Goal: Task Accomplishment & Management: Use online tool/utility

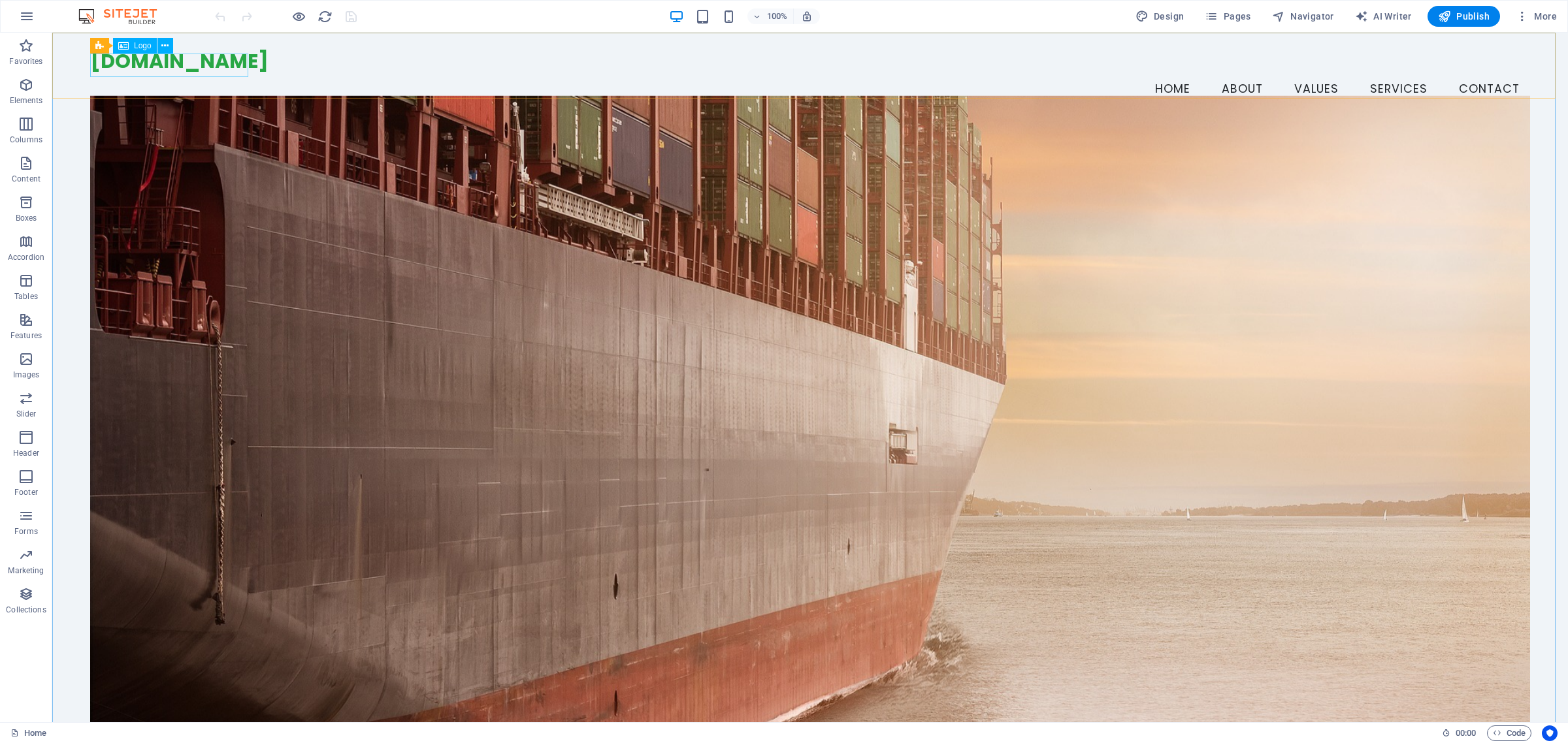
click at [138, 46] on span "Logo" at bounding box center [143, 46] width 18 height 8
select select "px"
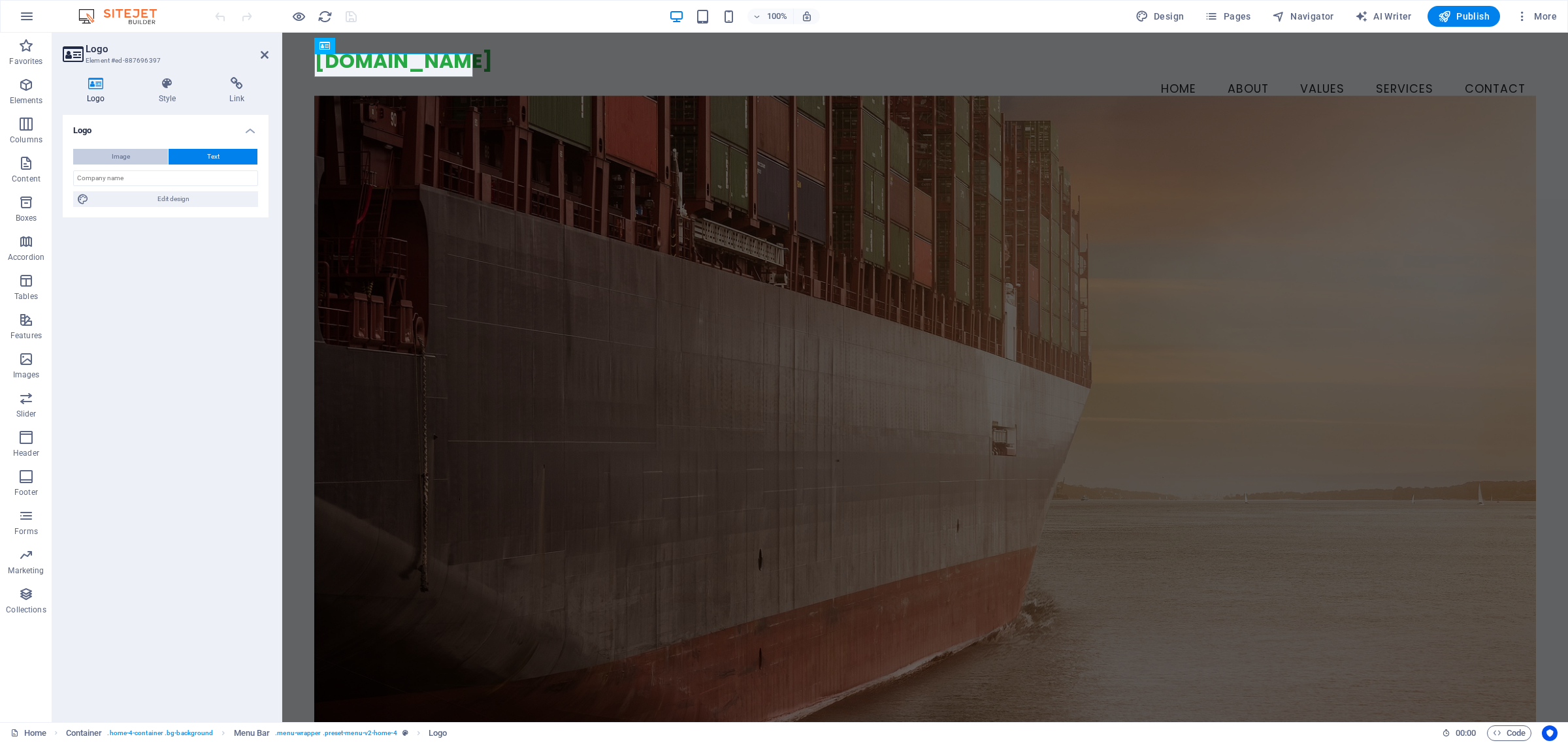
click at [115, 157] on span "Image" at bounding box center [121, 156] width 18 height 15
select select "DISABLED_OPTION_VALUE"
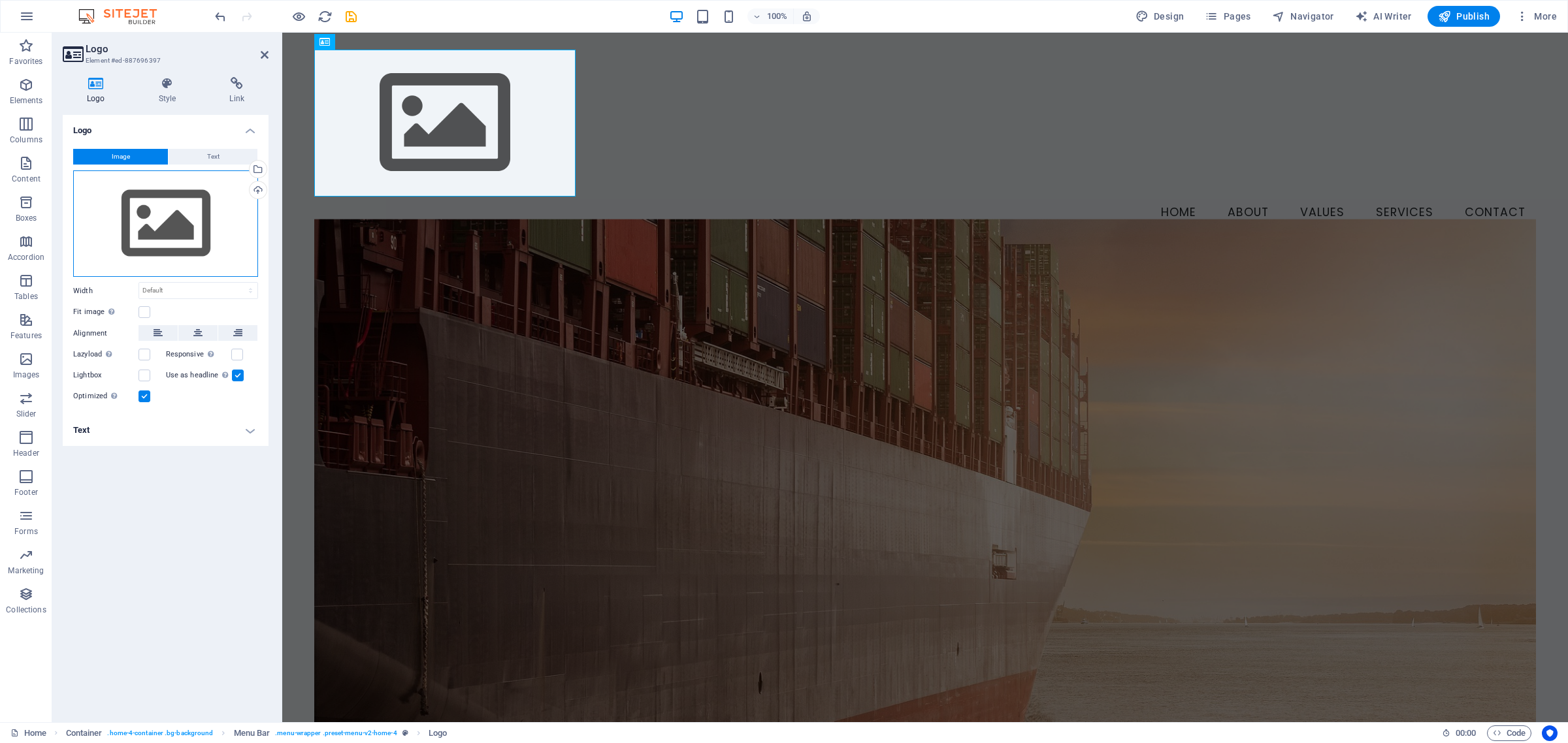
click at [159, 232] on div "Drag files here, click to choose files or select files from Files or our free s…" at bounding box center [165, 224] width 185 height 107
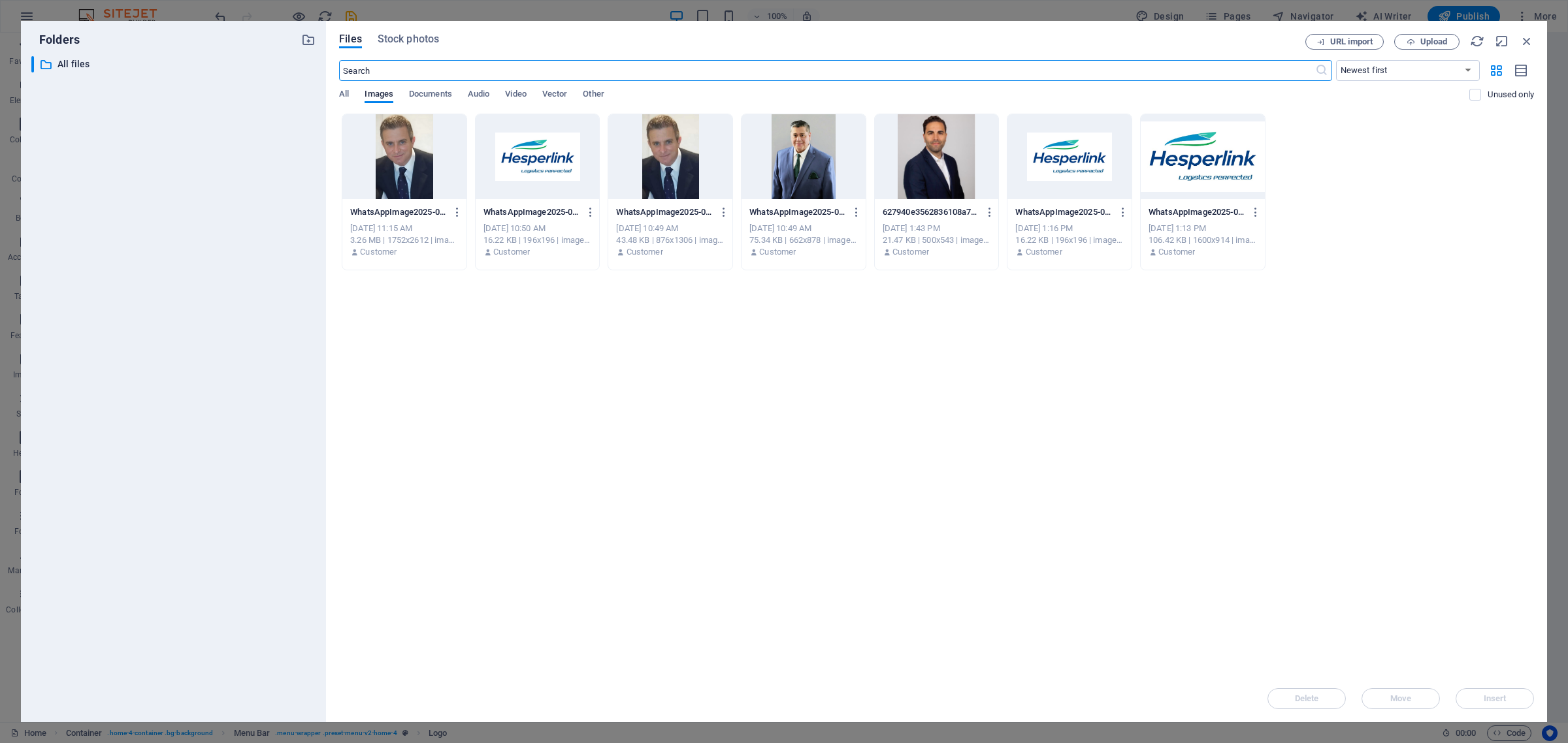
click at [544, 169] on div at bounding box center [538, 156] width 124 height 85
click at [1504, 704] on button "Insert" at bounding box center [1494, 699] width 78 height 21
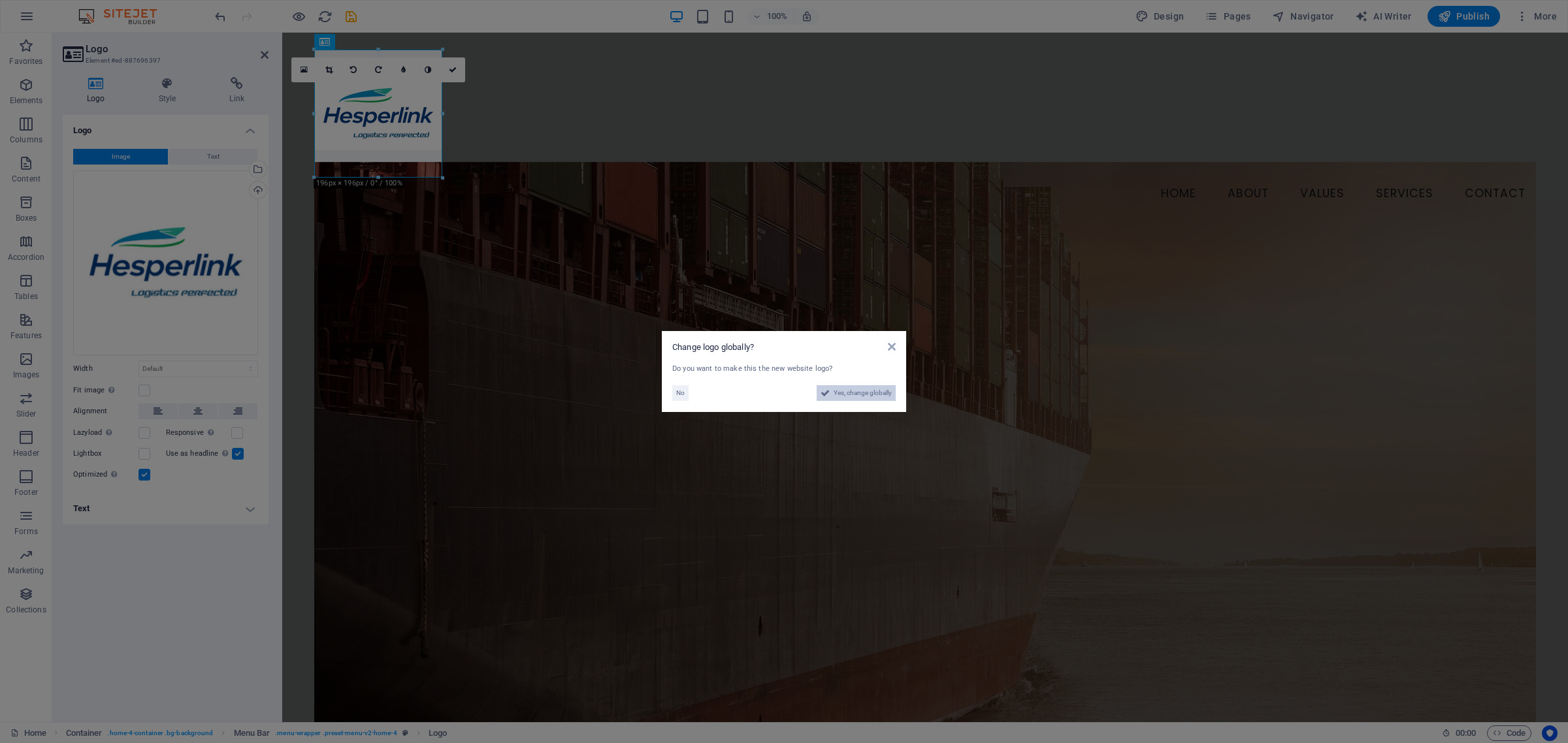
click at [858, 392] on span "Yes, change globally" at bounding box center [863, 393] width 58 height 15
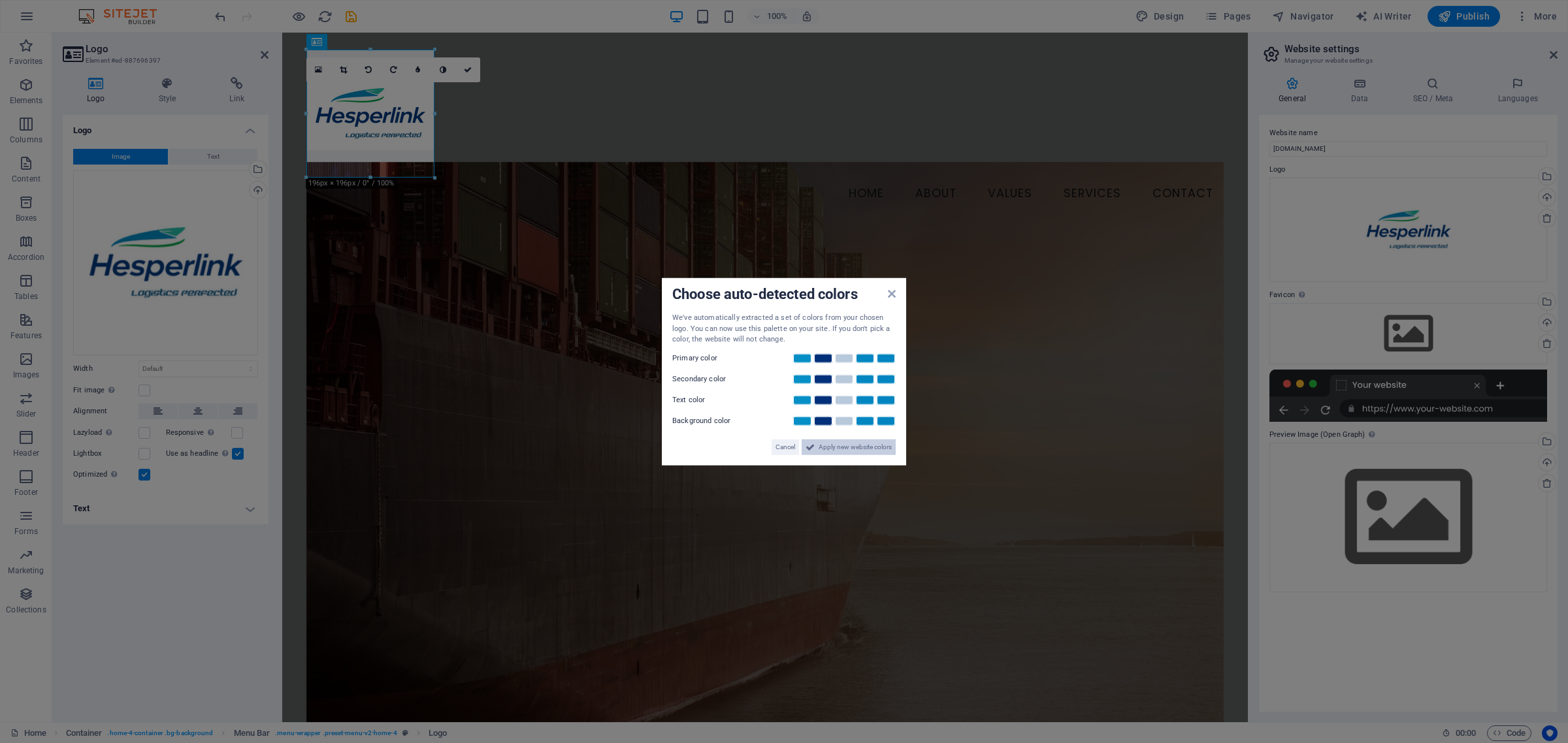
click at [830, 447] on span "Apply new website colors" at bounding box center [855, 446] width 73 height 15
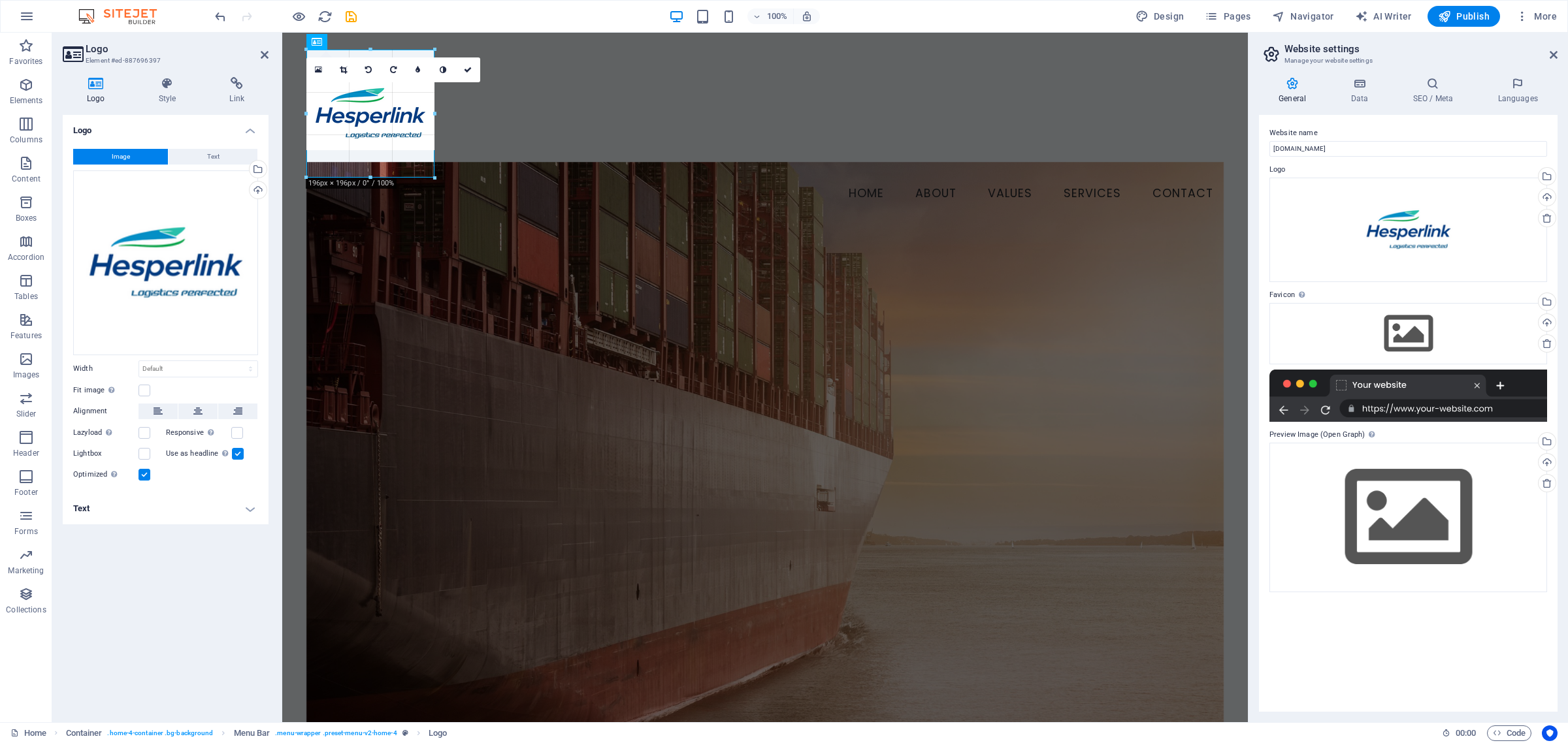
drag, startPoint x: 435, startPoint y: 177, endPoint x: 430, endPoint y: 121, distance: 56.2
type input "195"
select select "px"
click at [343, 63] on link at bounding box center [344, 70] width 25 height 25
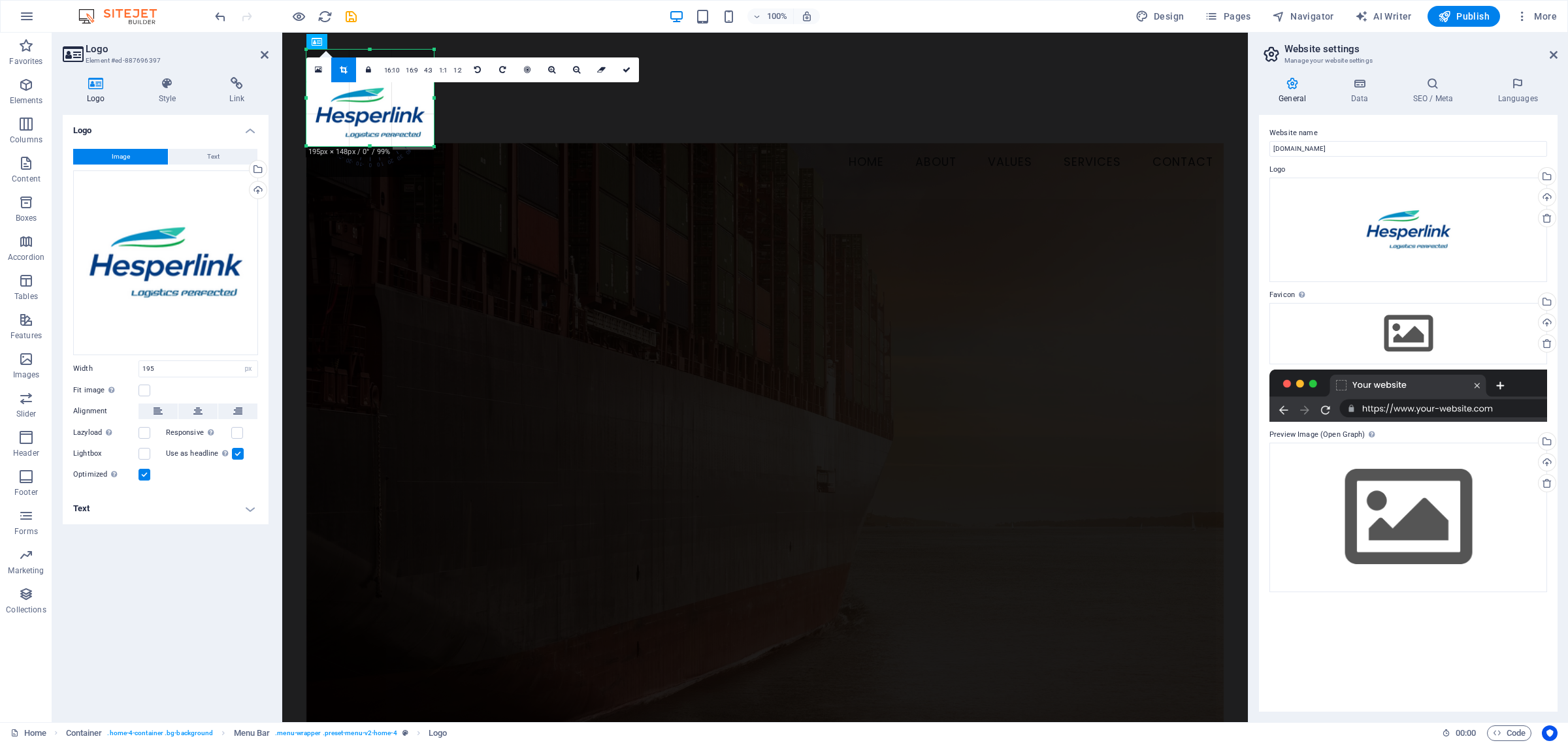
drag, startPoint x: 371, startPoint y: 178, endPoint x: 373, endPoint y: 147, distance: 31.1
click at [373, 147] on div at bounding box center [370, 146] width 127 height 5
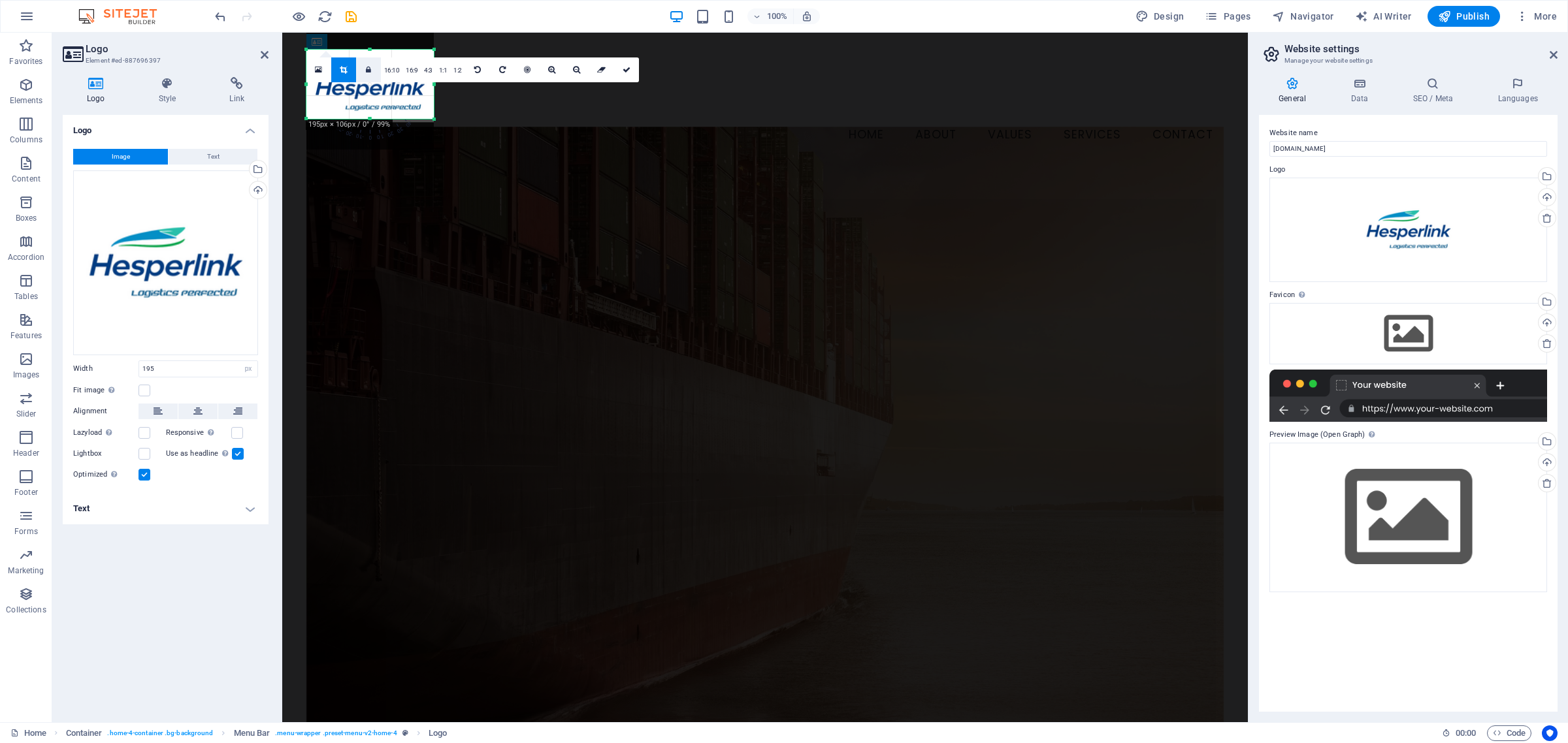
drag, startPoint x: 369, startPoint y: 48, endPoint x: 369, endPoint y: 75, distance: 27.0
click at [369, 75] on div "180 170 160 150 140 130 120 110 100 90 80 70 60 50 40 30 20 10 0 -10 -20 -30 -4…" at bounding box center [370, 84] width 127 height 69
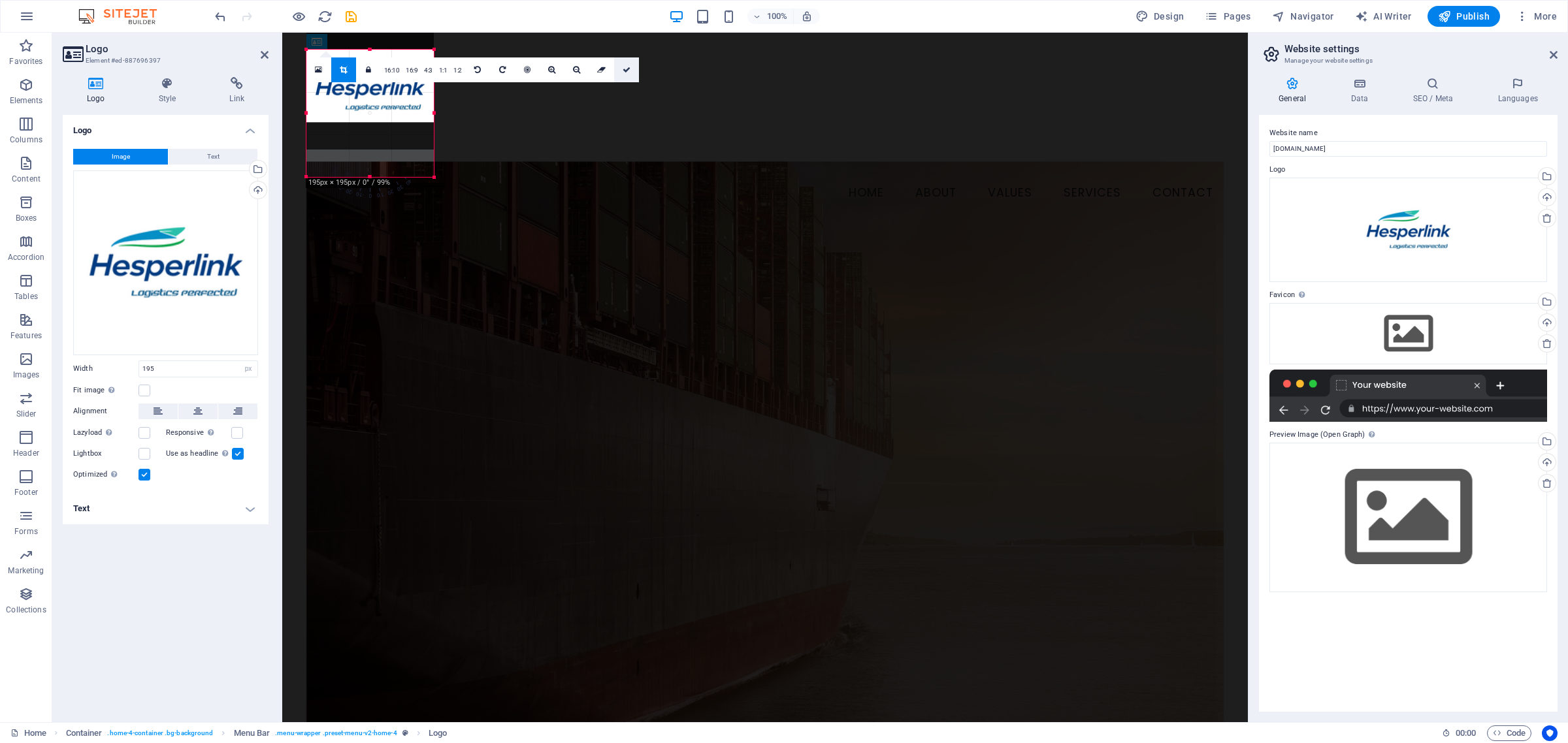
click at [623, 73] on link at bounding box center [627, 70] width 25 height 25
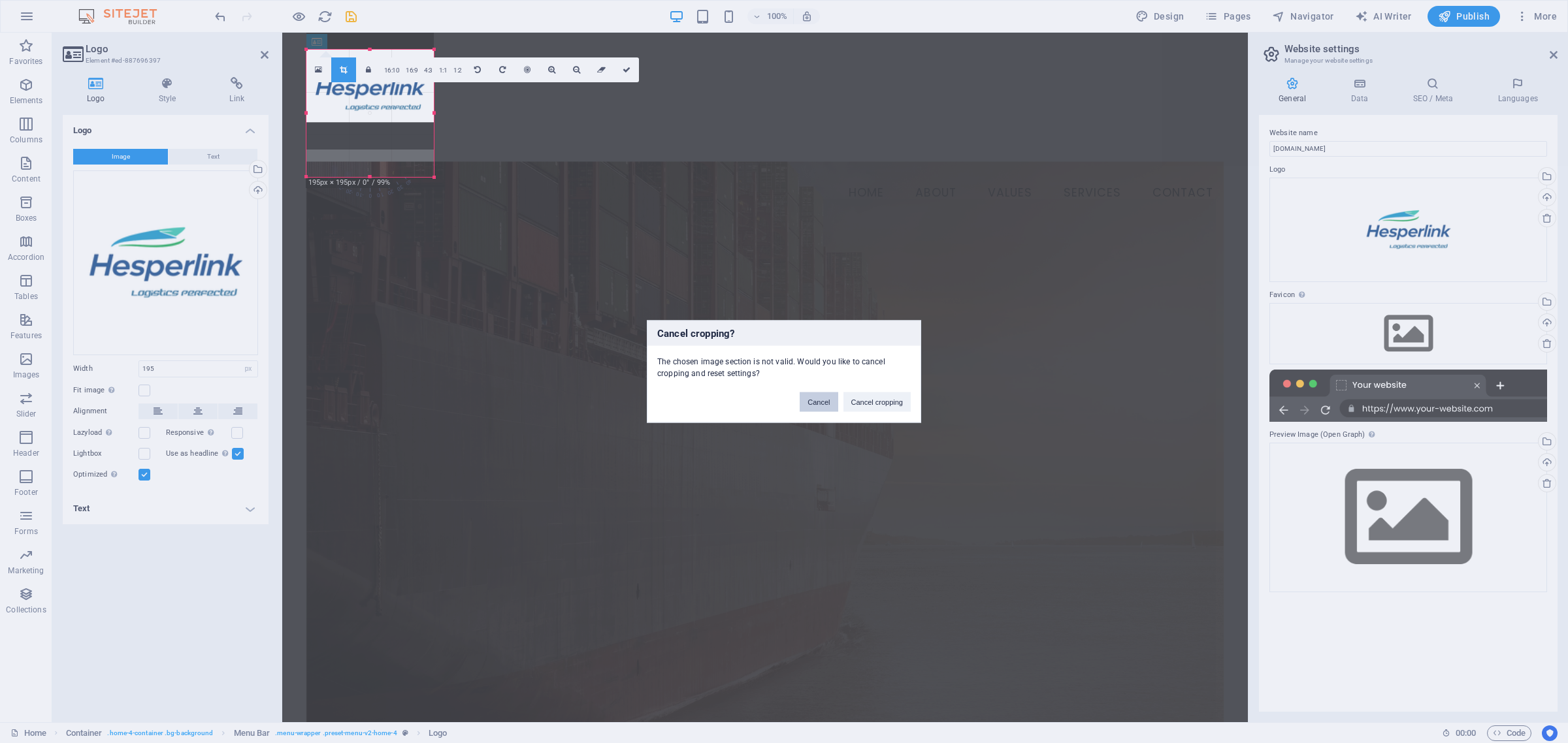
click at [812, 403] on button "Cancel" at bounding box center [818, 403] width 38 height 20
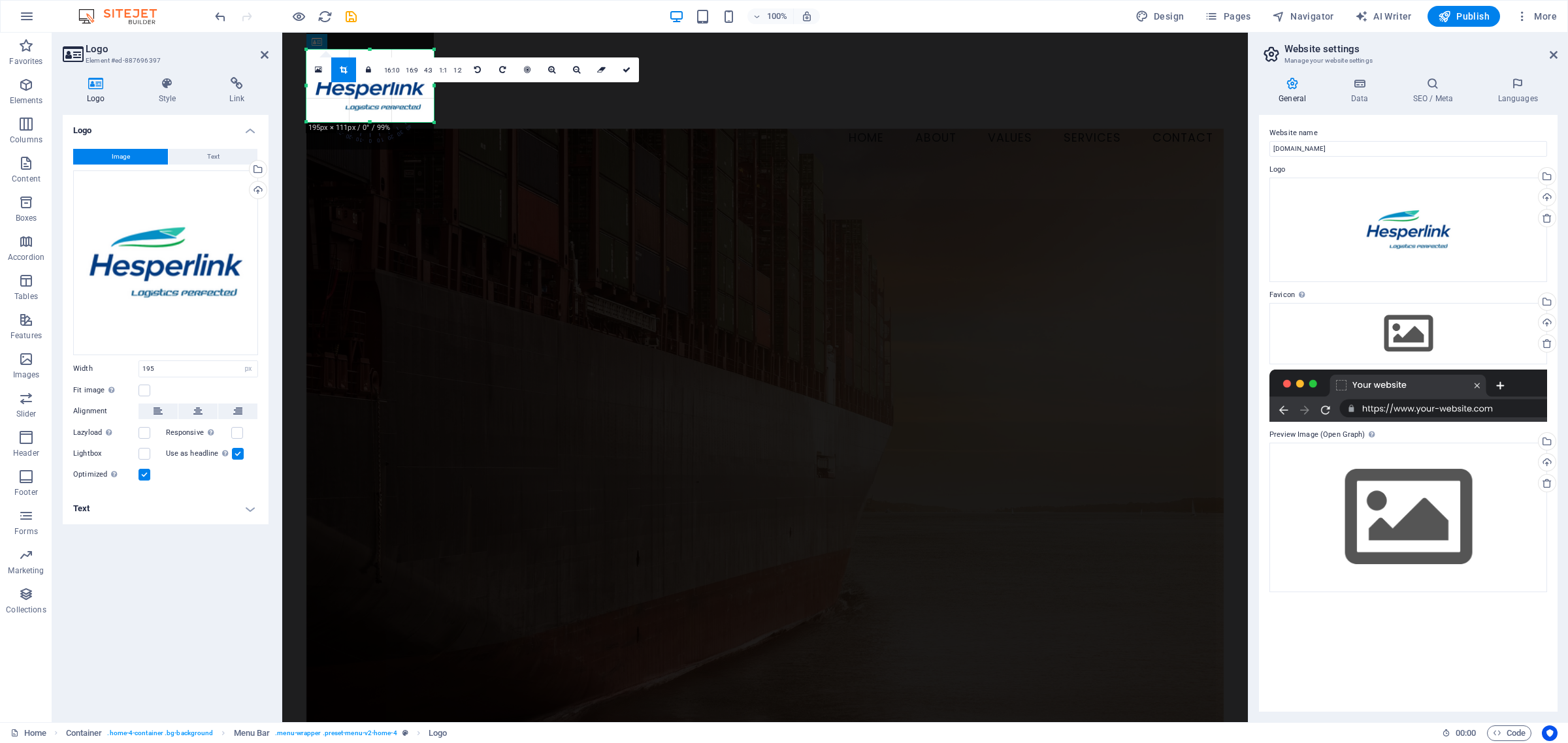
drag, startPoint x: 367, startPoint y: 178, endPoint x: 372, endPoint y: 123, distance: 55.2
click at [372, 123] on div at bounding box center [370, 123] width 127 height 5
click at [618, 68] on link at bounding box center [627, 70] width 25 height 25
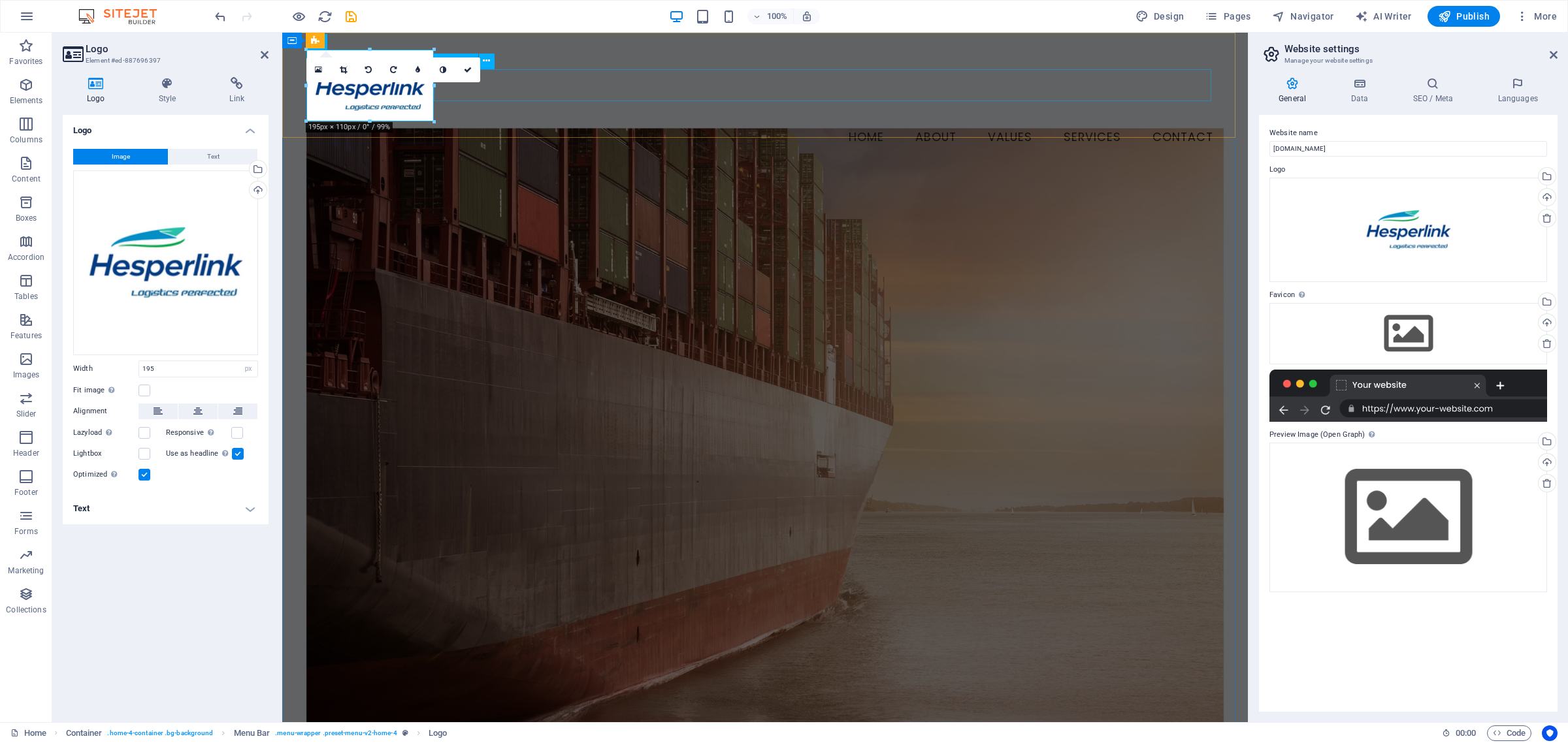
click at [628, 121] on nav "Home About Values Services Contact" at bounding box center [765, 137] width 917 height 33
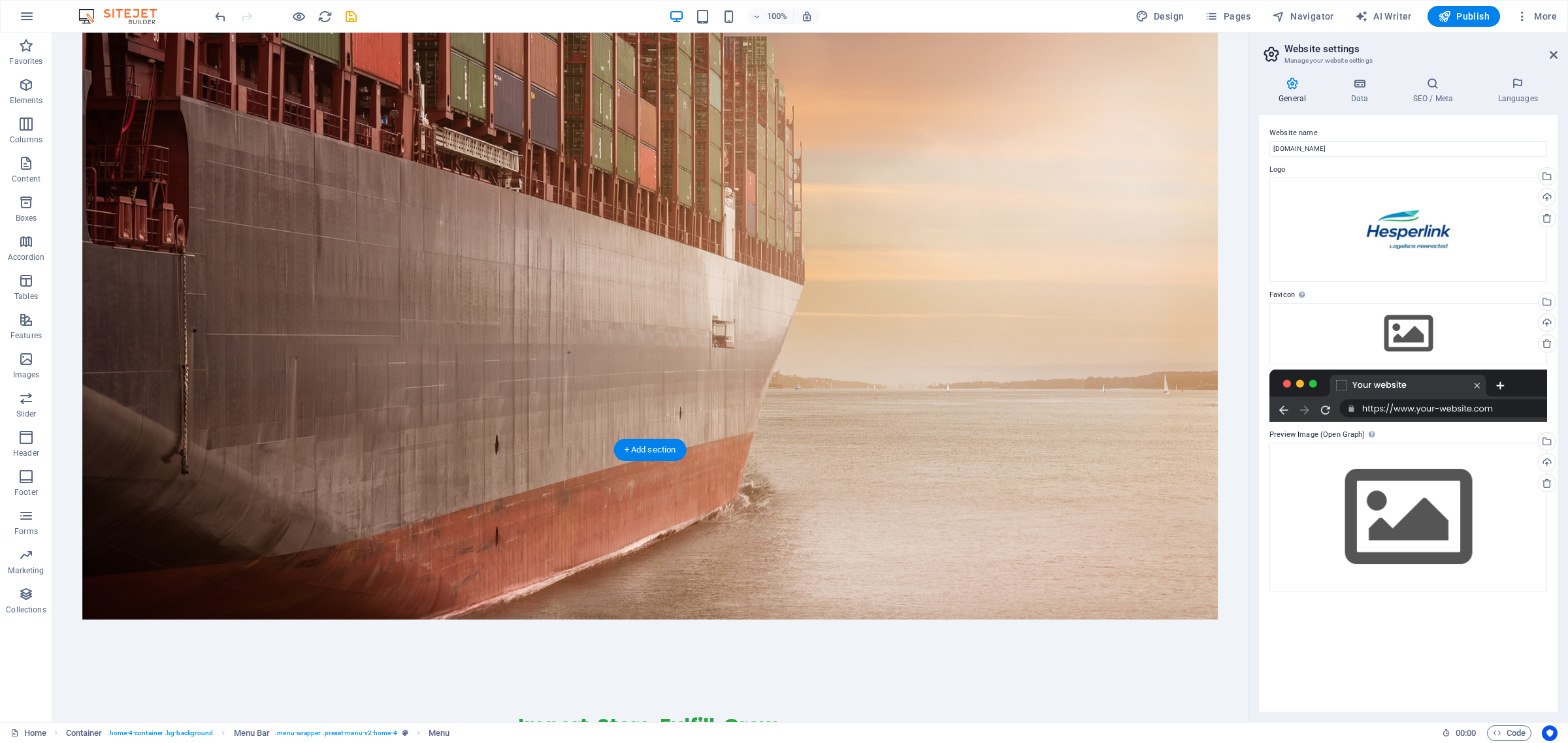
scroll to position [408, 0]
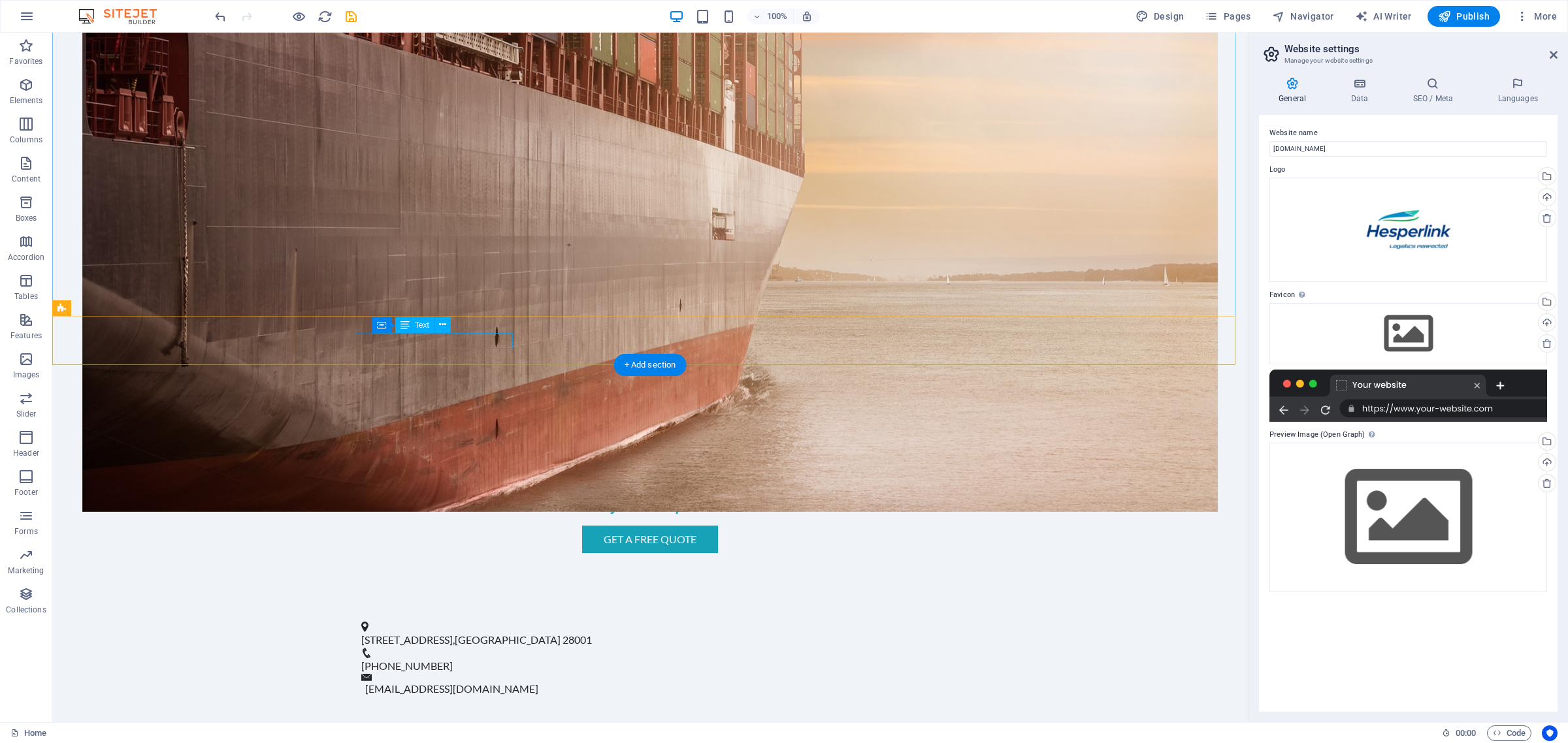
click at [402, 633] on span "123 Logistics St" at bounding box center [407, 639] width 91 height 12
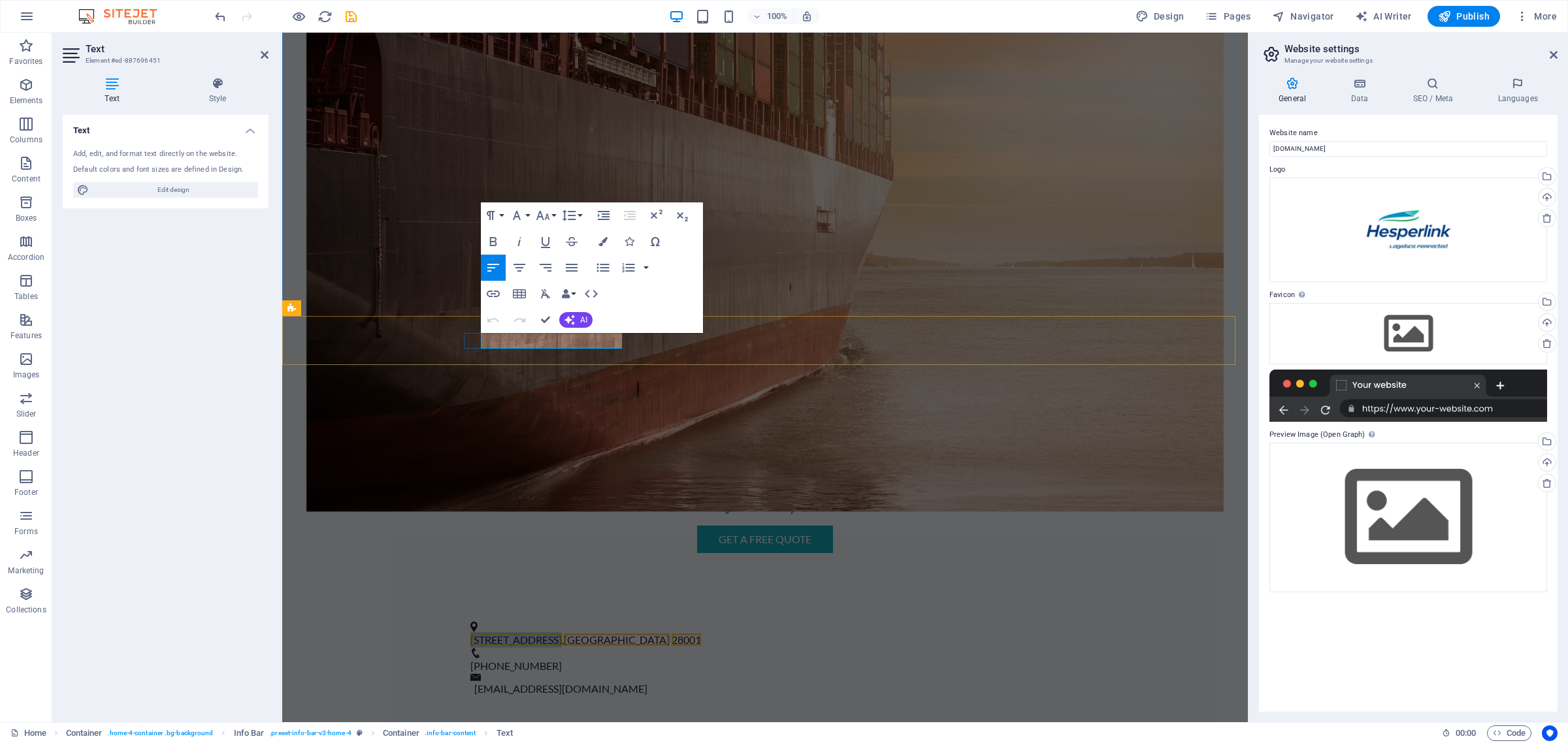
click at [514, 633] on span "123 Logistics St" at bounding box center [516, 639] width 91 height 12
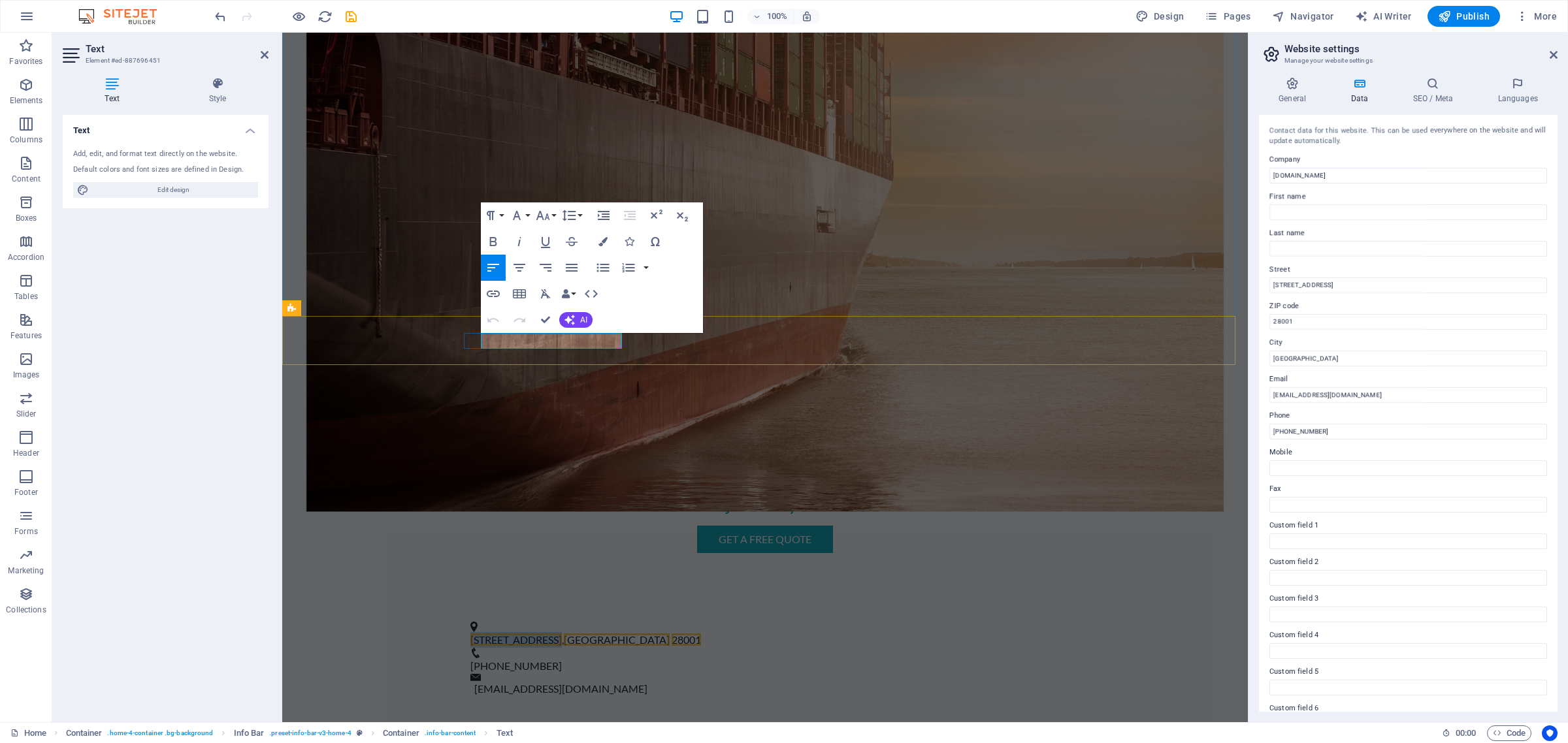
click at [514, 633] on span "123 Logistics St" at bounding box center [516, 639] width 91 height 12
click at [526, 633] on span "123 Logistics St" at bounding box center [516, 639] width 91 height 12
drag, startPoint x: 1632, startPoint y: 318, endPoint x: 1240, endPoint y: 283, distance: 393.6
drag, startPoint x: 1459, startPoint y: 281, endPoint x: 1428, endPoint y: 284, distance: 31.1
click at [1428, 284] on input "Calle Caldereros 1 Polígono Industrial El Torno Utrera 41710" at bounding box center [1408, 285] width 278 height 15
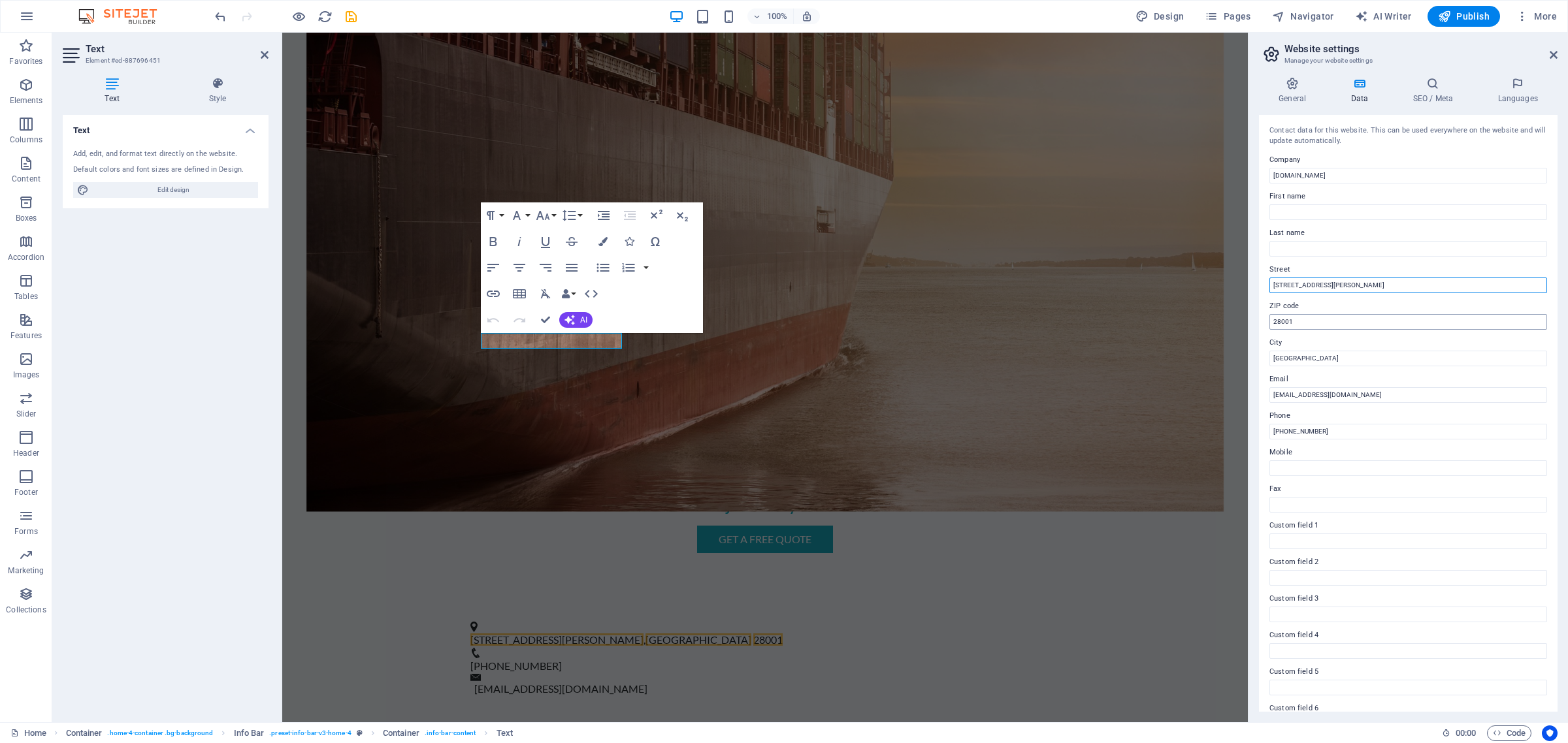
type input "Calle Caldereros 1 Polígono Industrial El Torno Utrera"
click at [1344, 321] on input "28001" at bounding box center [1408, 322] width 278 height 15
paste input "41710"
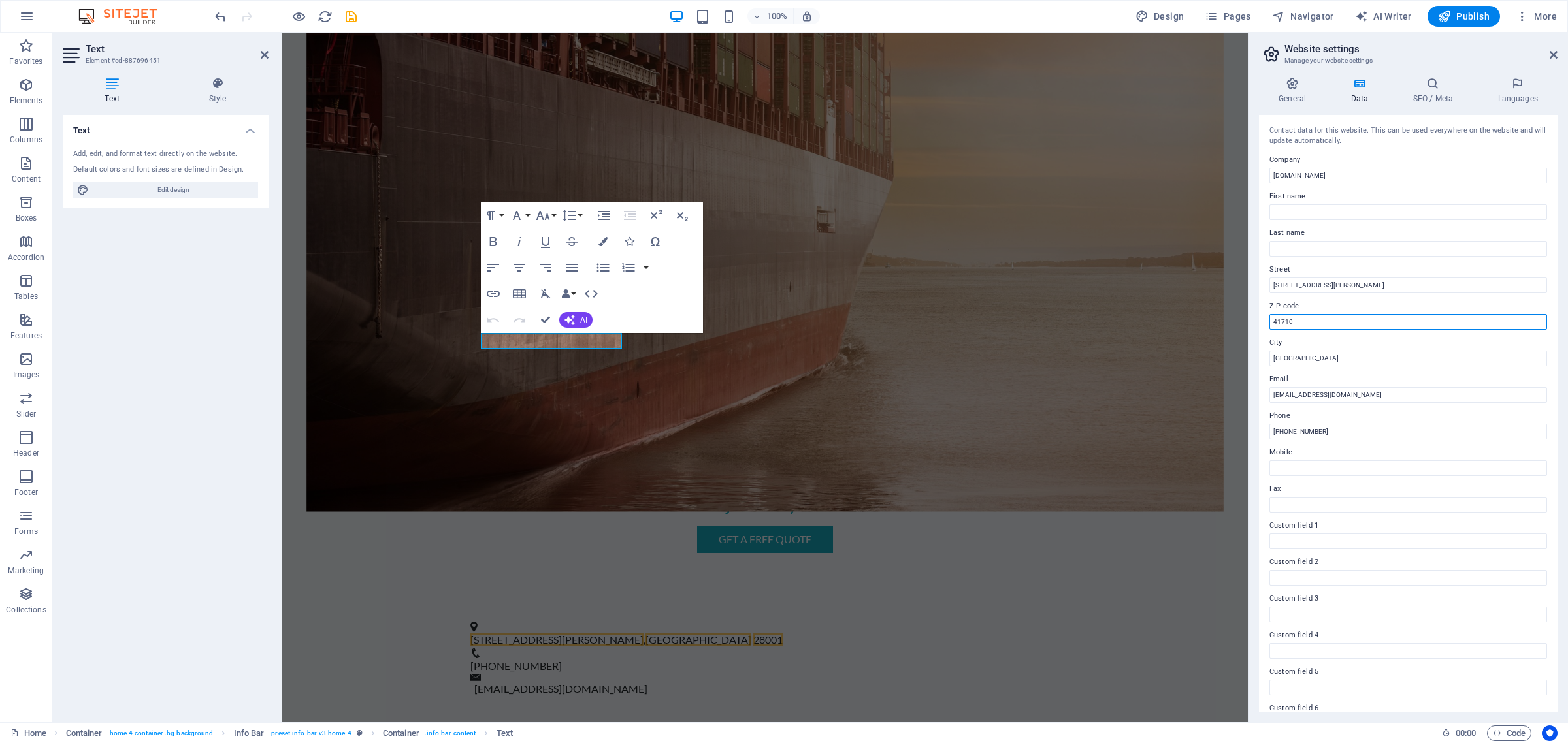
type input "41710"
click at [1306, 350] on label "City" at bounding box center [1408, 343] width 278 height 15
click at [1306, 350] on input "Madrid" at bounding box center [1408, 358] width 278 height 15
click at [1411, 283] on input "Calle Caldereros 1 Polígono Industrial El Torno Utrera" at bounding box center [1408, 285] width 278 height 15
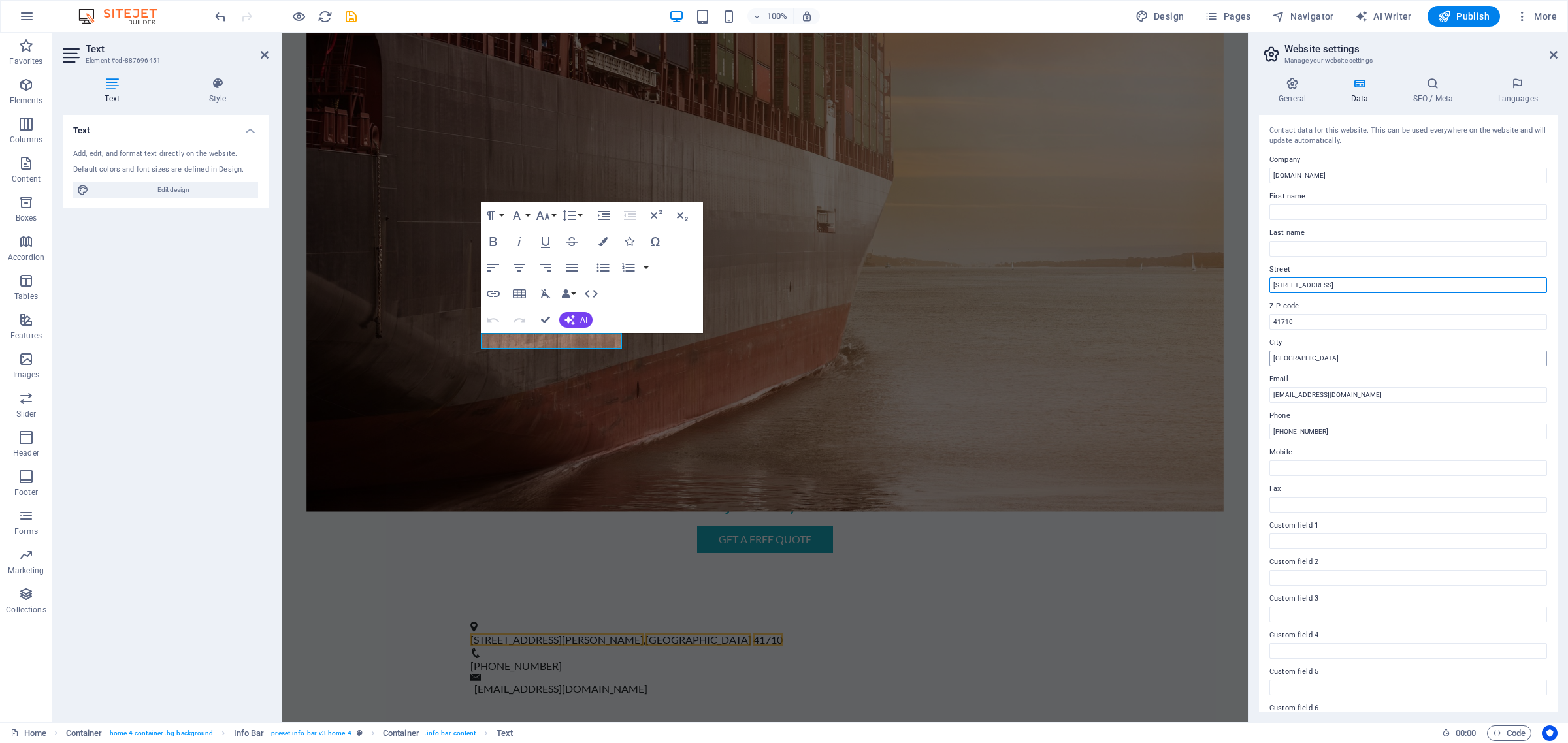
type input "[STREET_ADDRESS]"
click at [1276, 354] on input "Madrid" at bounding box center [1408, 358] width 278 height 15
paste input "Utrera"
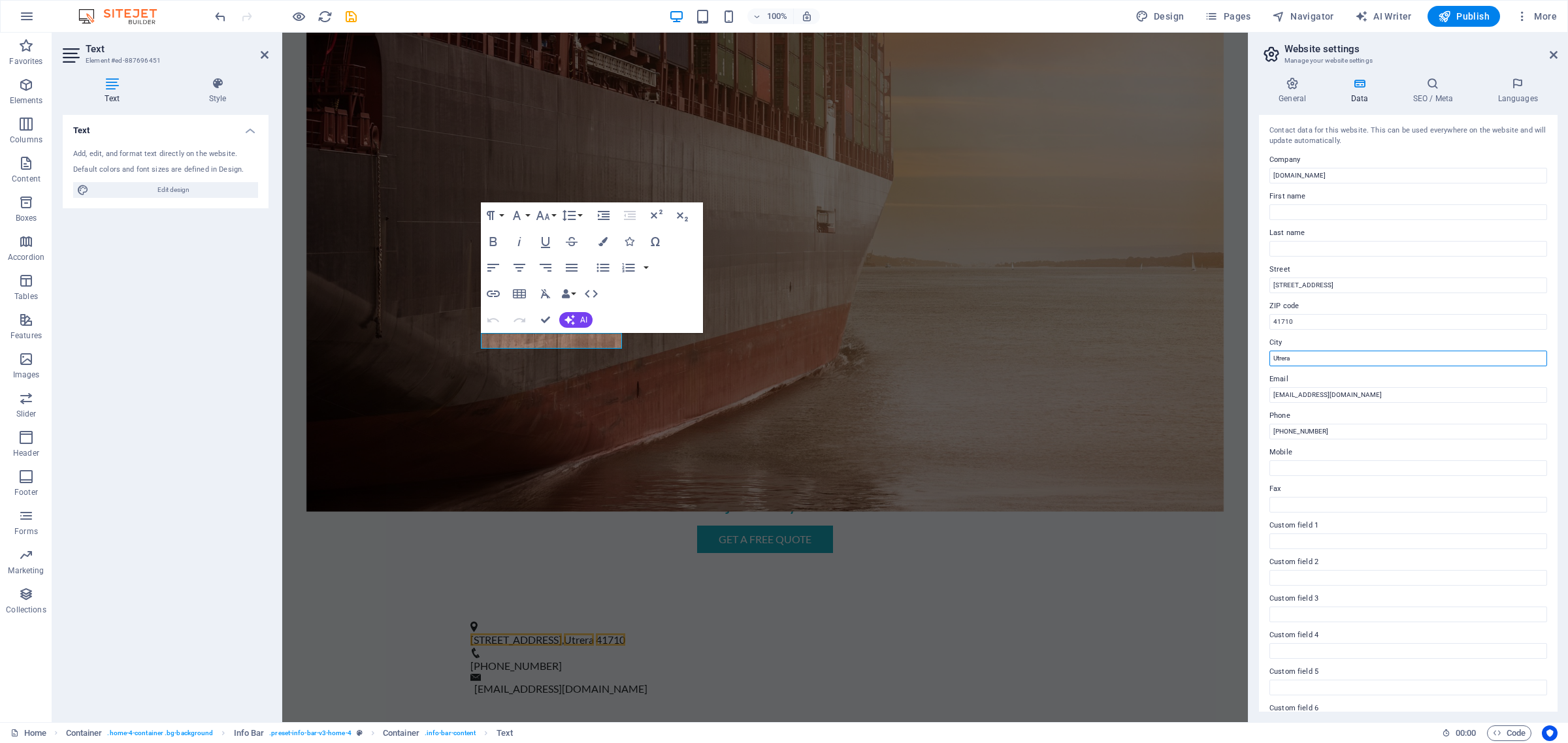
type input "Utrera"
drag, startPoint x: 1632, startPoint y: 464, endPoint x: 1213, endPoint y: 416, distance: 421.7
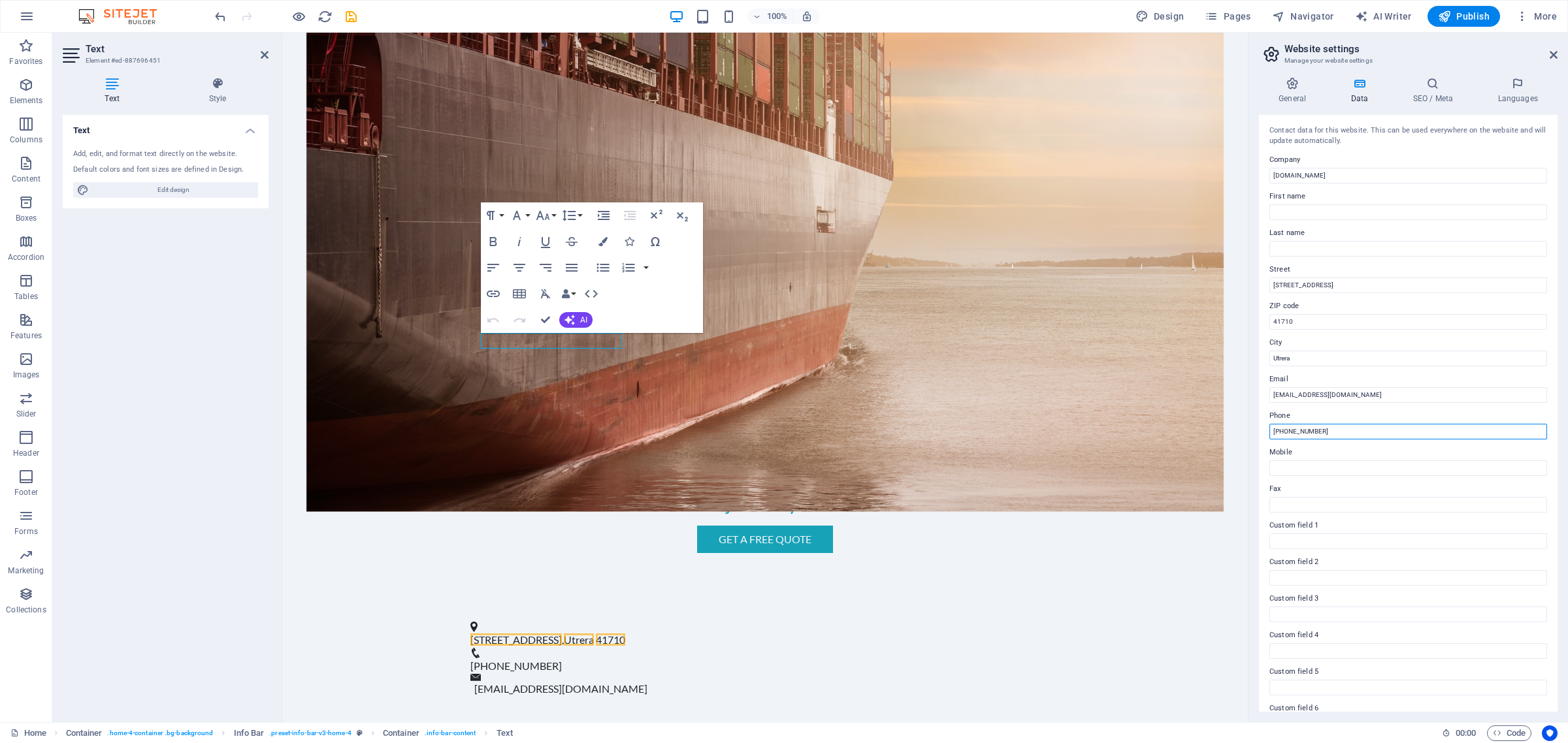
paste input "1 (801) 471-6111"
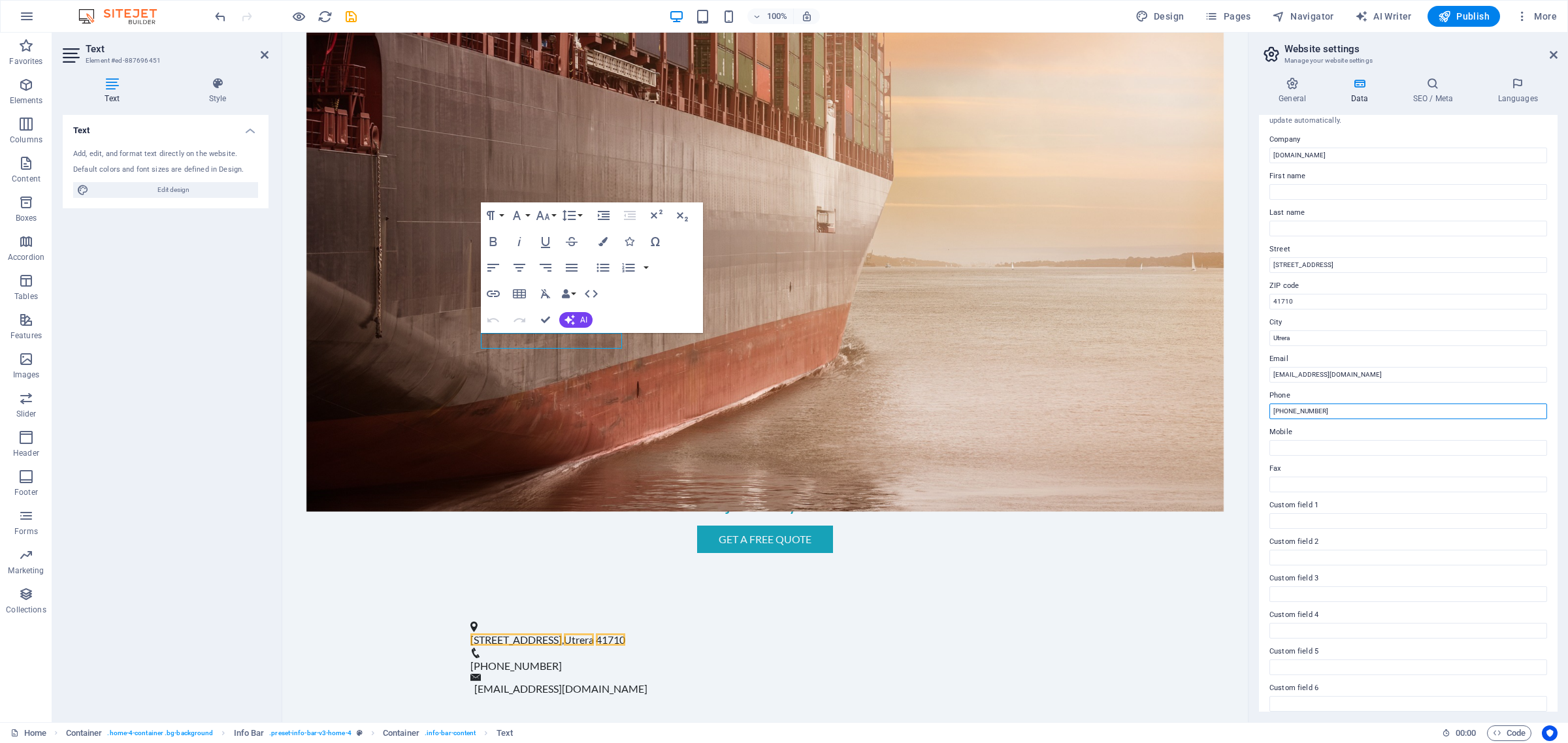
scroll to position [29, 0]
type input "[PHONE_NUMBER]"
click at [1552, 52] on icon at bounding box center [1553, 55] width 8 height 11
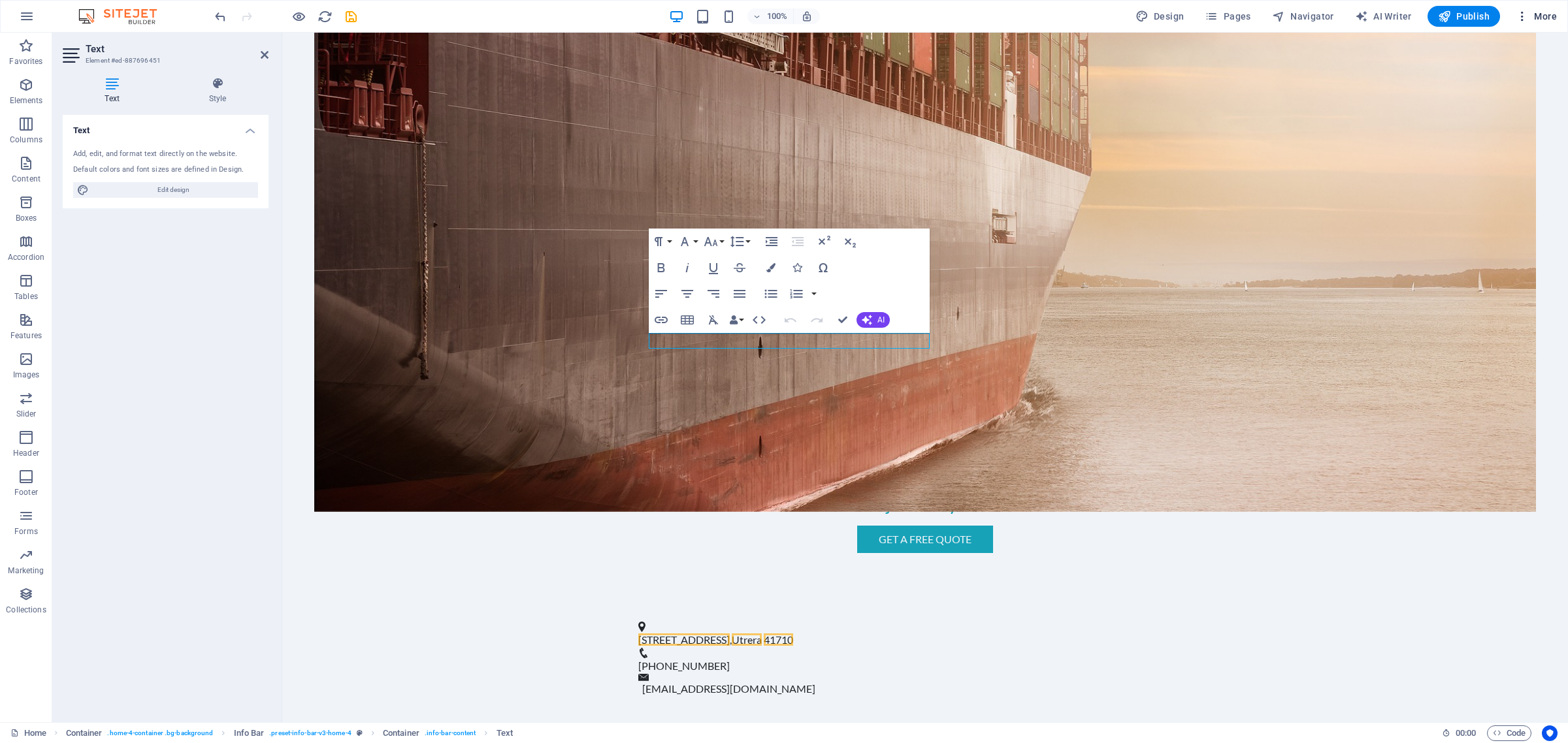
click at [1519, 11] on icon "button" at bounding box center [1522, 16] width 13 height 13
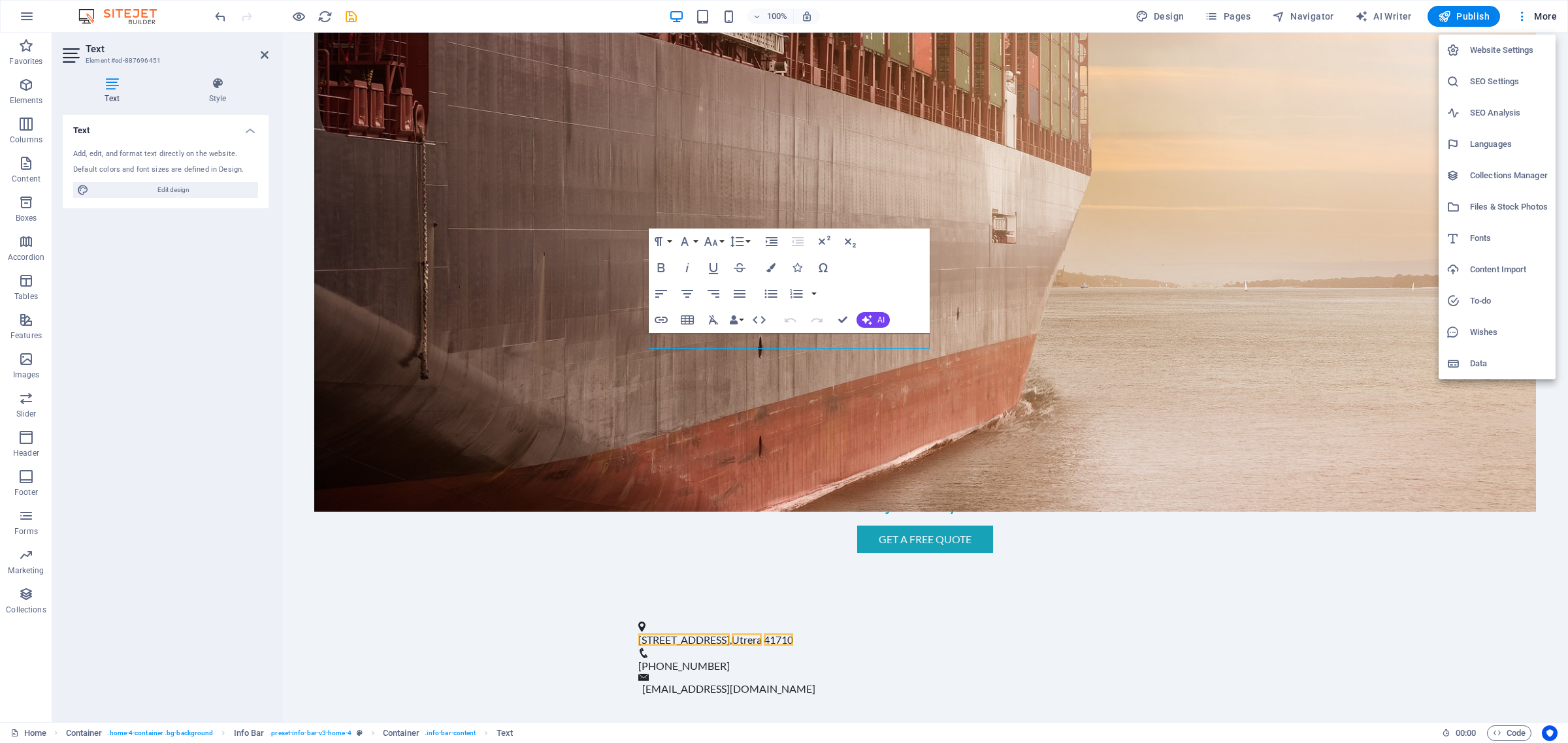
click at [457, 357] on div at bounding box center [784, 371] width 1568 height 743
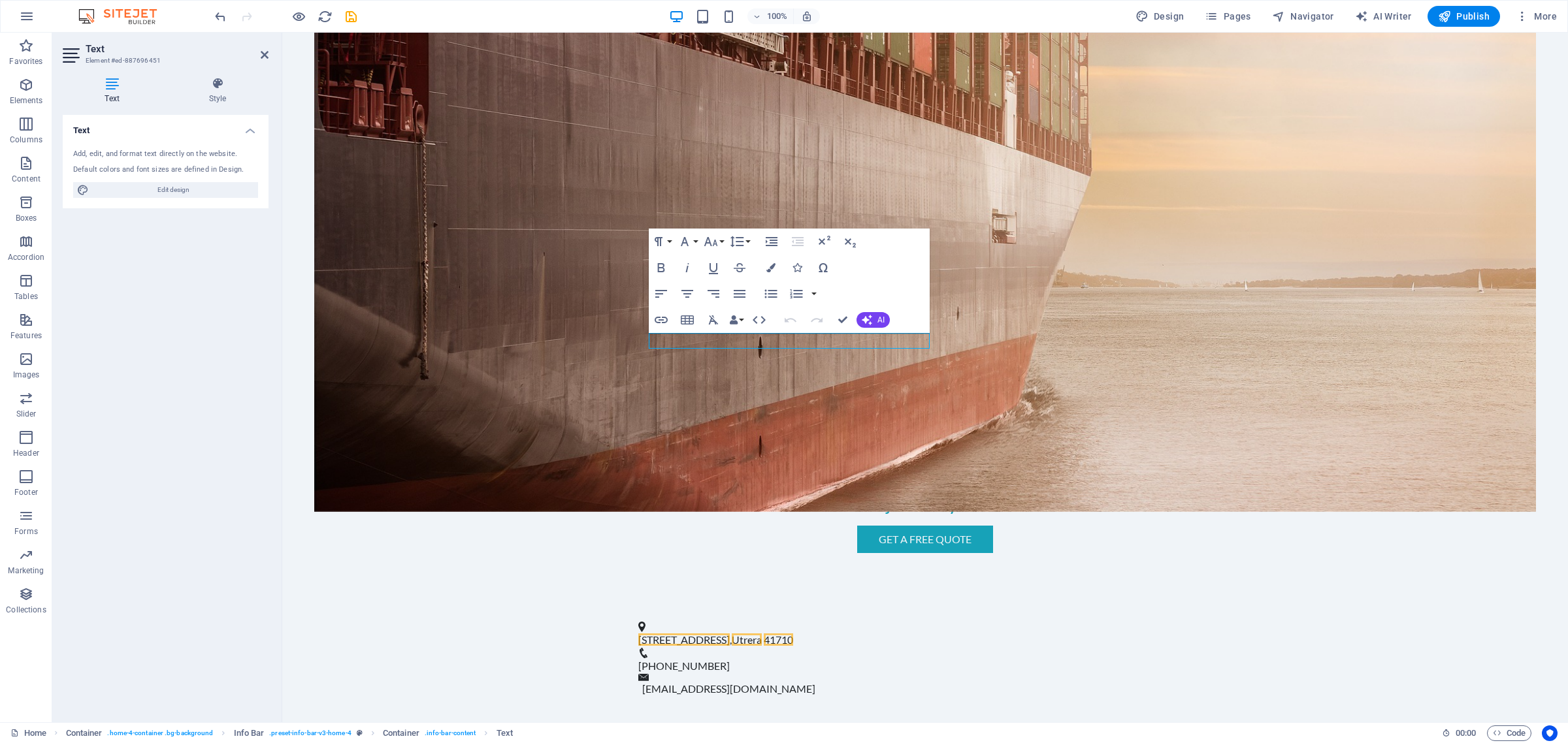
click at [265, 46] on h2 "Text" at bounding box center [177, 48] width 183 height 12
click at [261, 54] on icon at bounding box center [265, 55] width 8 height 11
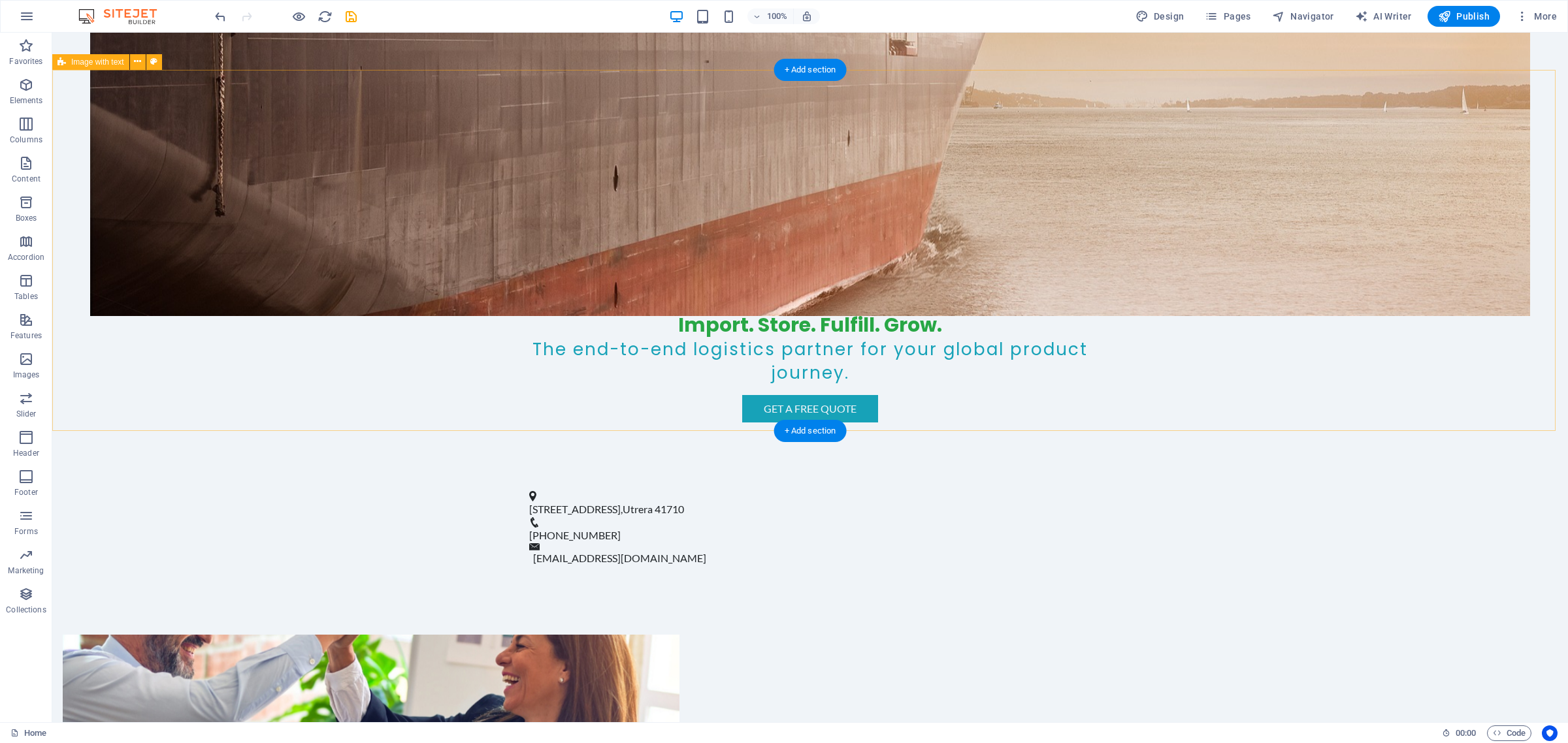
scroll to position [817, 0]
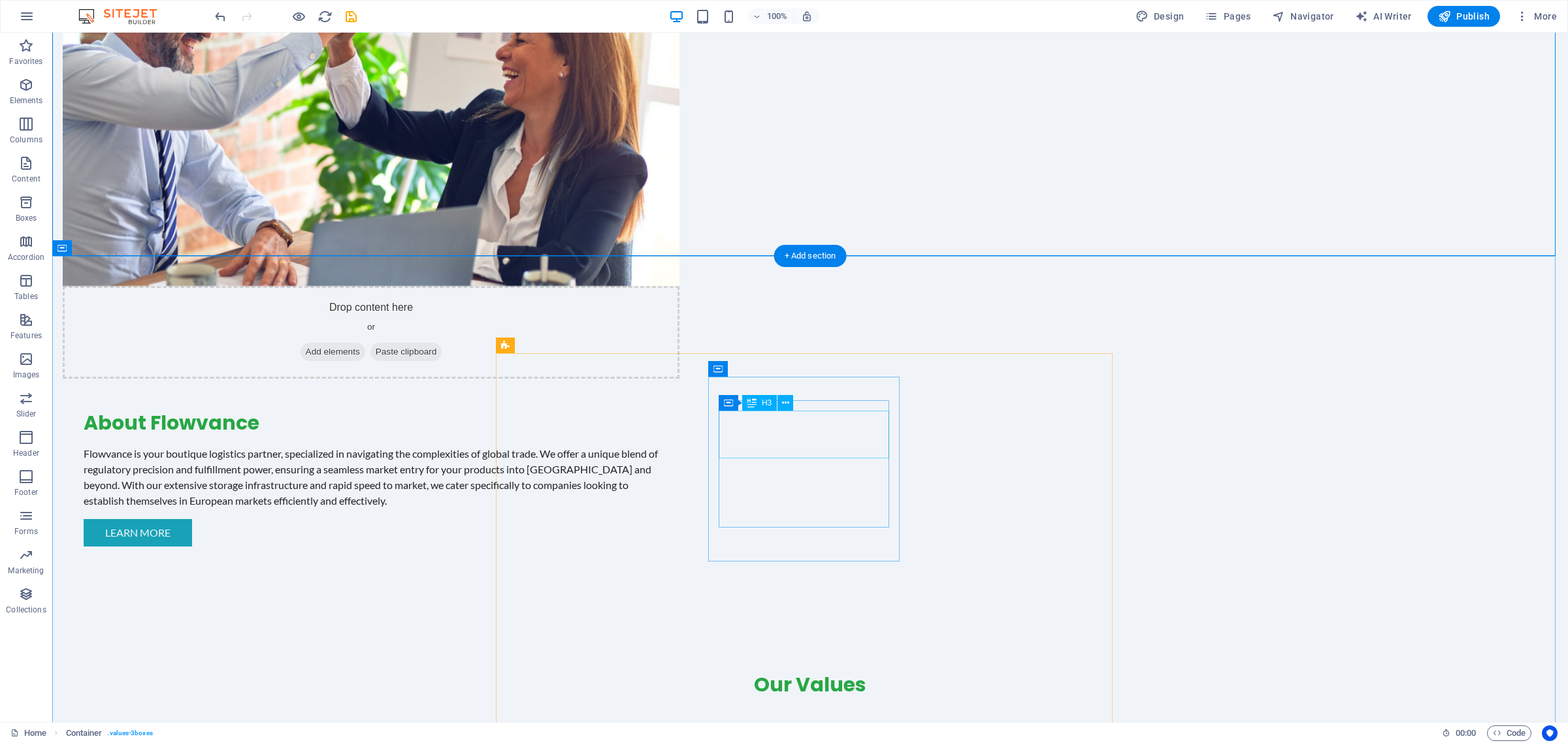
scroll to position [1225, 0]
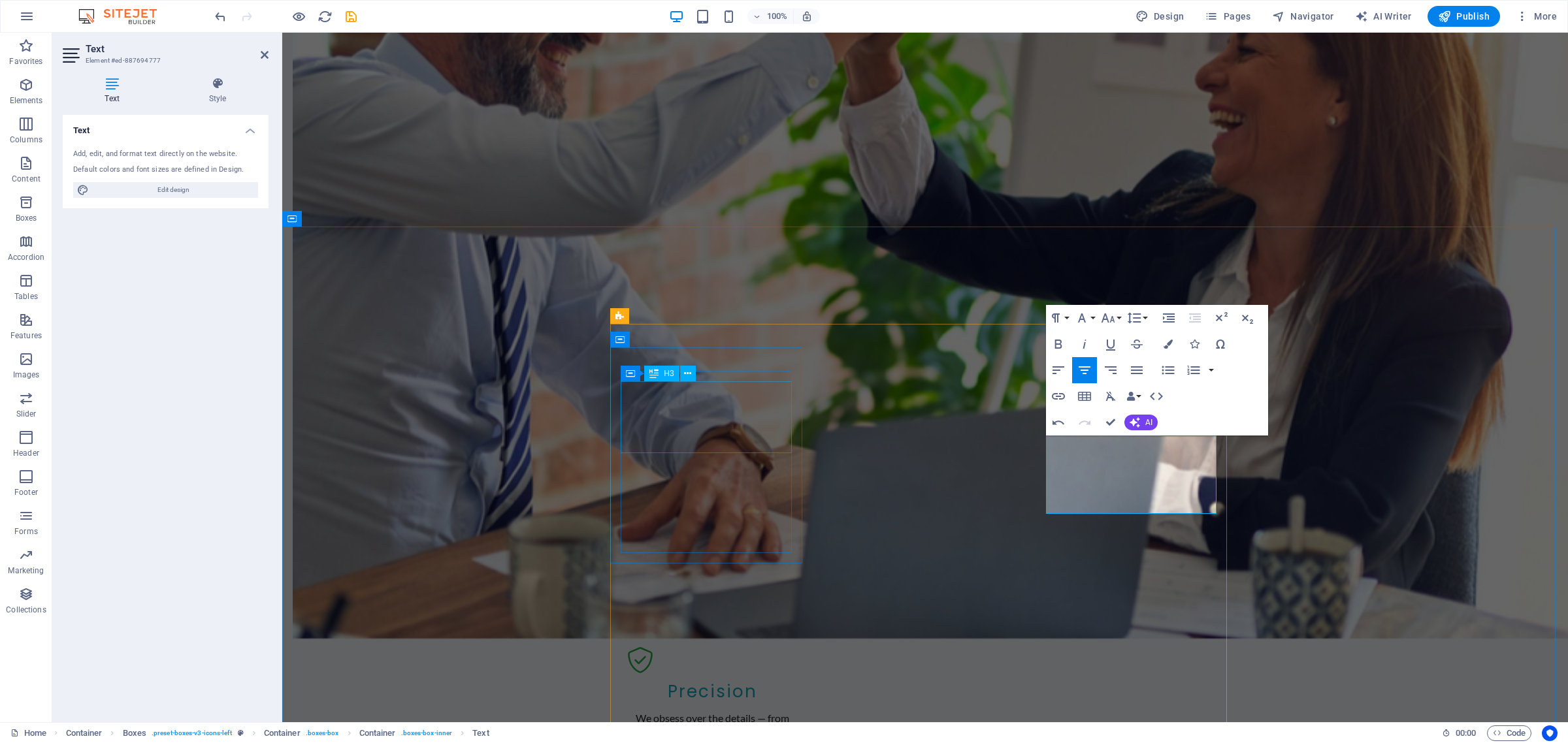
scroll to position [1469, 0]
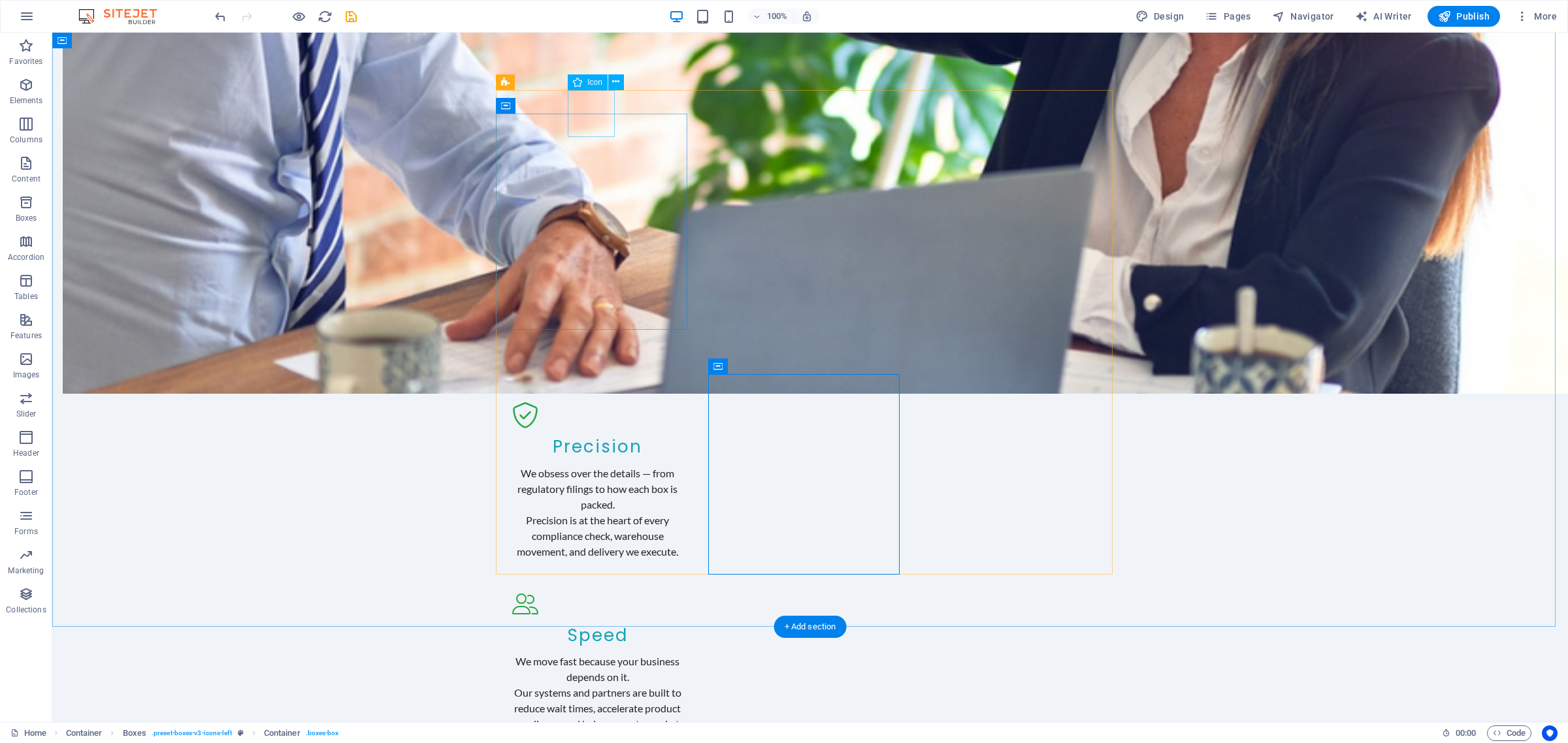
select select "xMidYMid"
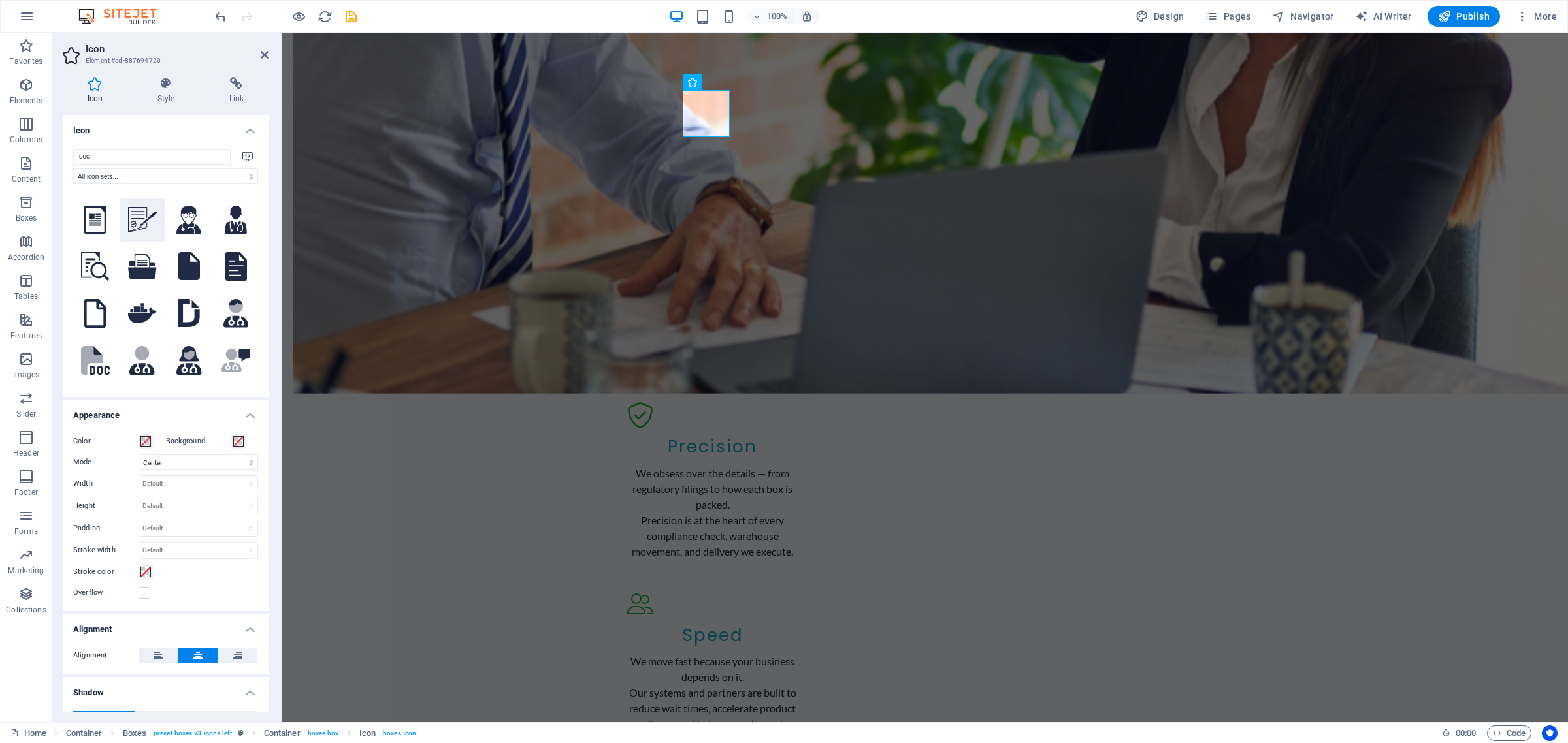
click at [141, 215] on icon at bounding box center [142, 219] width 28 height 25
drag, startPoint x: 104, startPoint y: 160, endPoint x: 78, endPoint y: 156, distance: 26.3
click at [79, 157] on input "doc" at bounding box center [151, 156] width 157 height 15
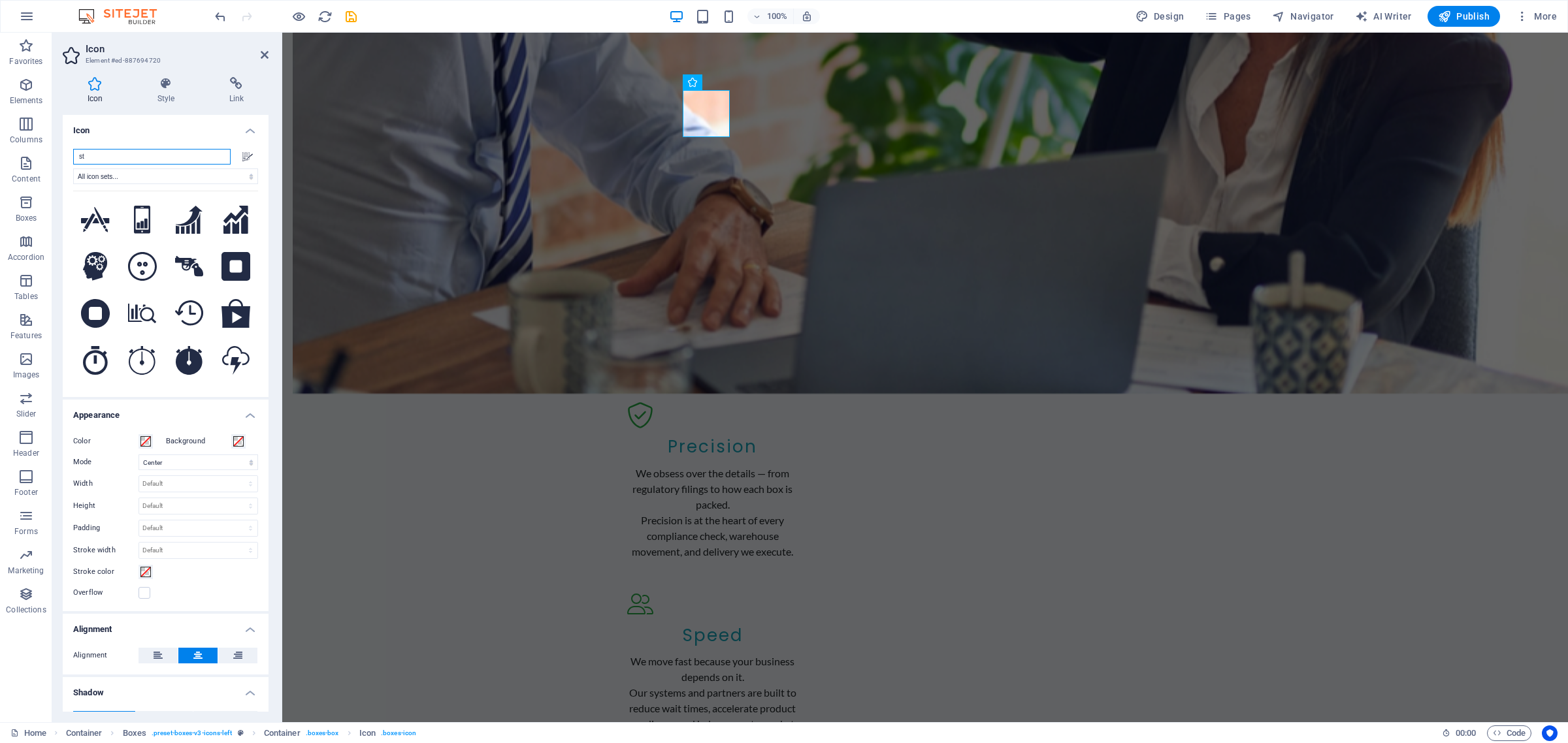
type input "s"
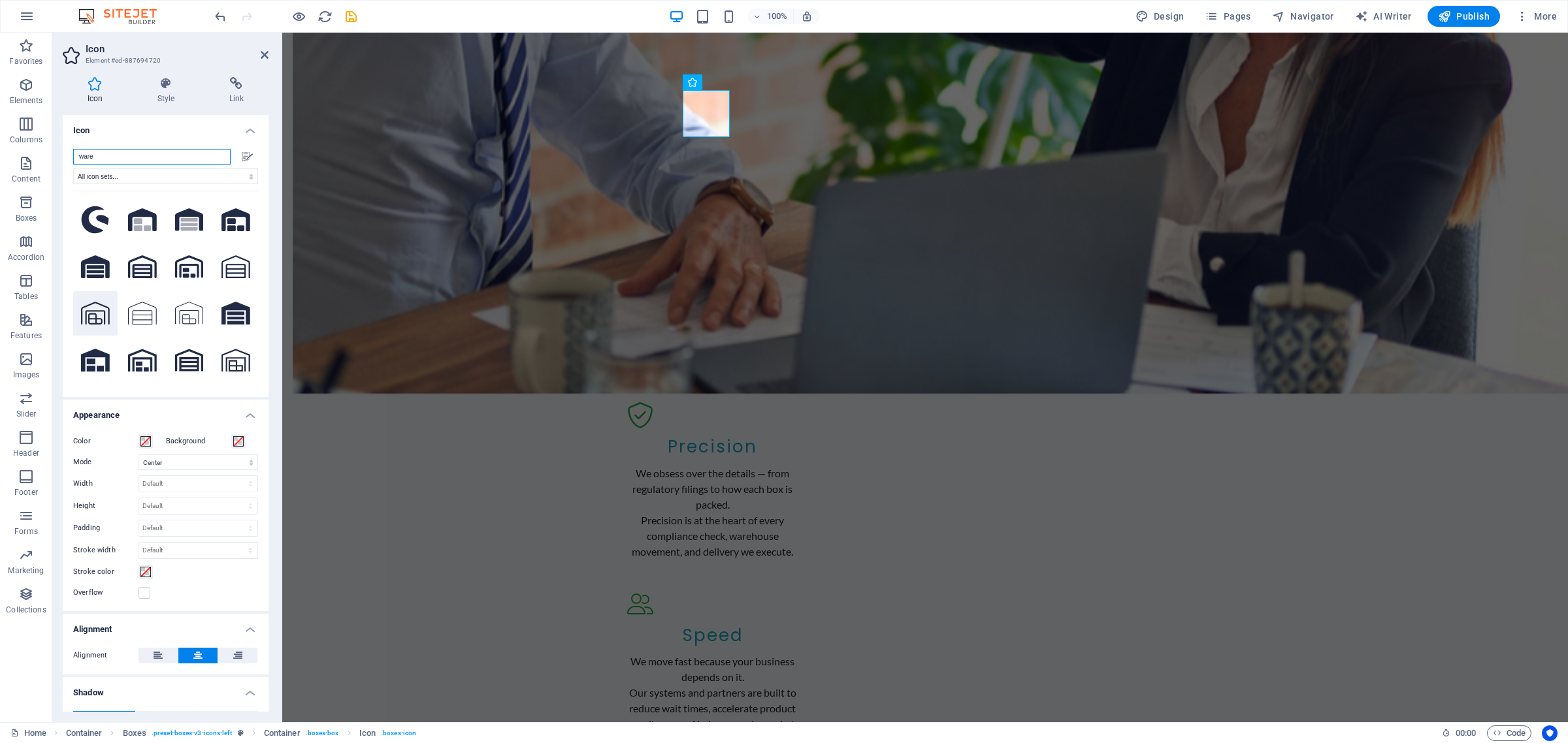
type input "ware"
click at [97, 311] on icon at bounding box center [95, 313] width 28 height 23
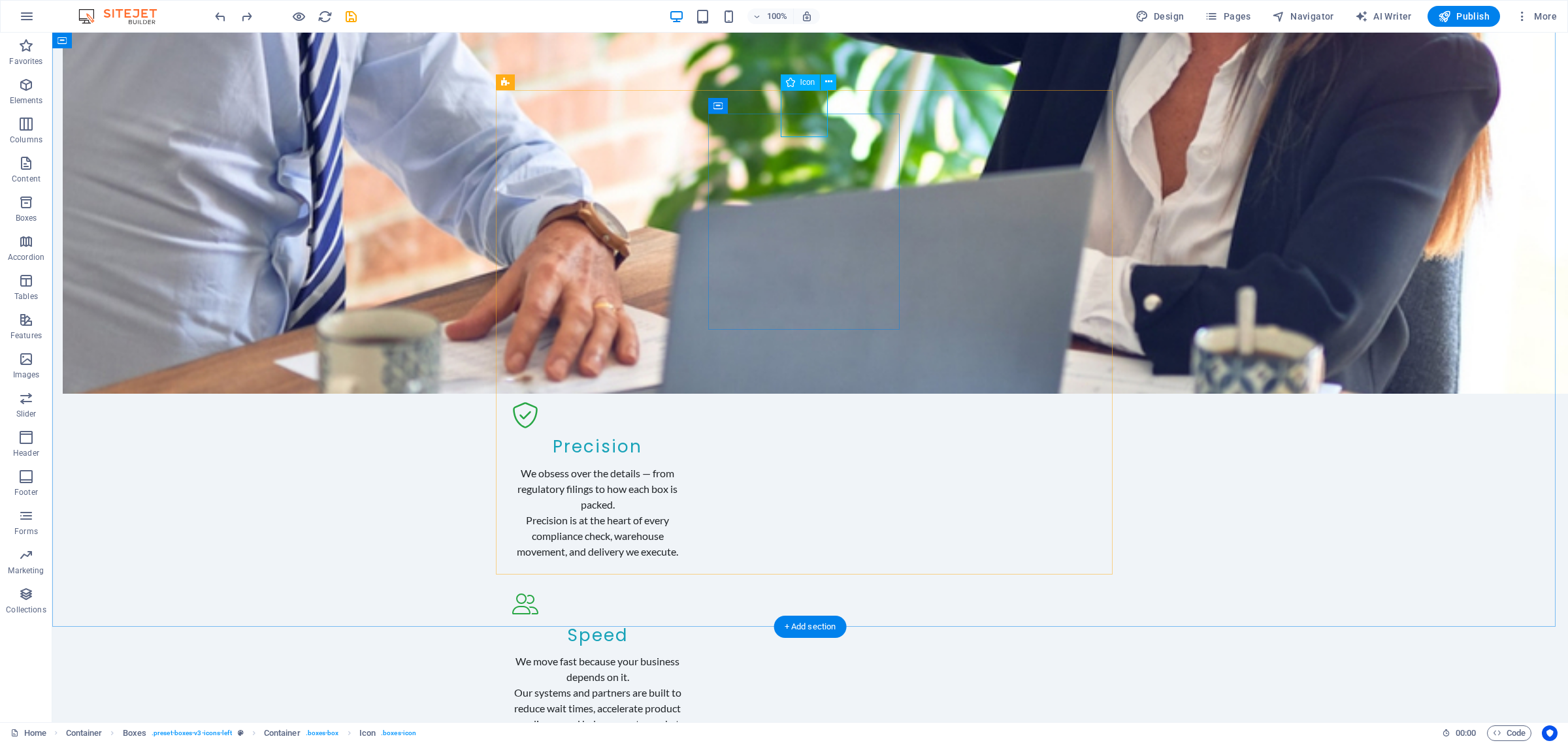
select select "xMidYMid"
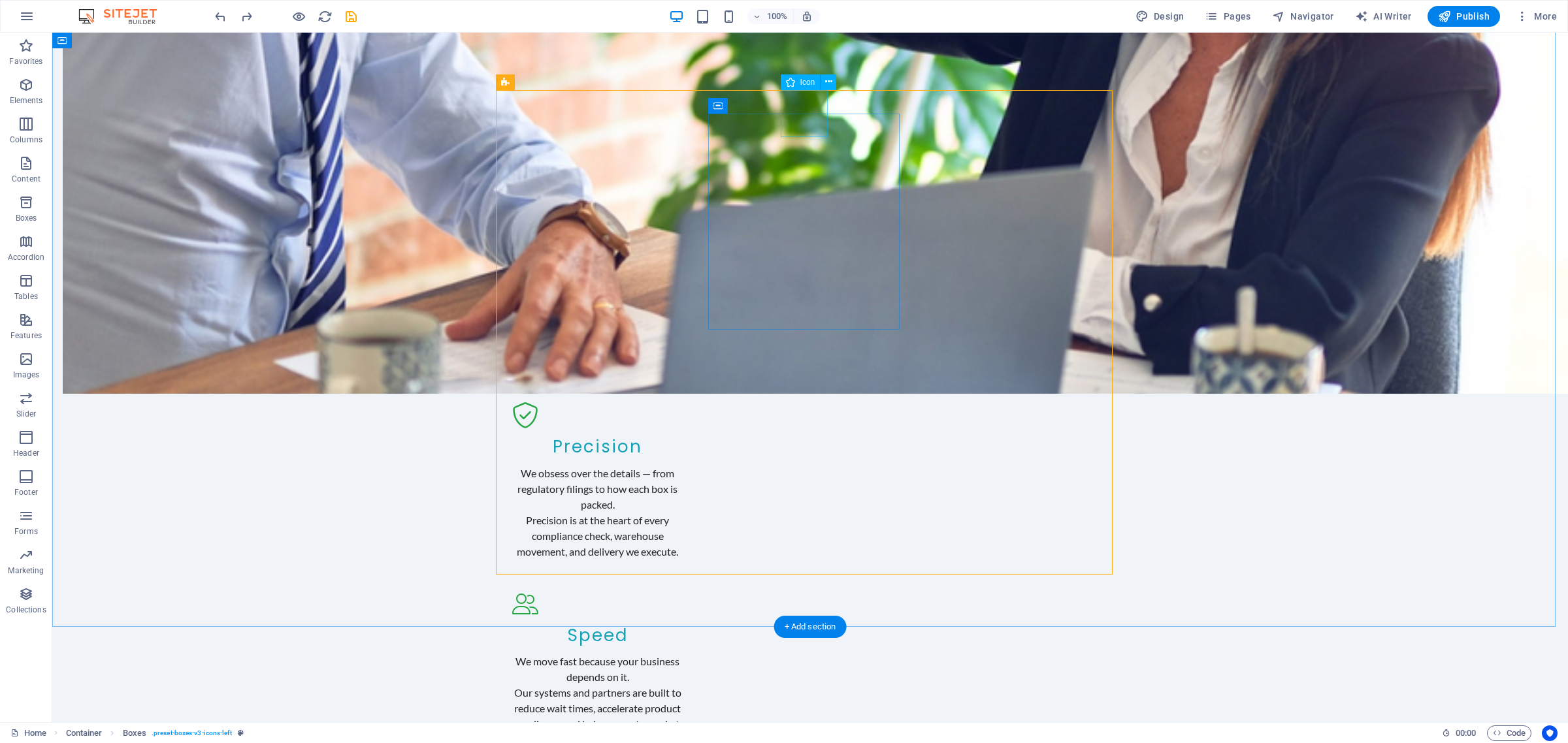
click at [797, 84] on div "Icon" at bounding box center [801, 82] width 40 height 15
select select "xMidYMid"
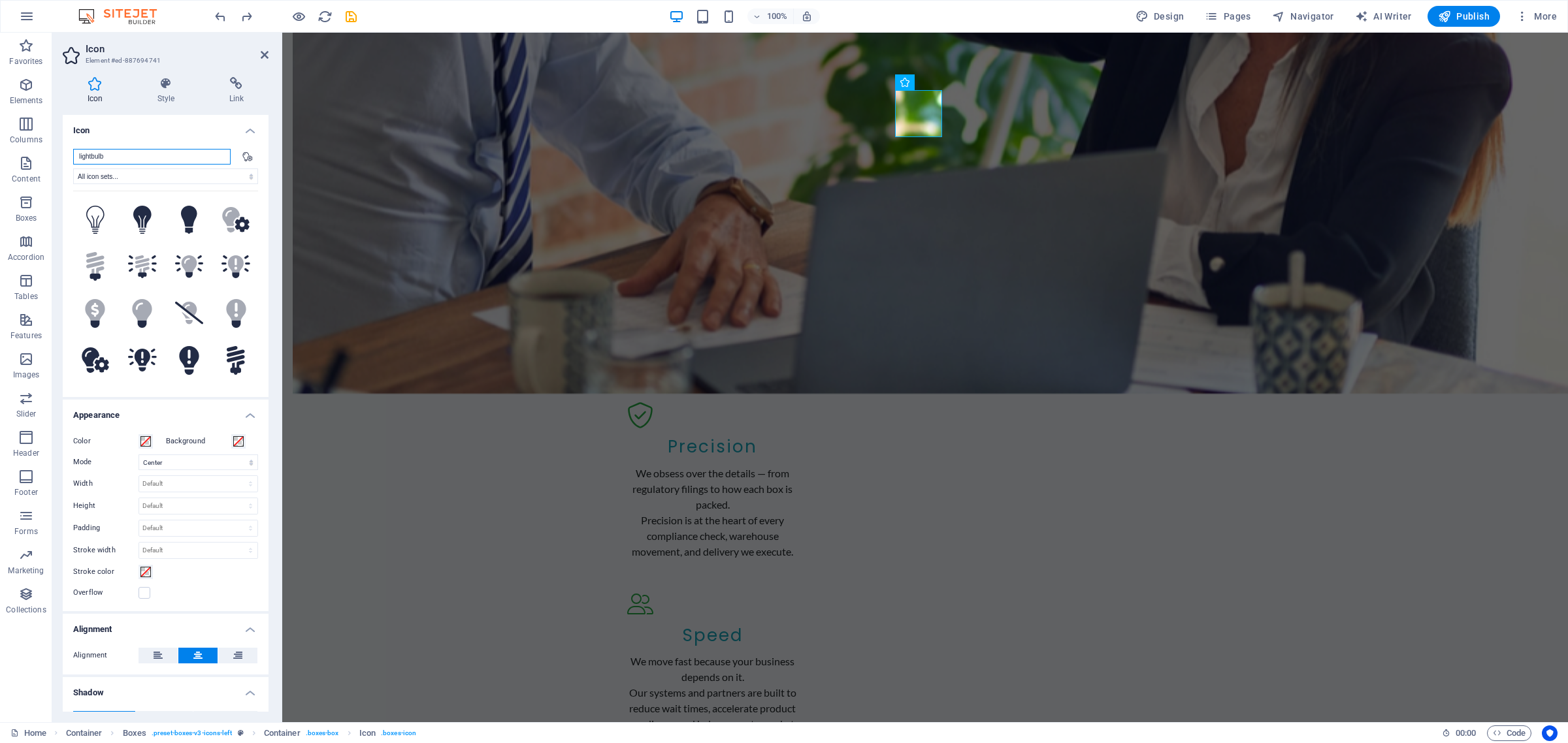
click at [108, 157] on input "lightbulb" at bounding box center [151, 156] width 157 height 15
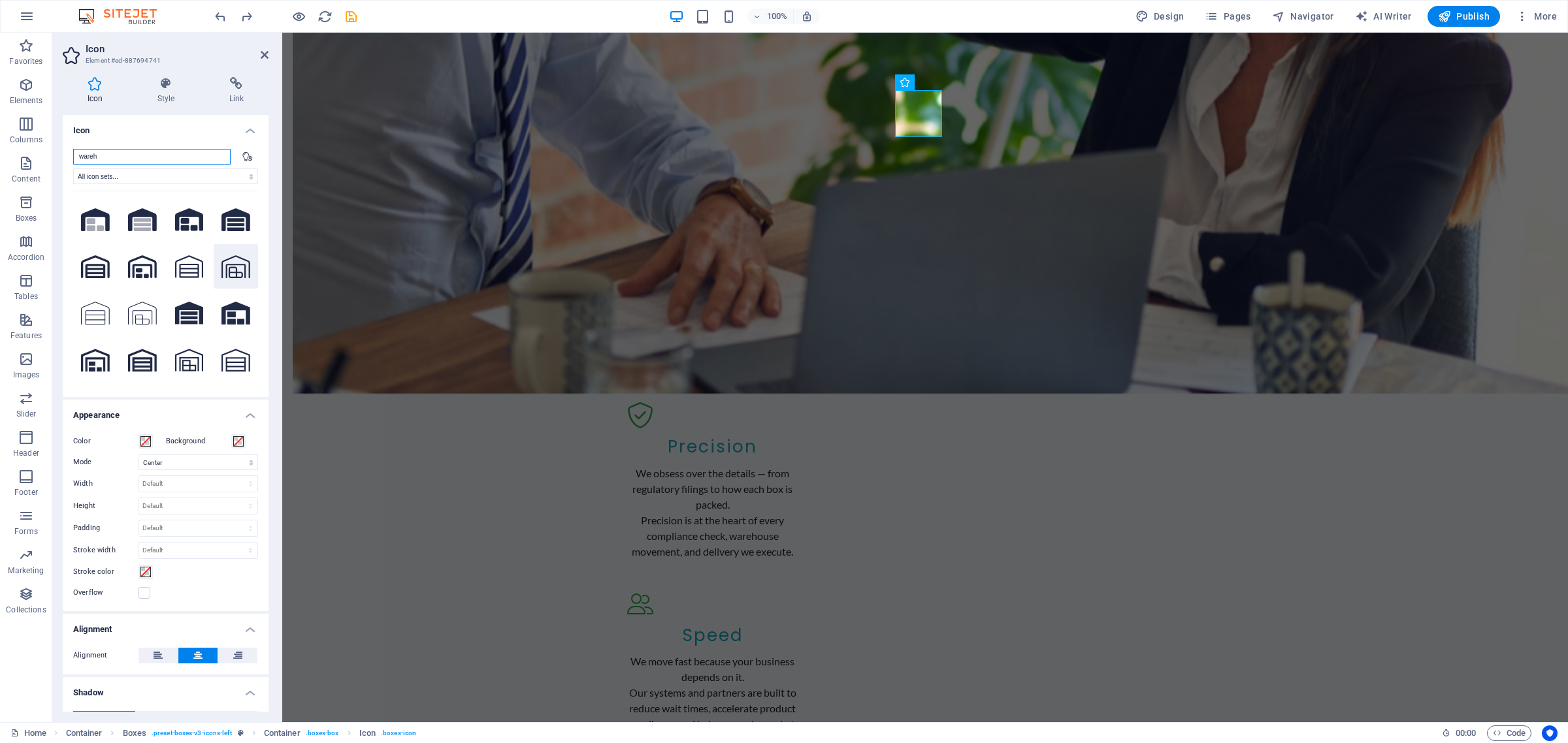
type input "wareh"
click at [230, 266] on icon at bounding box center [236, 267] width 28 height 23
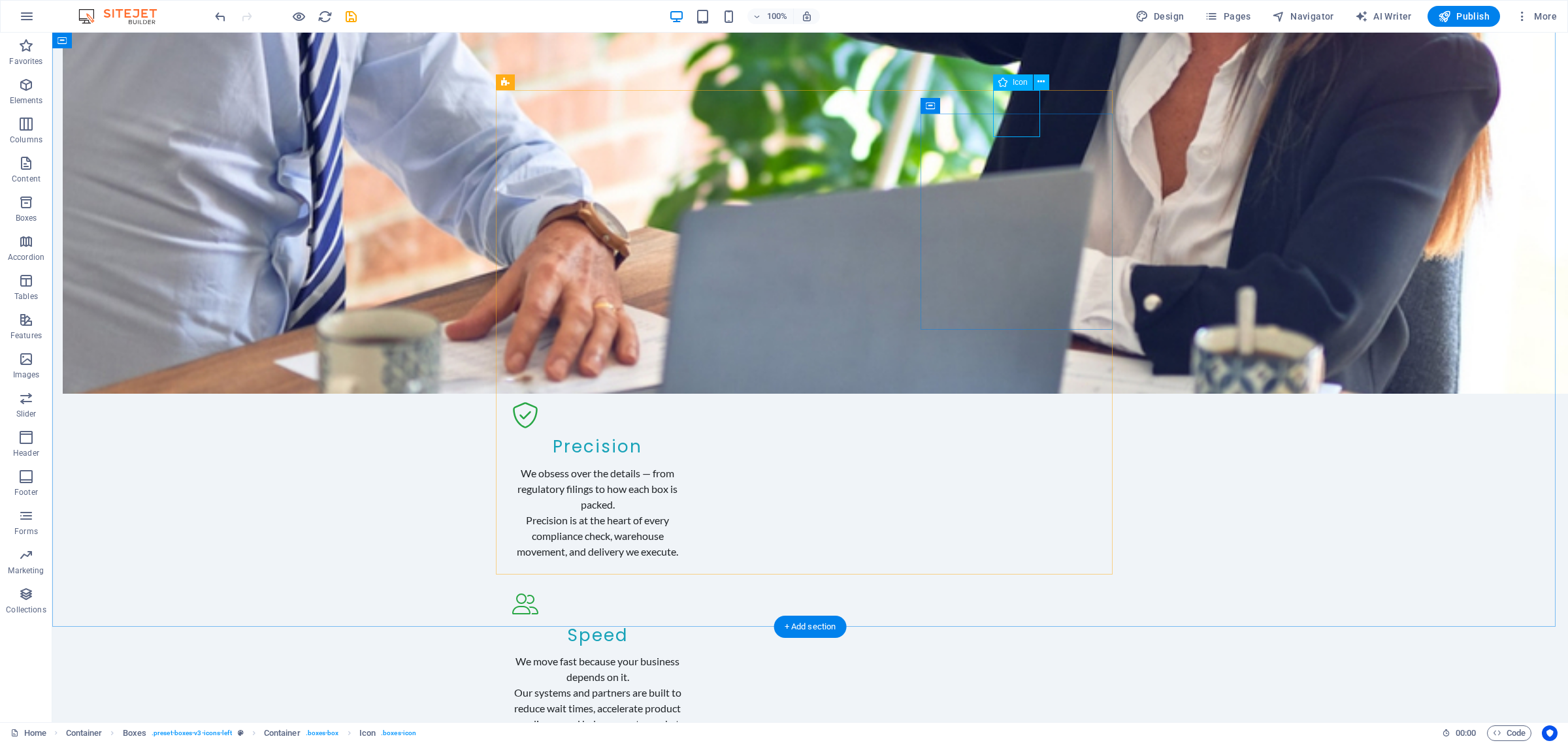
select select "xMidYMid"
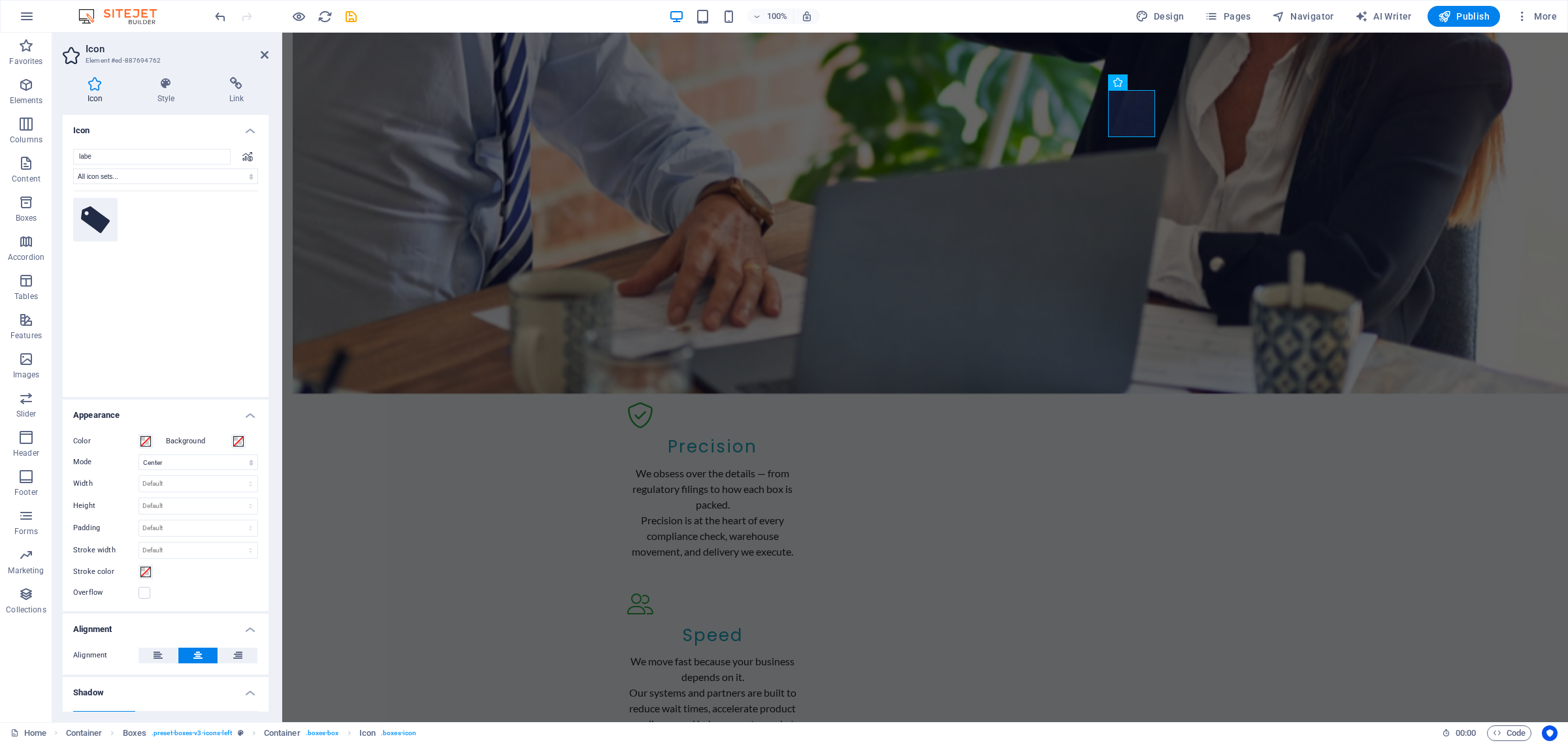
type input "labe"
click at [78, 232] on button at bounding box center [95, 220] width 44 height 44
select select "xMidYMid"
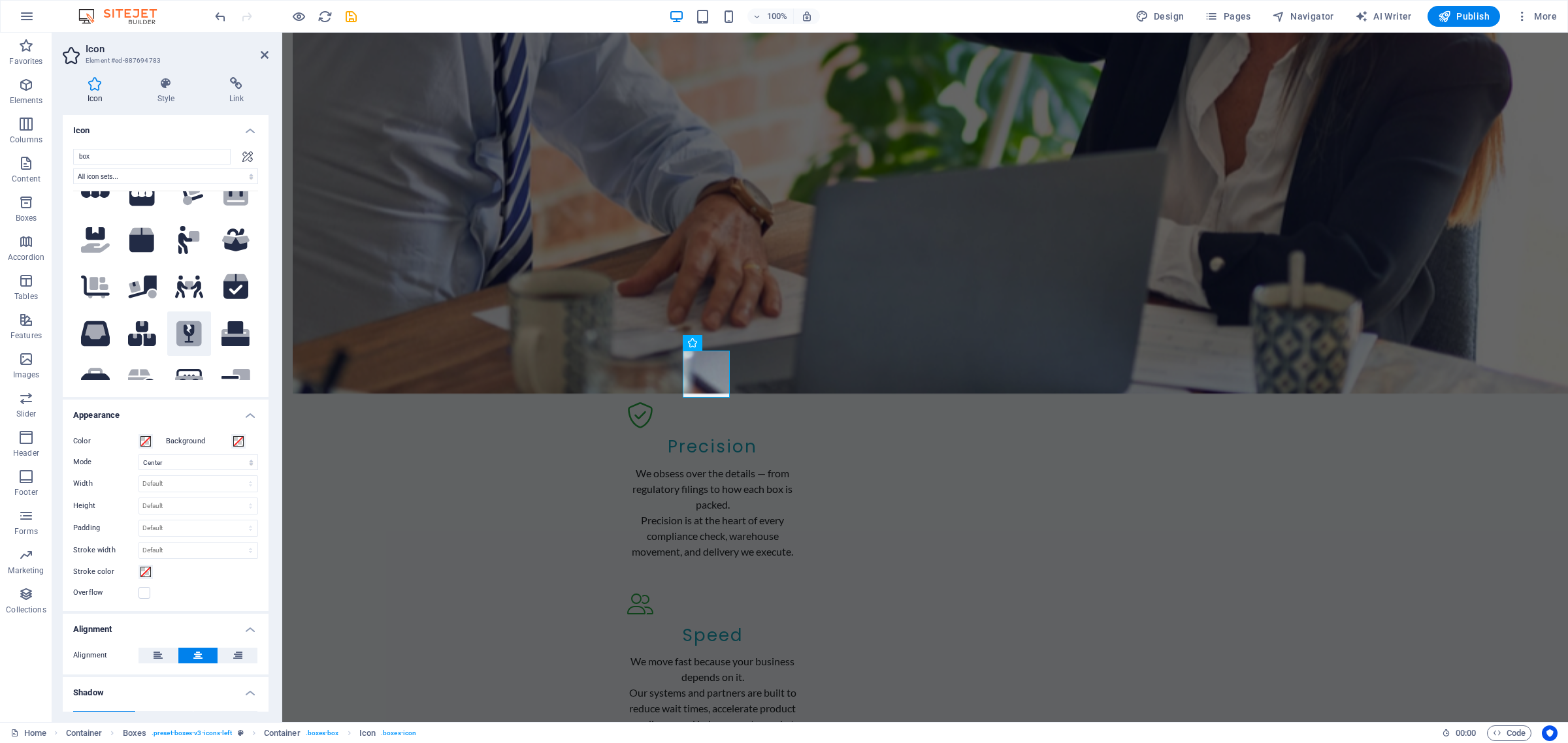
scroll to position [327, 0]
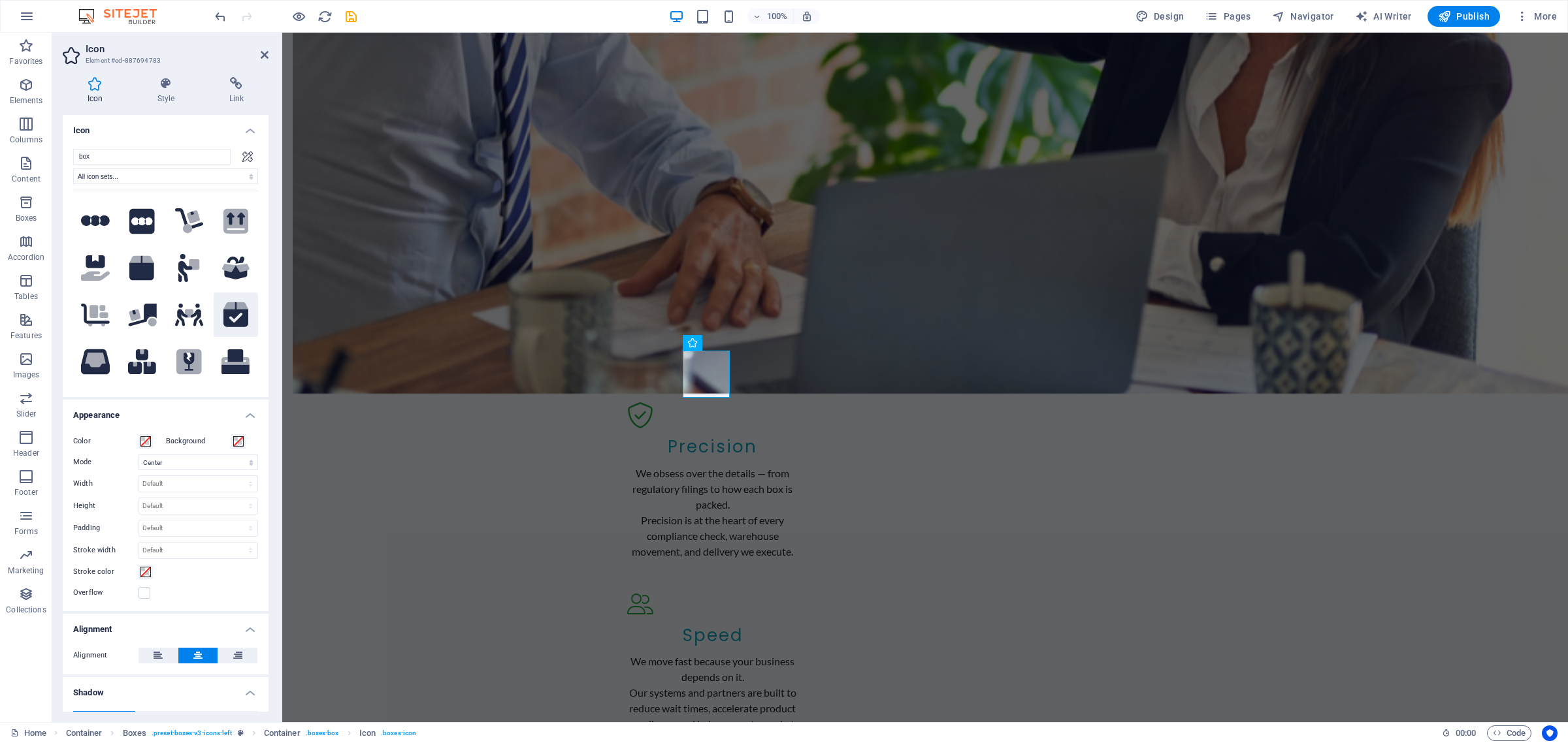
type input "box"
click at [236, 304] on icon ".fa-secondary{opacity:.4}" at bounding box center [236, 314] width 25 height 28
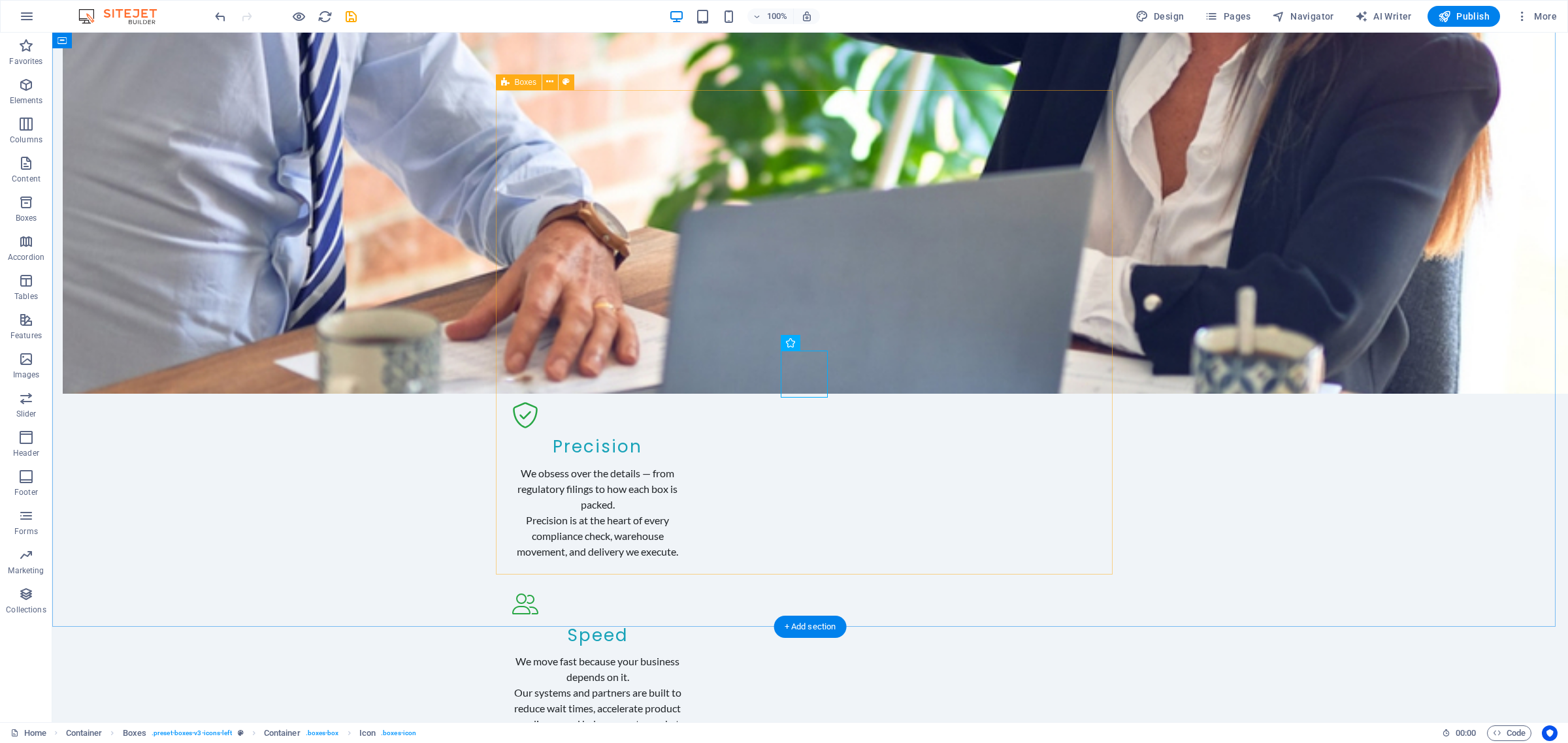
select select "xMidYMid"
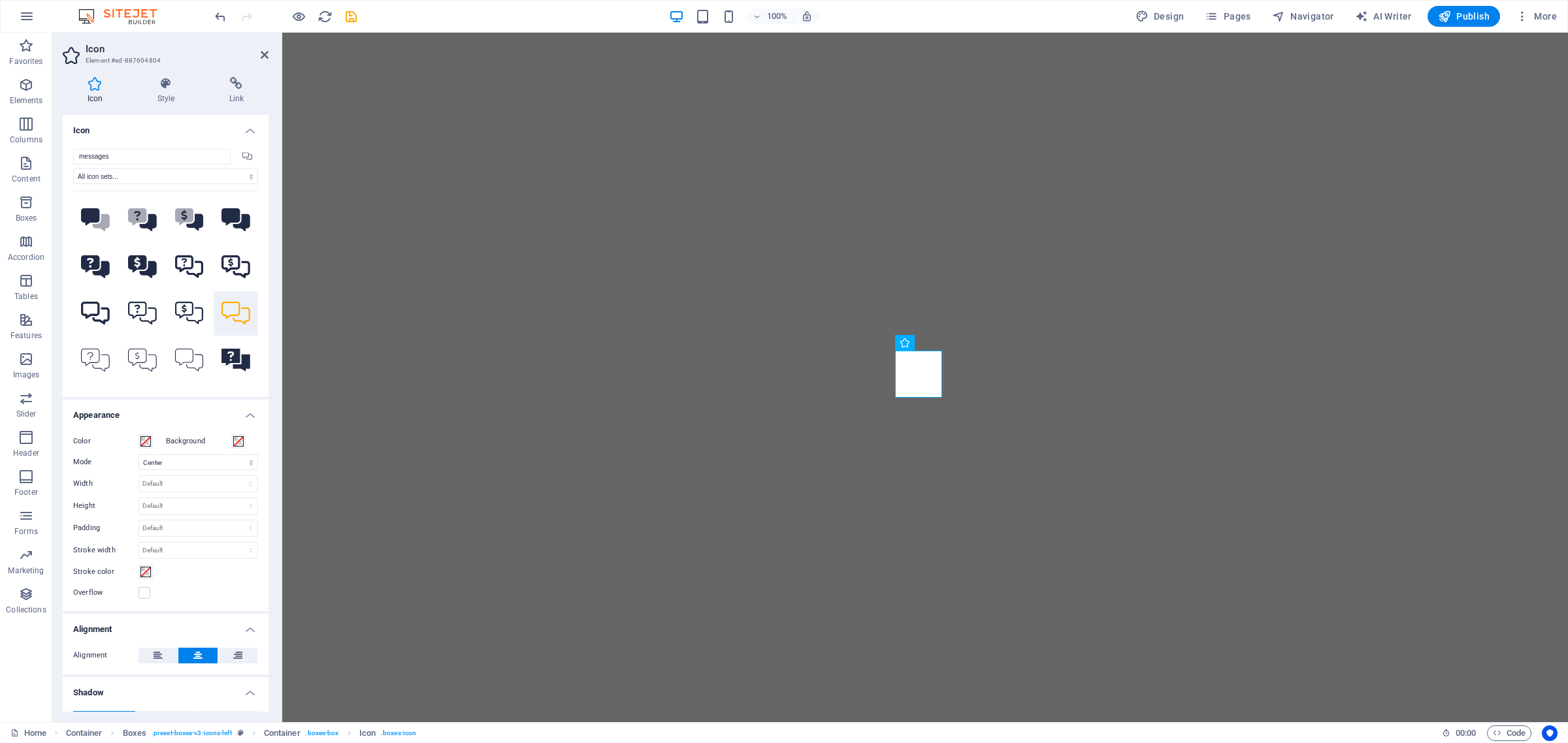
select select "xMidYMid"
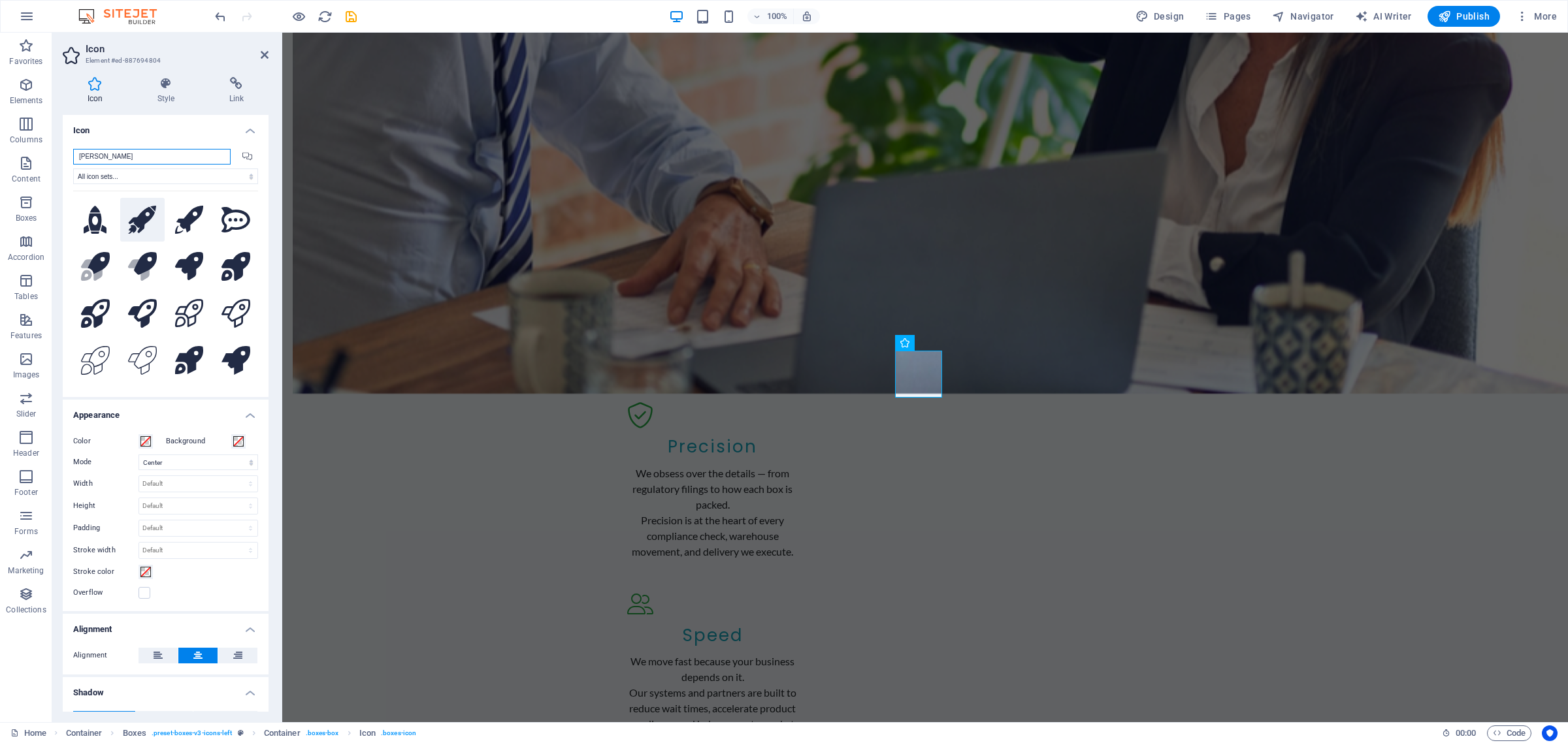
type input "[PERSON_NAME]"
click at [140, 211] on icon at bounding box center [142, 219] width 28 height 28
select select "xMidYMid"
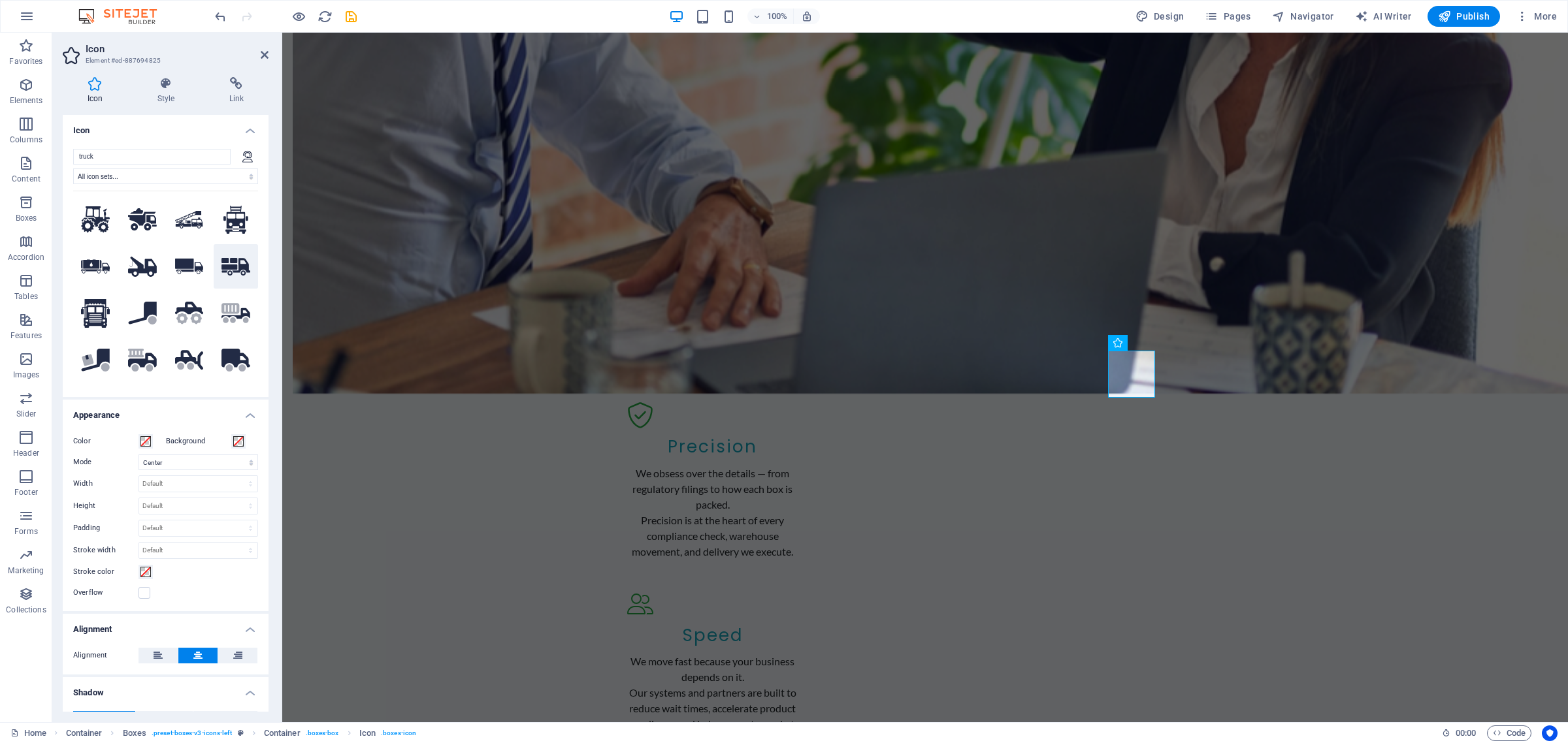
type input "truck"
click at [227, 258] on icon at bounding box center [236, 266] width 28 height 18
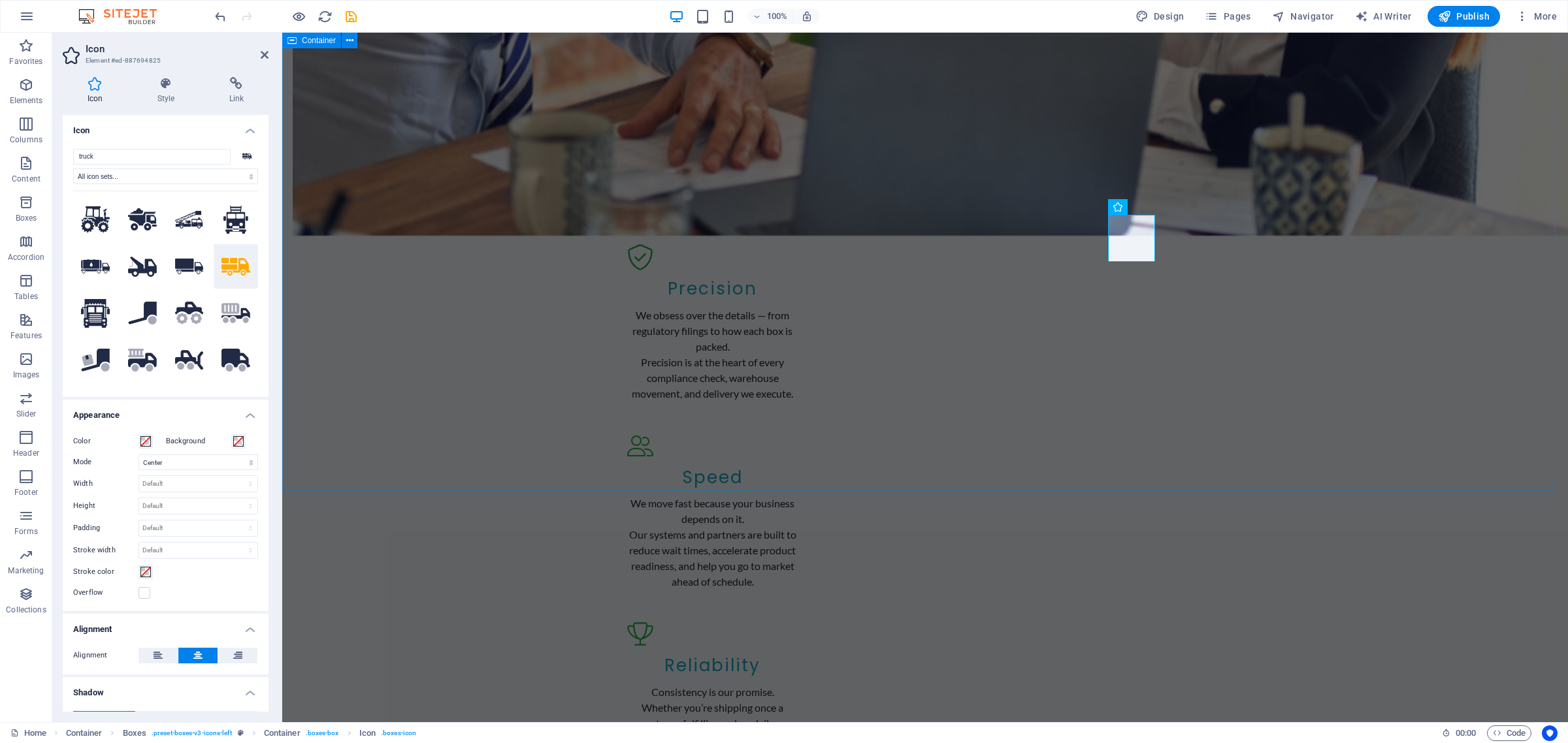
scroll to position [1632, 0]
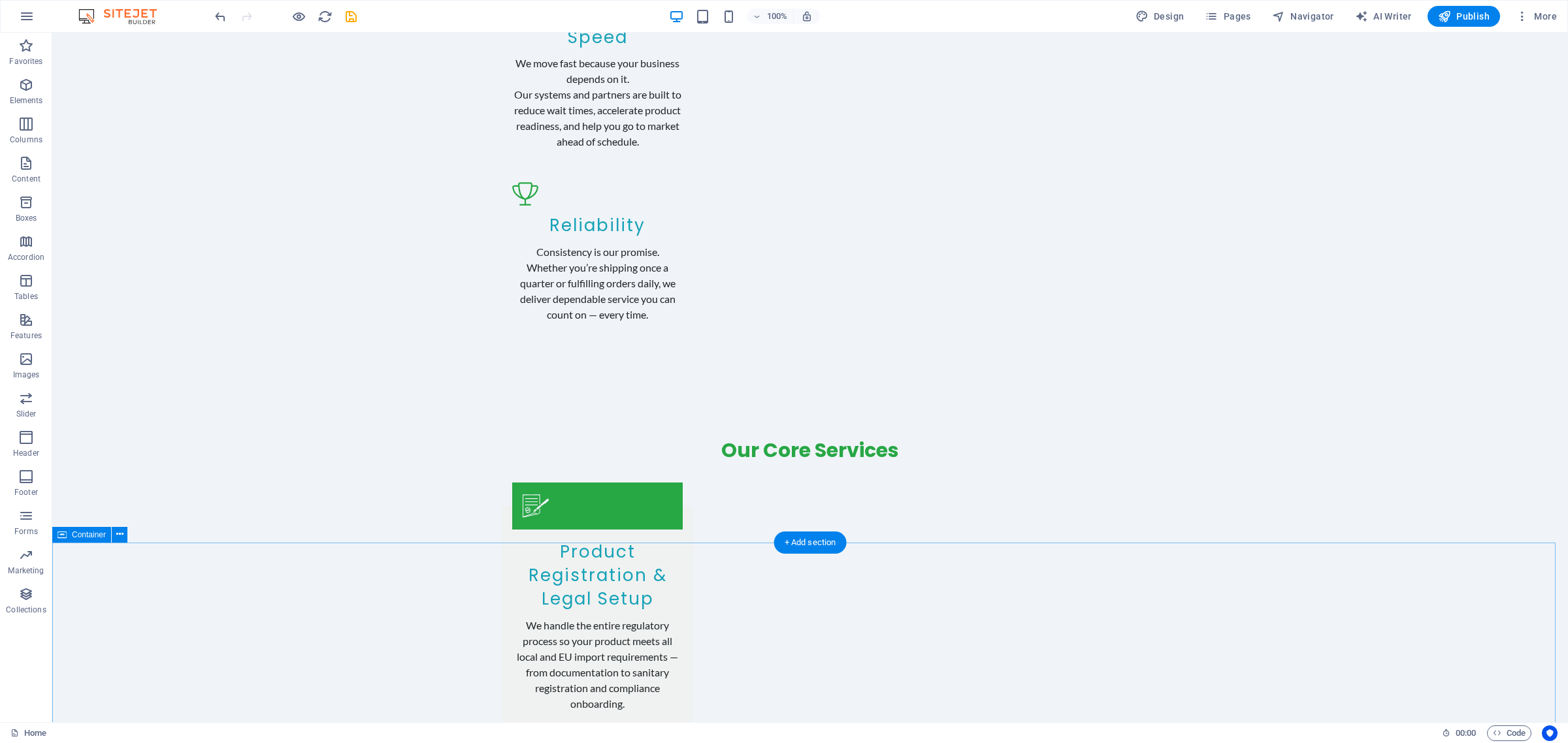
scroll to position [2204, 0]
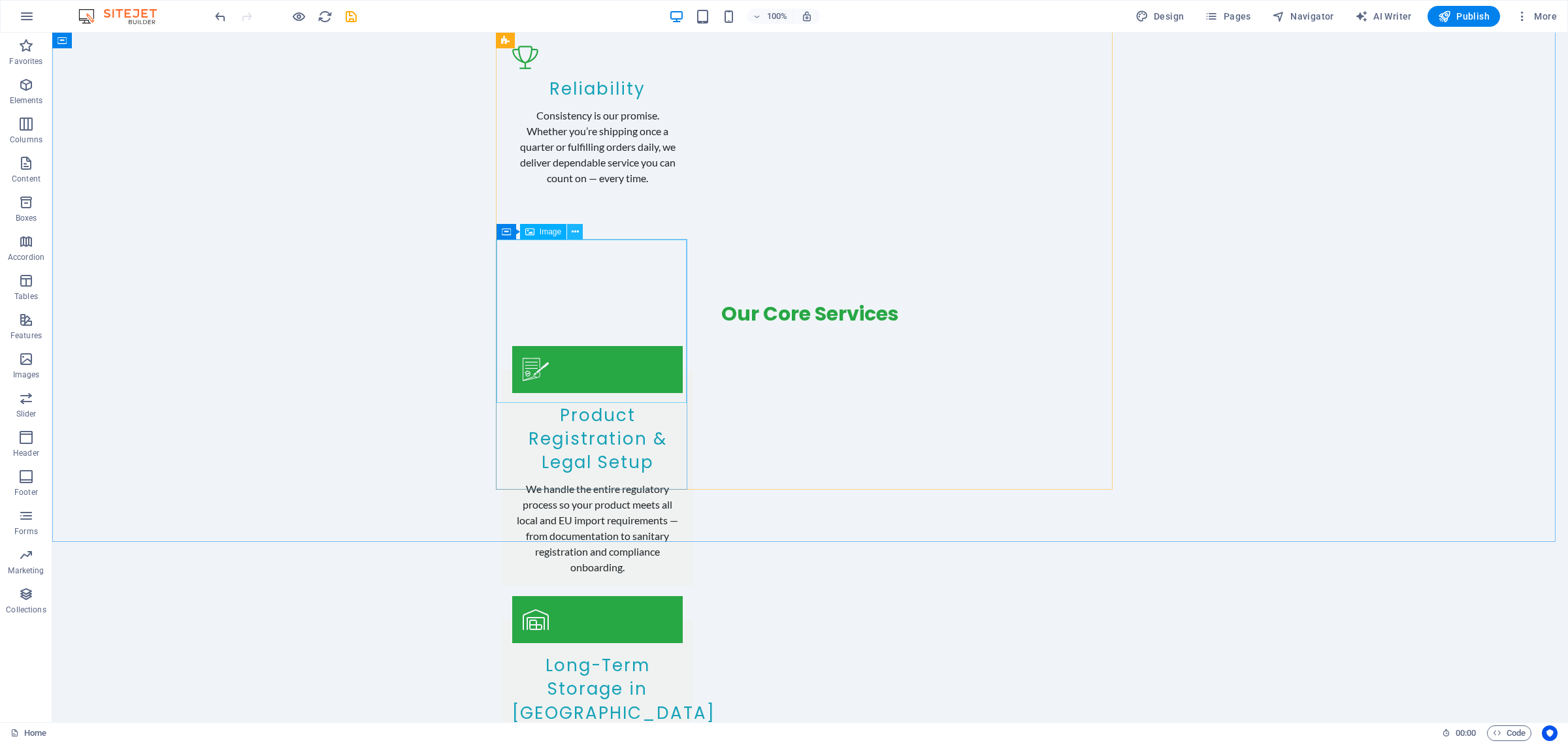
click at [572, 231] on icon at bounding box center [575, 232] width 7 height 14
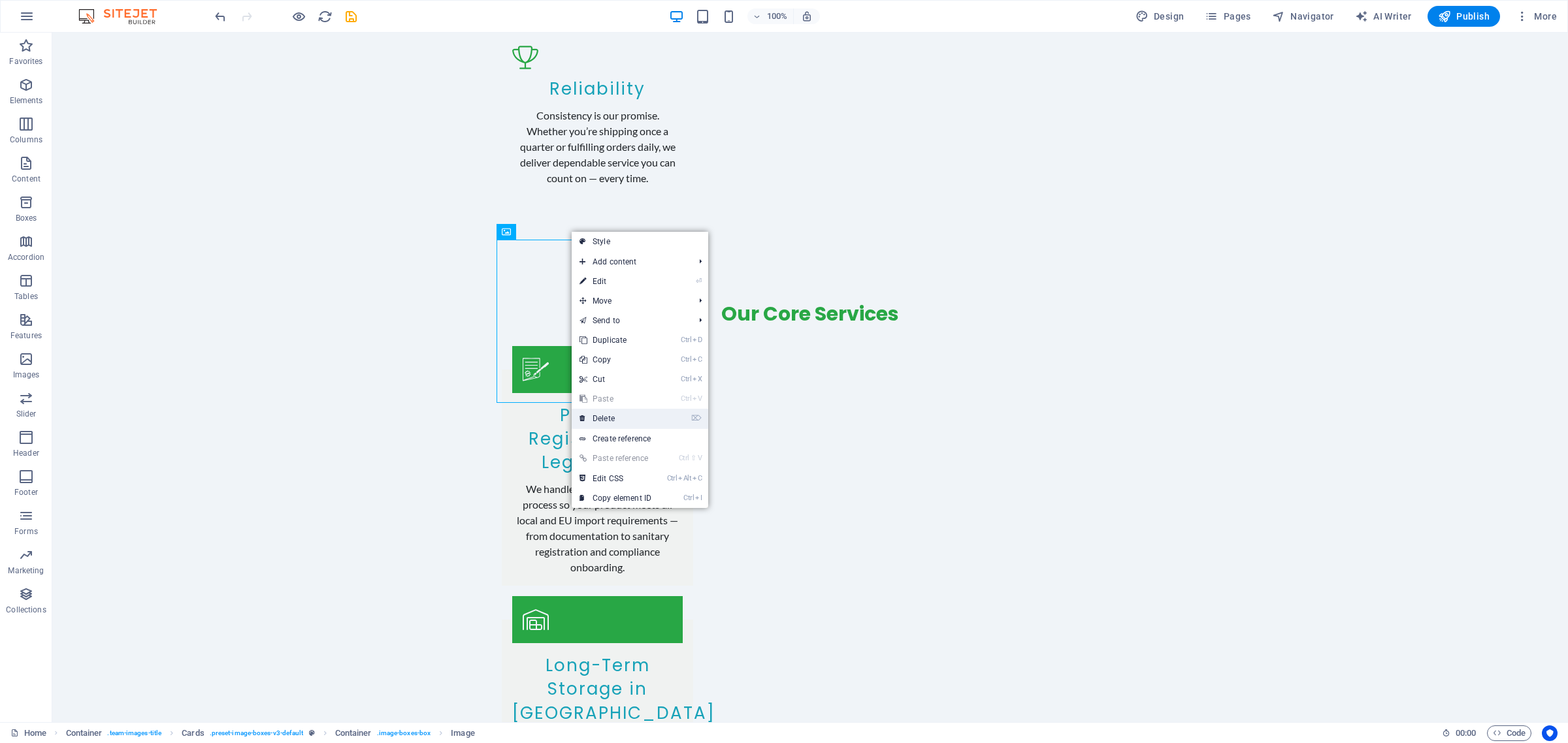
click at [624, 420] on link "⌦ Delete" at bounding box center [615, 419] width 87 height 20
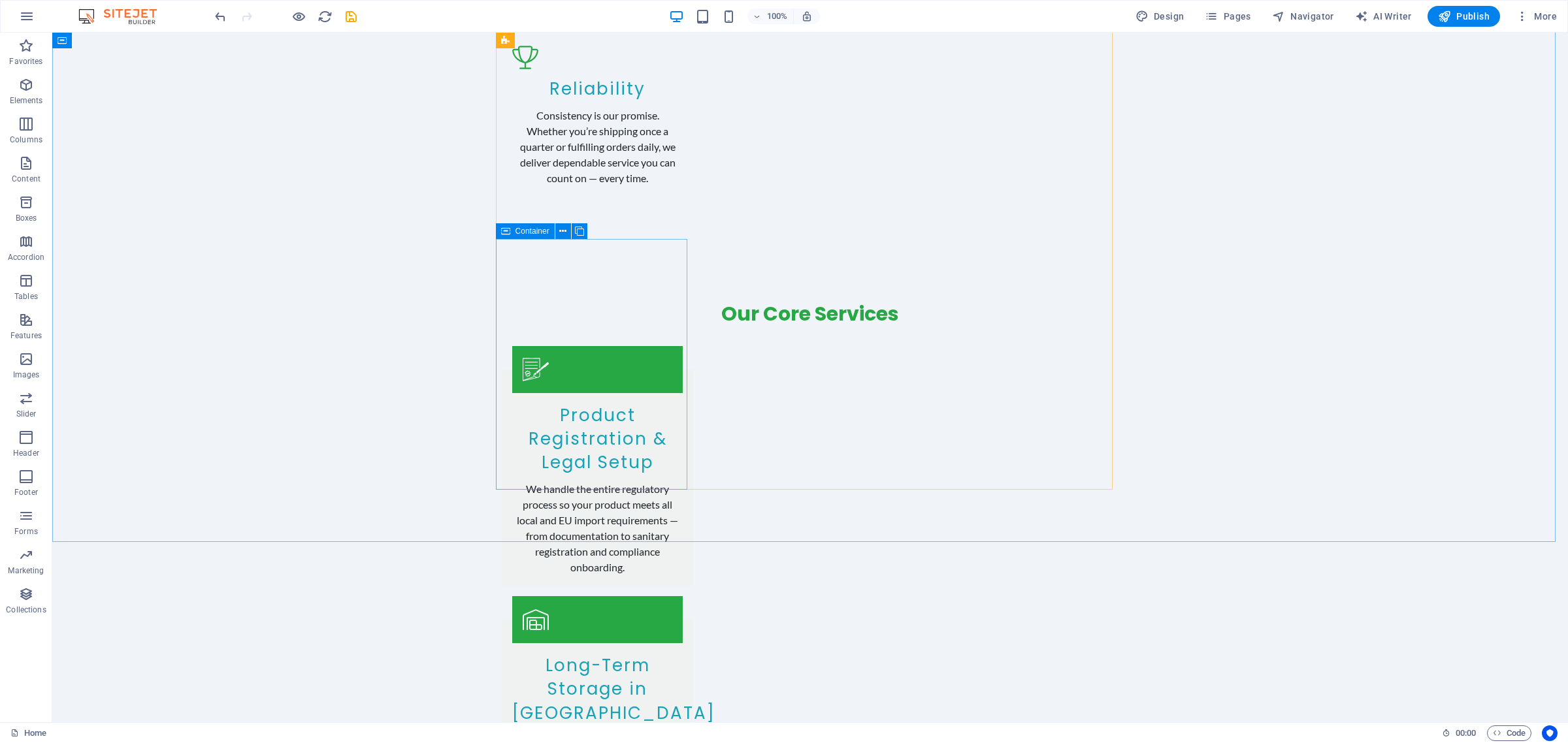
click at [505, 227] on icon at bounding box center [506, 231] width 9 height 15
click at [563, 228] on icon at bounding box center [562, 232] width 7 height 14
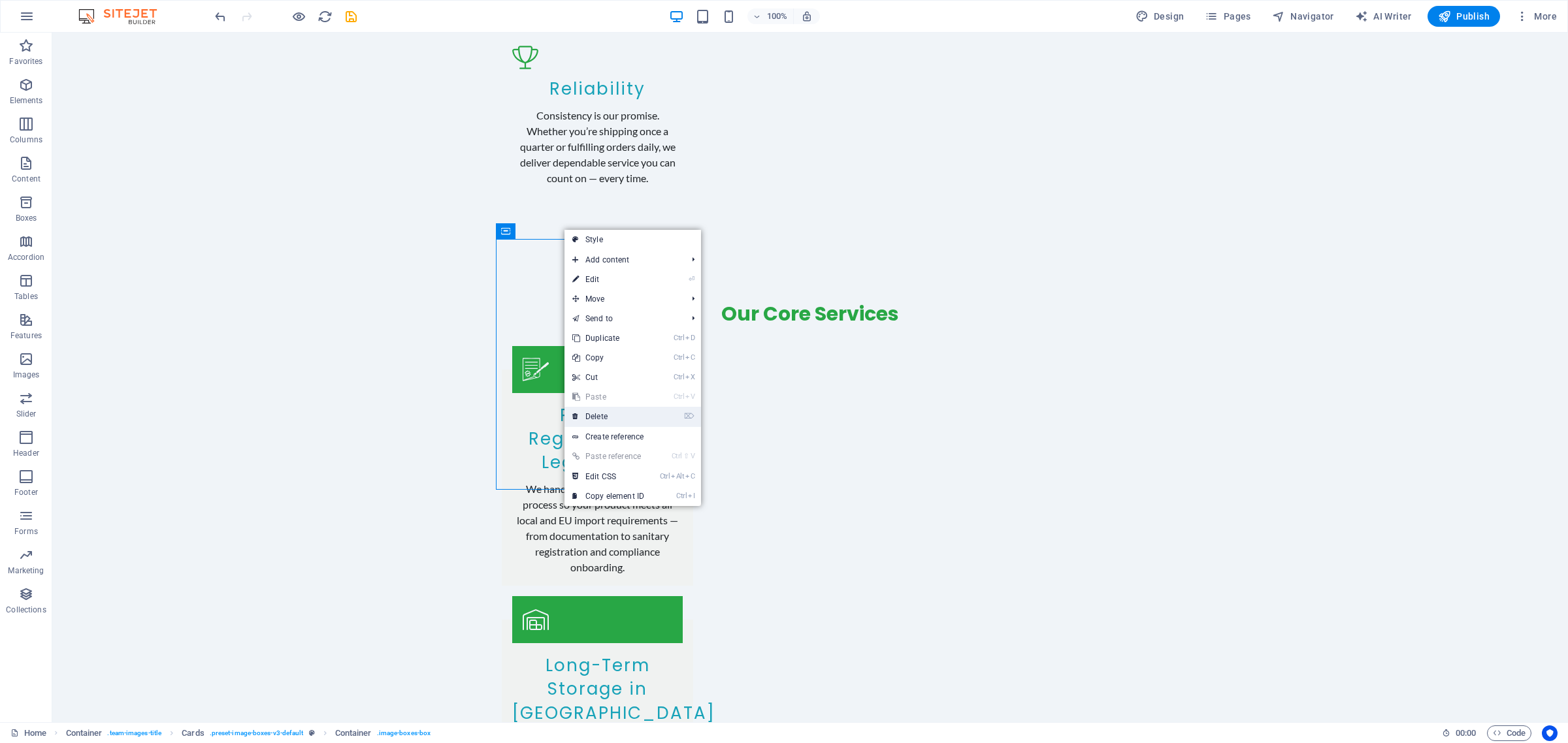
click at [623, 416] on link "⌦ Delete" at bounding box center [608, 417] width 87 height 20
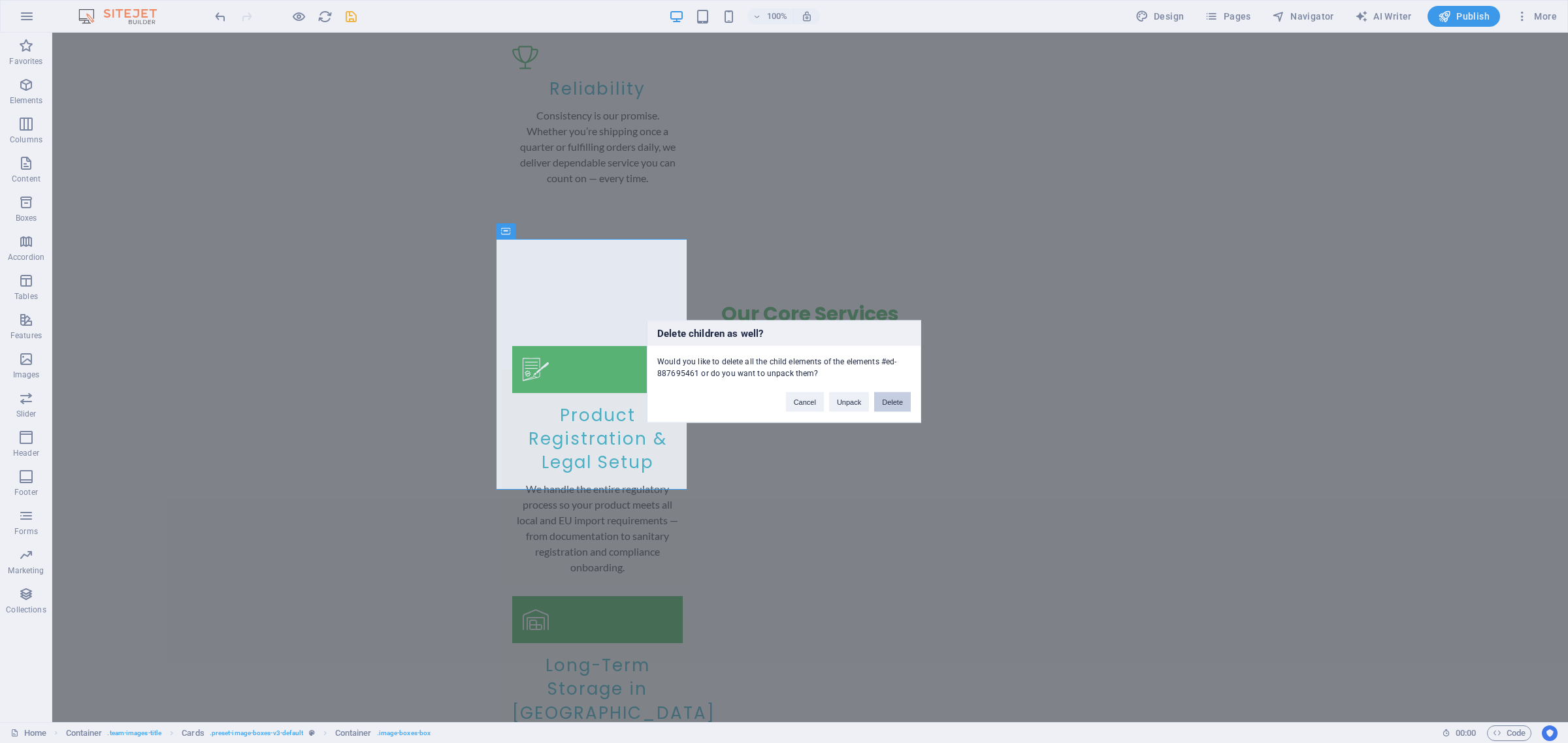
click at [888, 402] on button "Delete" at bounding box center [892, 403] width 37 height 20
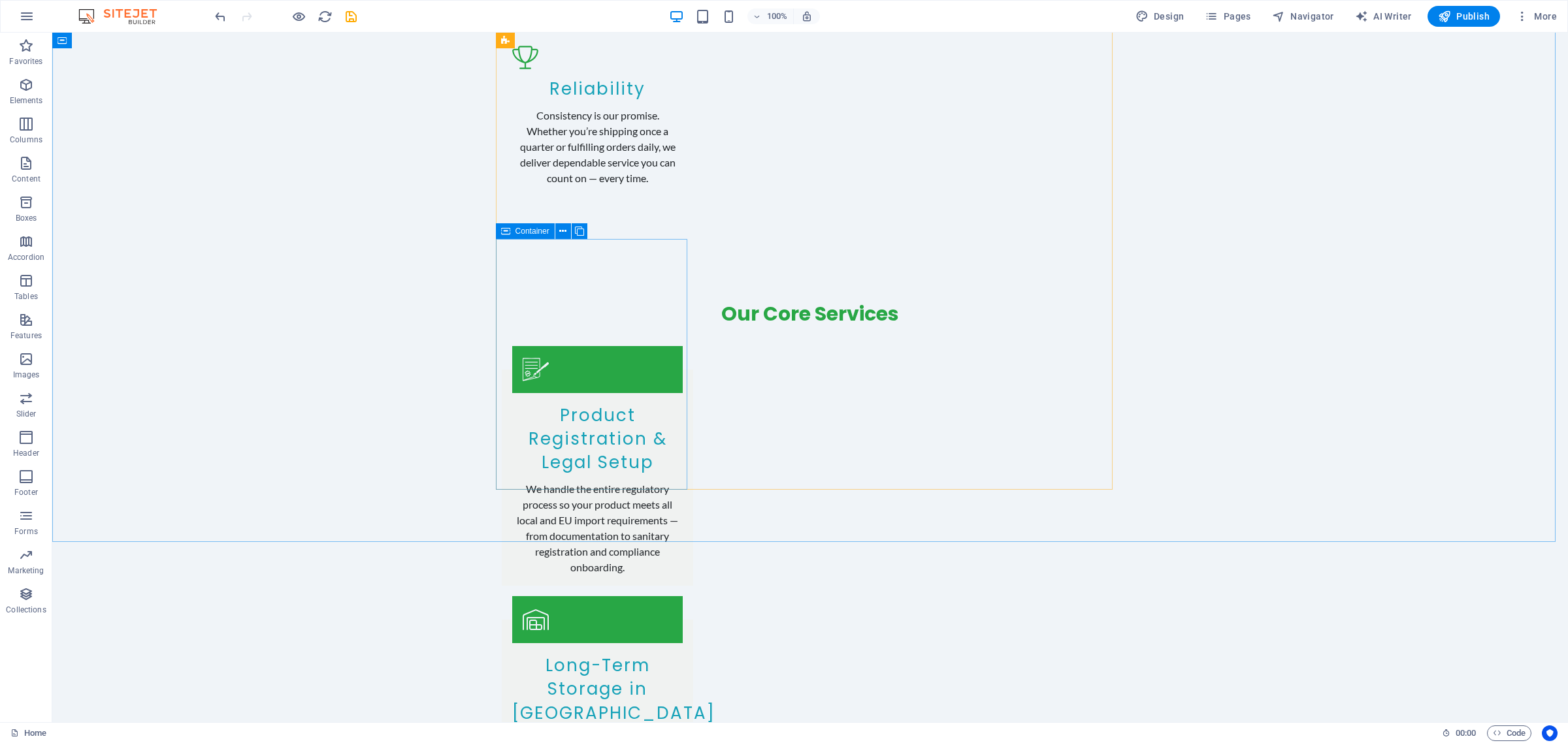
click at [504, 233] on icon at bounding box center [506, 231] width 9 height 15
click at [559, 231] on icon at bounding box center [562, 232] width 7 height 14
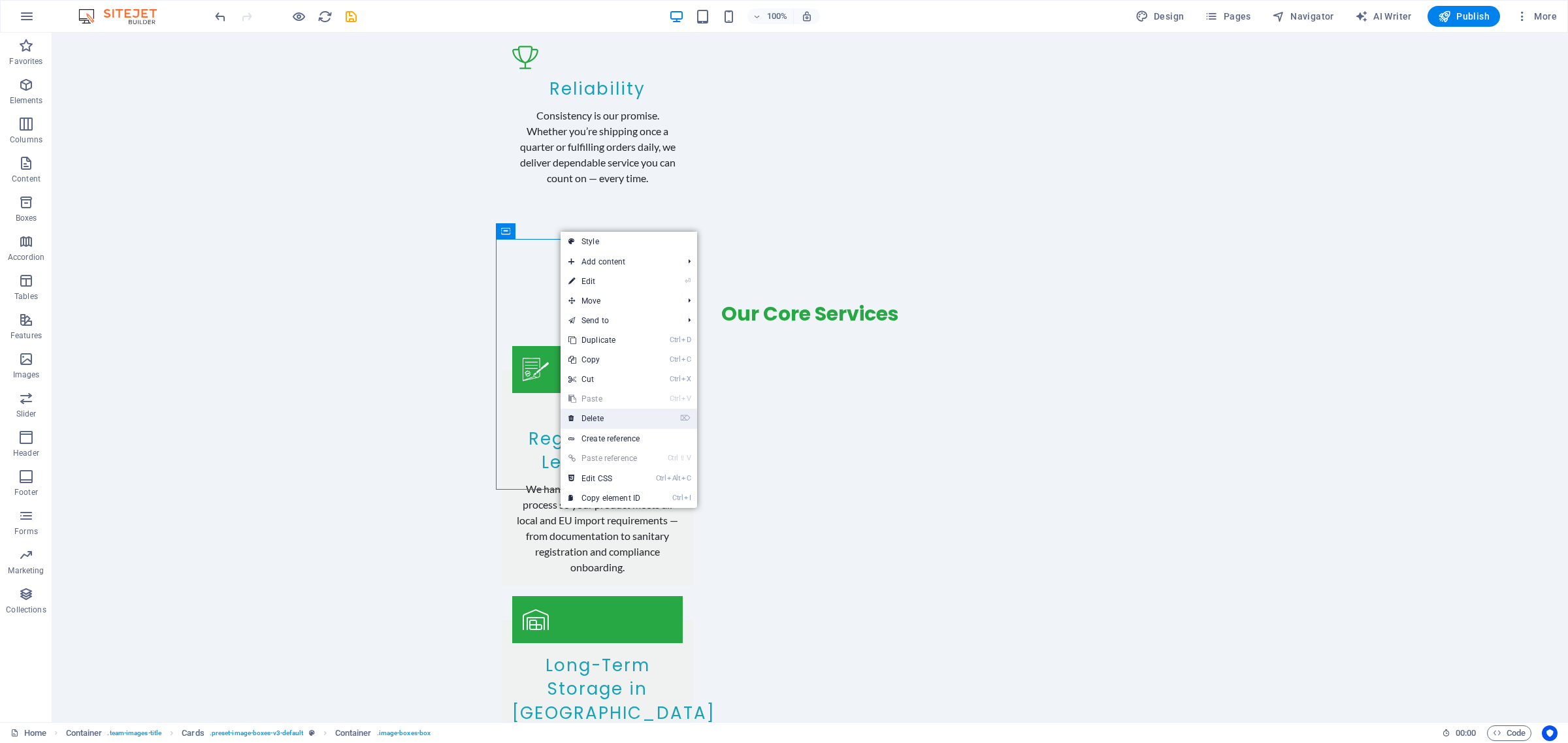
click at [604, 413] on link "⌦ Delete" at bounding box center [604, 419] width 87 height 20
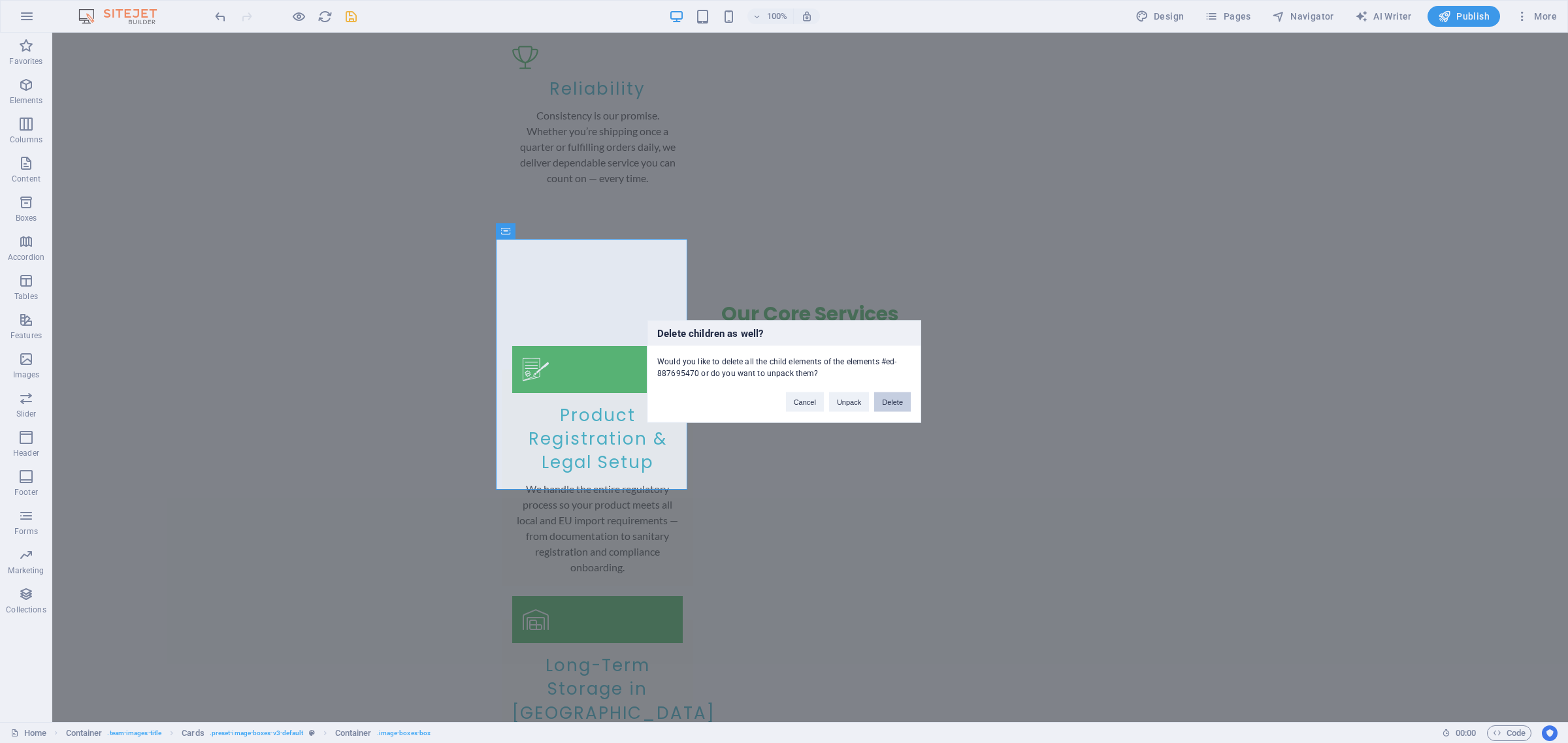
click at [896, 403] on button "Delete" at bounding box center [892, 403] width 37 height 20
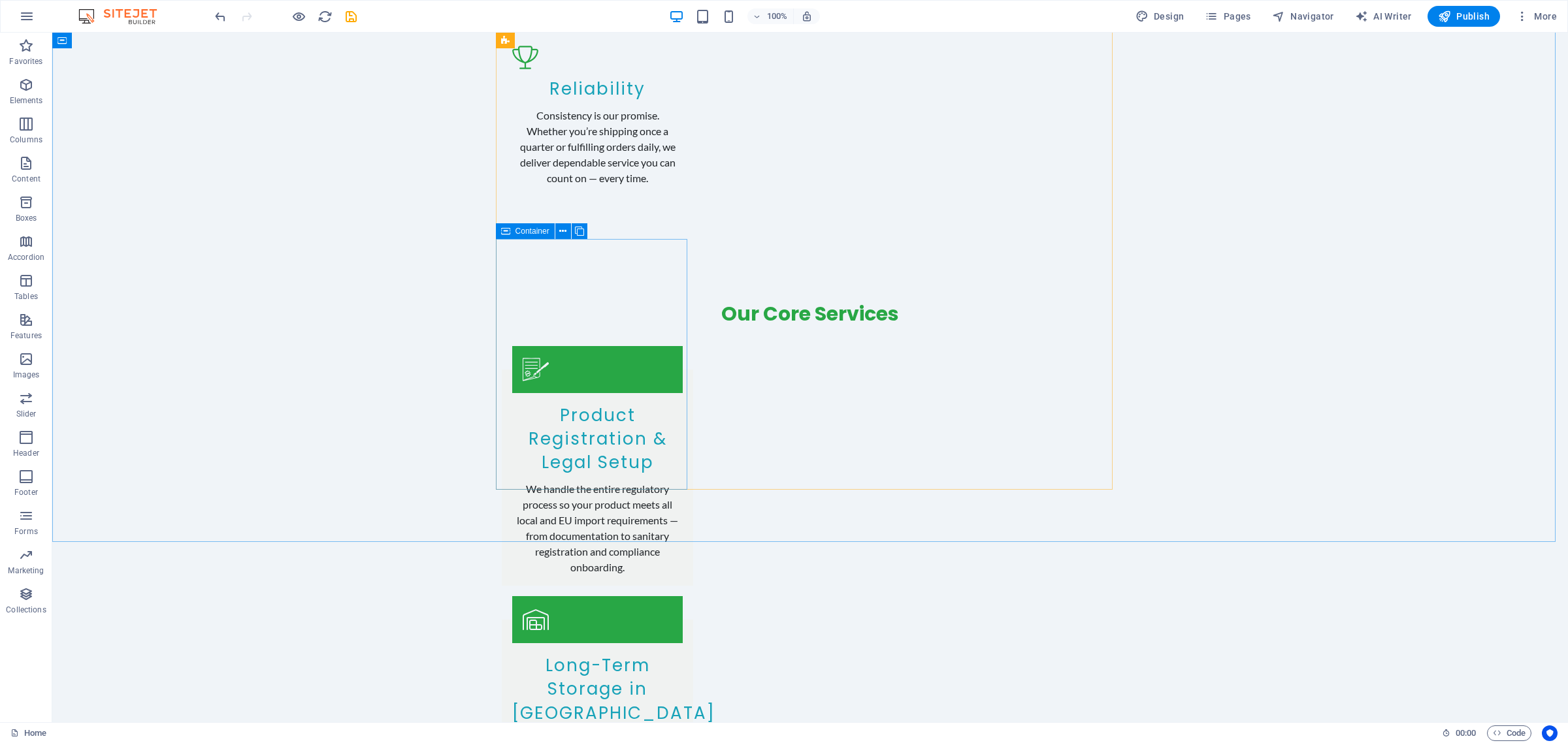
click at [509, 235] on icon at bounding box center [506, 231] width 9 height 15
click at [506, 230] on icon at bounding box center [506, 231] width 9 height 15
click at [565, 229] on icon at bounding box center [562, 232] width 7 height 14
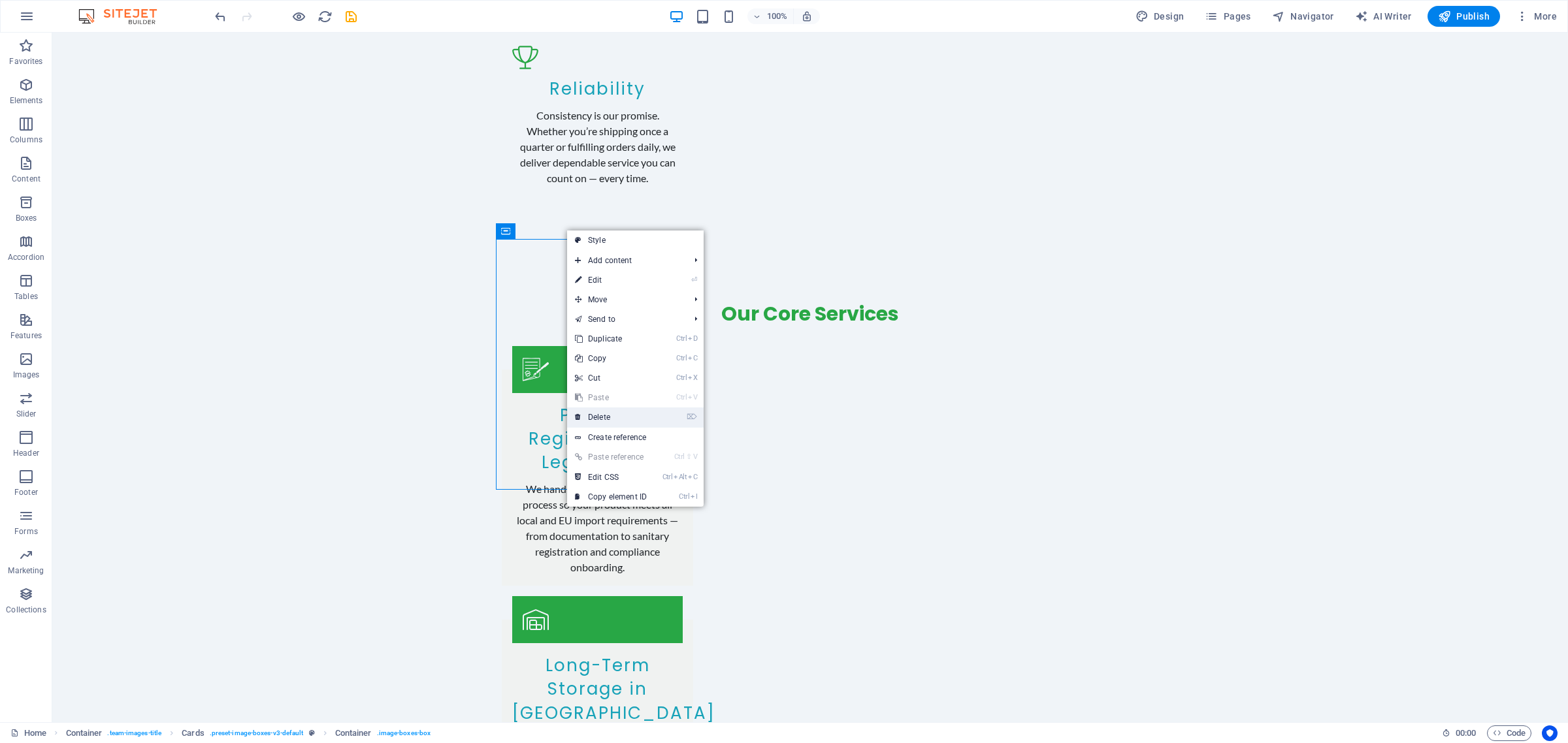
click at [615, 413] on link "⌦ Delete" at bounding box center [611, 417] width 87 height 20
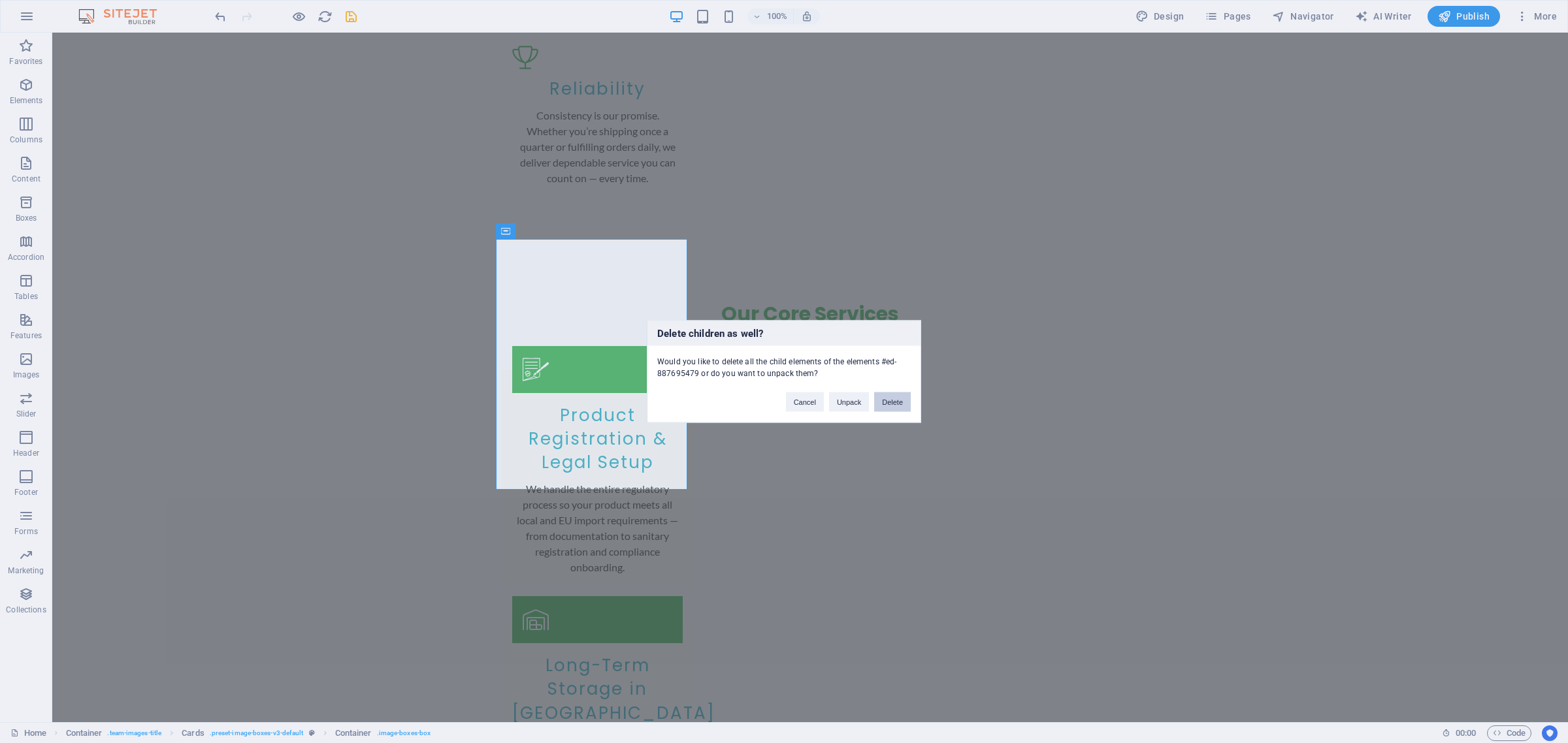
click at [900, 393] on button "Delete" at bounding box center [892, 403] width 37 height 20
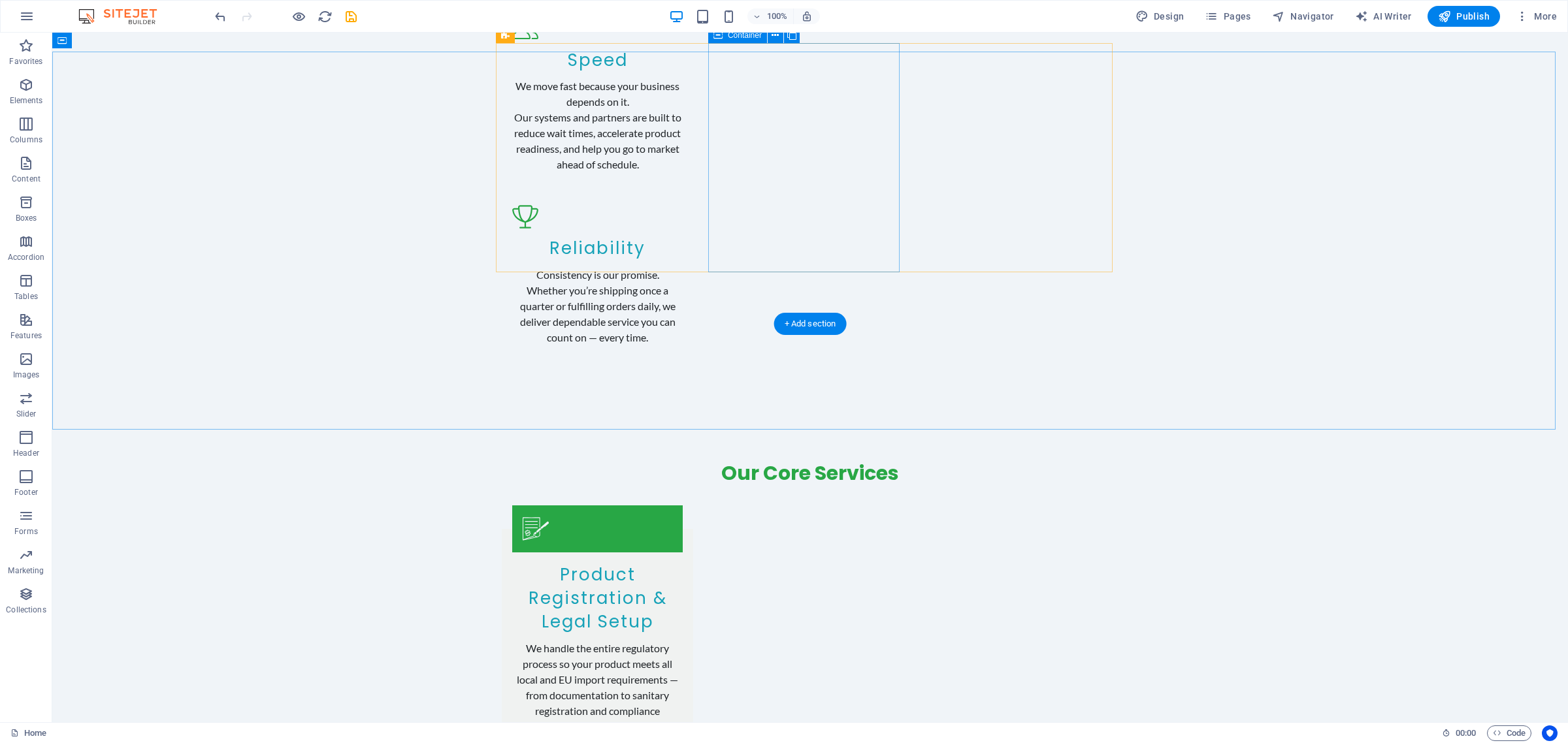
scroll to position [1935, 0]
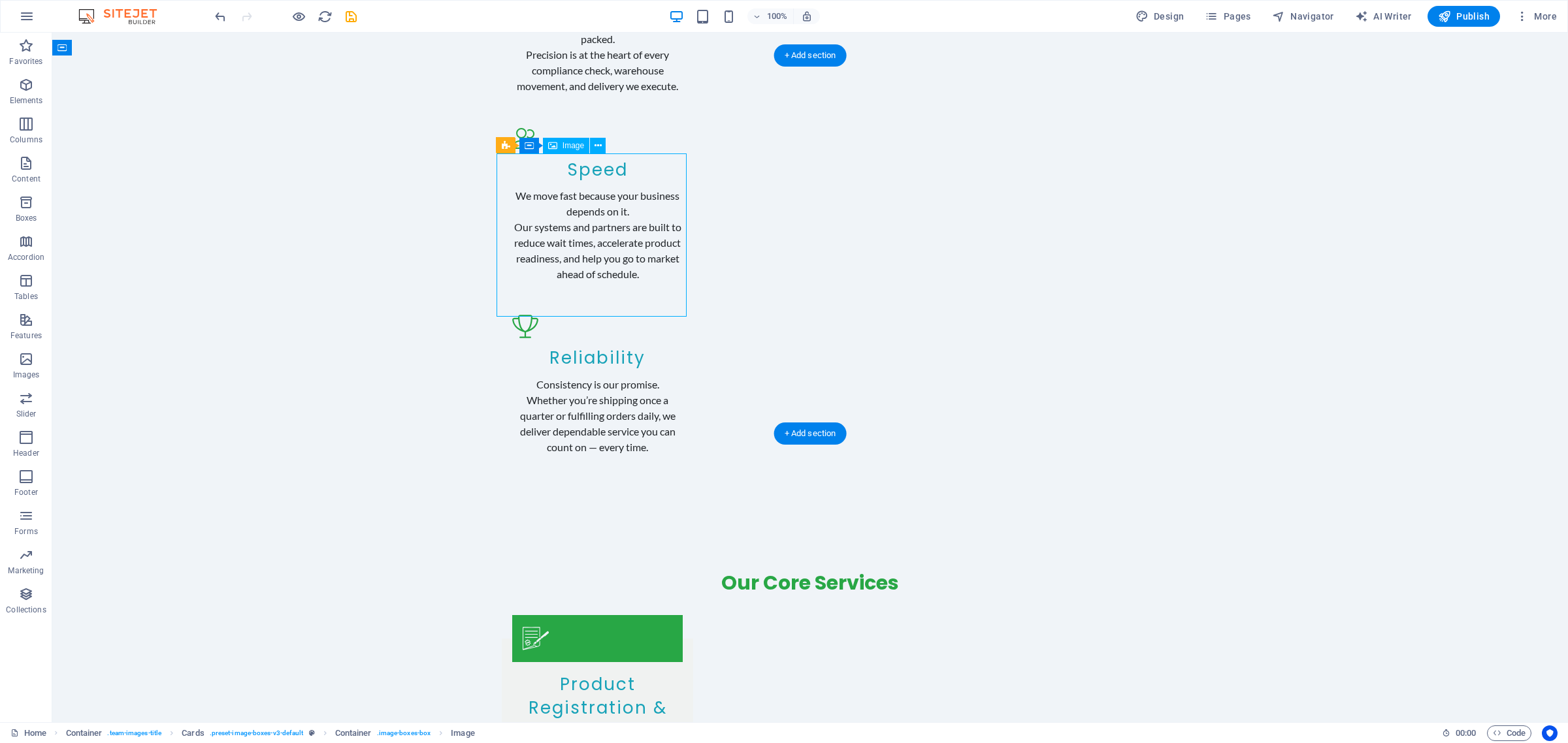
scroll to position [2040, 0]
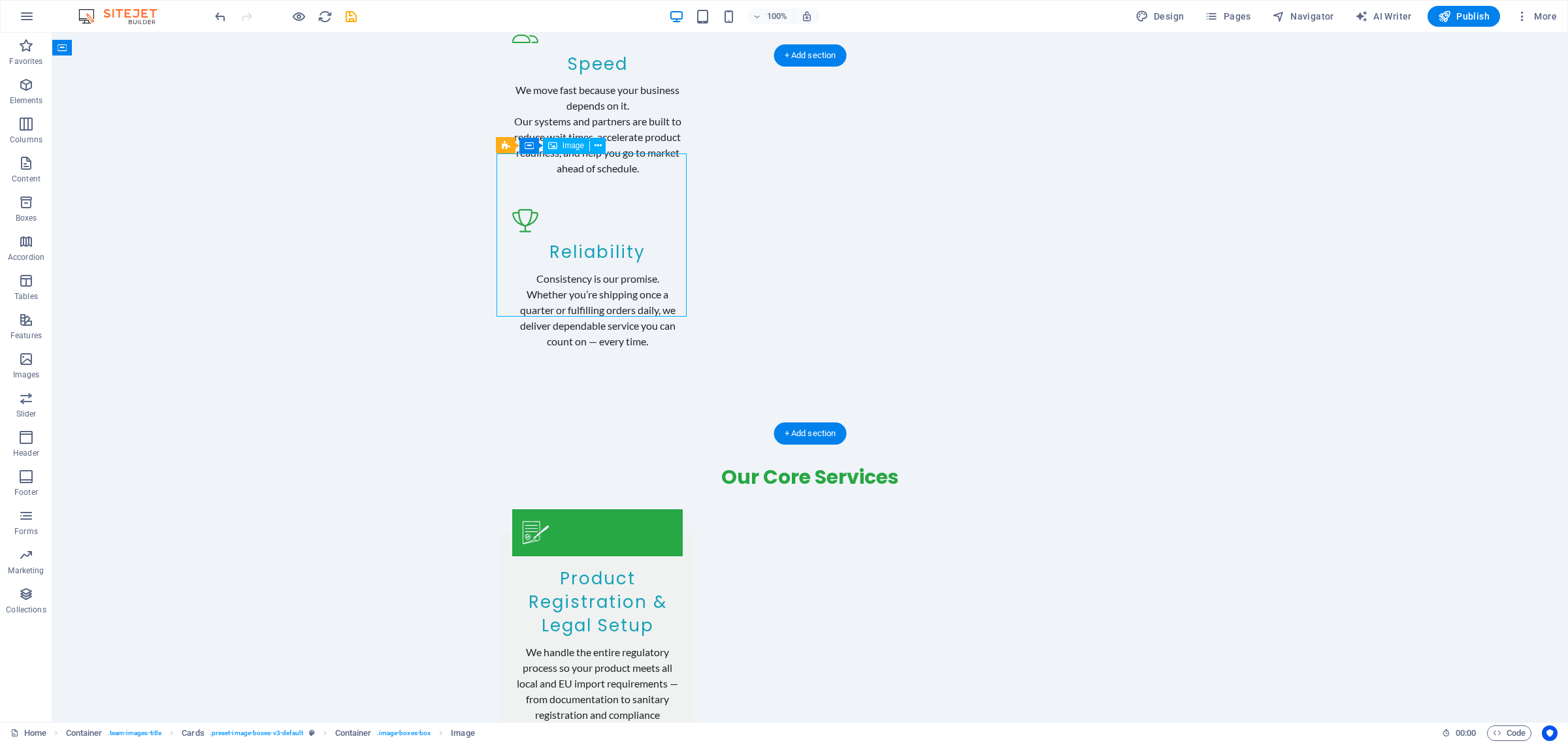
select select "vw"
select select "px"
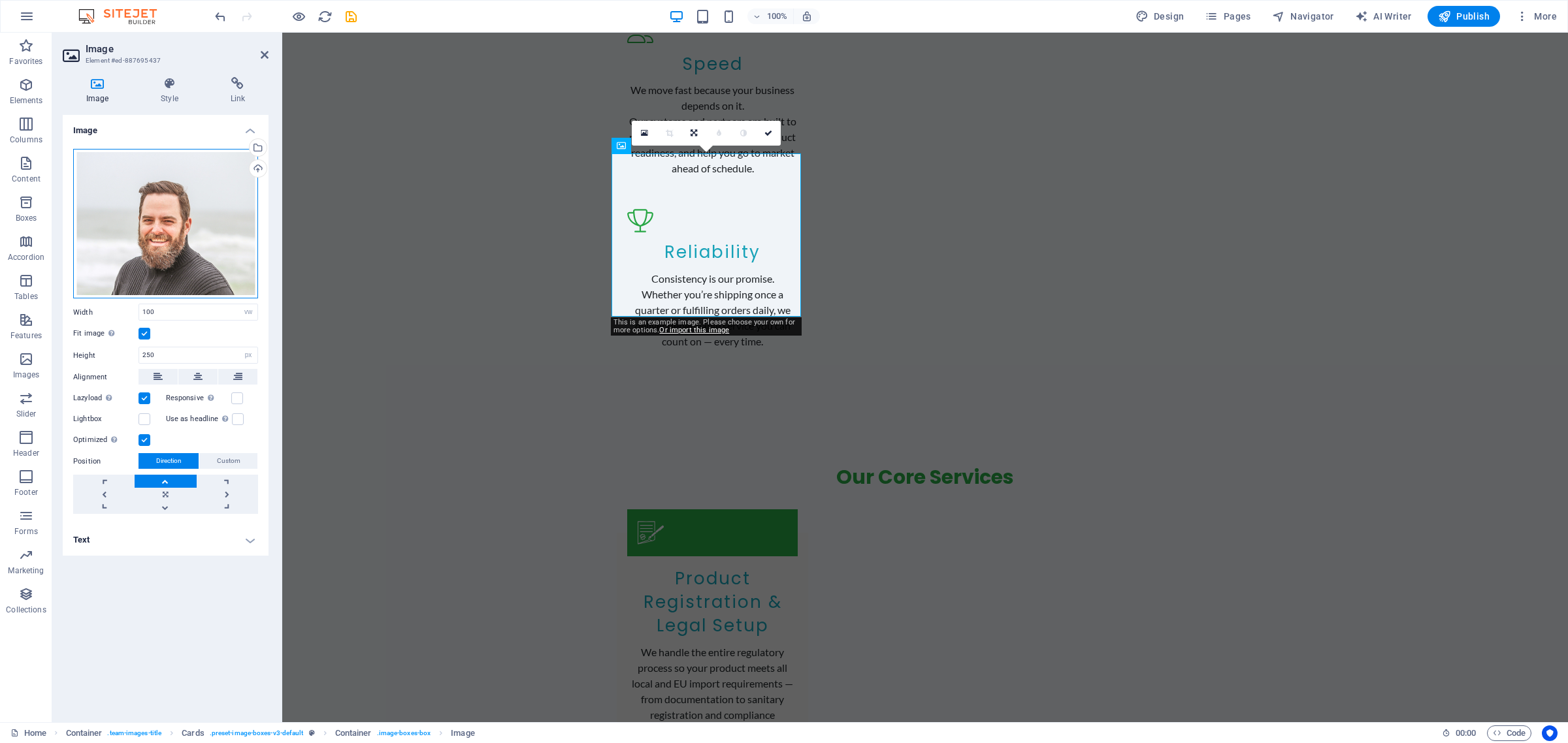
click at [178, 220] on div "Drag files here, click to choose files or select files from Files or our free s…" at bounding box center [165, 224] width 185 height 150
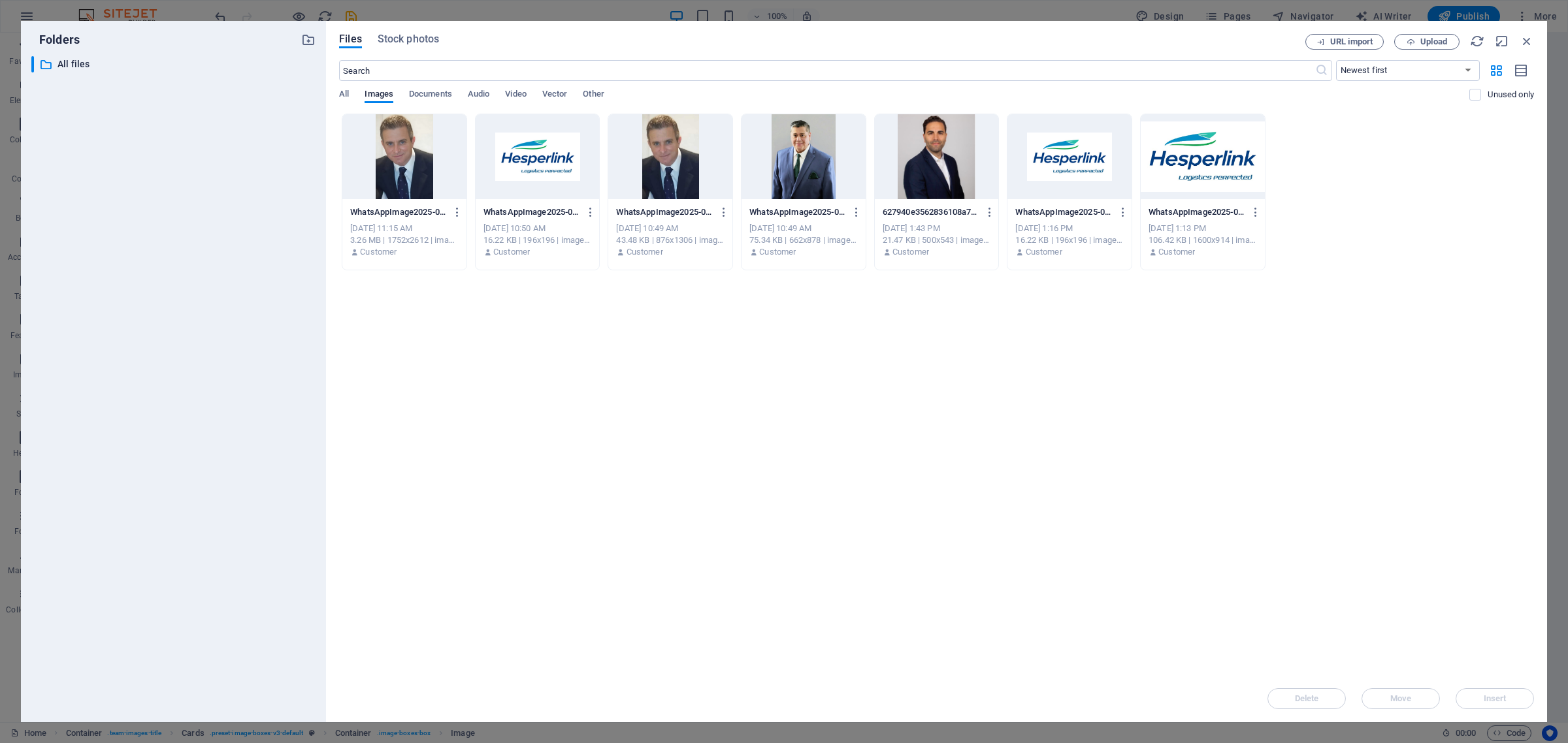
click at [402, 150] on div at bounding box center [404, 156] width 124 height 85
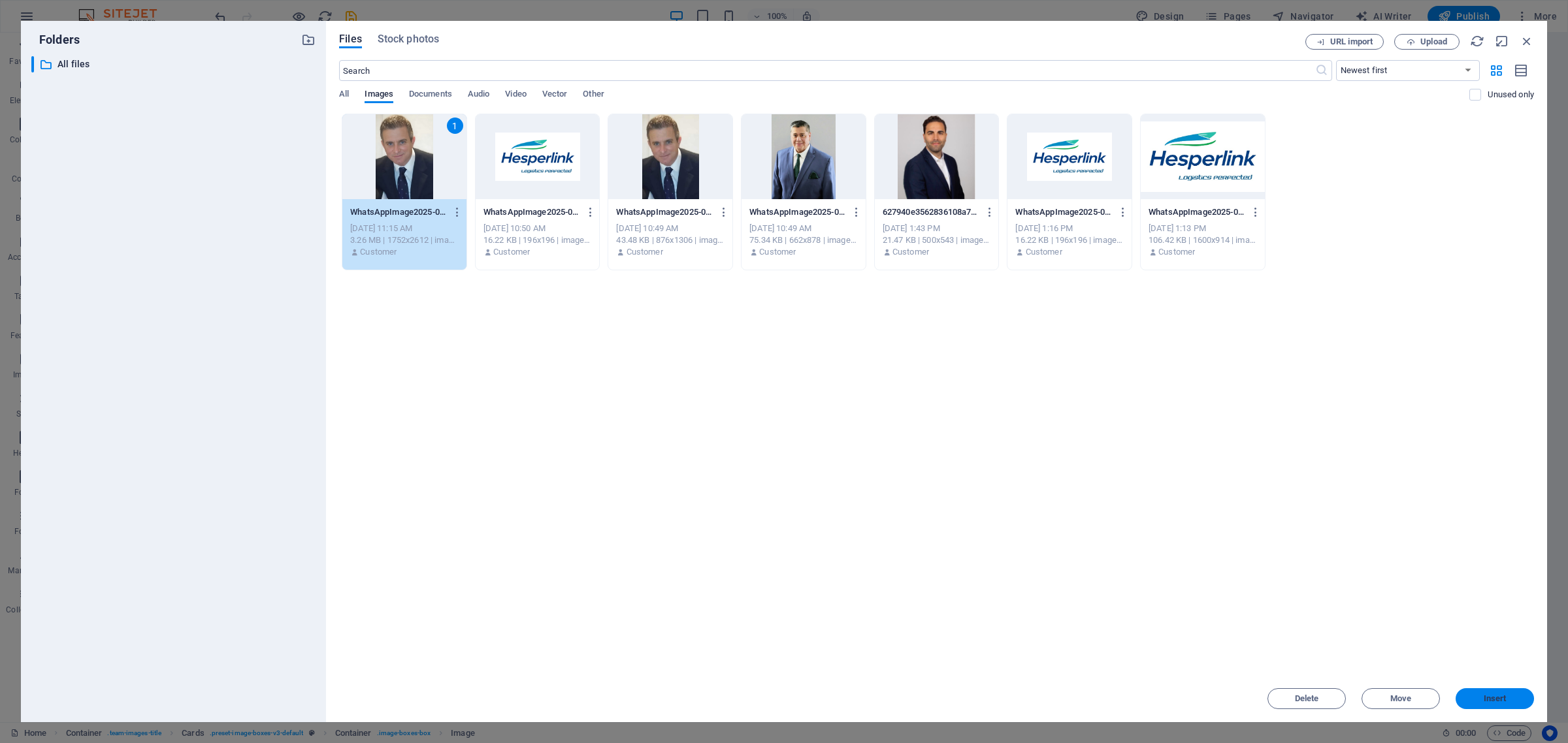
click at [1484, 695] on span "Insert" at bounding box center [1495, 699] width 23 height 8
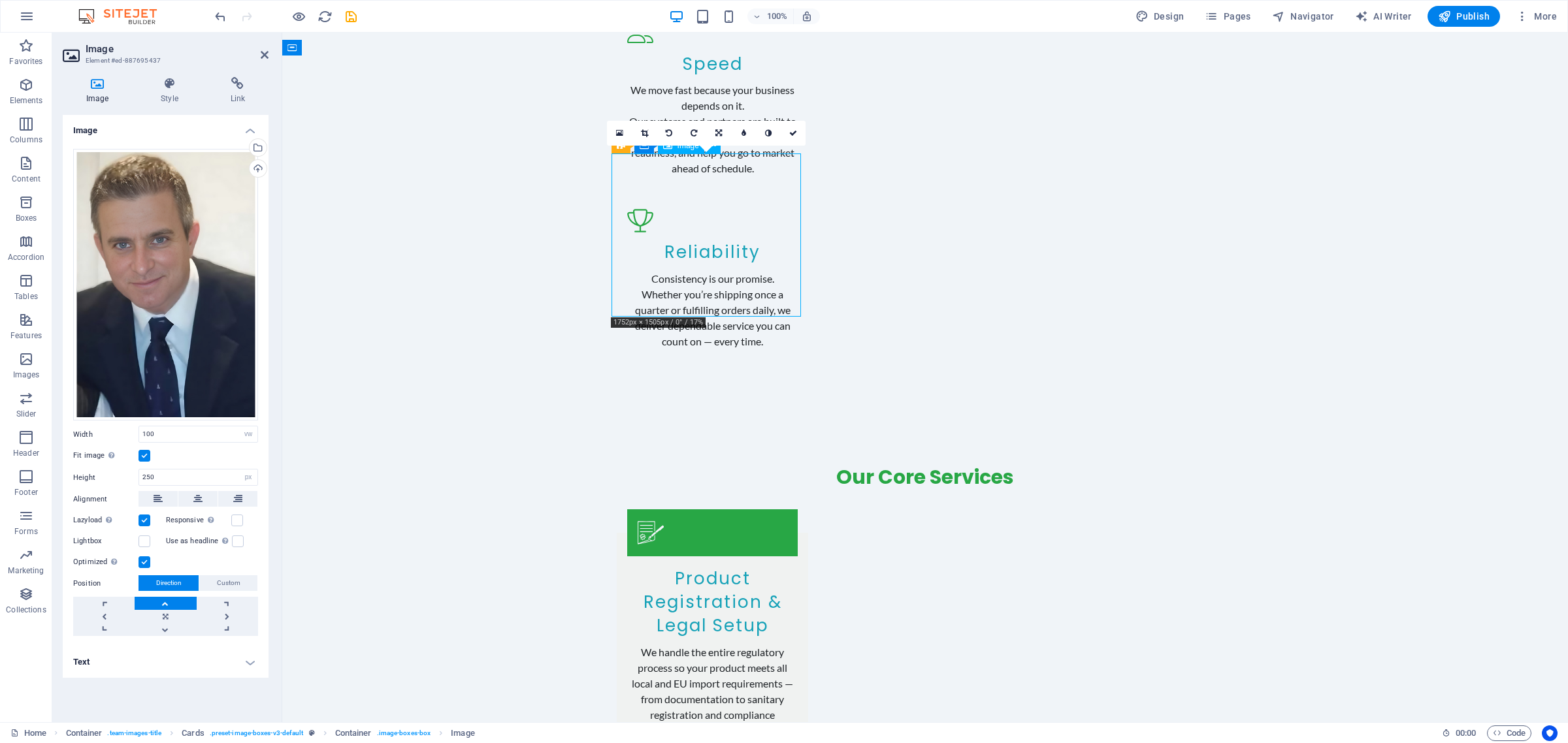
drag, startPoint x: 681, startPoint y: 252, endPoint x: 693, endPoint y: 234, distance: 21.6
click at [717, 125] on link at bounding box center [719, 133] width 25 height 25
click at [645, 128] on link at bounding box center [644, 133] width 25 height 25
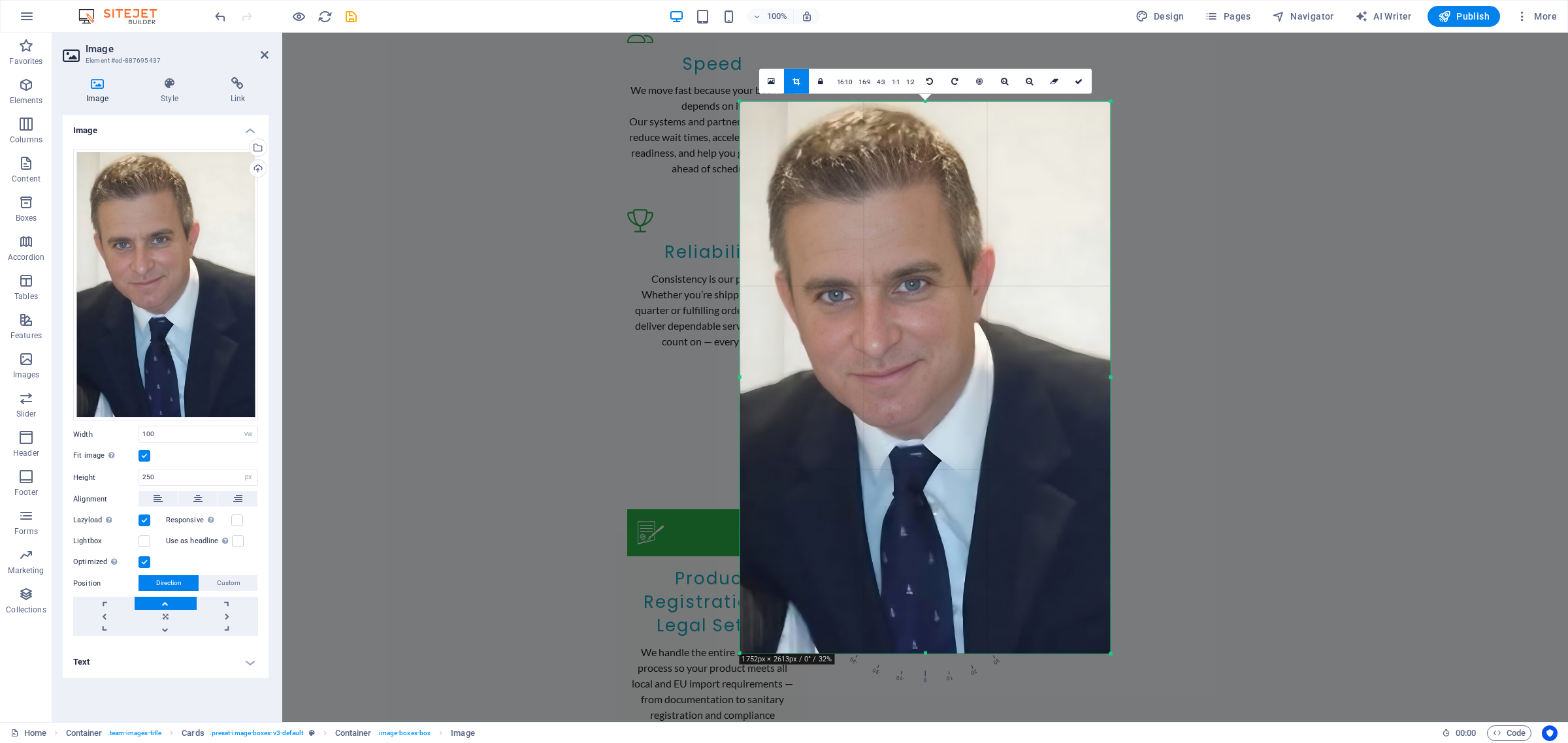
click at [878, 540] on div at bounding box center [925, 378] width 371 height 552
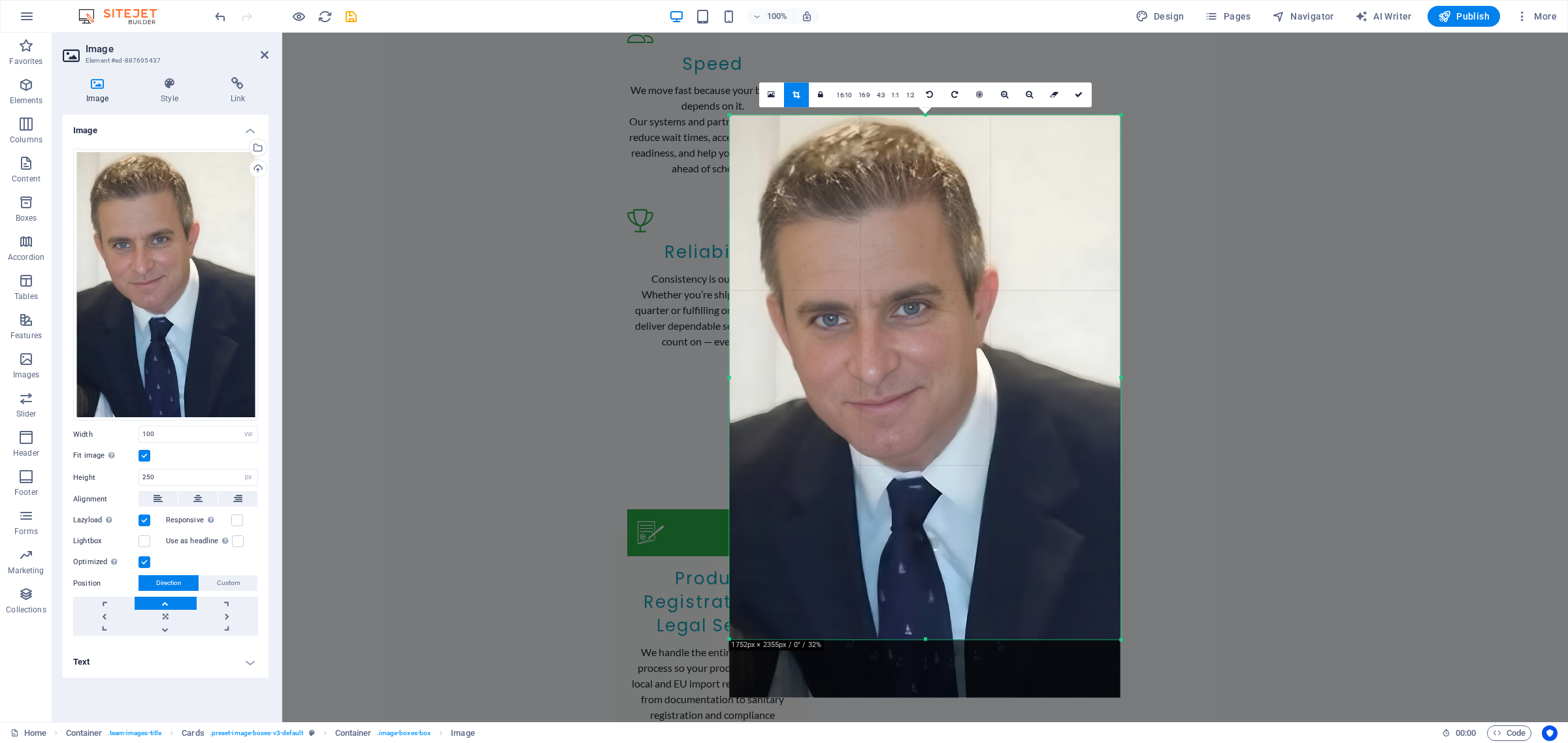
drag, startPoint x: 1114, startPoint y: 656, endPoint x: 1134, endPoint y: 629, distance: 33.6
click at [1134, 629] on div "H2 Container Banner Banner Container H3 Button Info Bar Container Menu Bar Cont…" at bounding box center [925, 377] width 1286 height 689
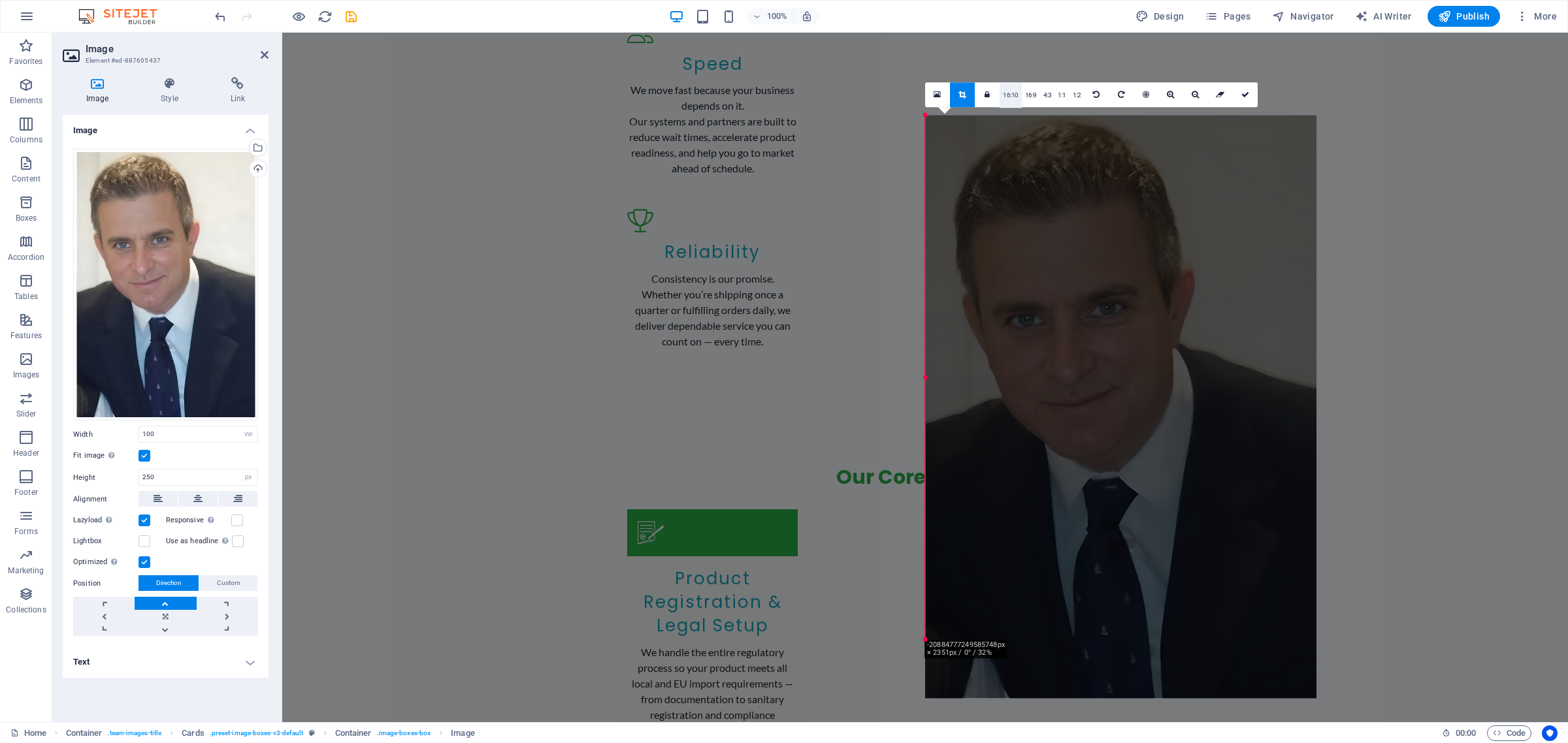
click at [1010, 97] on link "16:10" at bounding box center [1010, 95] width 22 height 25
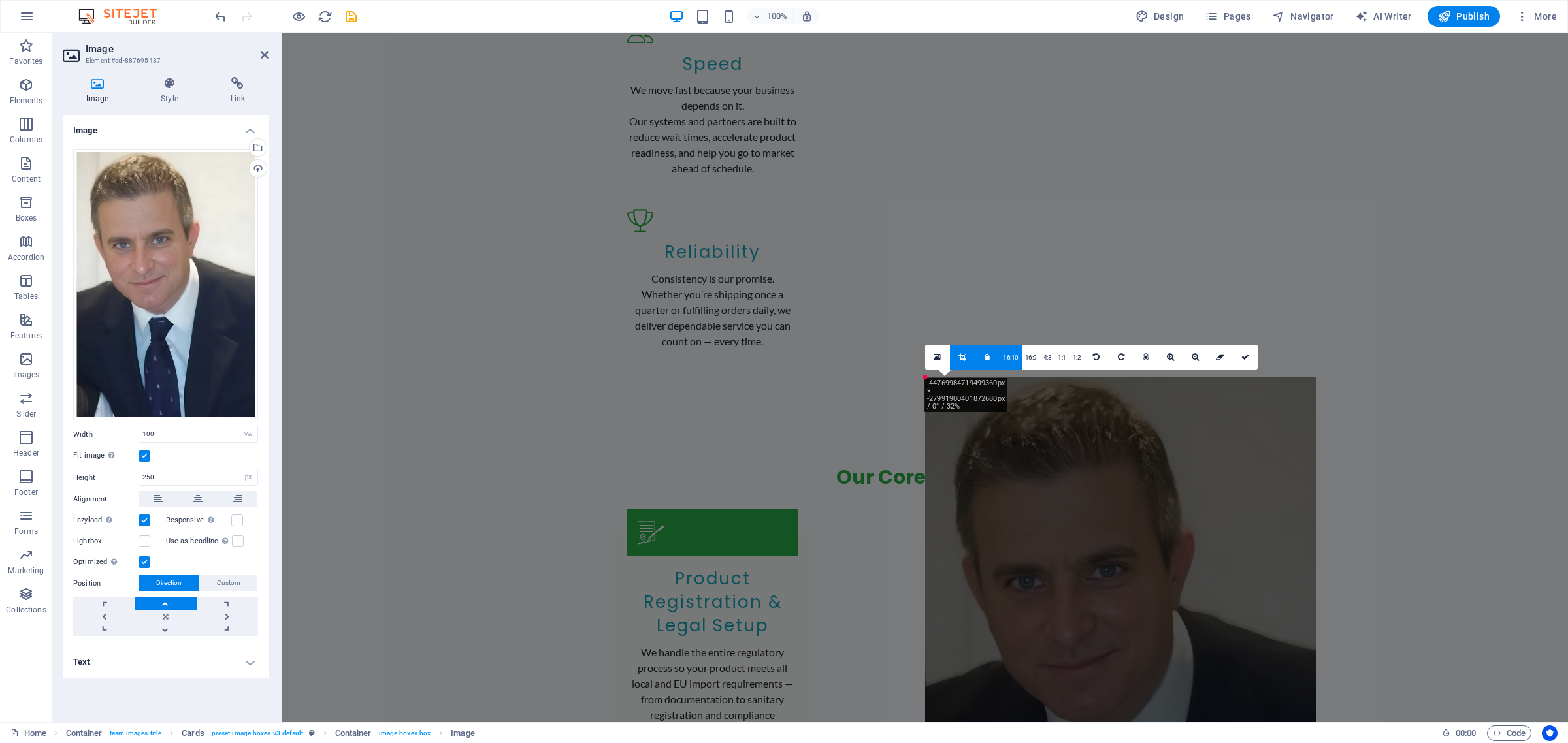
click at [962, 360] on icon at bounding box center [961, 357] width 7 height 8
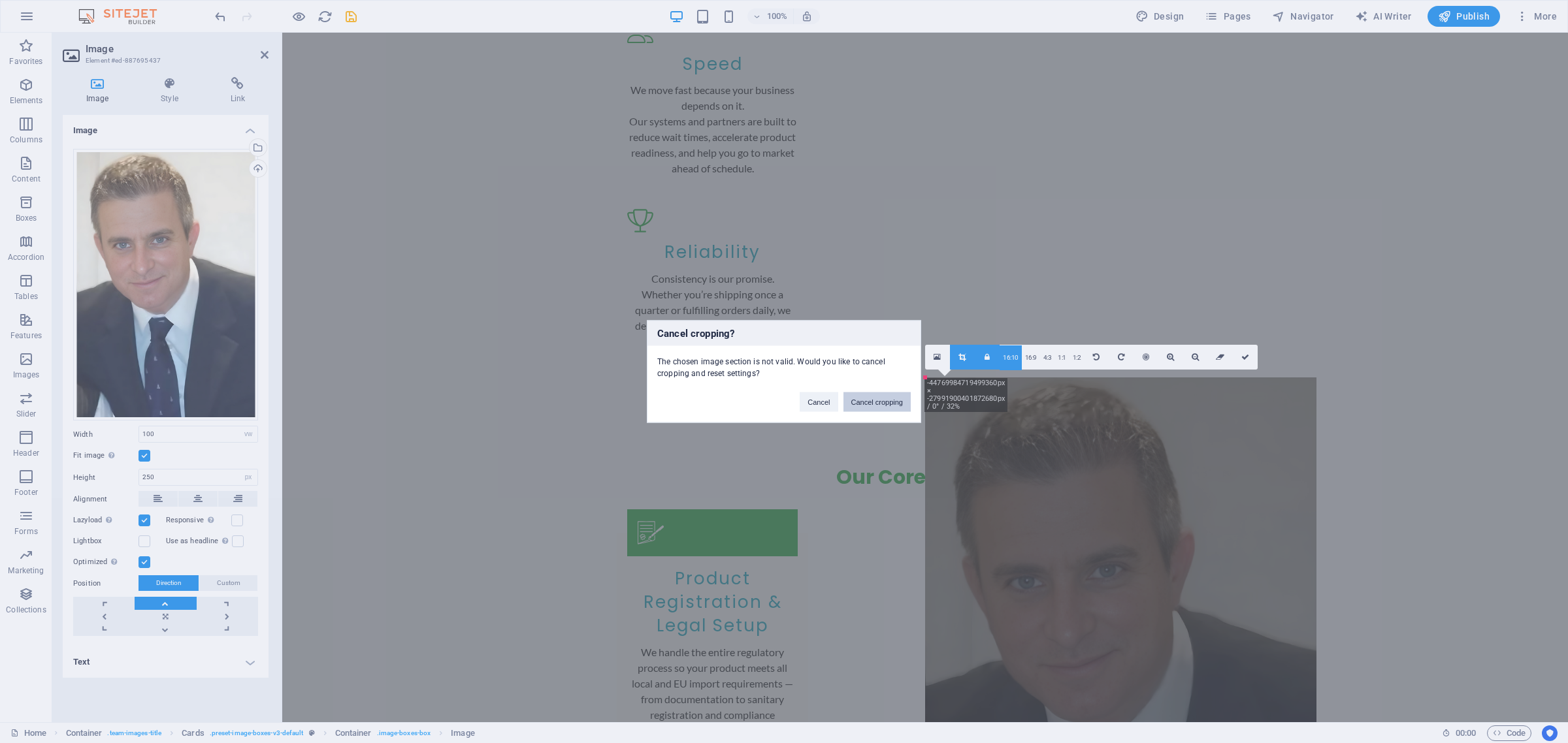
click at [873, 400] on button "Cancel cropping" at bounding box center [877, 403] width 68 height 20
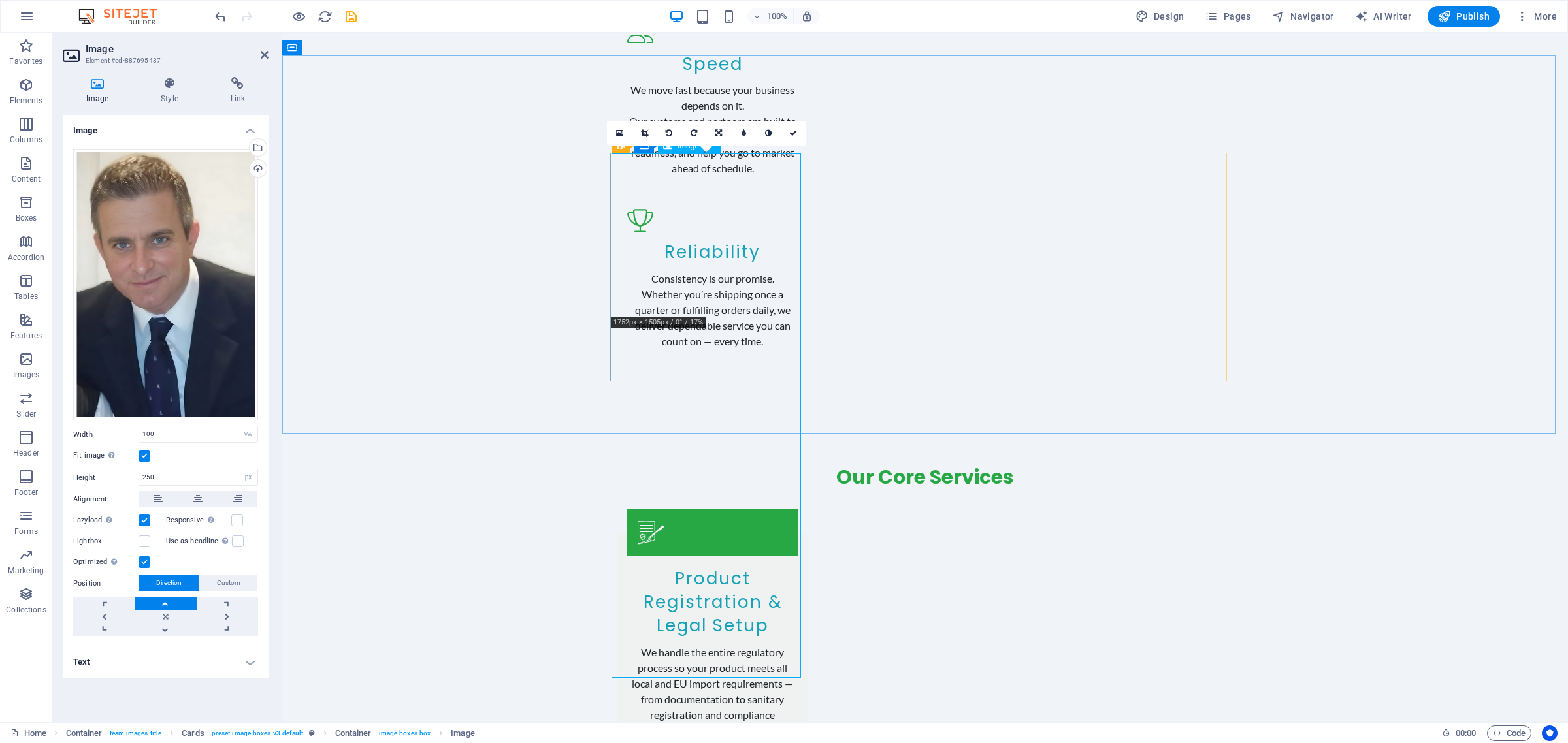
click at [145, 523] on label at bounding box center [144, 520] width 12 height 12
click at [0, 0] on input "Lazyload Loading images after the page loads improves page speed." at bounding box center [0, 0] width 0 height 0
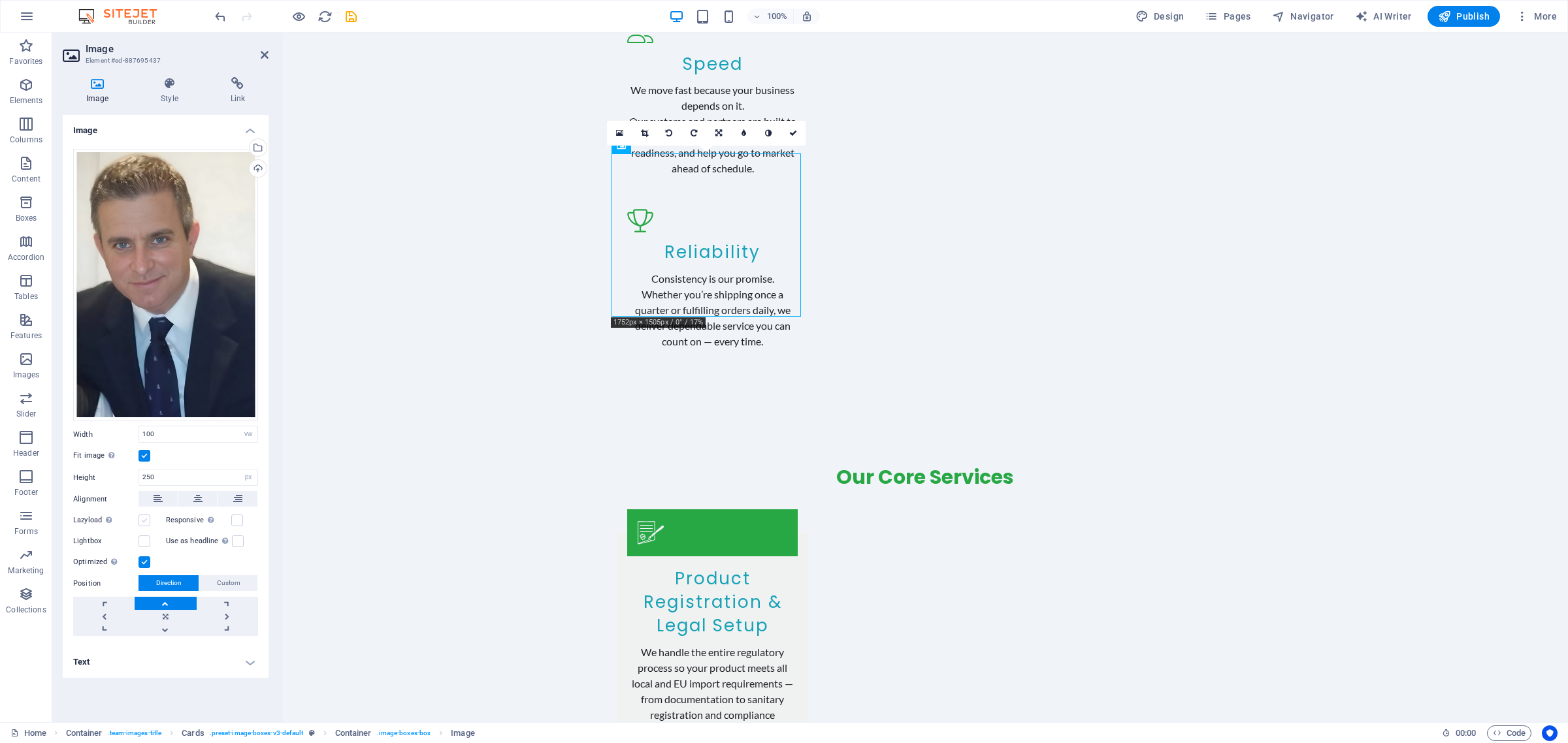
click at [145, 523] on label at bounding box center [144, 520] width 12 height 12
click at [0, 0] on input "Lazyload Loading images after the page loads improves page speed." at bounding box center [0, 0] width 0 height 0
click at [166, 629] on link at bounding box center [165, 629] width 61 height 13
click at [167, 616] on link at bounding box center [165, 616] width 61 height 13
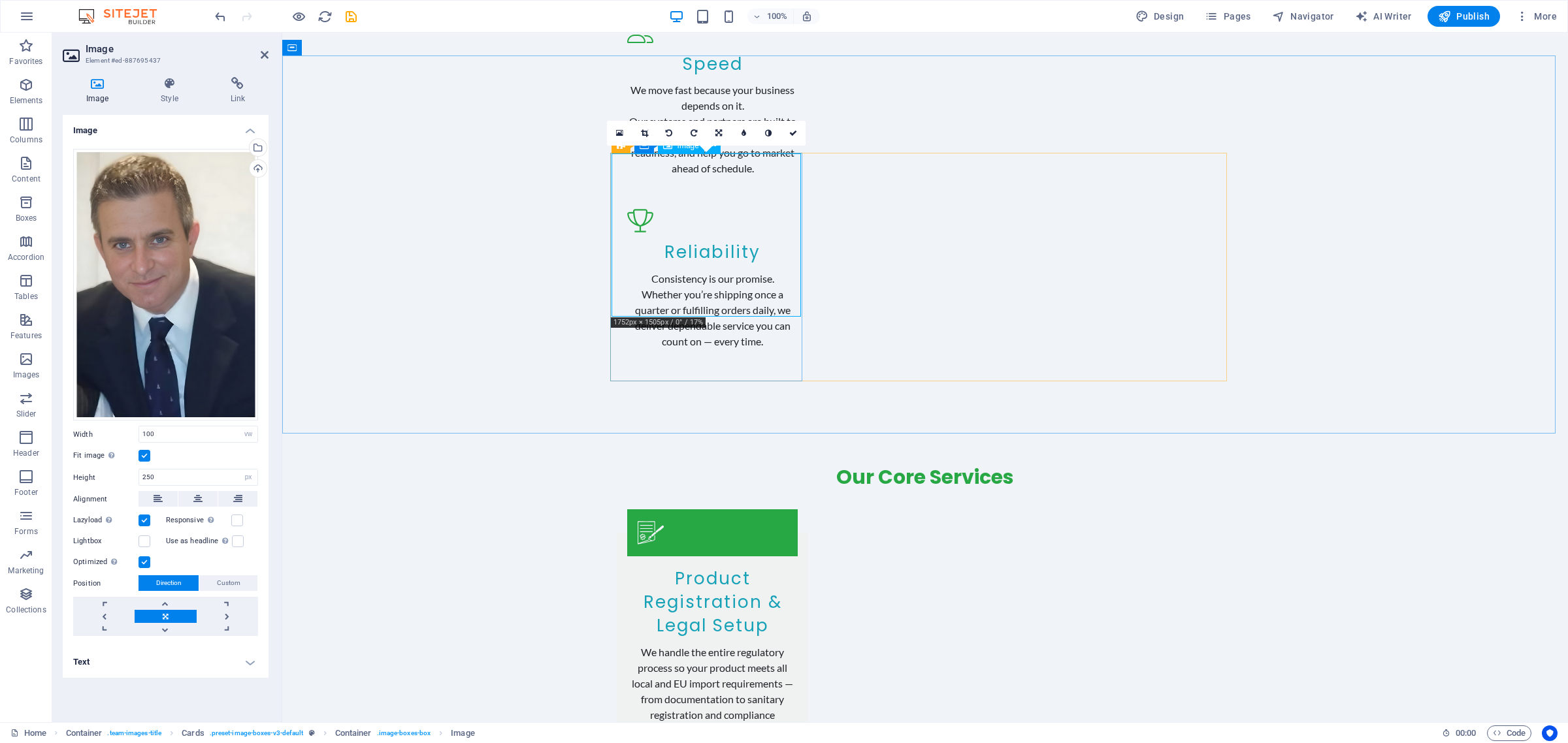
click at [641, 131] on icon at bounding box center [644, 133] width 7 height 8
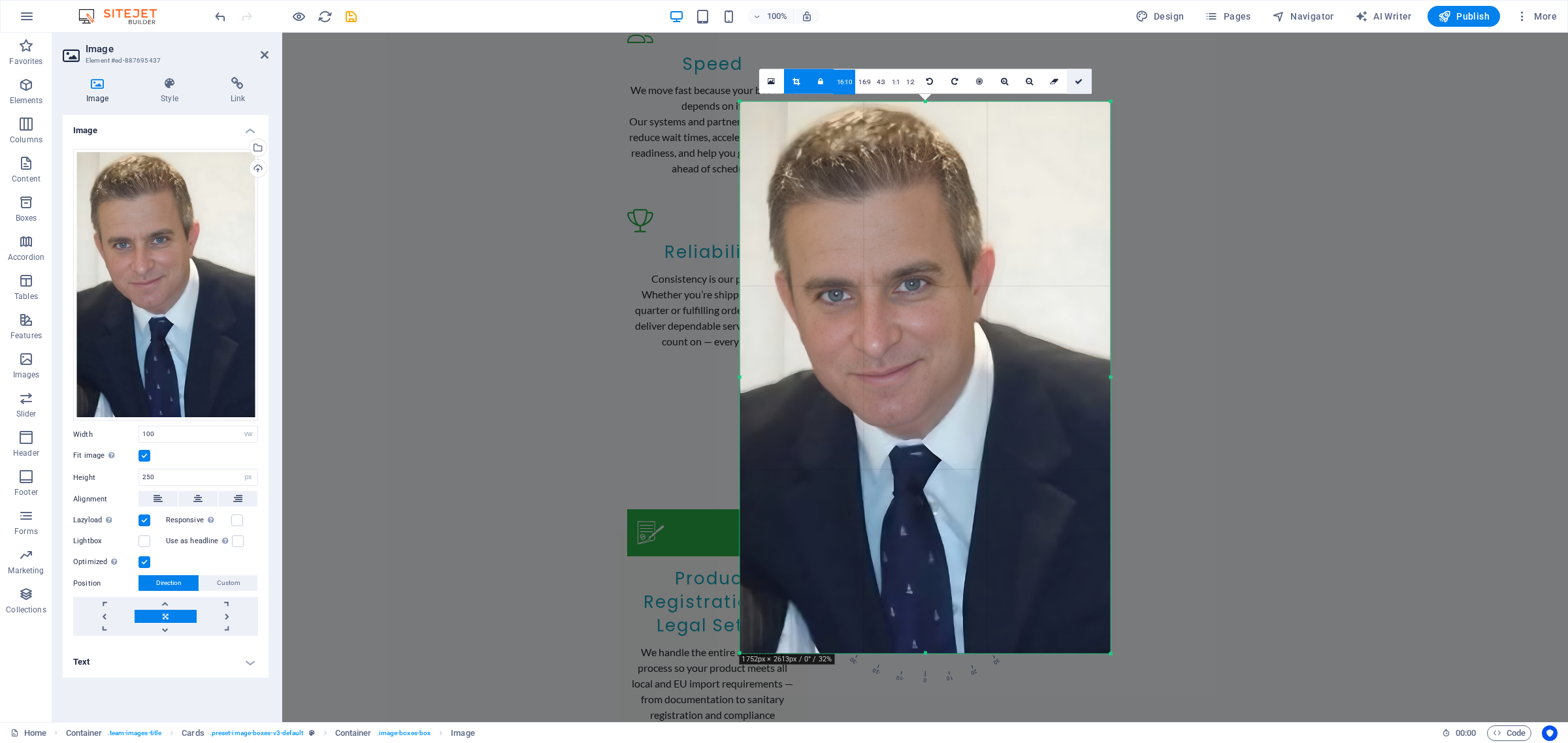
click at [1076, 77] on icon at bounding box center [1079, 81] width 8 height 8
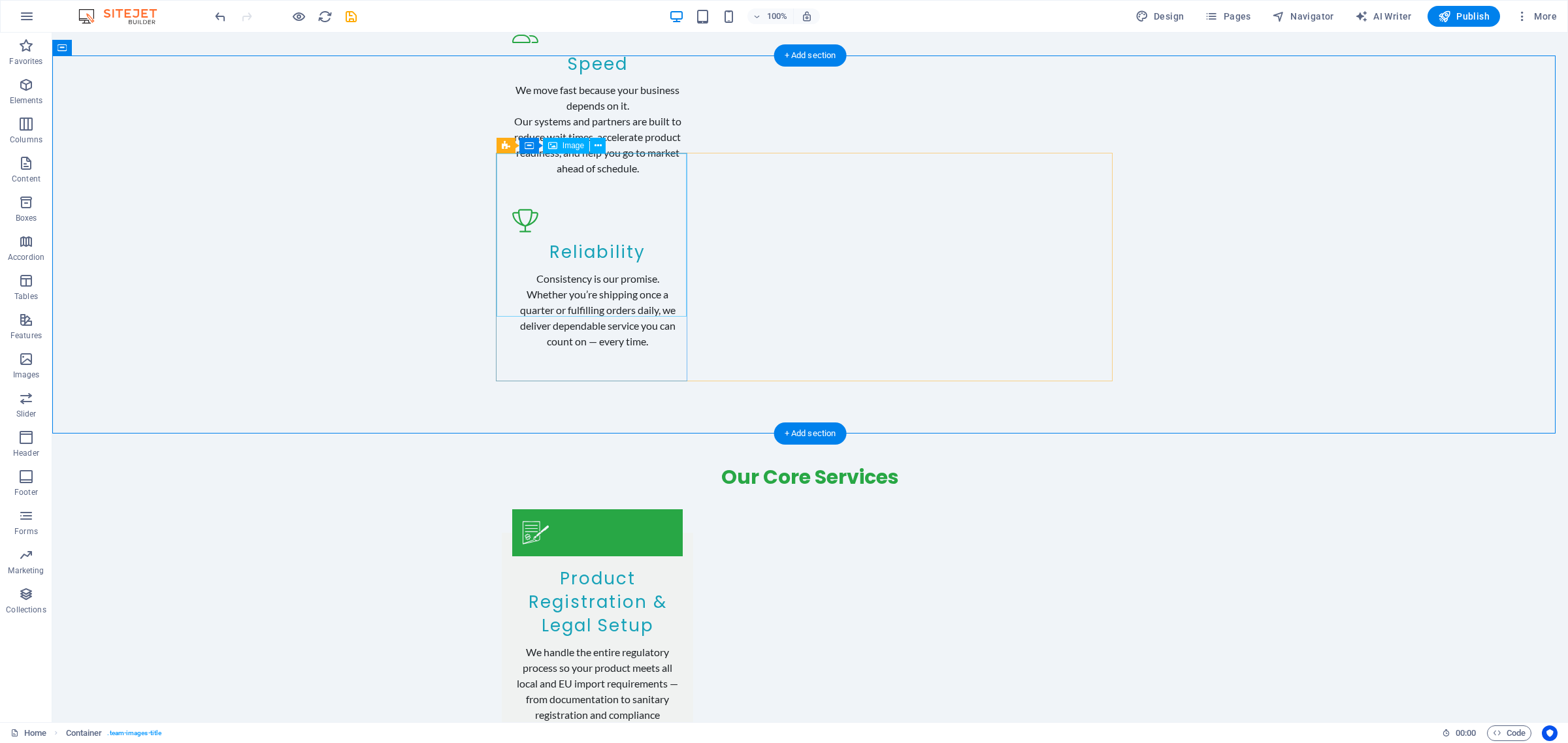
click at [550, 143] on span "Container" at bounding box center [555, 145] width 34 height 8
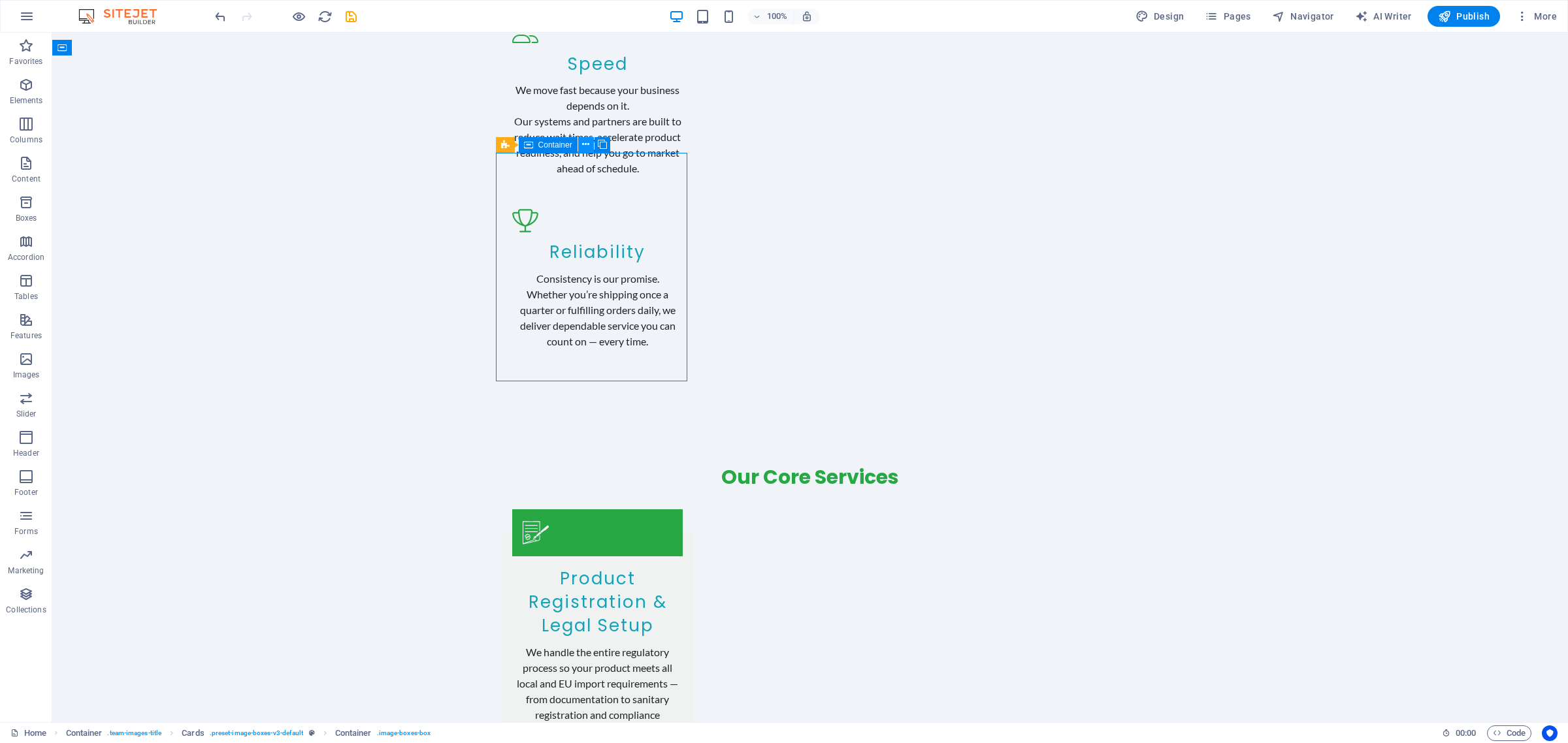
click at [588, 150] on icon at bounding box center [585, 145] width 7 height 14
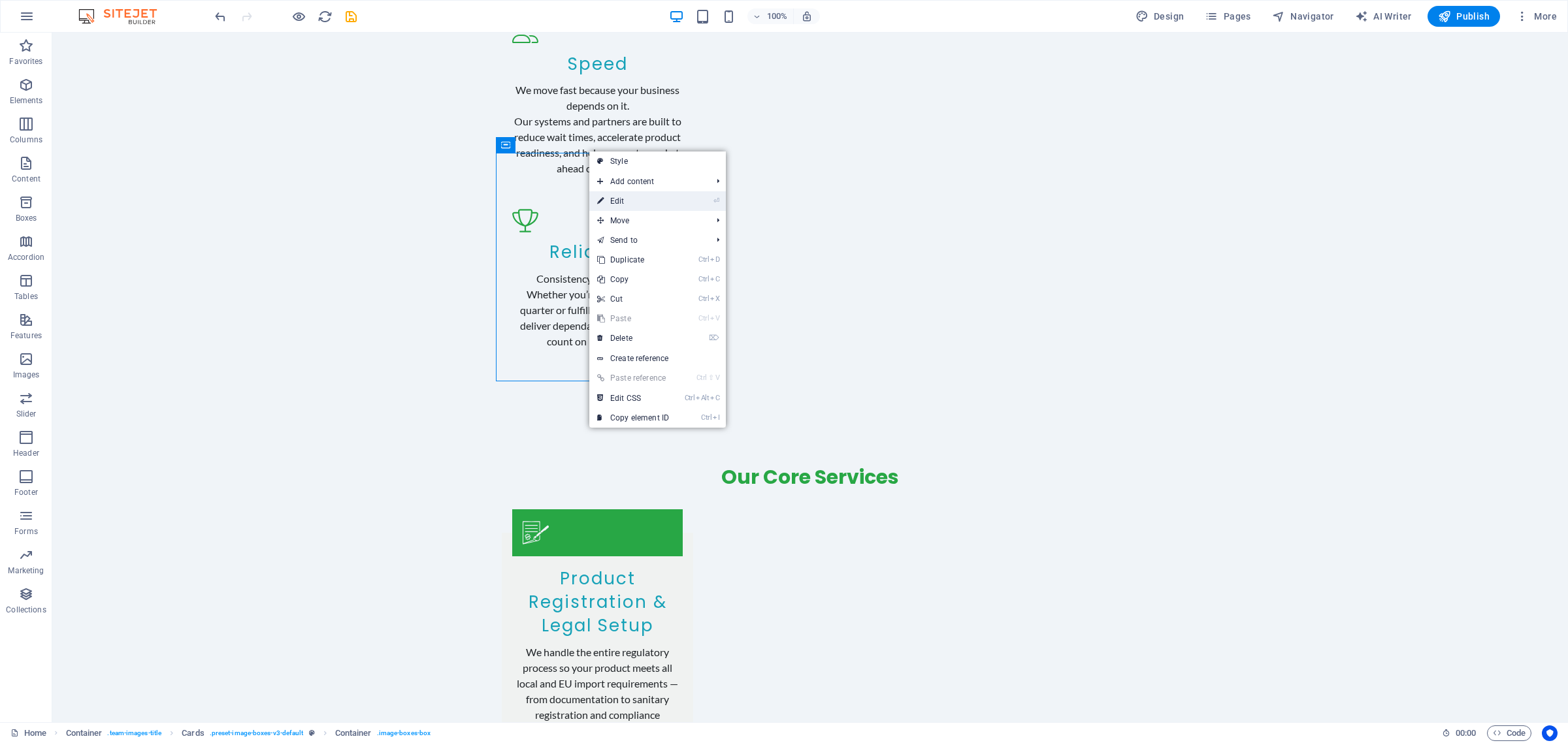
click at [642, 200] on link "⏎ Edit" at bounding box center [633, 202] width 87 height 20
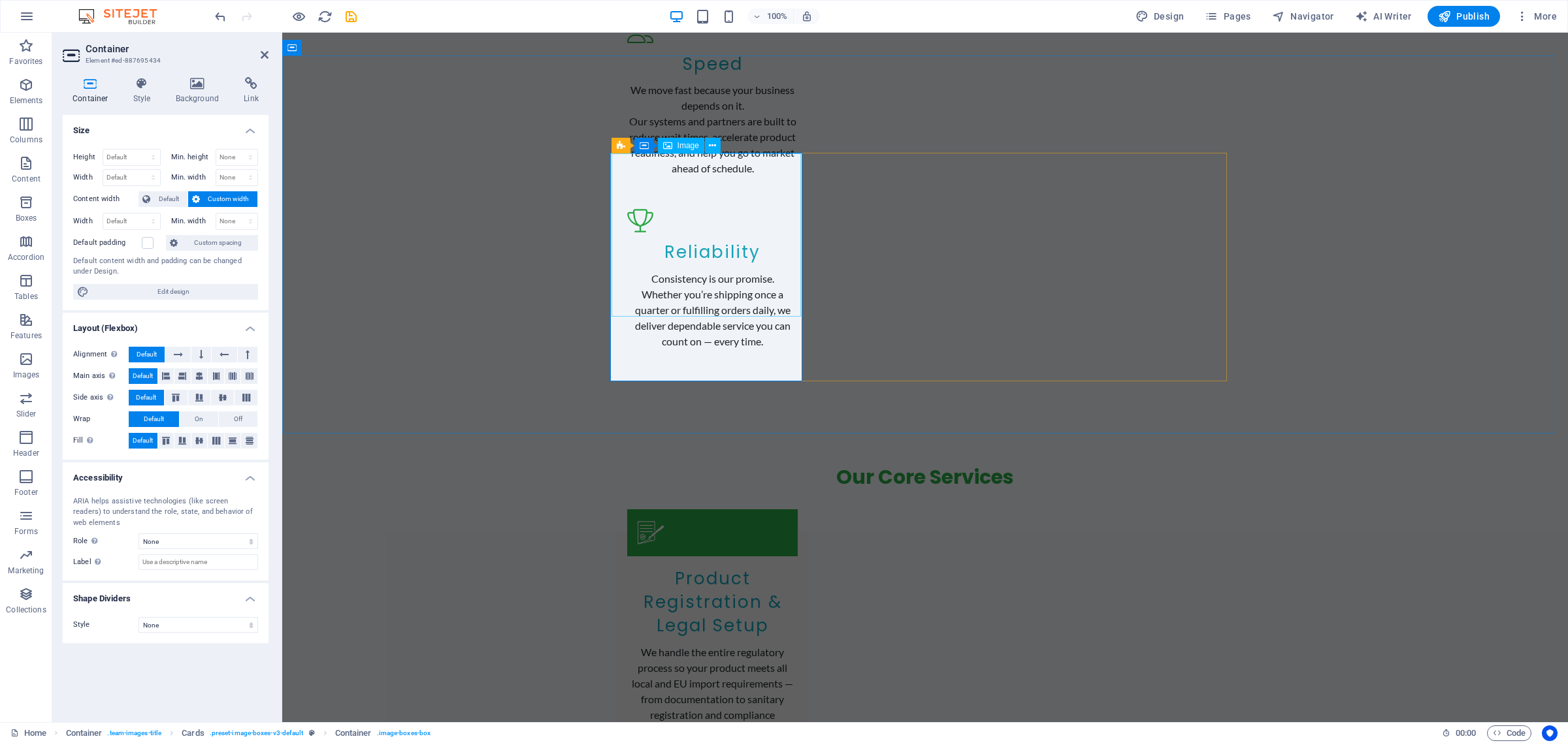
click at [712, 146] on icon at bounding box center [712, 146] width 7 height 14
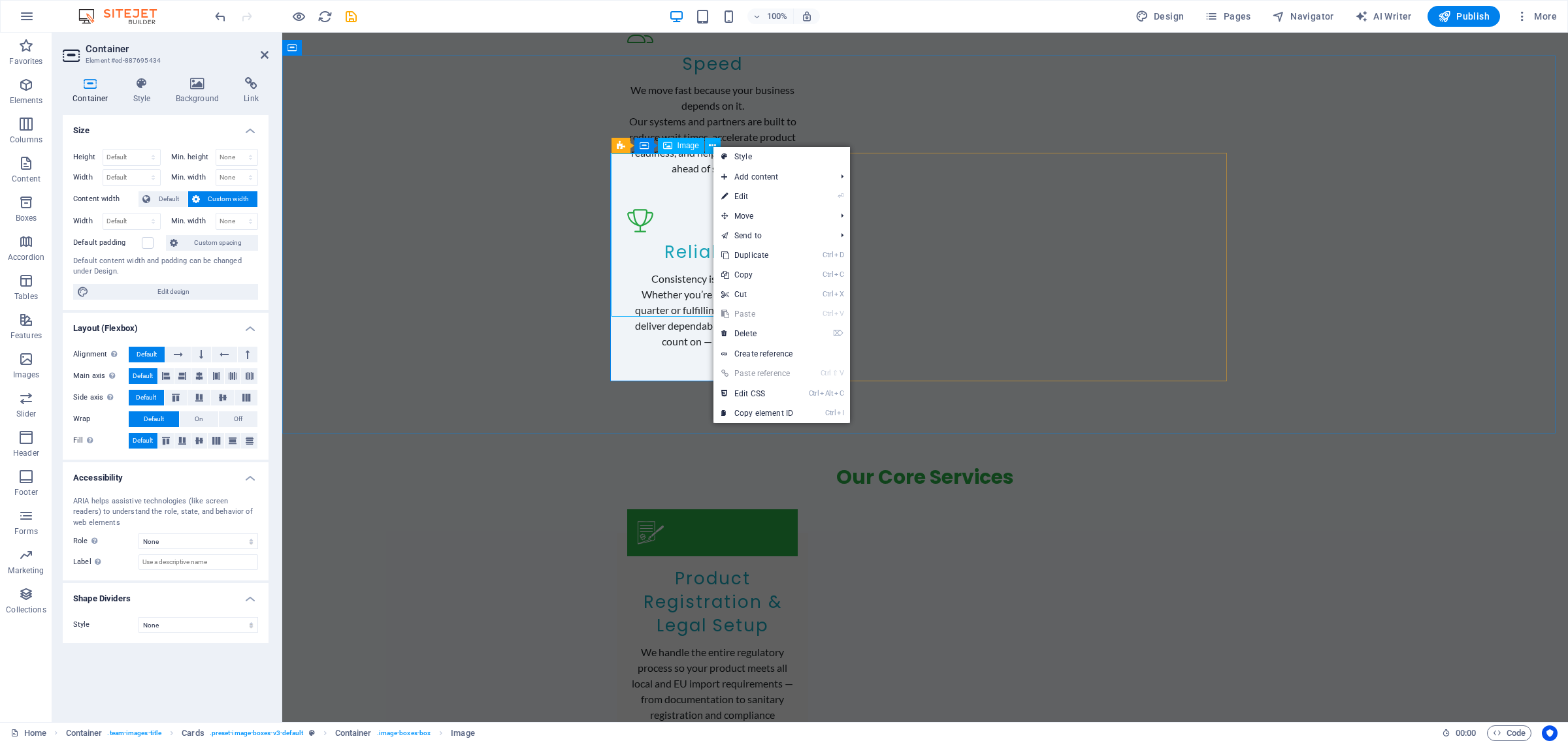
select select "vw"
select select "px"
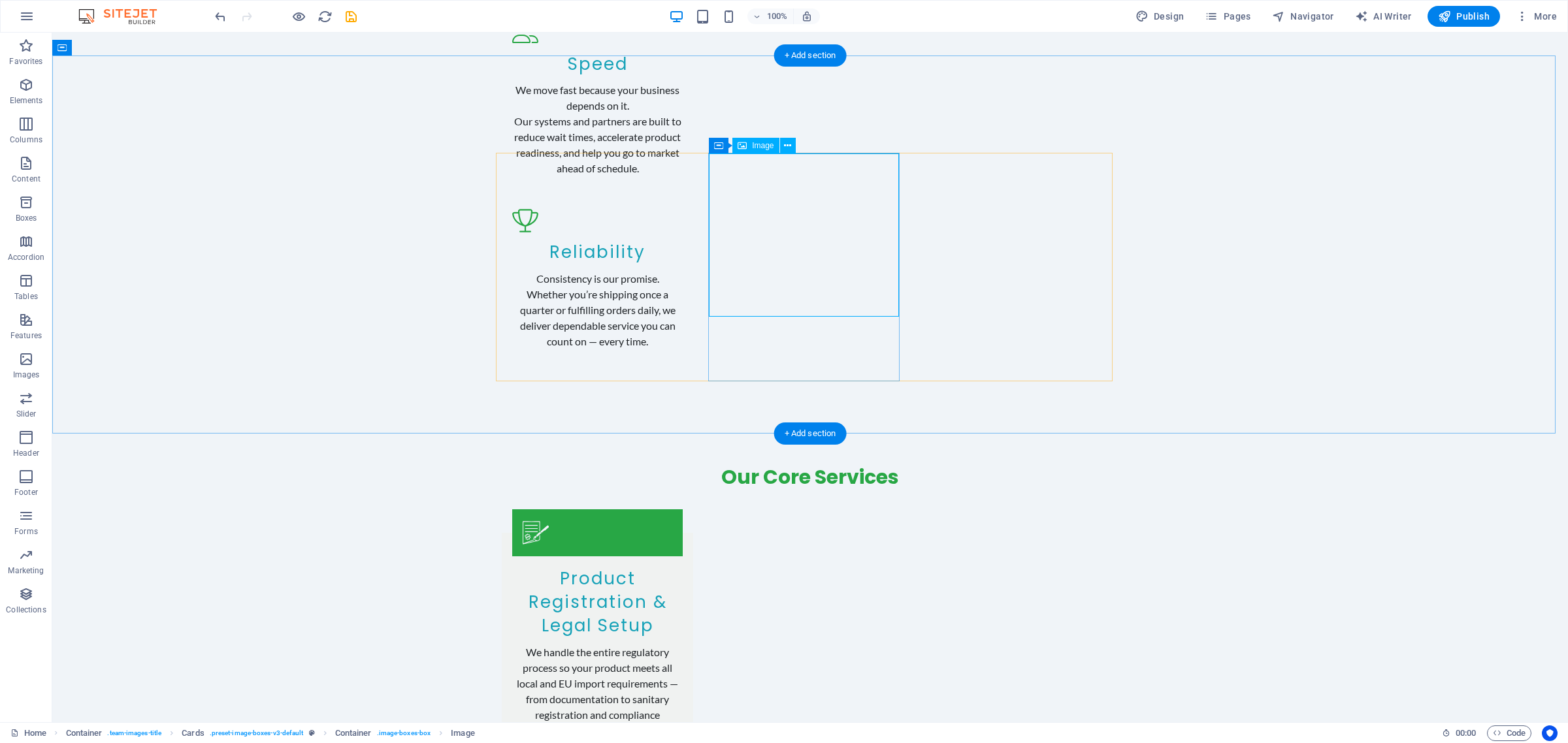
select select "vw"
select select "px"
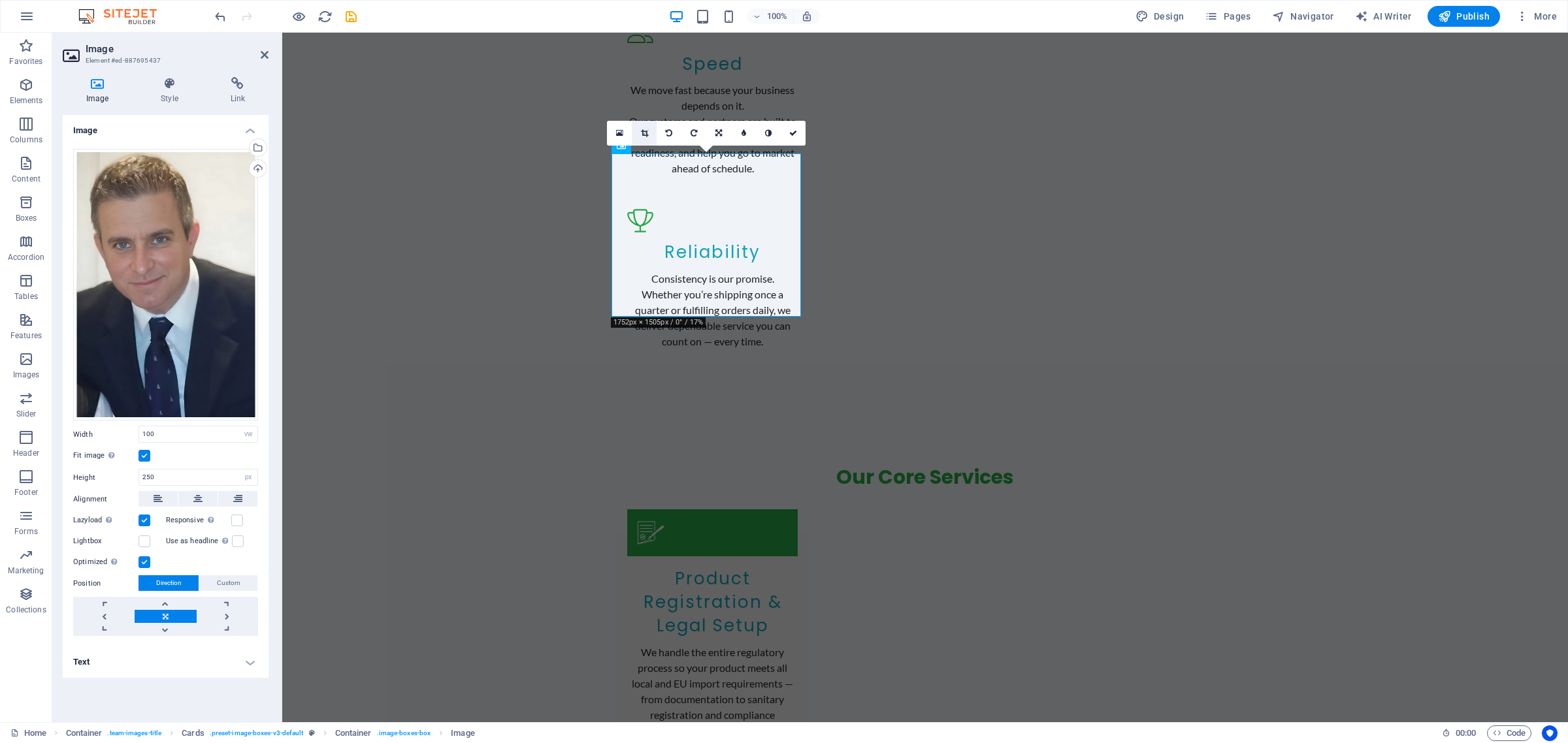
click at [644, 134] on icon at bounding box center [644, 133] width 7 height 8
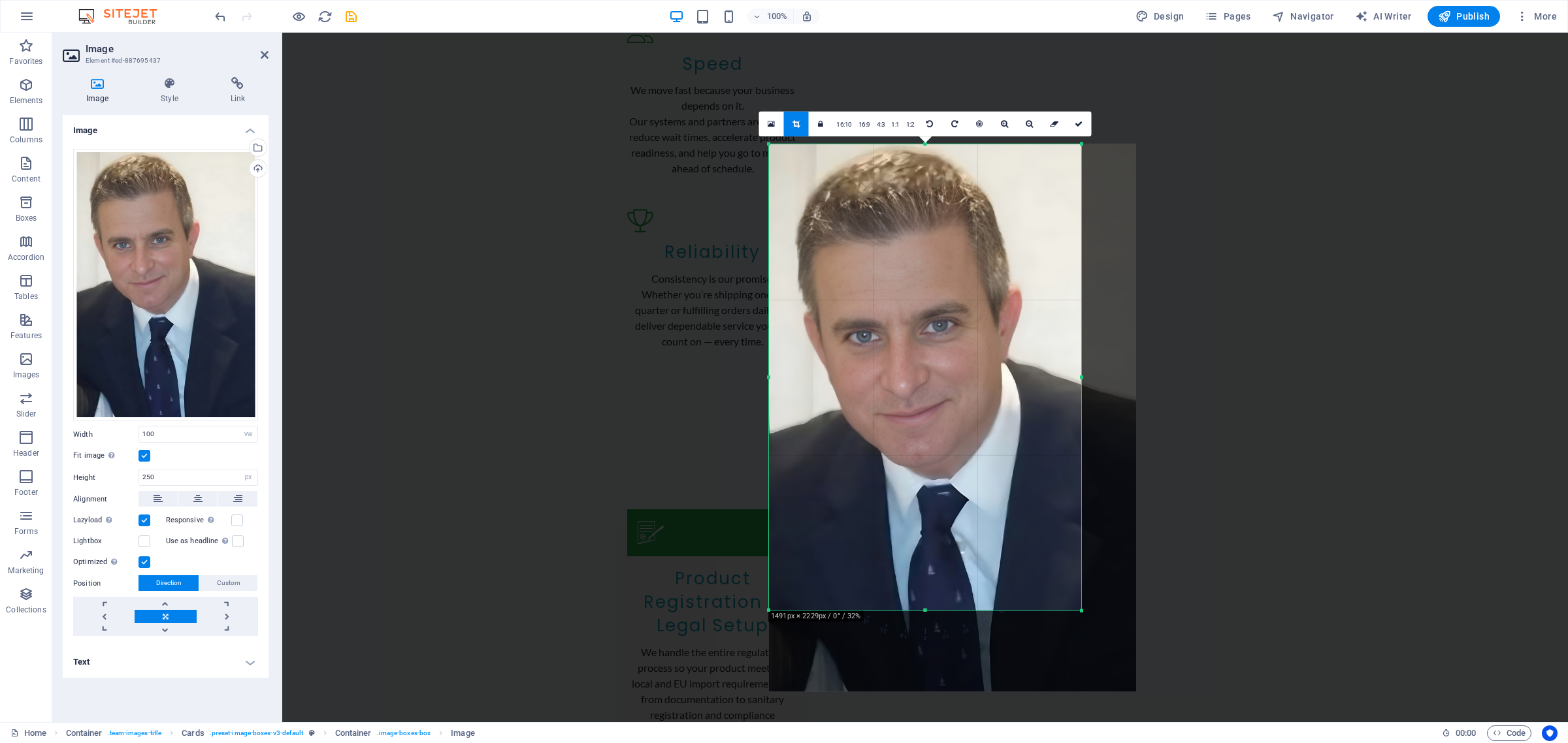
drag, startPoint x: 1111, startPoint y: 651, endPoint x: 1052, endPoint y: 565, distance: 104.3
click at [1052, 565] on div "180 170 160 150 140 130 120 110 100 90 80 70 60 50 40 30 20 10 0 -10 -20 -30 -4…" at bounding box center [924, 377] width 312 height 466
click at [1081, 126] on icon at bounding box center [1079, 124] width 8 height 8
type input "478"
select select "px"
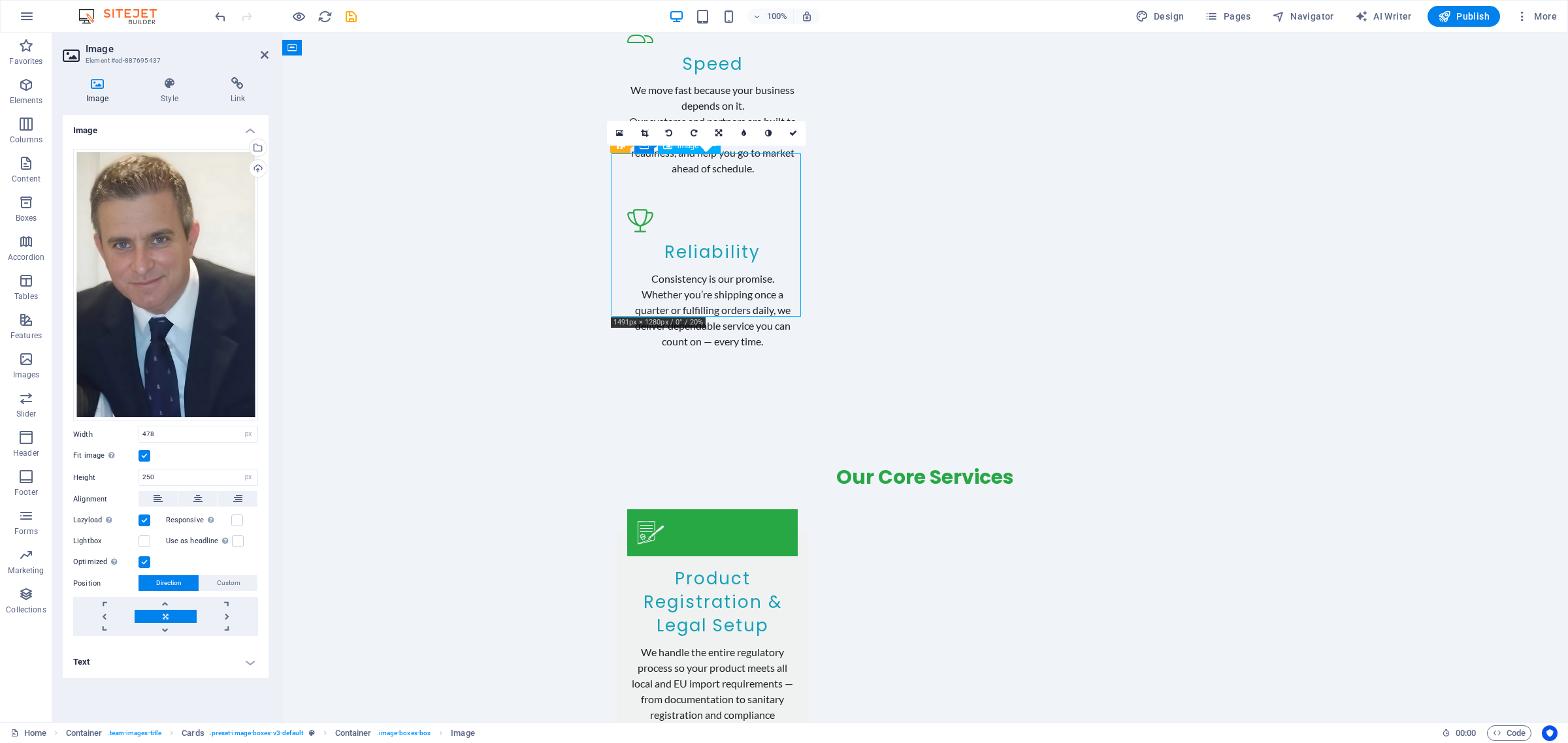
drag, startPoint x: 703, startPoint y: 243, endPoint x: 707, endPoint y: 260, distance: 17.5
click at [165, 632] on link at bounding box center [165, 629] width 61 height 13
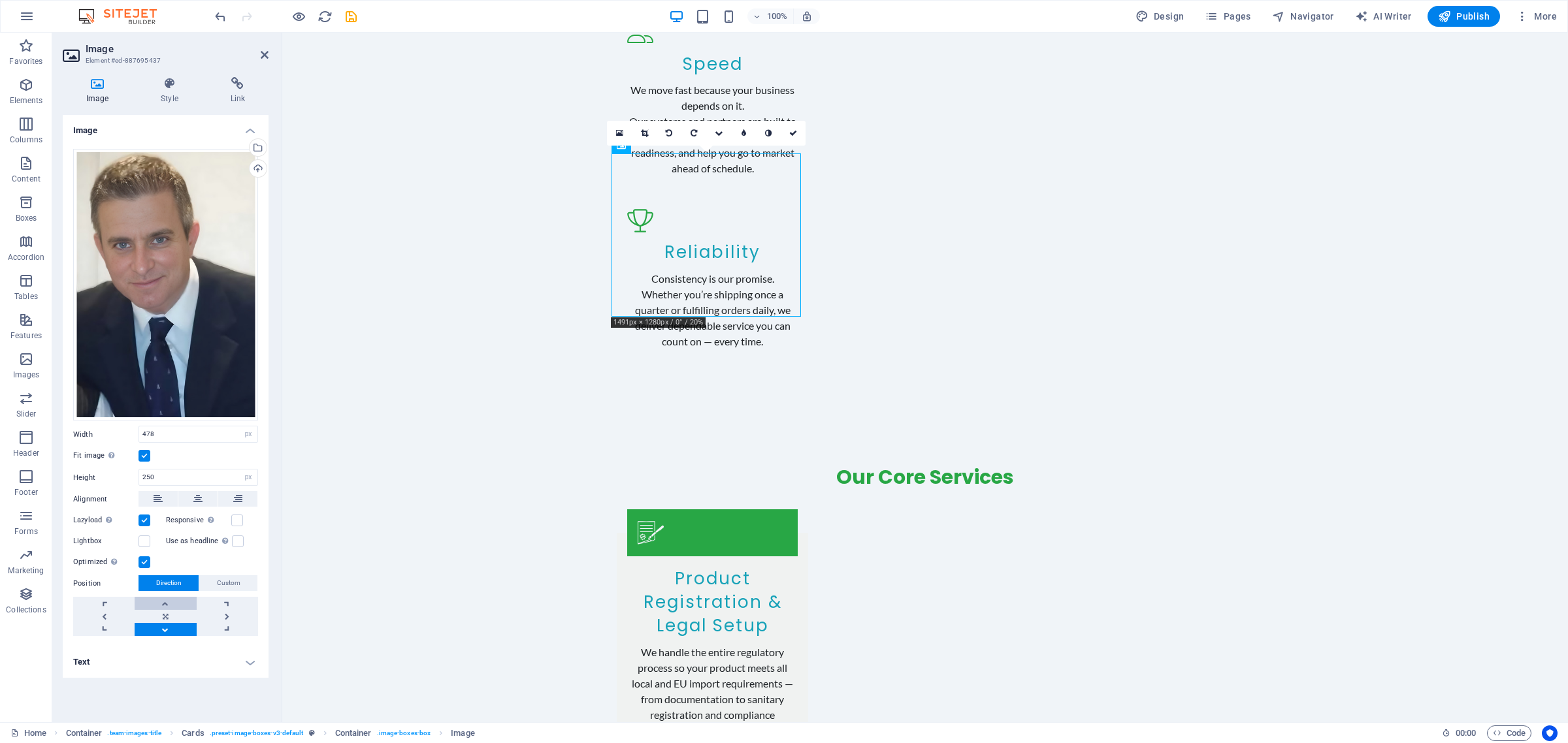
click at [167, 604] on link at bounding box center [165, 603] width 61 height 13
click at [163, 627] on link at bounding box center [165, 629] width 61 height 13
click at [165, 615] on link at bounding box center [165, 616] width 61 height 13
click at [716, 128] on link at bounding box center [719, 133] width 25 height 25
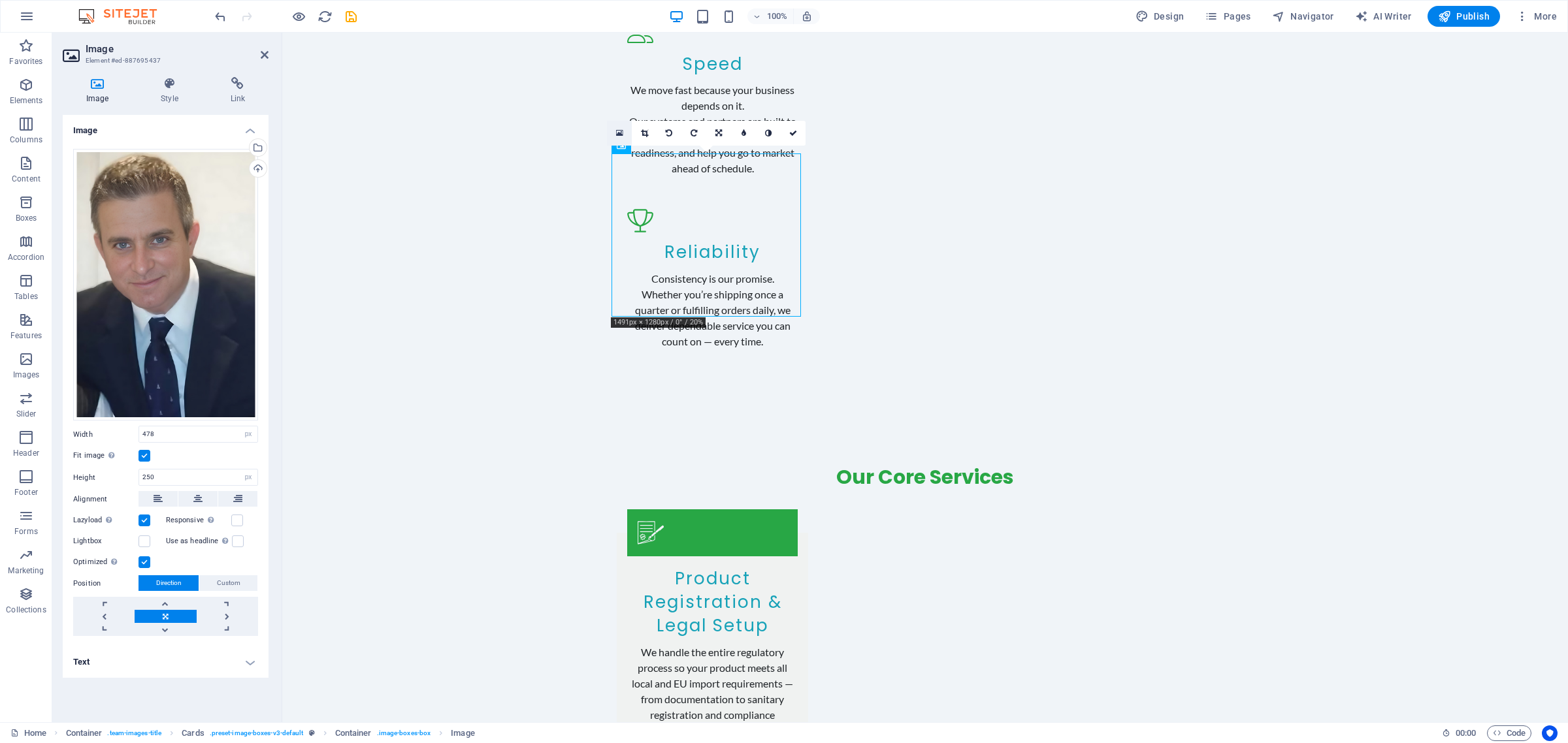
click at [618, 134] on icon at bounding box center [619, 133] width 7 height 9
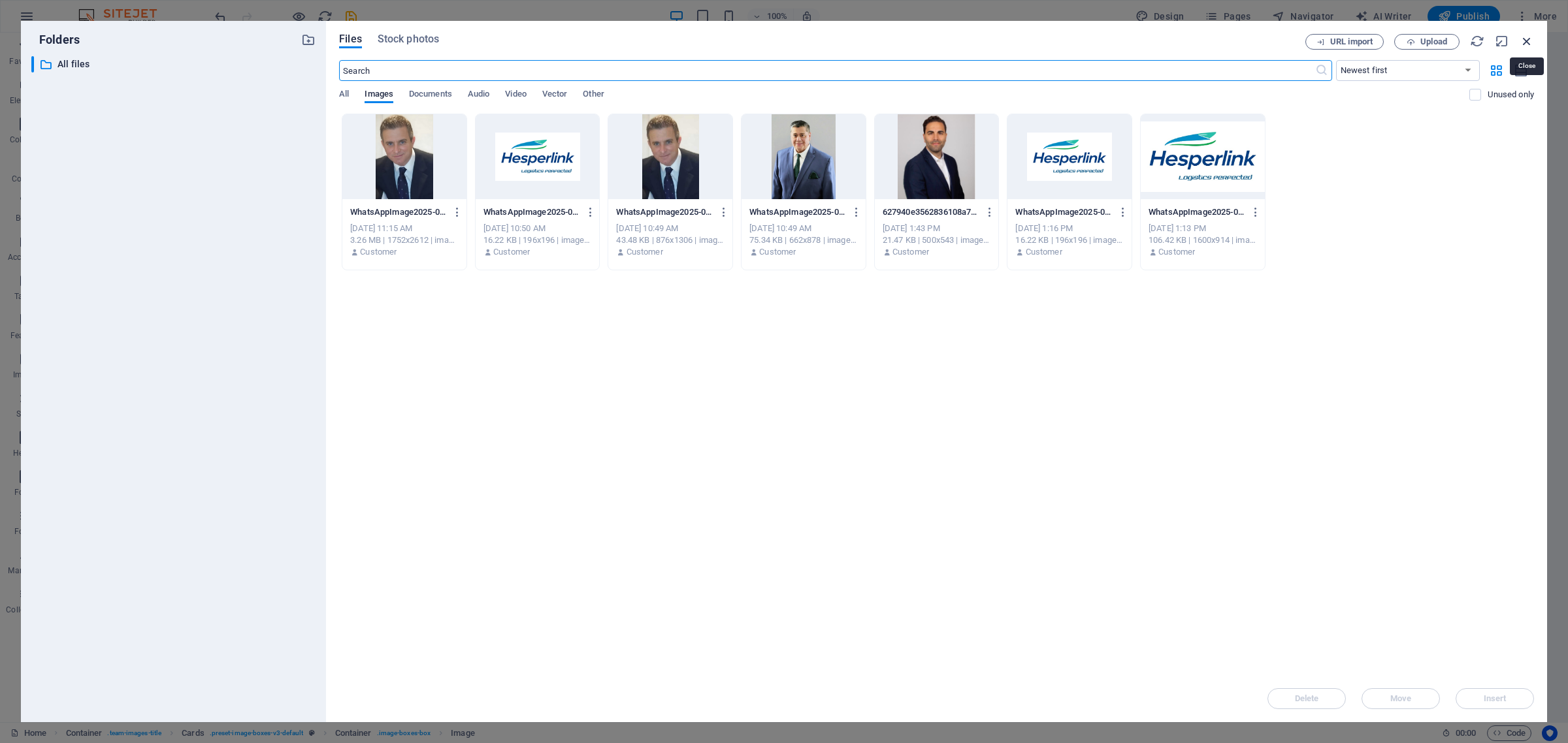
click at [1527, 34] on icon "button" at bounding box center [1527, 41] width 15 height 15
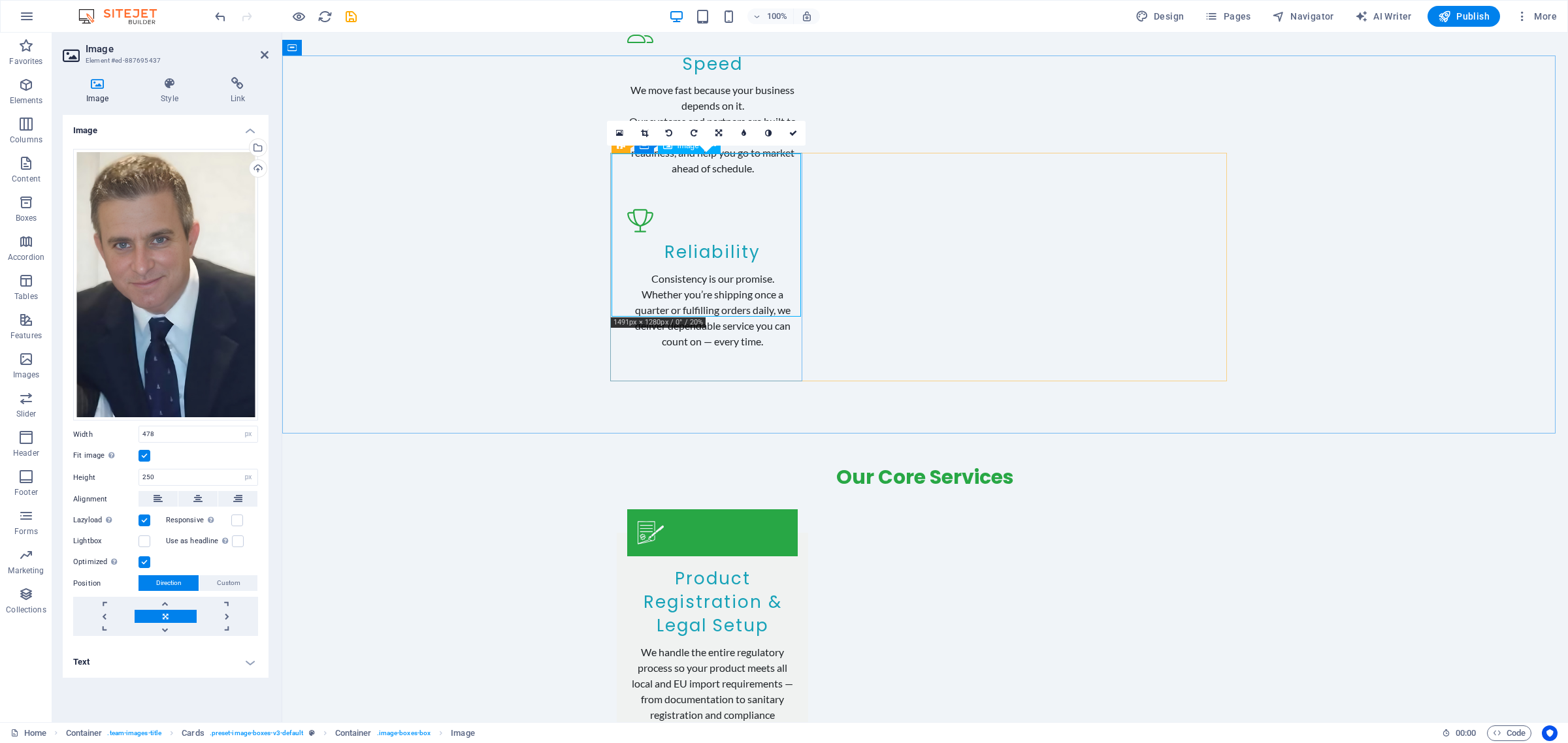
click at [644, 135] on icon at bounding box center [644, 133] width 7 height 8
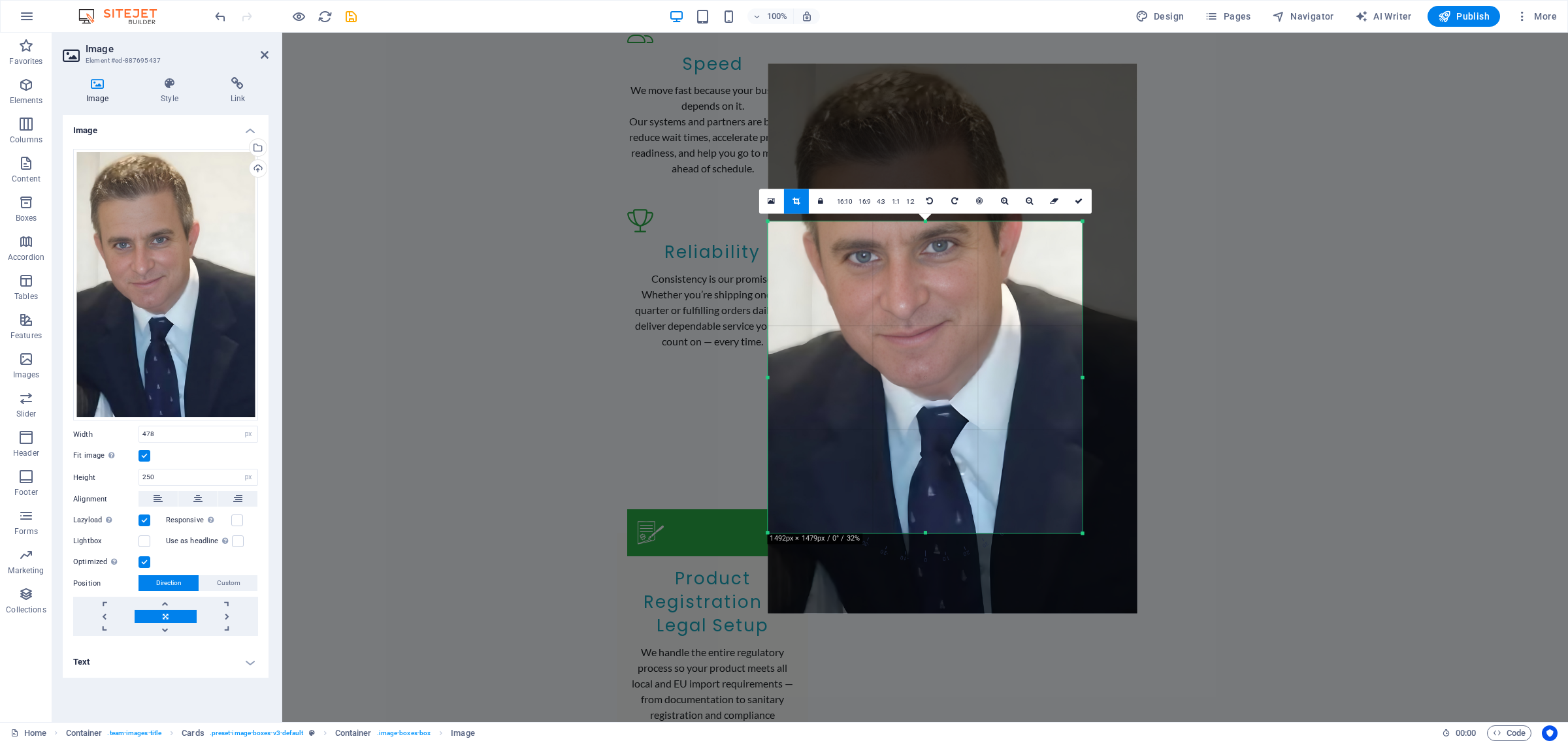
drag, startPoint x: 925, startPoint y: 141, endPoint x: 906, endPoint y: 311, distance: 171.1
click at [906, 311] on div "180 170 160 150 140 130 120 110 100 90 80 70 60 50 40 30 20 10 0 -10 -20 -30 -4…" at bounding box center [925, 377] width 315 height 311
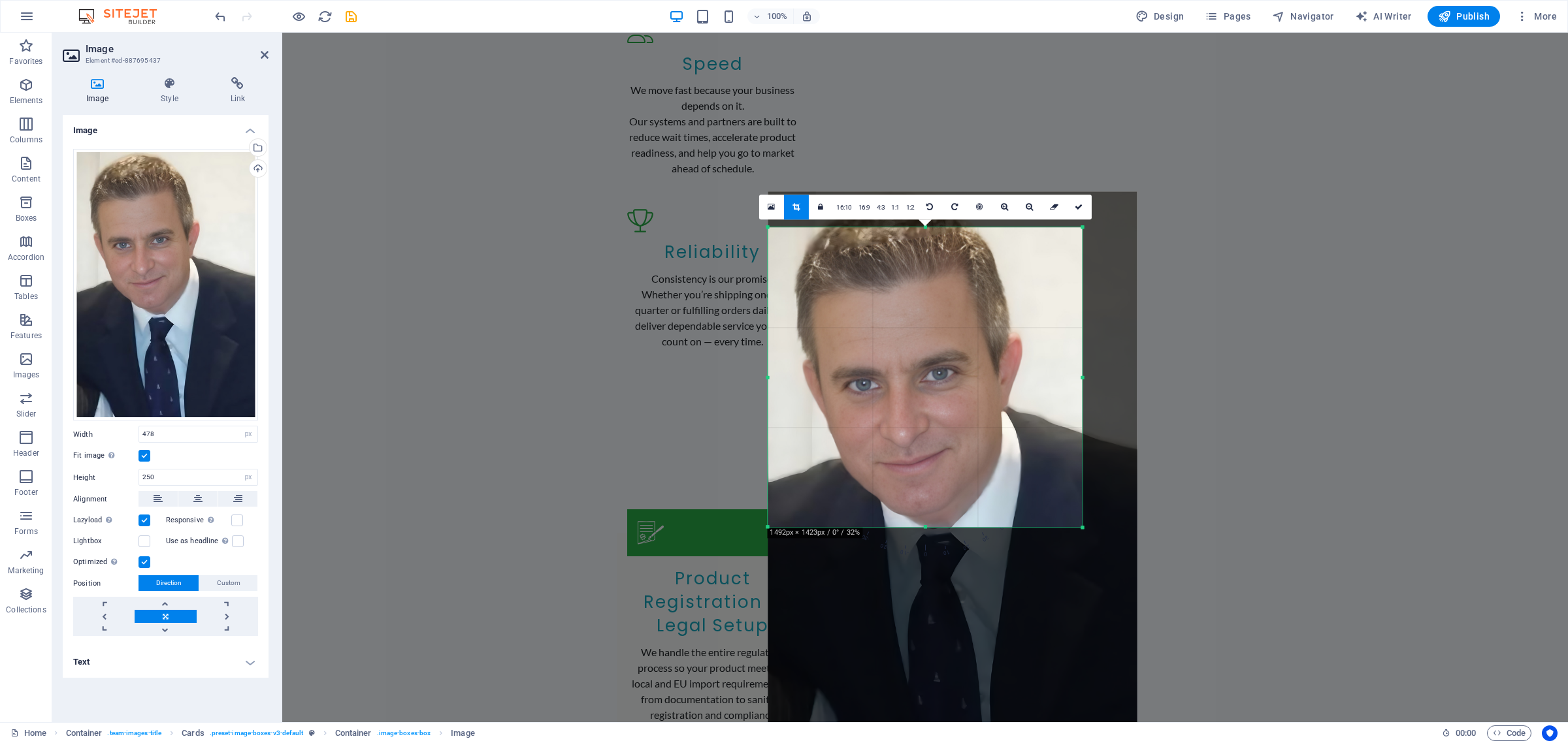
drag, startPoint x: 934, startPoint y: 396, endPoint x: 938, endPoint y: 527, distance: 131.1
click at [938, 527] on div "180 170 160 150 140 130 120 110 100 90 80 70 60 50 40 30 20 10 0 -10 -20 -30 -4…" at bounding box center [925, 376] width 315 height 300
click at [996, 438] on div at bounding box center [952, 466] width 369 height 550
click at [1027, 210] on icon at bounding box center [1029, 207] width 7 height 8
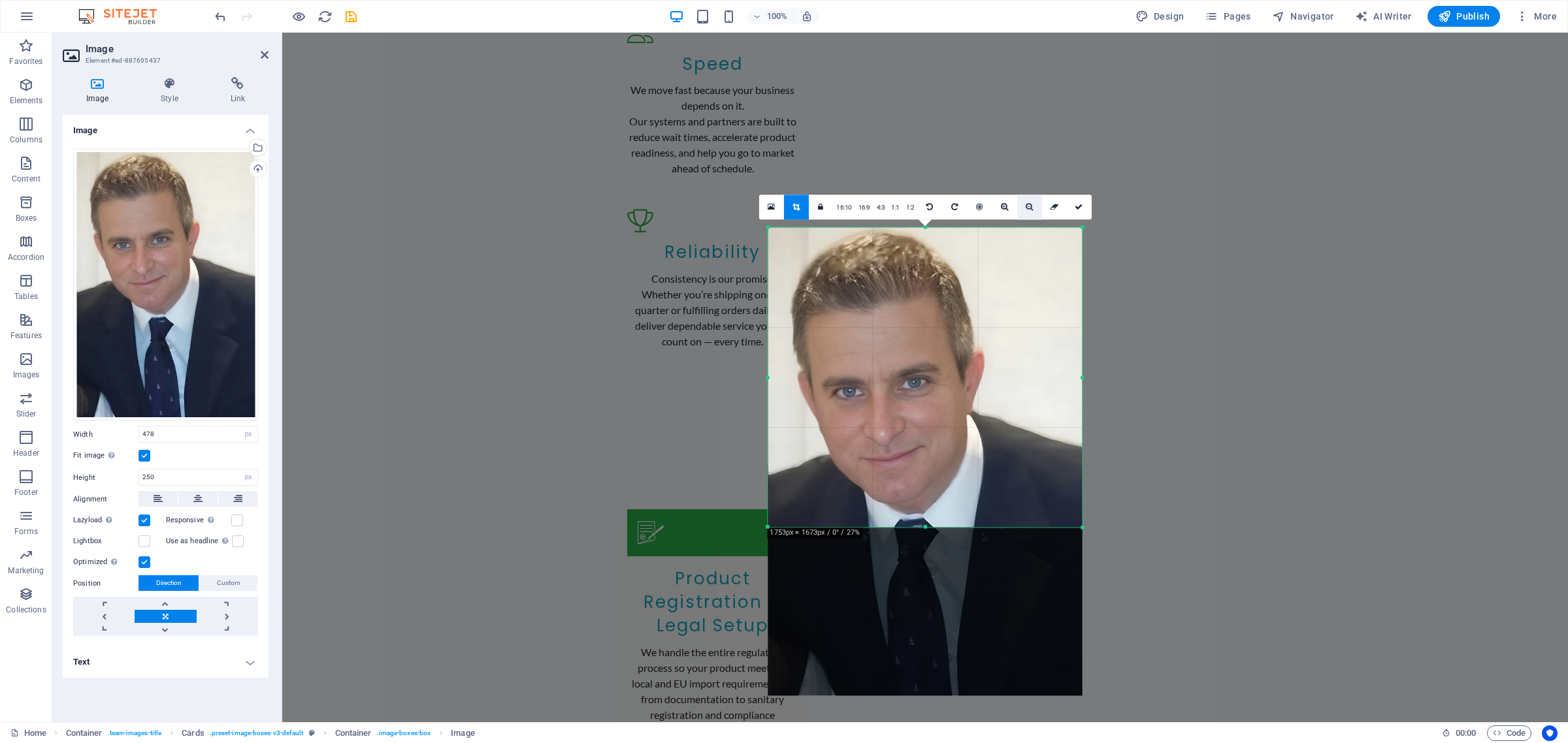
click at [1027, 210] on icon at bounding box center [1029, 207] width 7 height 8
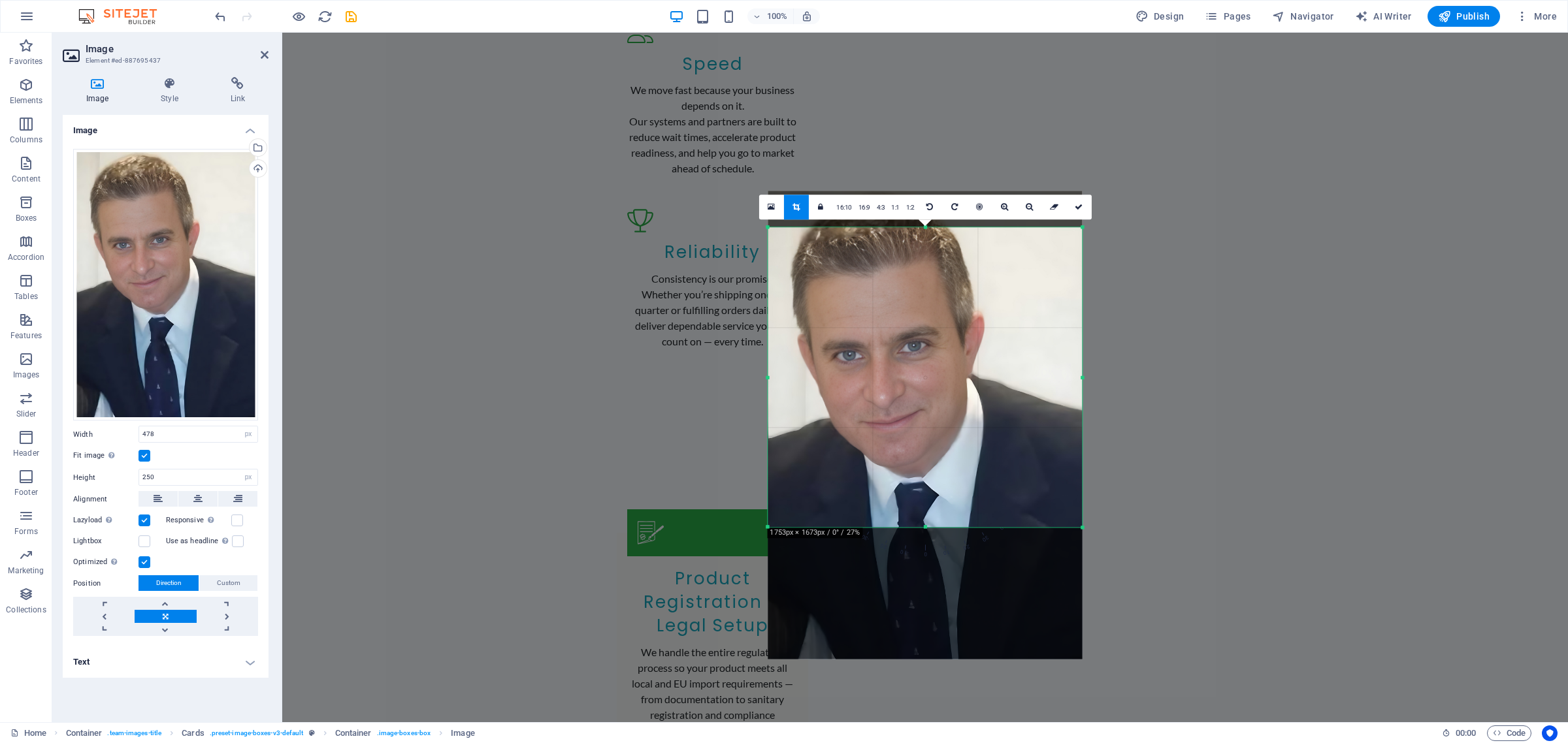
drag, startPoint x: 949, startPoint y: 468, endPoint x: 946, endPoint y: 431, distance: 37.1
click at [946, 431] on div at bounding box center [925, 425] width 315 height 468
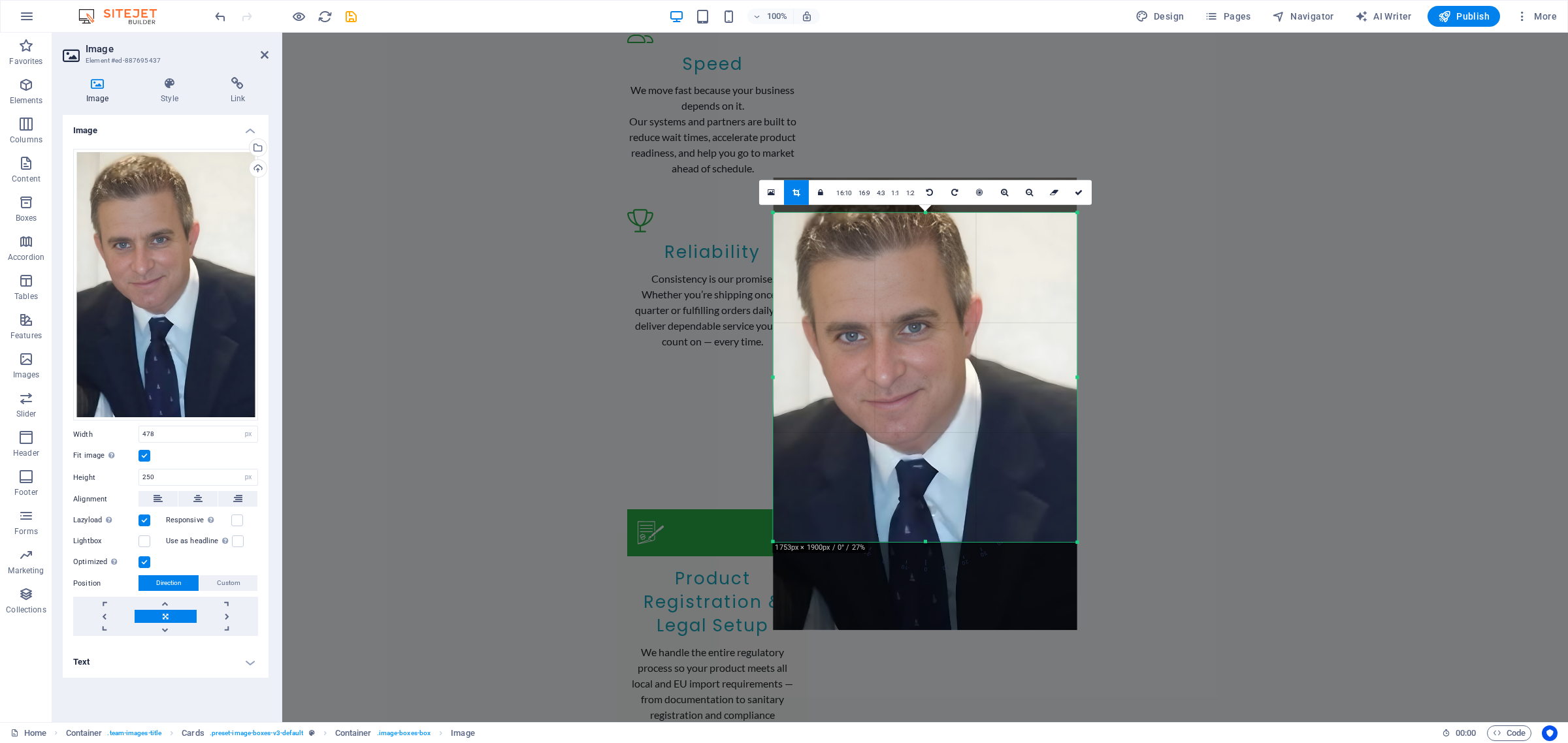
drag, startPoint x: 1082, startPoint y: 529, endPoint x: 1072, endPoint y: 558, distance: 30.7
click at [1072, 542] on div "180 170 160 150 140 130 120 110 100 90 80 70 60 50 40 30 20 10 0 -10 -20 -30 -4…" at bounding box center [924, 377] width 304 height 329
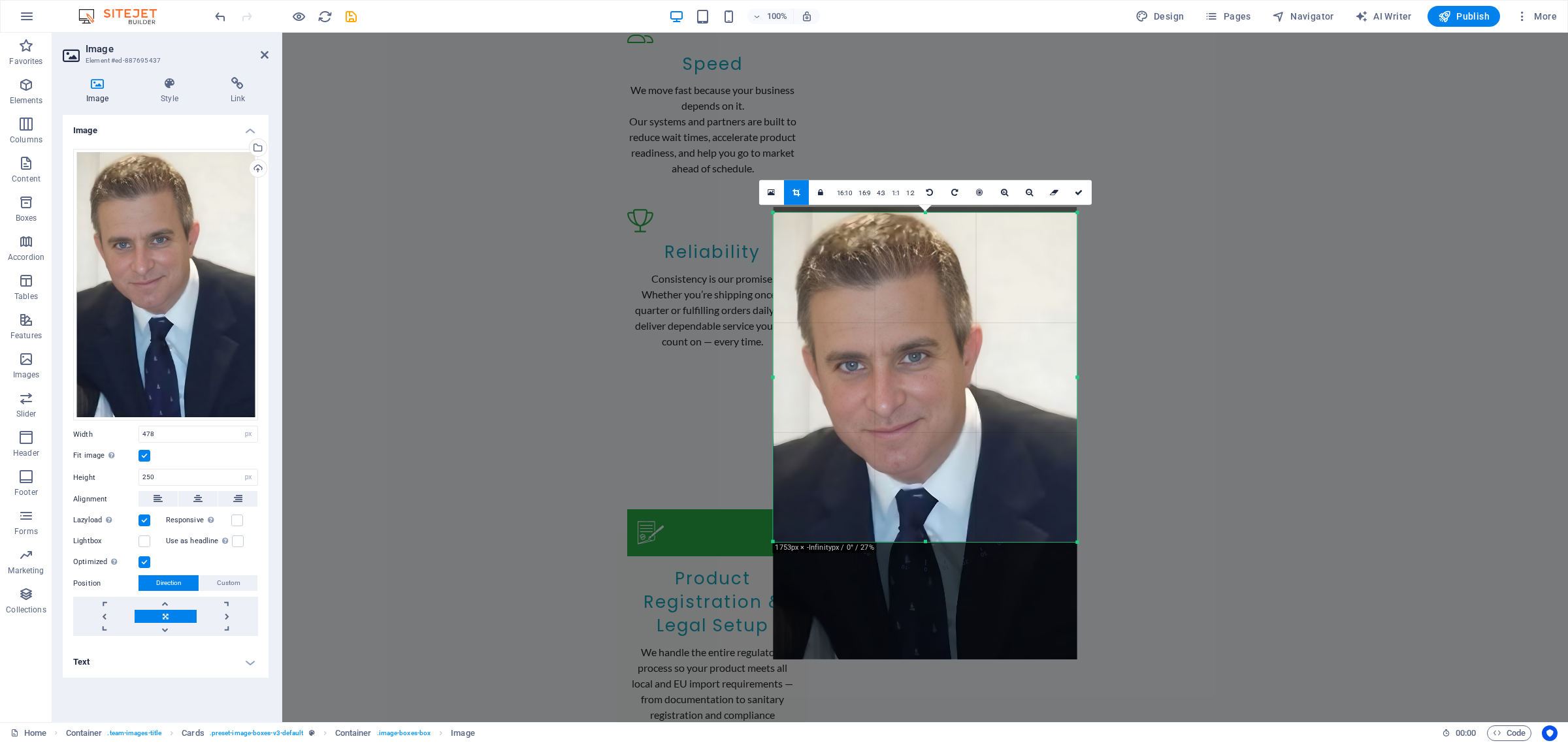
drag, startPoint x: 944, startPoint y: 273, endPoint x: 949, endPoint y: 301, distance: 28.4
click at [949, 301] on div at bounding box center [925, 433] width 304 height 452
click at [1082, 190] on icon at bounding box center [1079, 192] width 8 height 8
type input "465"
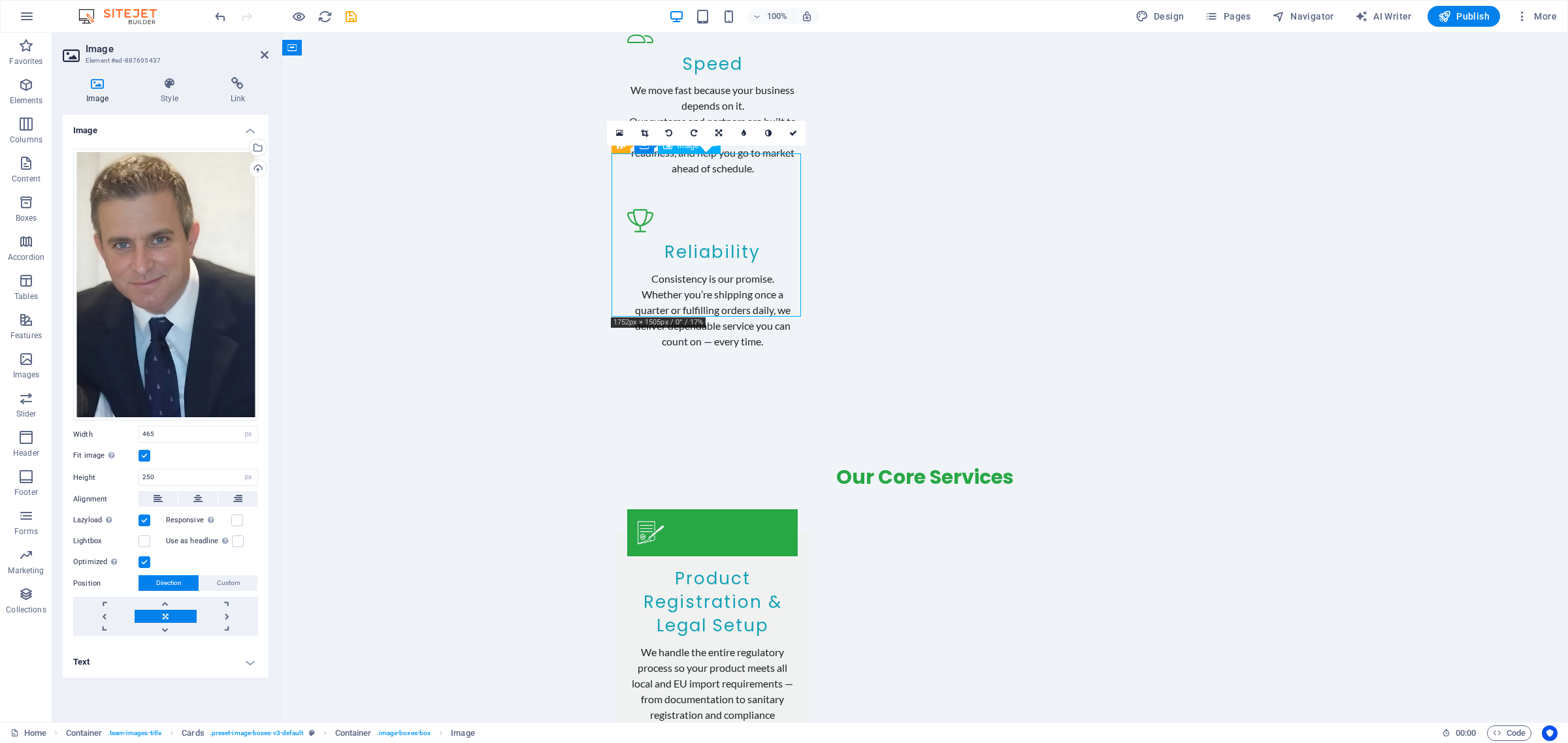
drag, startPoint x: 693, startPoint y: 235, endPoint x: 697, endPoint y: 249, distance: 14.6
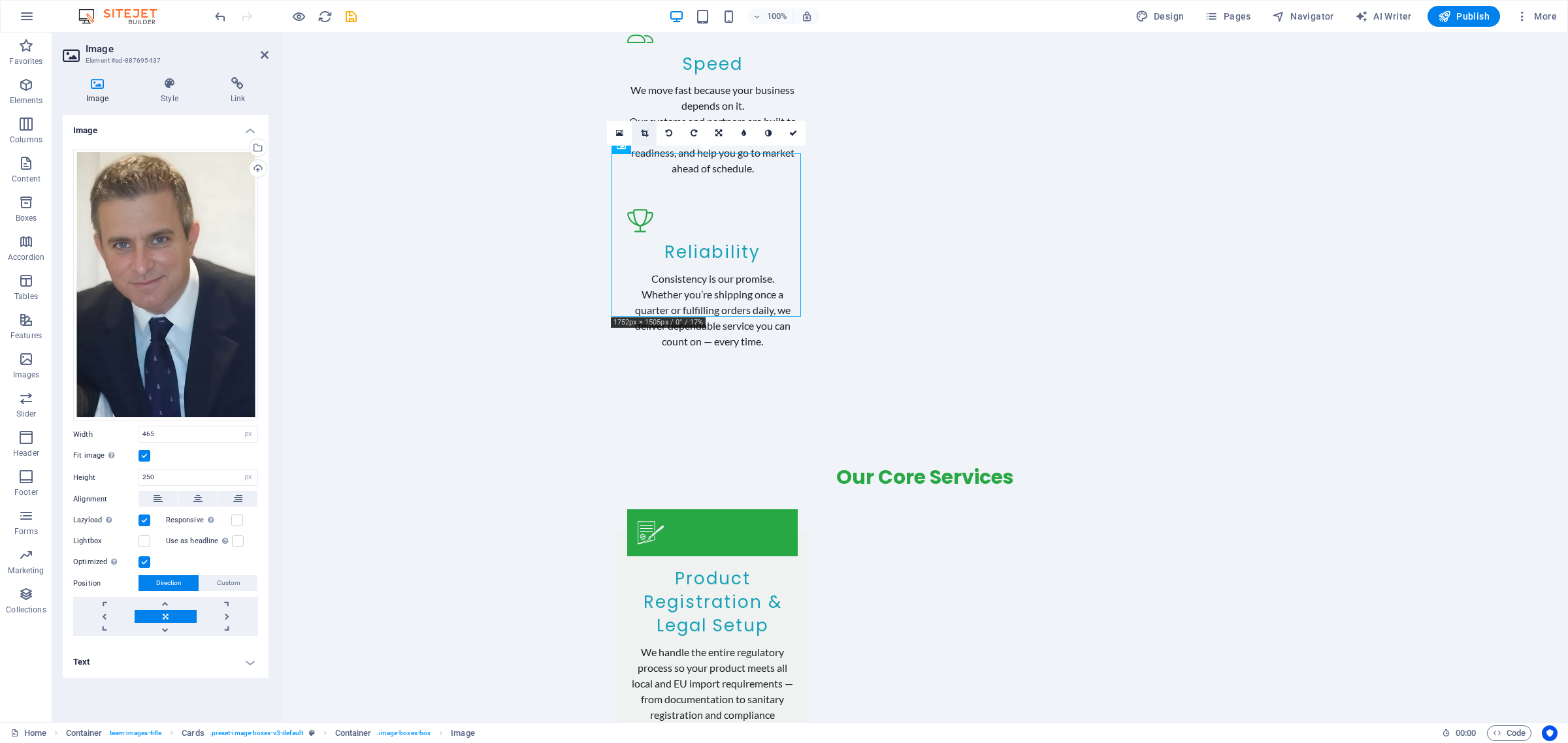
click at [641, 123] on link at bounding box center [644, 133] width 25 height 25
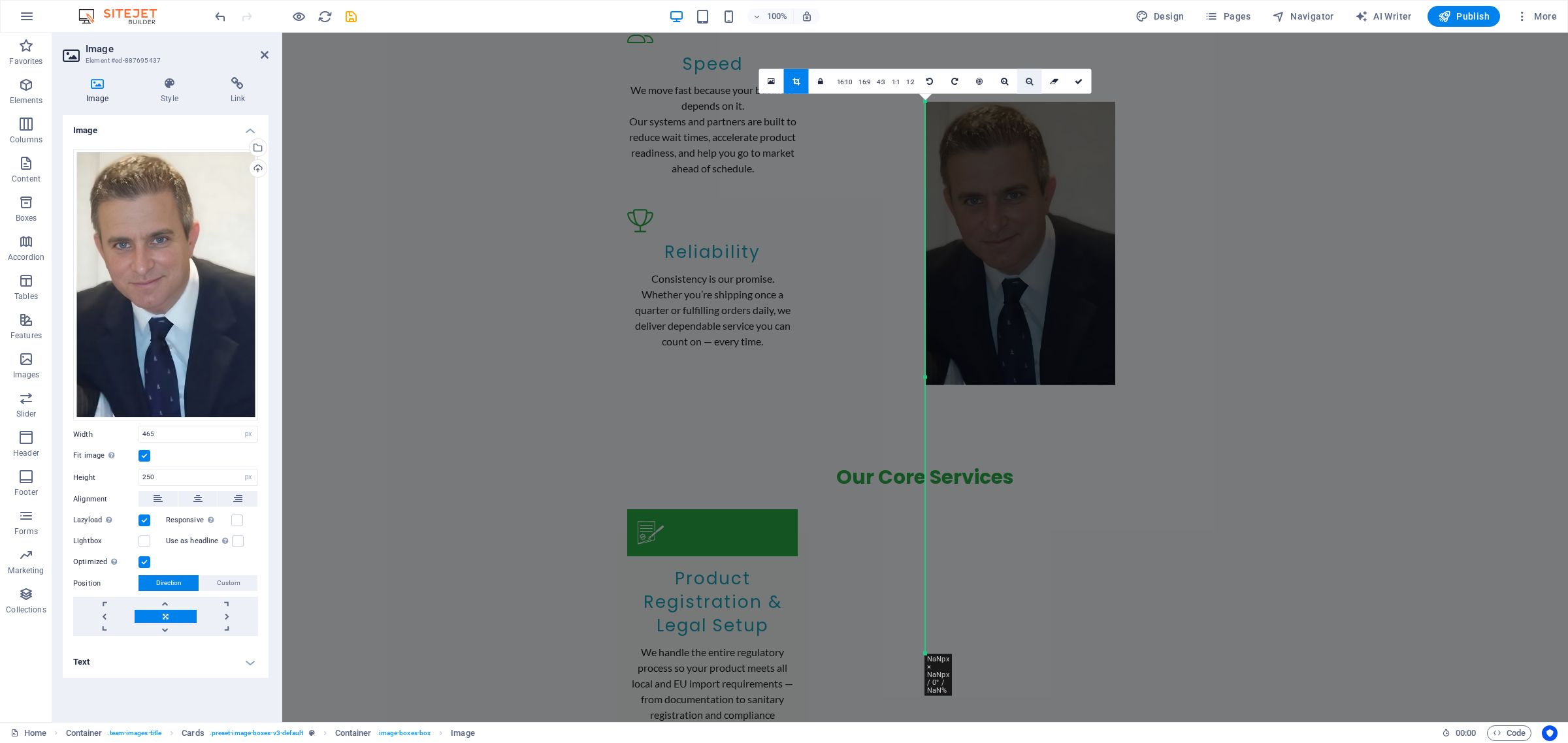
click at [1031, 81] on icon at bounding box center [1029, 81] width 7 height 8
click at [680, 386] on div "H2 Container Banner Banner Container H3 Button Info Bar Container Menu Bar Cont…" at bounding box center [925, 377] width 1286 height 689
click at [750, 495] on div "H2 Container Banner Banner Container H3 Button Info Bar Container Menu Bar Cont…" at bounding box center [925, 377] width 1286 height 689
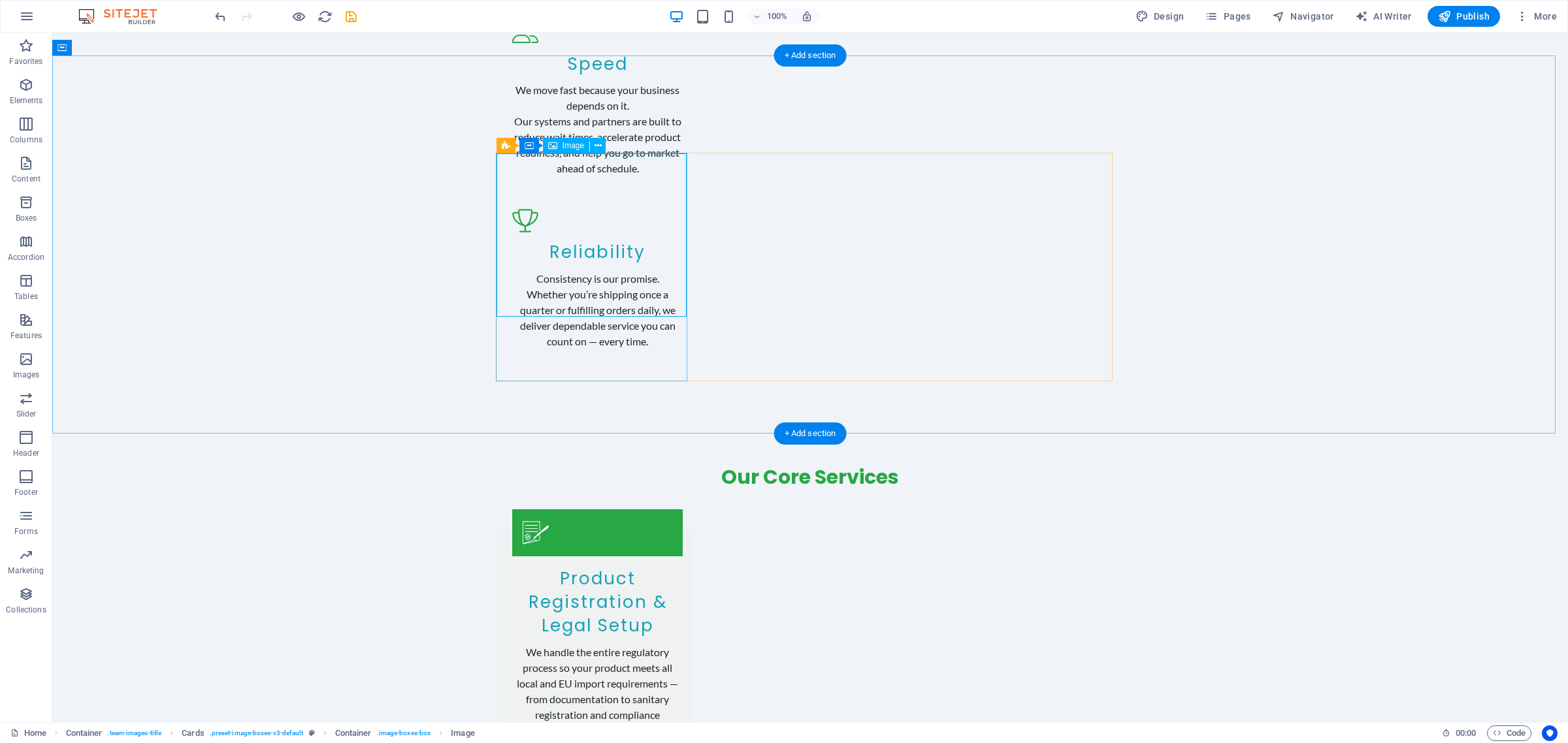
select select "px"
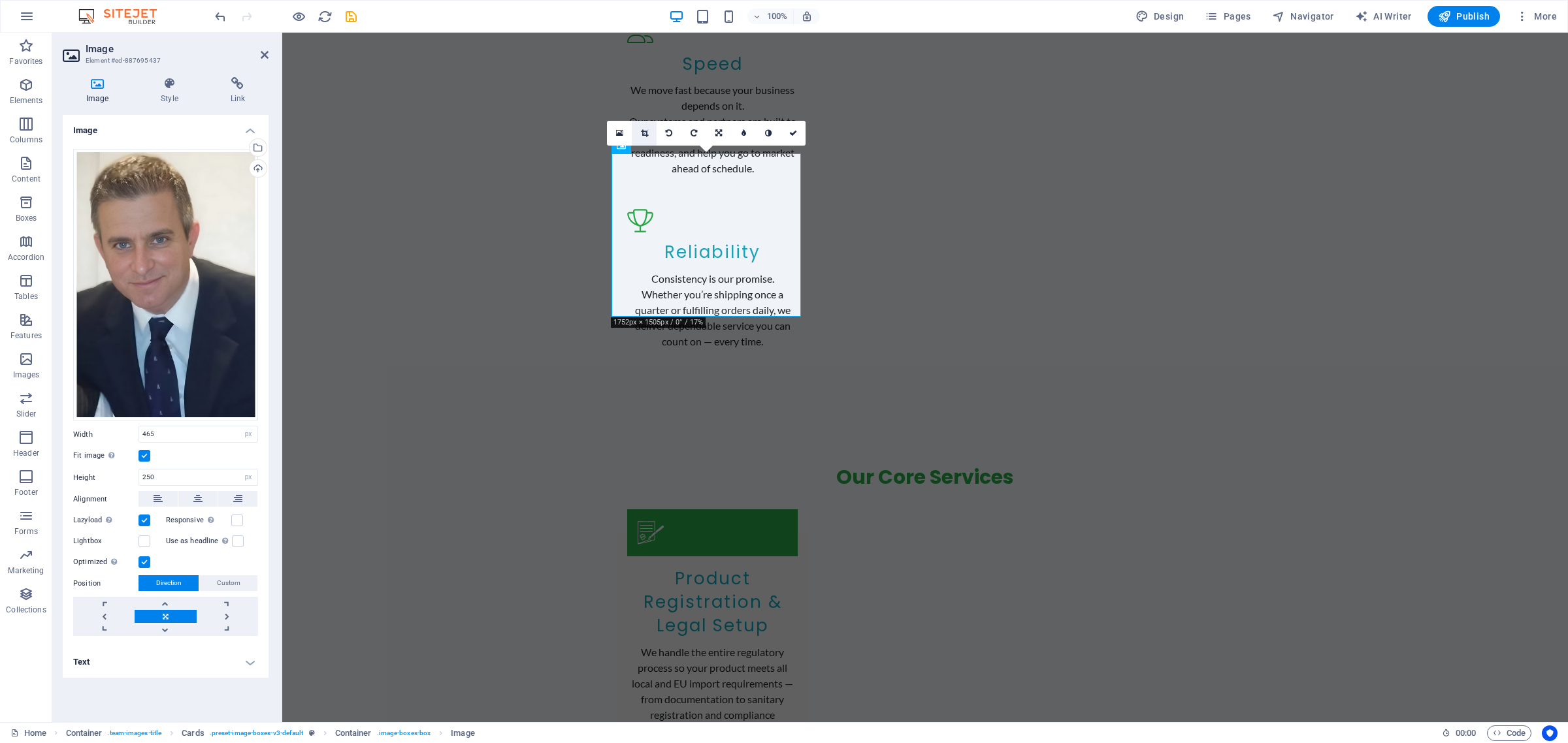
click at [648, 126] on link at bounding box center [644, 133] width 25 height 25
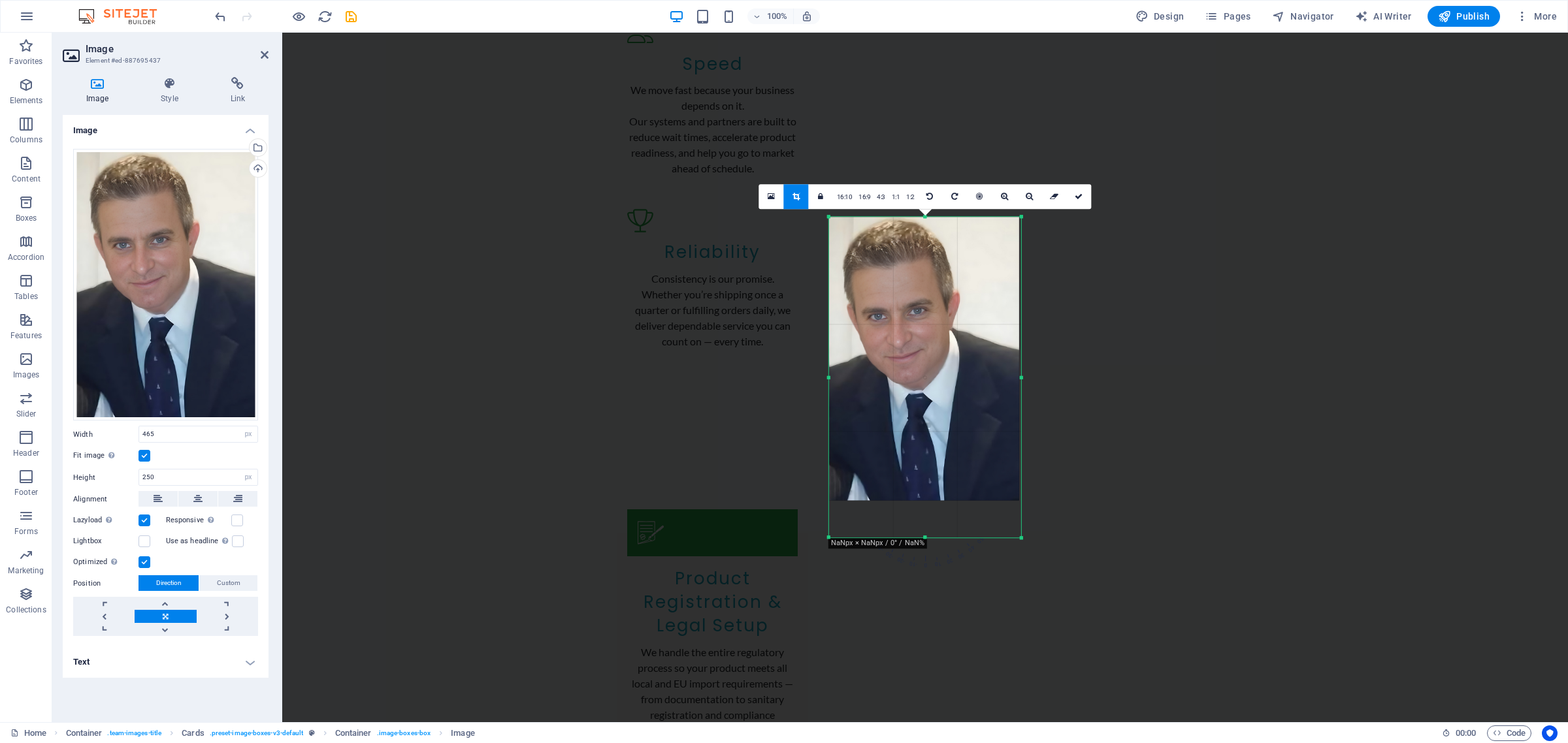
drag, startPoint x: 1436, startPoint y: 649, endPoint x: 600, endPoint y: 419, distance: 867.1
click at [600, 419] on div "H2 Container Banner Banner Container H3 Button Info Bar Container Menu Bar Cont…" at bounding box center [925, 377] width 1286 height 689
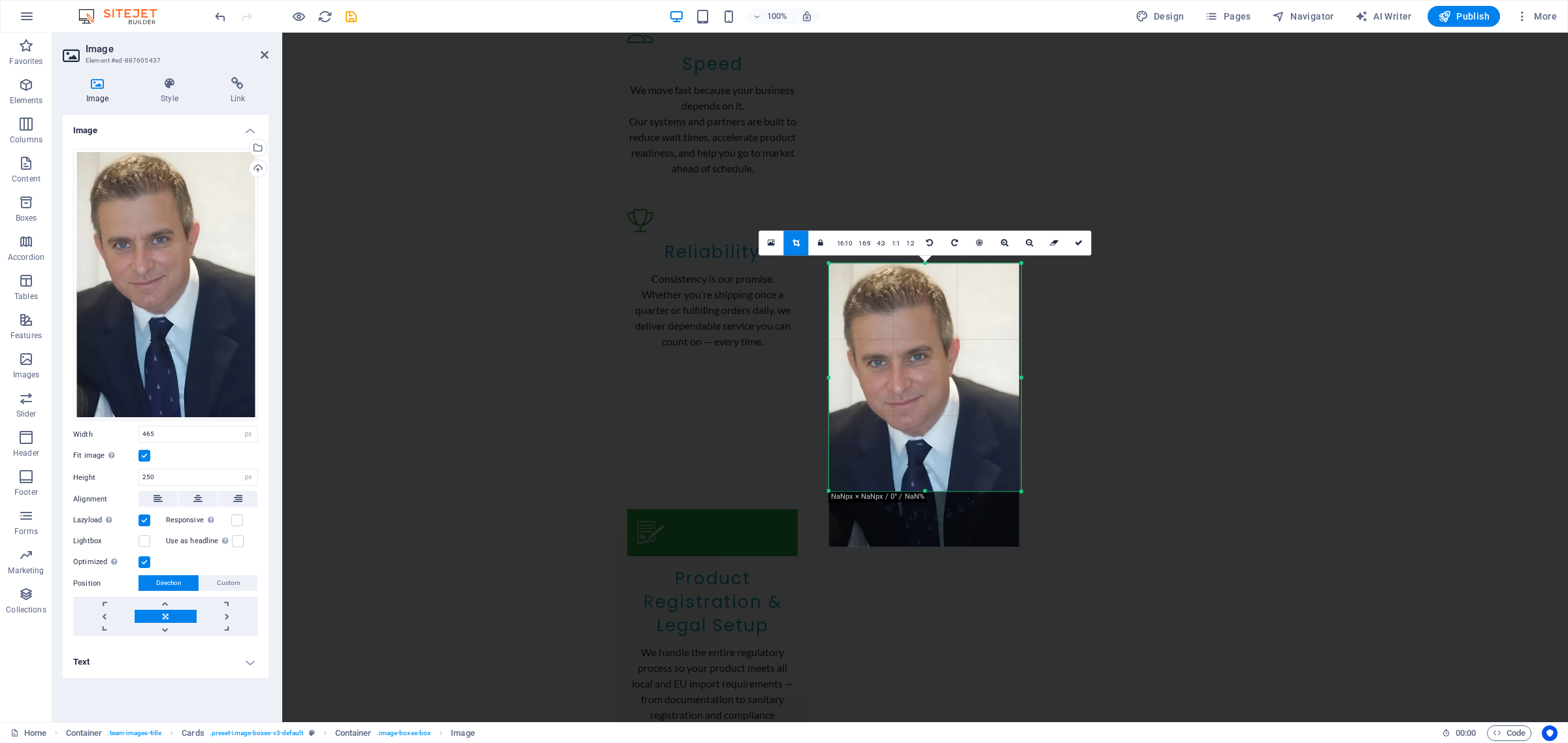
drag, startPoint x: 925, startPoint y: 539, endPoint x: 934, endPoint y: 445, distance: 94.4
click at [934, 445] on div "180 170 160 150 140 130 120 110 100 90 80 70 60 50 40 30 20 10 0 -10 -20 -30 -4…" at bounding box center [925, 376] width 192 height 228
click at [1072, 238] on link at bounding box center [1079, 243] width 25 height 25
type input "294"
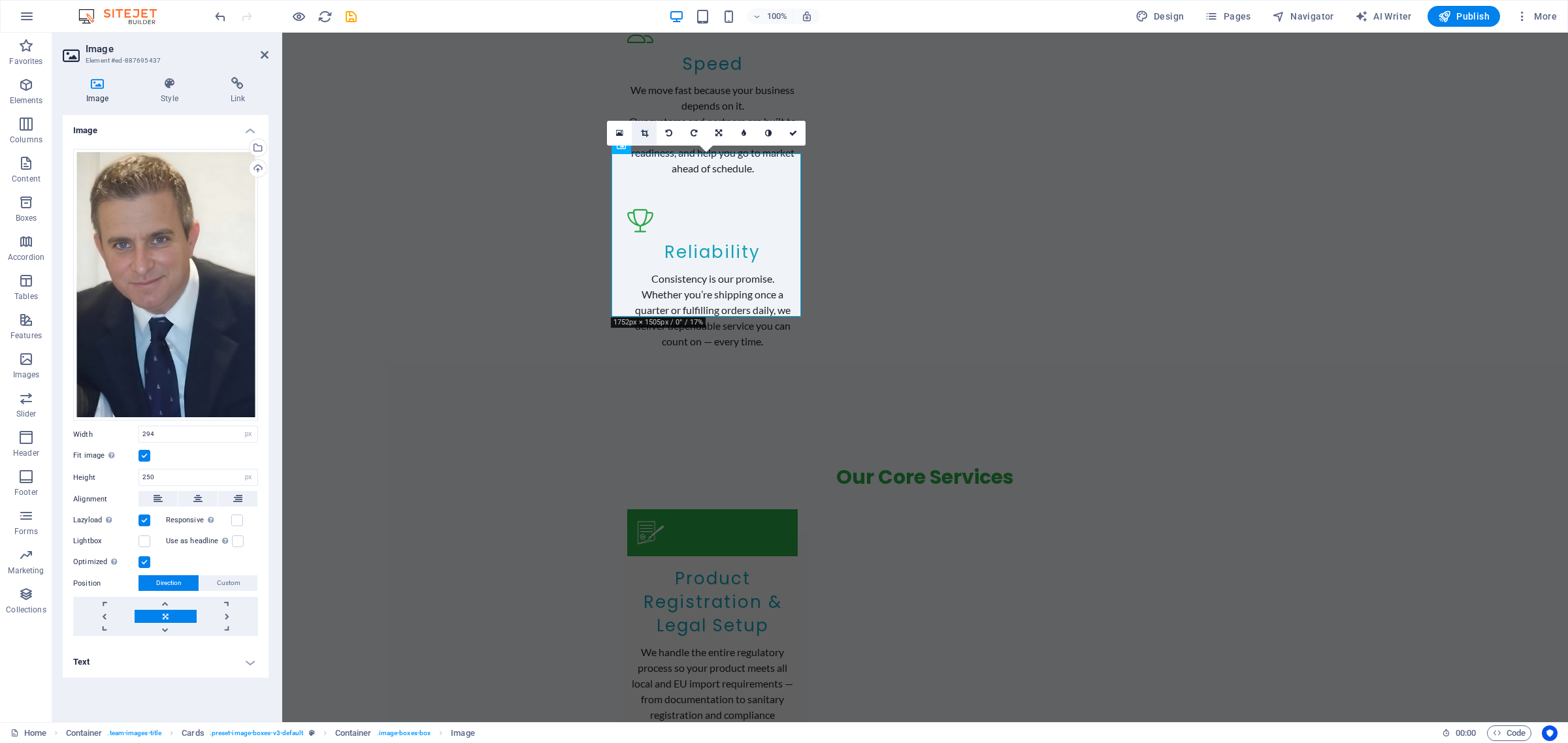
click at [644, 126] on link at bounding box center [644, 133] width 25 height 25
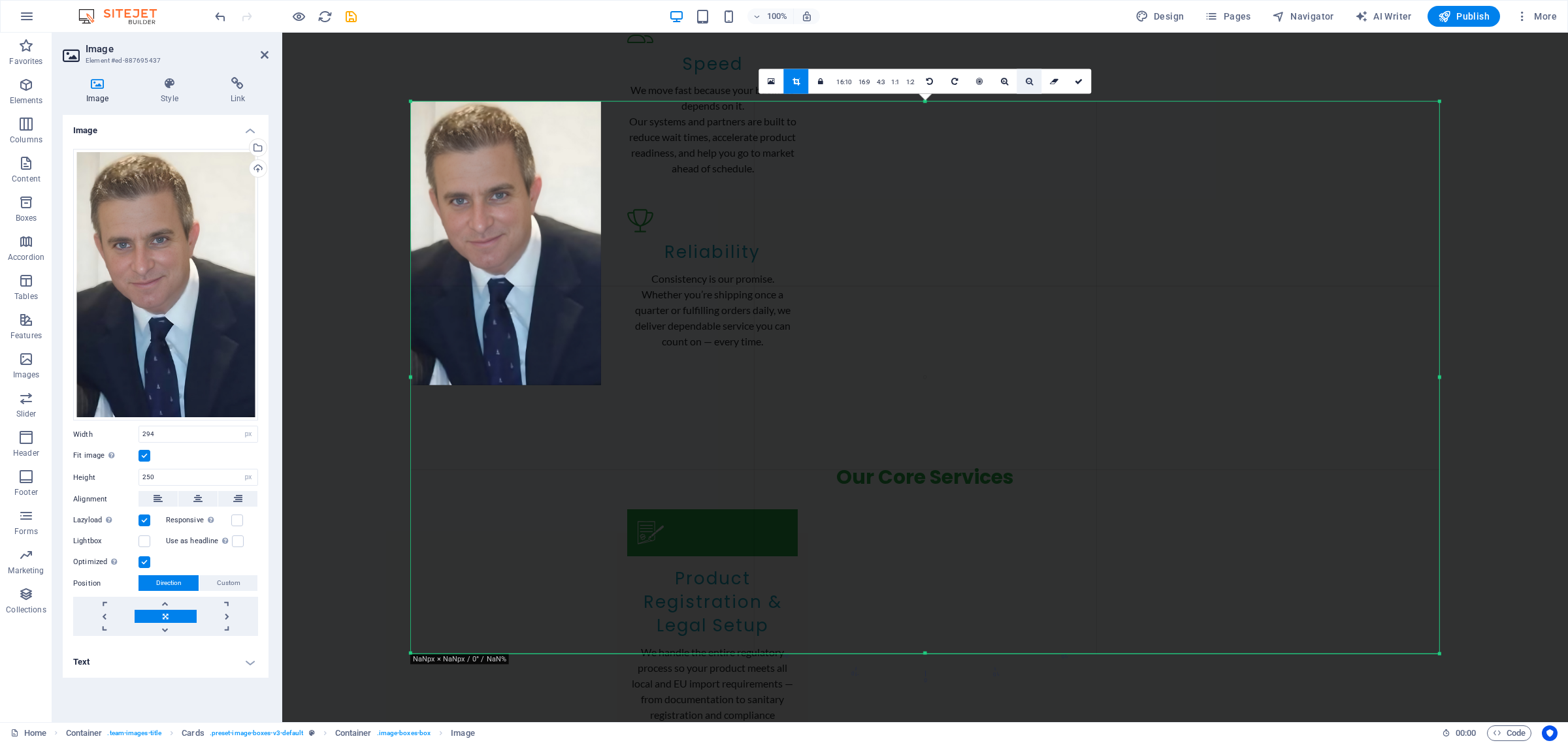
click at [1026, 81] on icon at bounding box center [1029, 81] width 7 height 8
click at [1004, 79] on icon at bounding box center [1004, 81] width 7 height 8
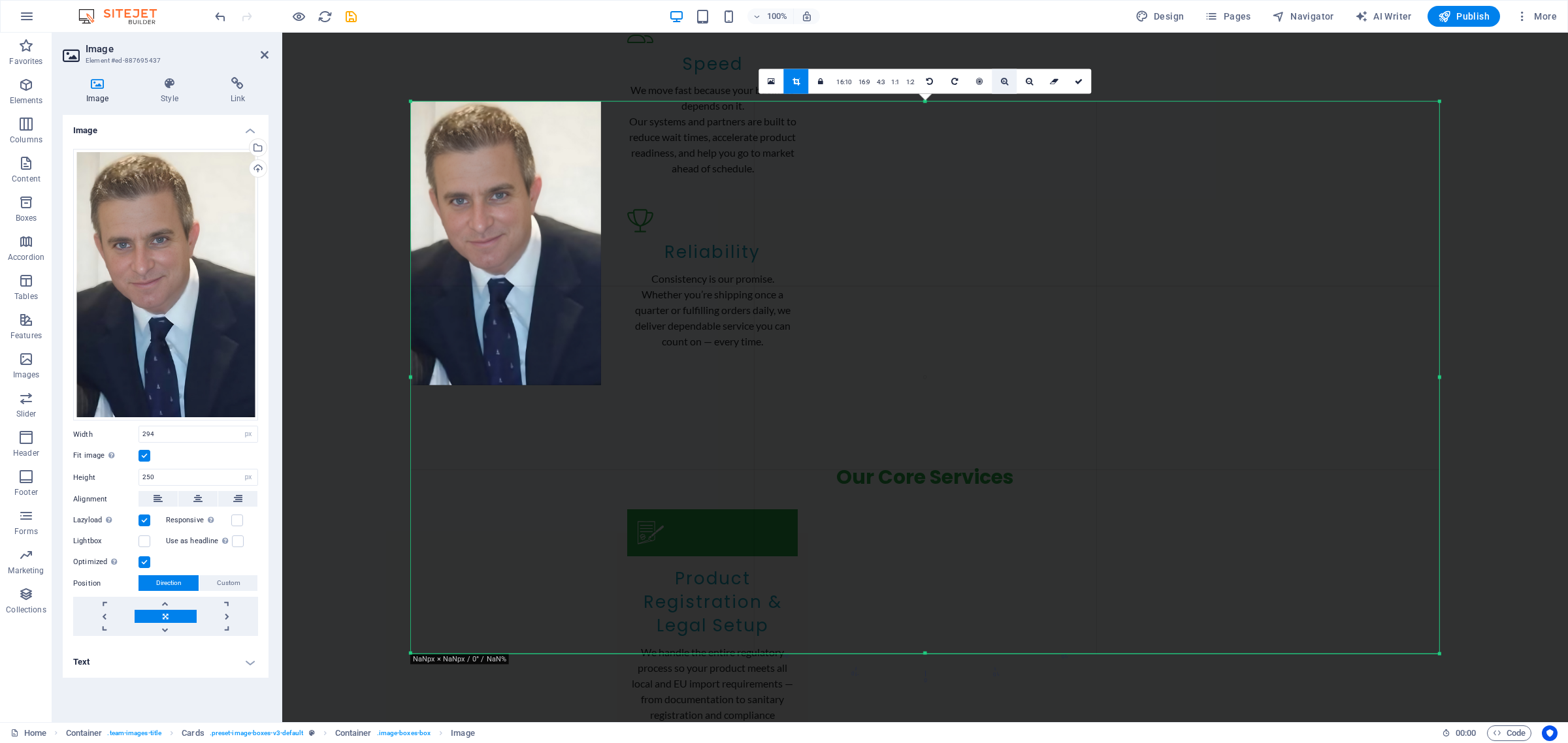
click at [1004, 79] on icon at bounding box center [1004, 81] width 7 height 8
click at [499, 258] on div at bounding box center [506, 244] width 190 height 284
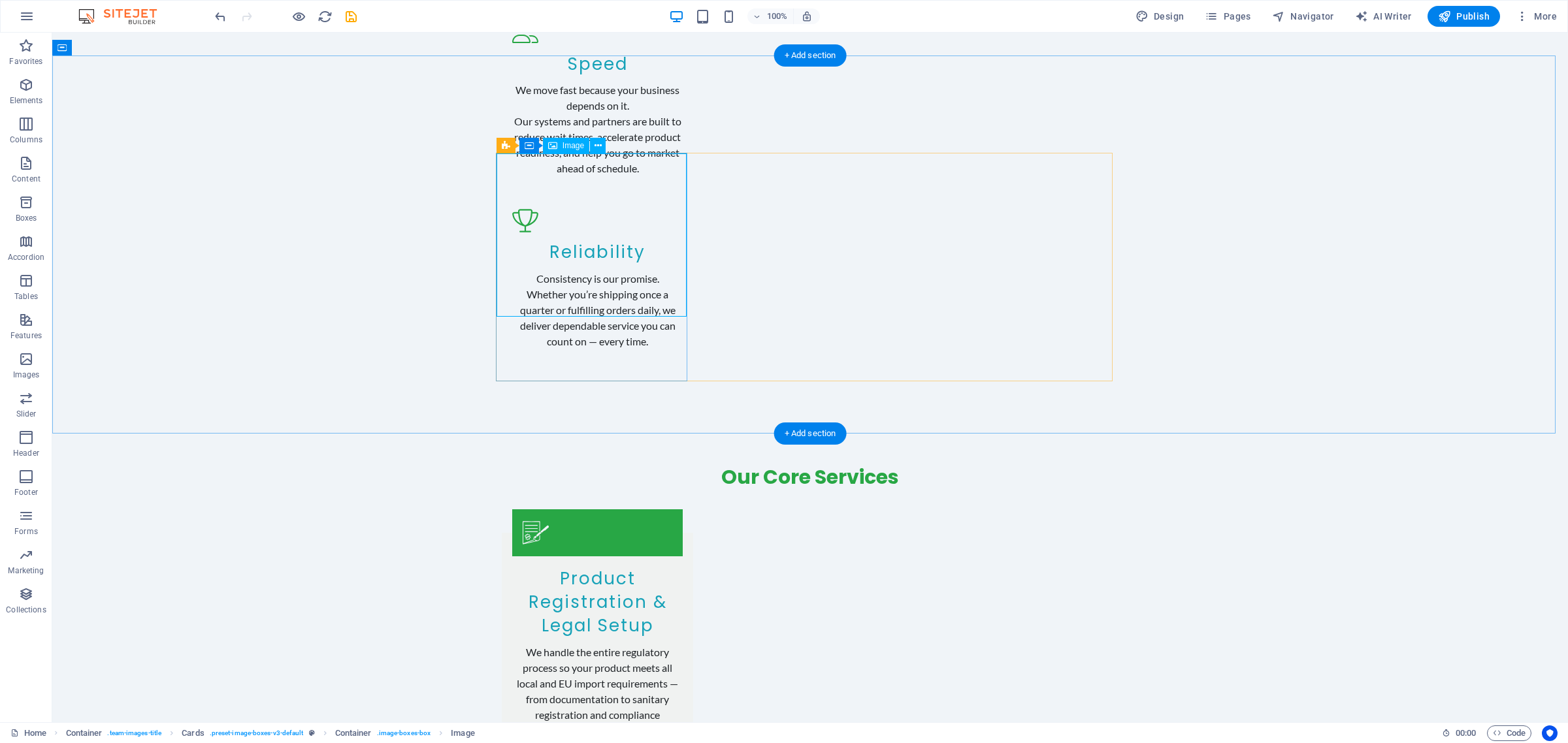
click at [566, 146] on span "Image" at bounding box center [573, 146] width 21 height 8
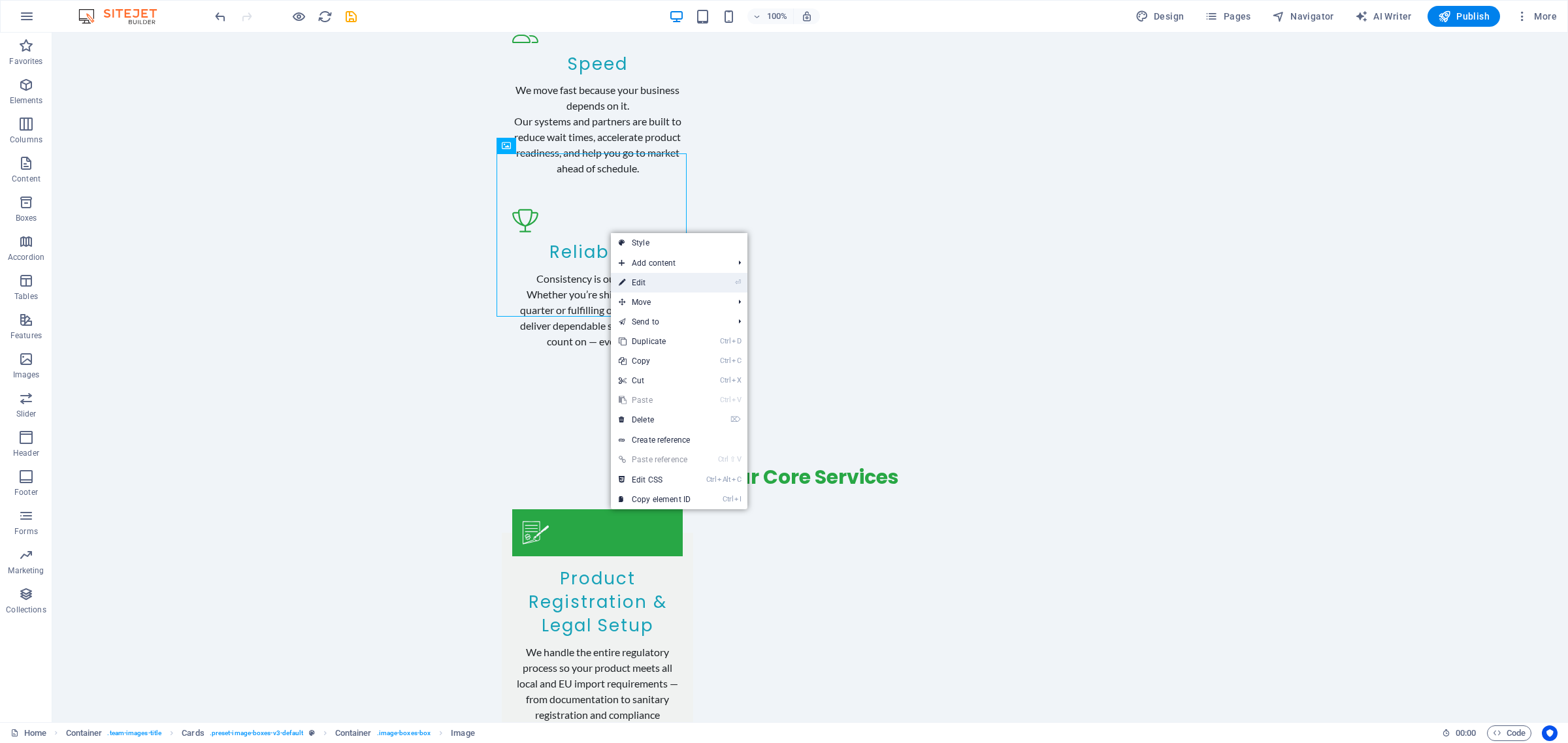
click at [671, 276] on link "⏎ Edit" at bounding box center [654, 283] width 87 height 20
select select "px"
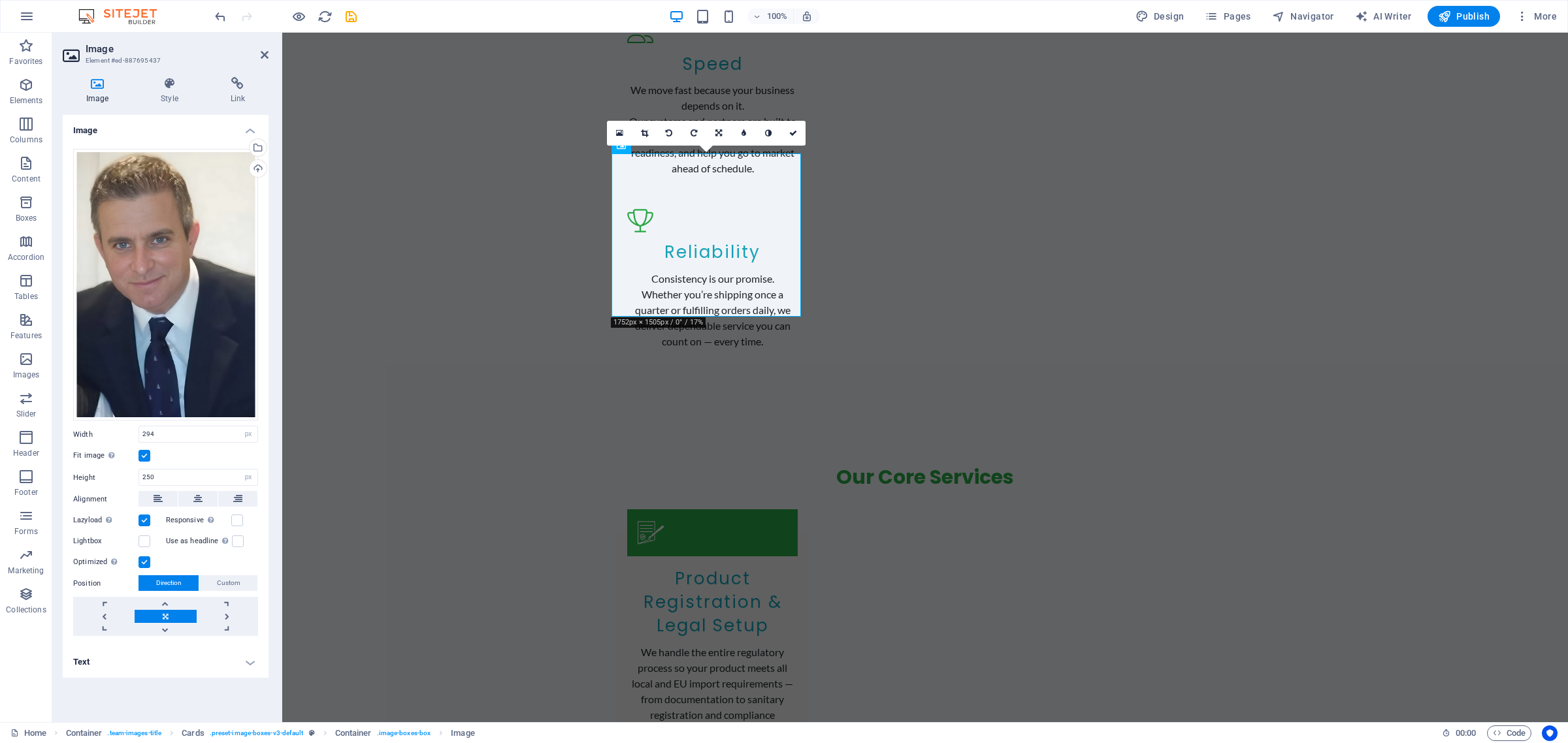
click at [139, 451] on label at bounding box center [144, 455] width 12 height 12
click at [0, 0] on input "Fit image Automatically fit image to a fixed width and height" at bounding box center [0, 0] width 0 height 0
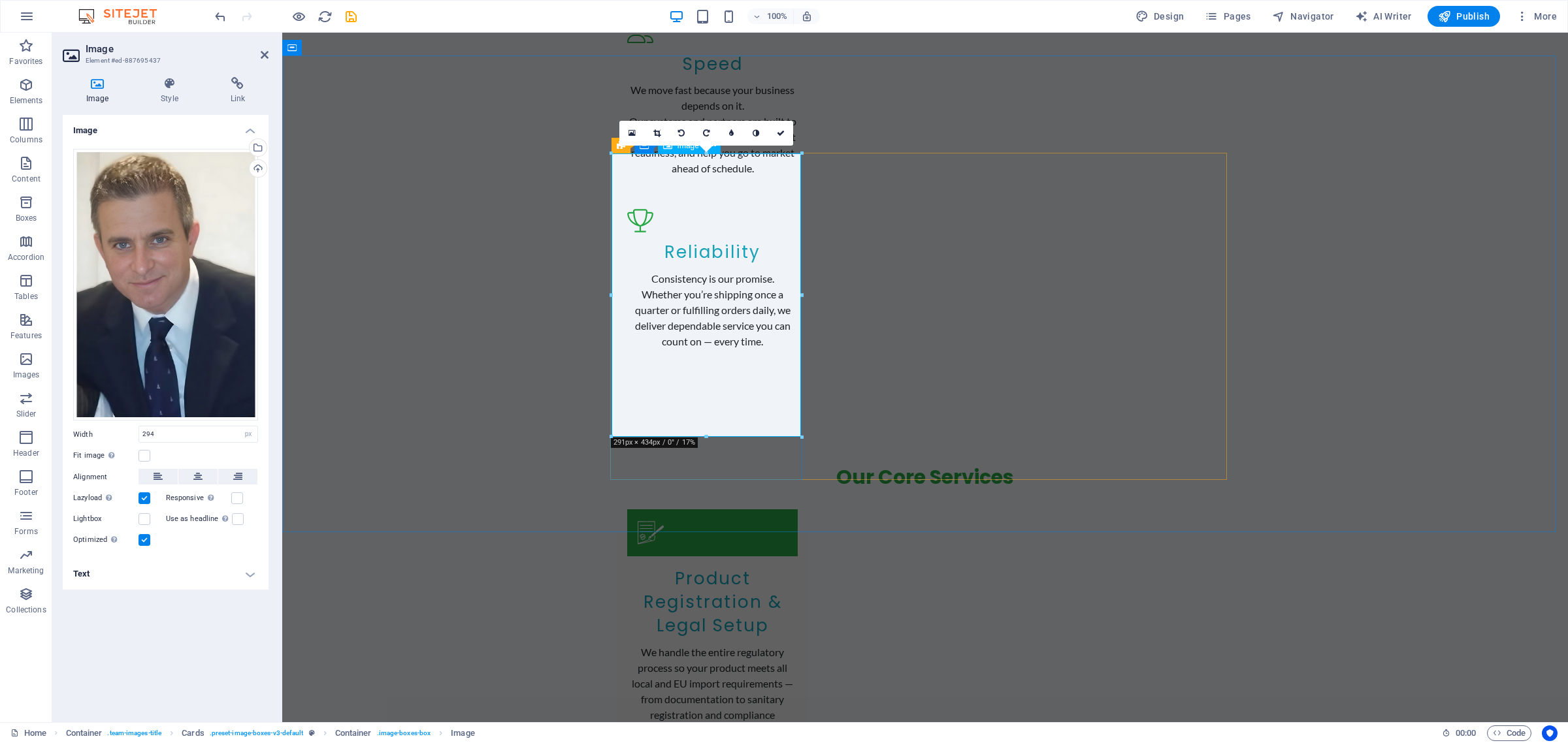
drag, startPoint x: 704, startPoint y: 433, endPoint x: 703, endPoint y: 354, distance: 79.0
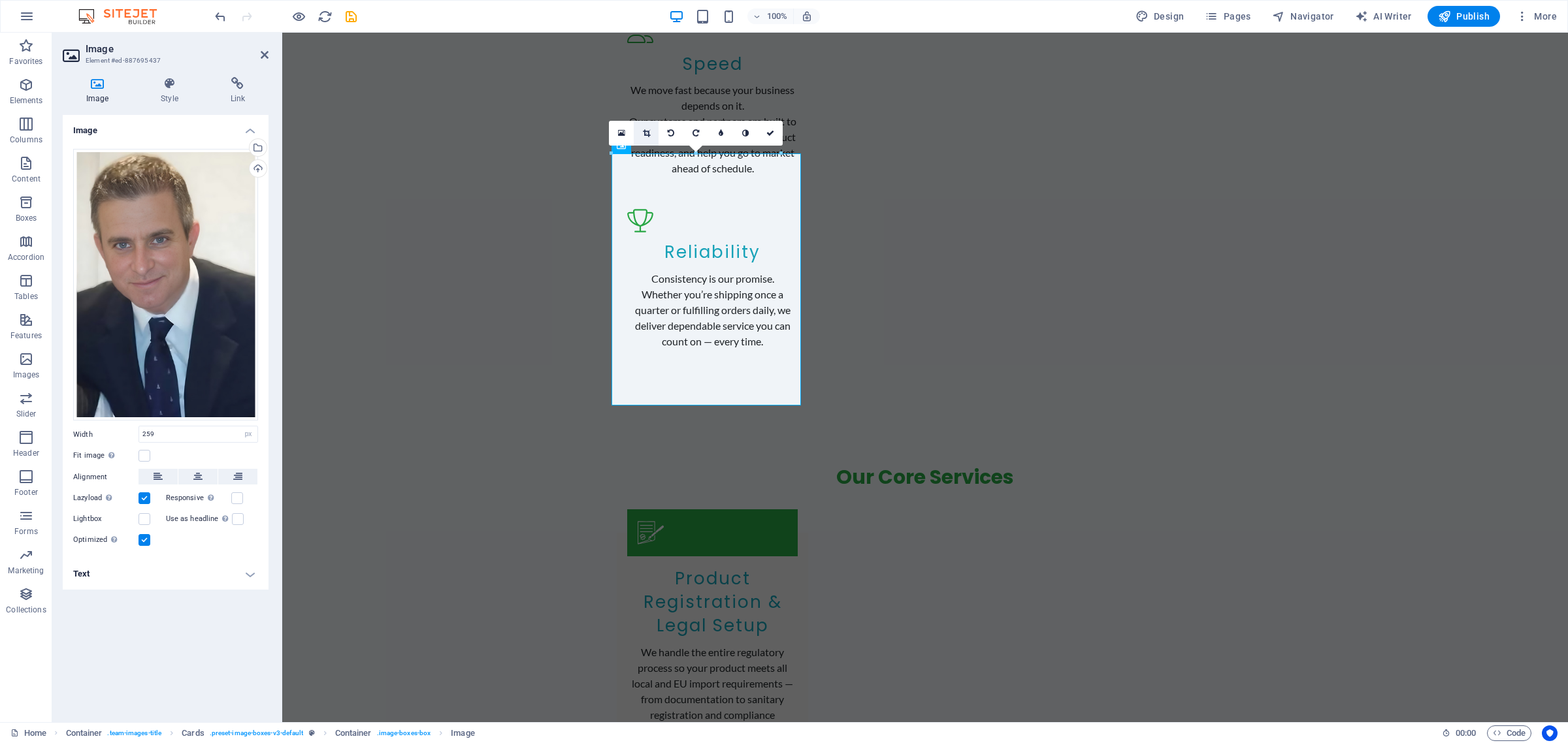
click at [652, 129] on link at bounding box center [646, 133] width 25 height 25
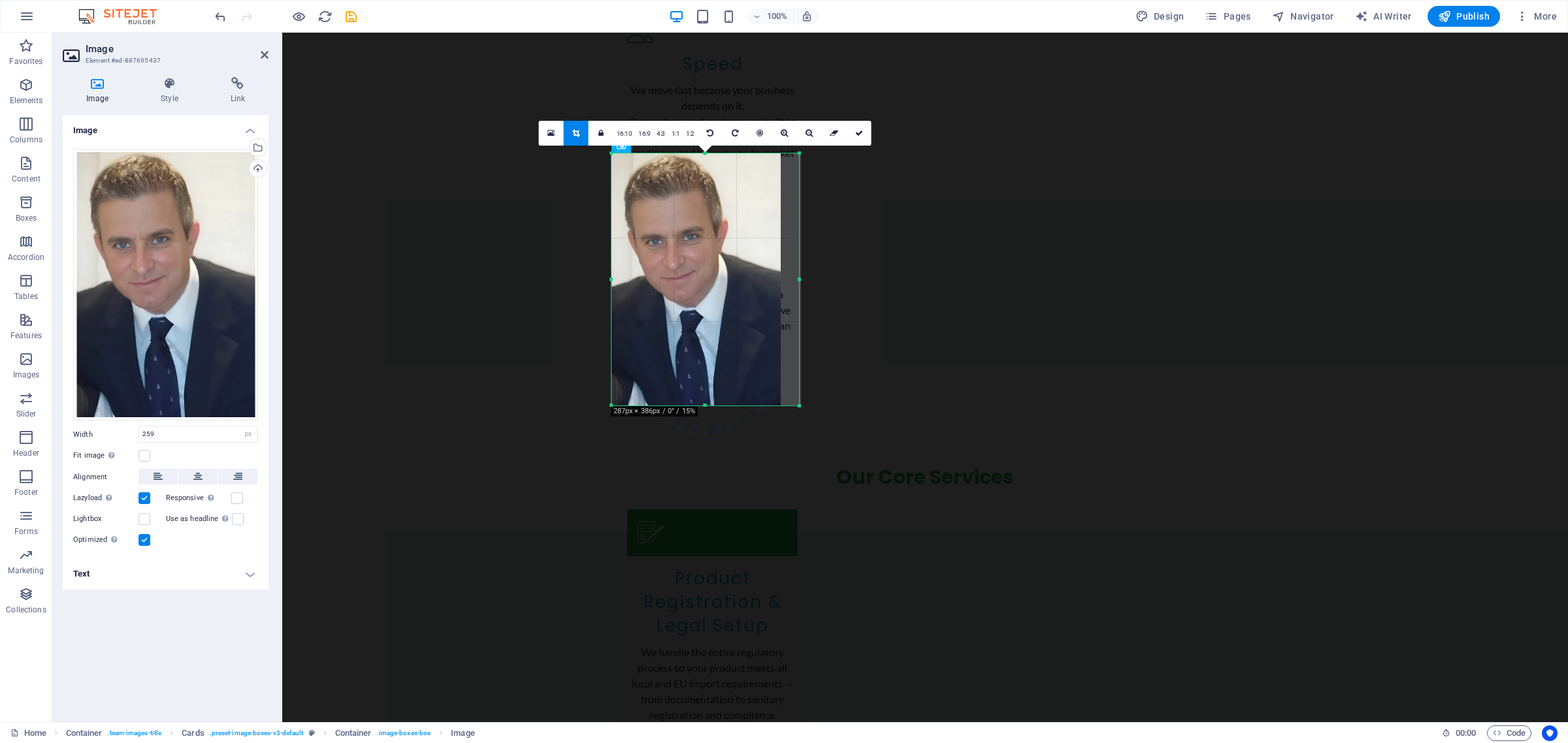
drag, startPoint x: 781, startPoint y: 278, endPoint x: 799, endPoint y: 278, distance: 18.0
click at [799, 278] on div at bounding box center [799, 279] width 5 height 252
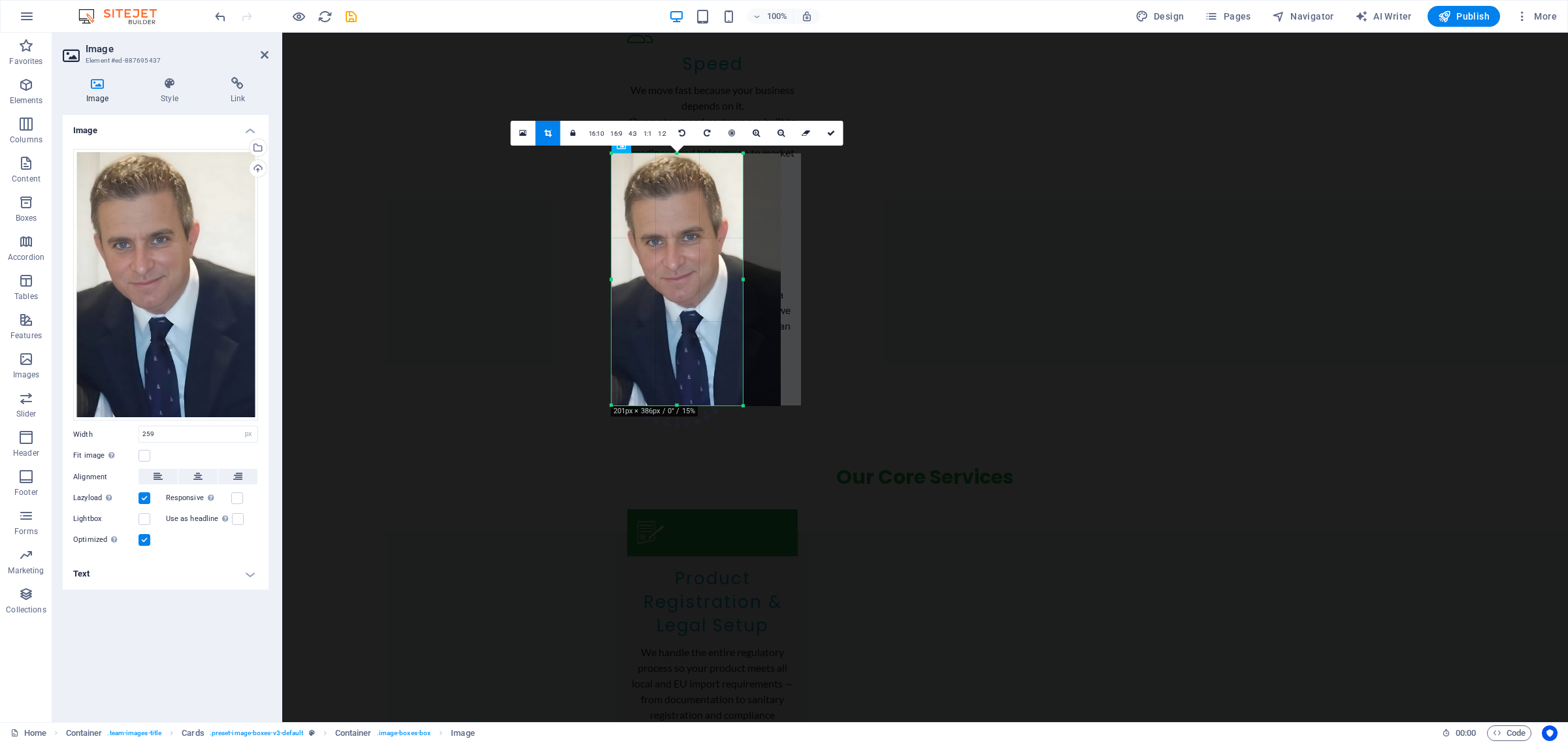
drag, startPoint x: 799, startPoint y: 275, endPoint x: 743, endPoint y: 259, distance: 58.2
click at [743, 259] on div at bounding box center [743, 279] width 5 height 252
drag, startPoint x: 680, startPoint y: 406, endPoint x: 680, endPoint y: 348, distance: 58.0
click at [680, 348] on div at bounding box center [677, 348] width 132 height 5
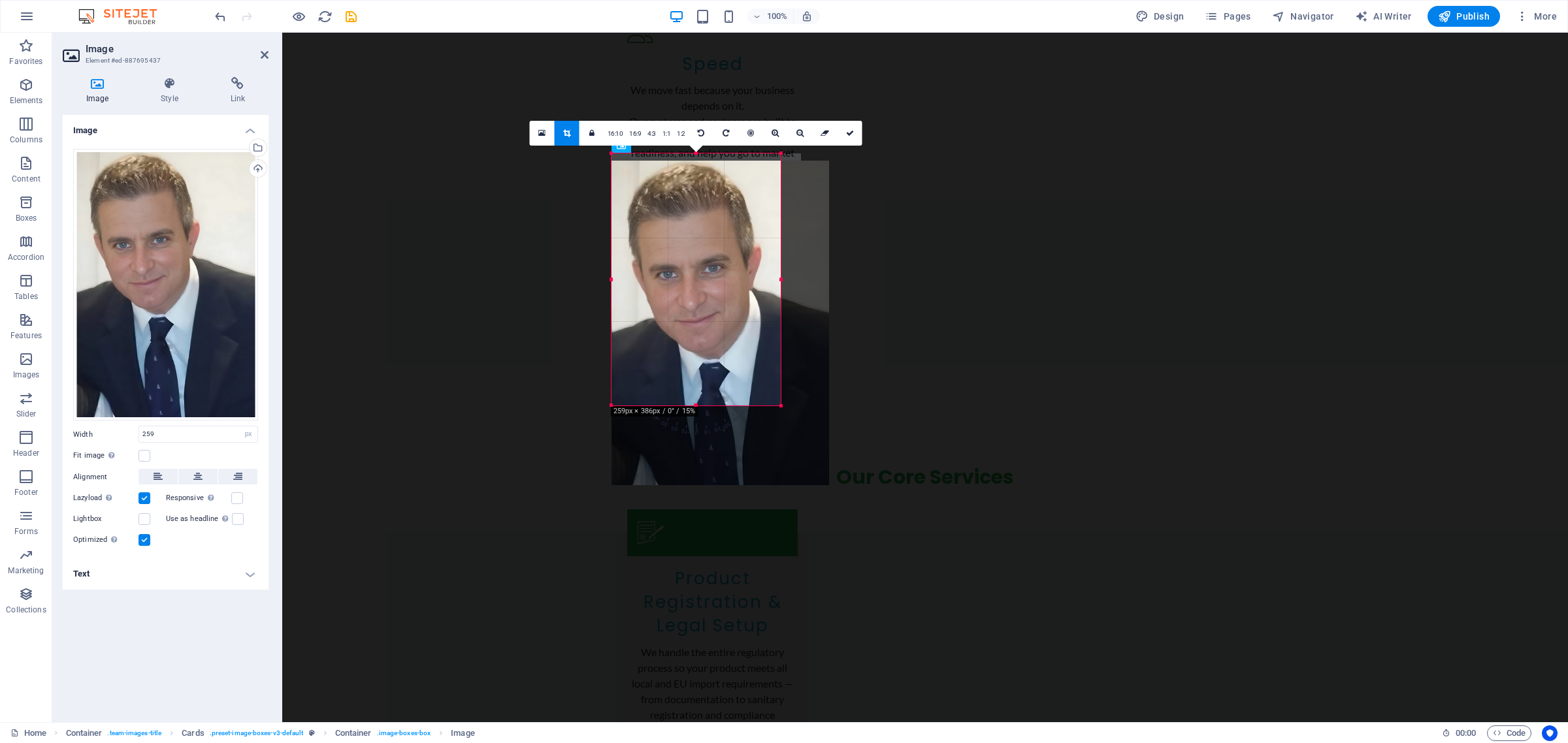
drag, startPoint x: 743, startPoint y: 248, endPoint x: 740, endPoint y: 256, distance: 8.5
click at [740, 256] on div at bounding box center [720, 322] width 218 height 324
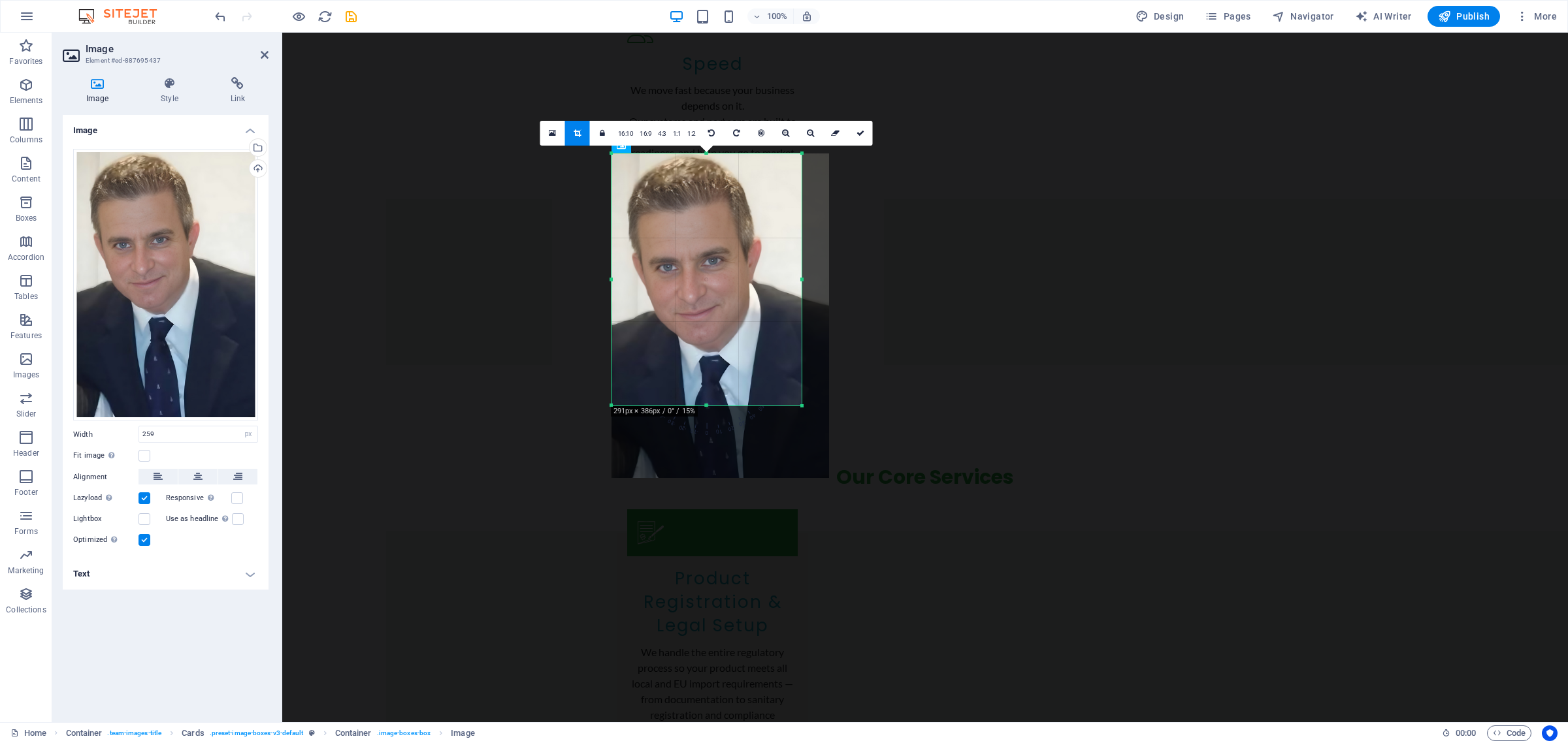
drag, startPoint x: 781, startPoint y: 279, endPoint x: 836, endPoint y: 284, distance: 55.2
click at [802, 284] on div "180 170 160 150 140 130 120 110 100 90 80 70 60 50 40 30 20 10 0 -10 -20 -30 -4…" at bounding box center [707, 279] width 190 height 252
click at [812, 130] on icon at bounding box center [810, 133] width 7 height 8
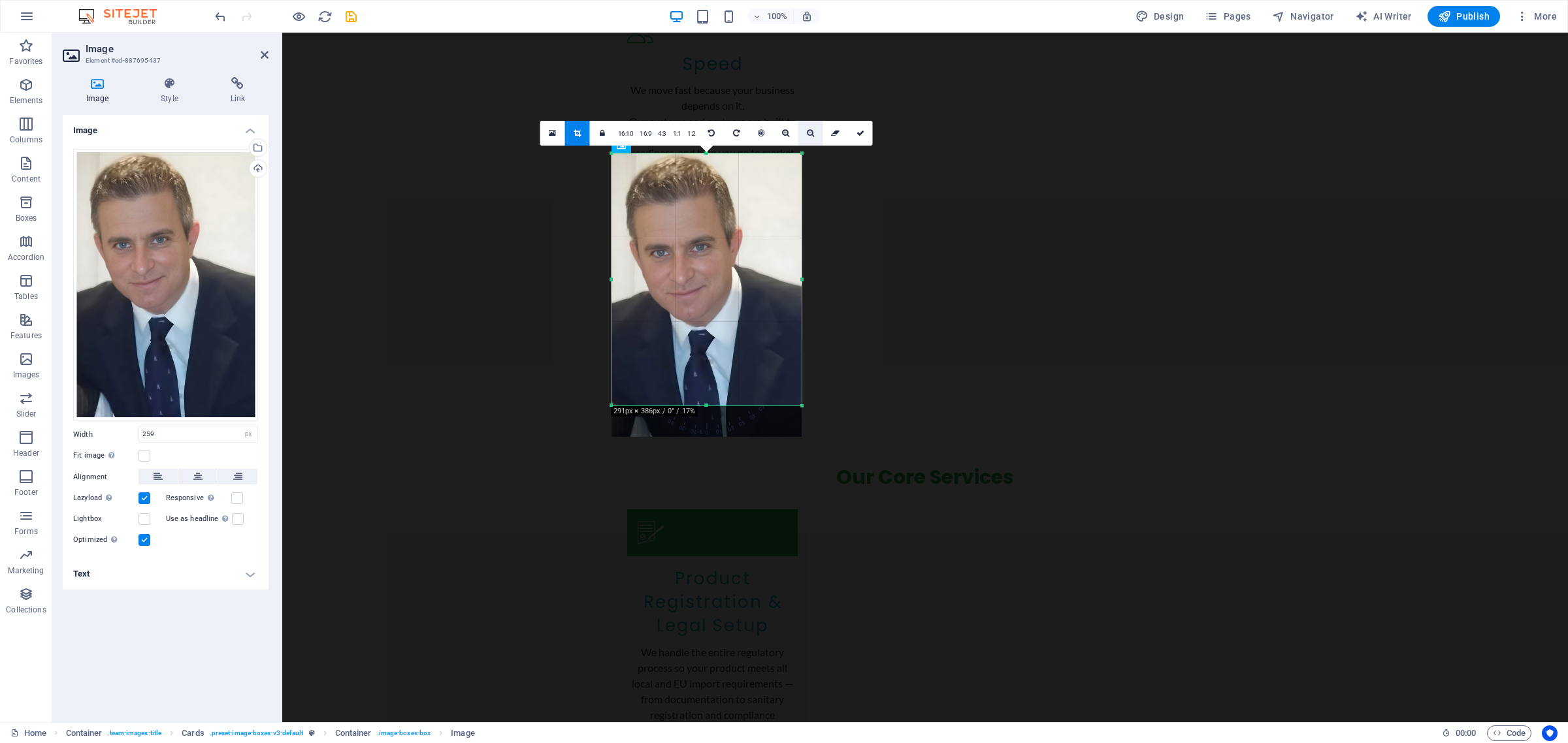
click at [812, 130] on icon at bounding box center [810, 133] width 7 height 8
click at [861, 132] on icon at bounding box center [860, 133] width 8 height 8
type input "291"
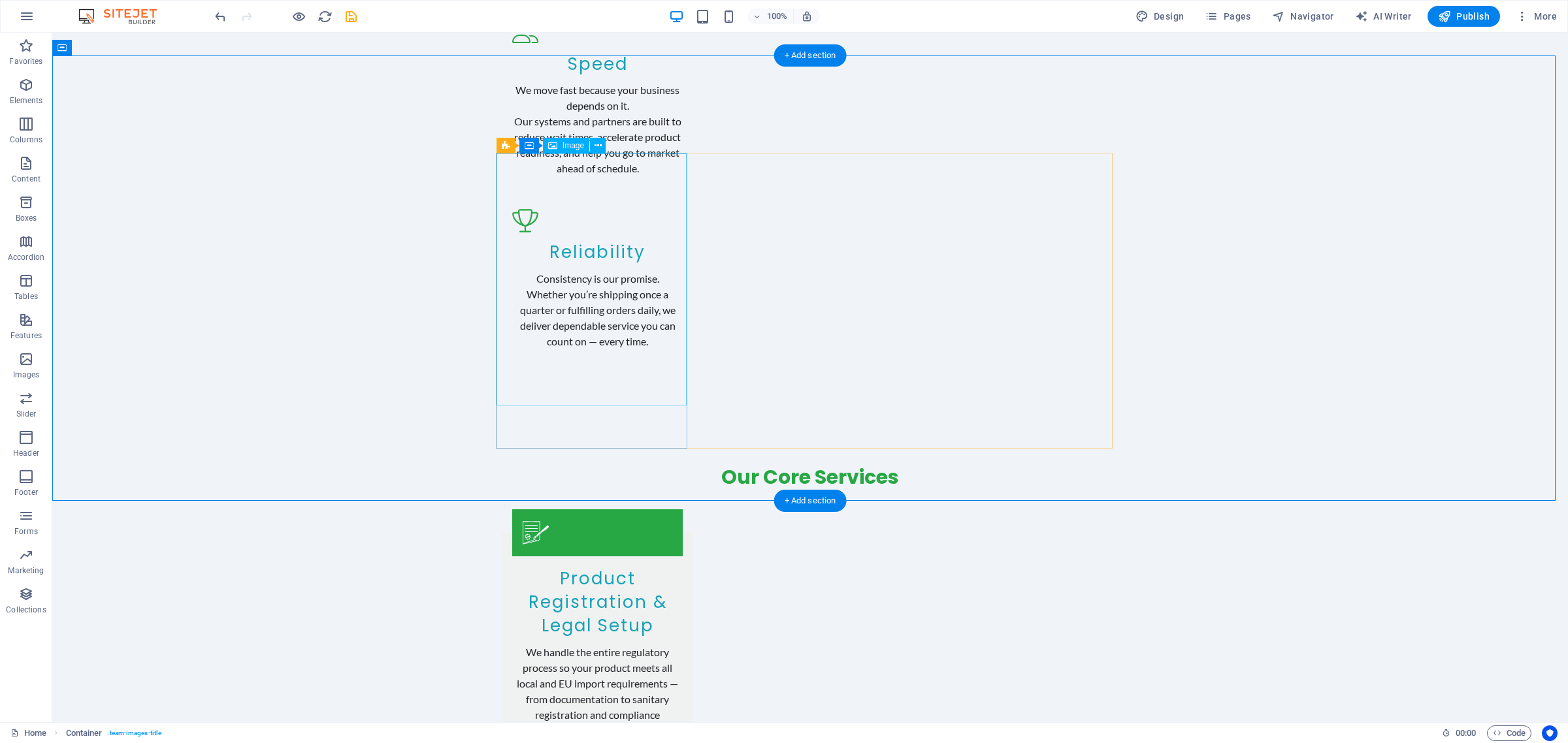
select select "px"
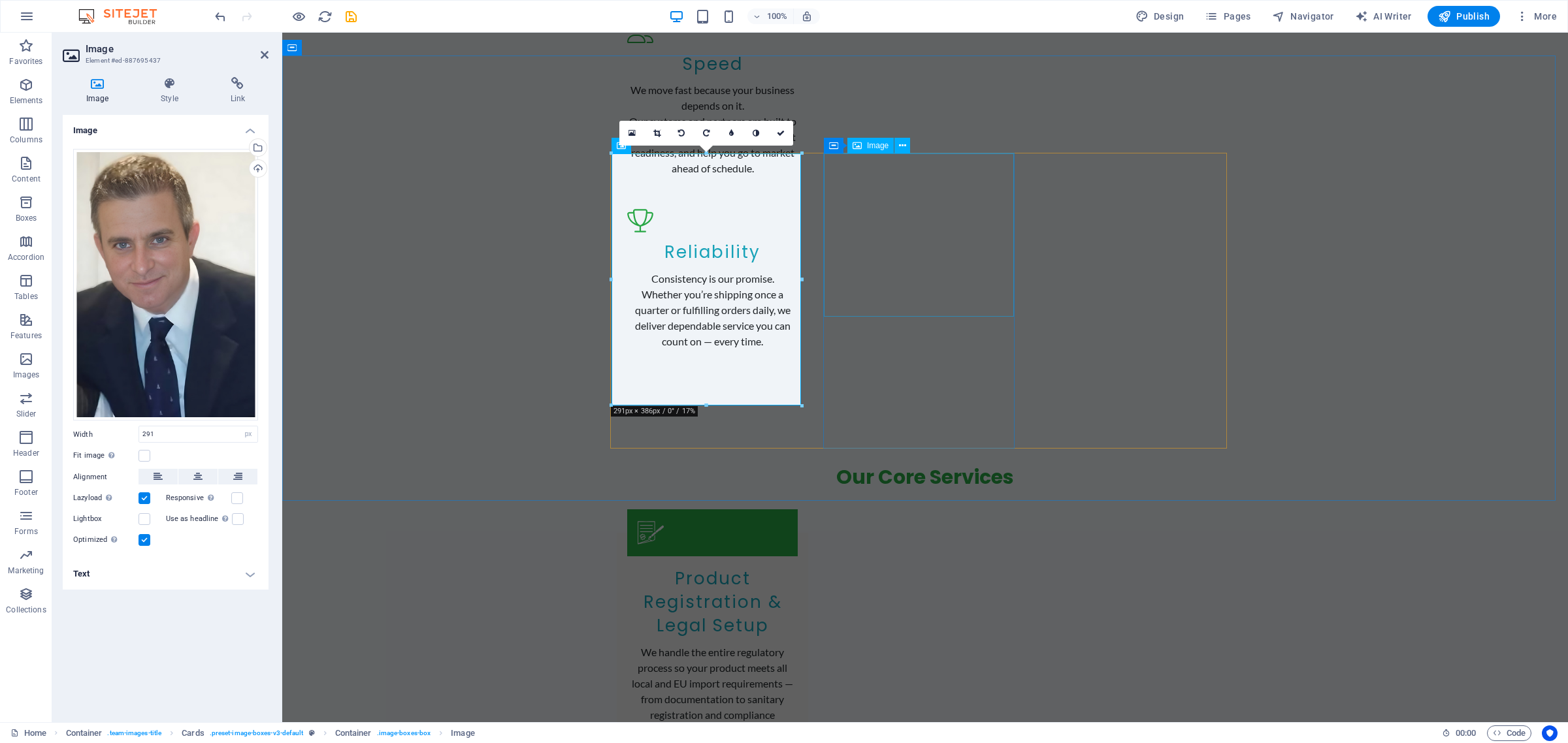
select select "vw"
select select "px"
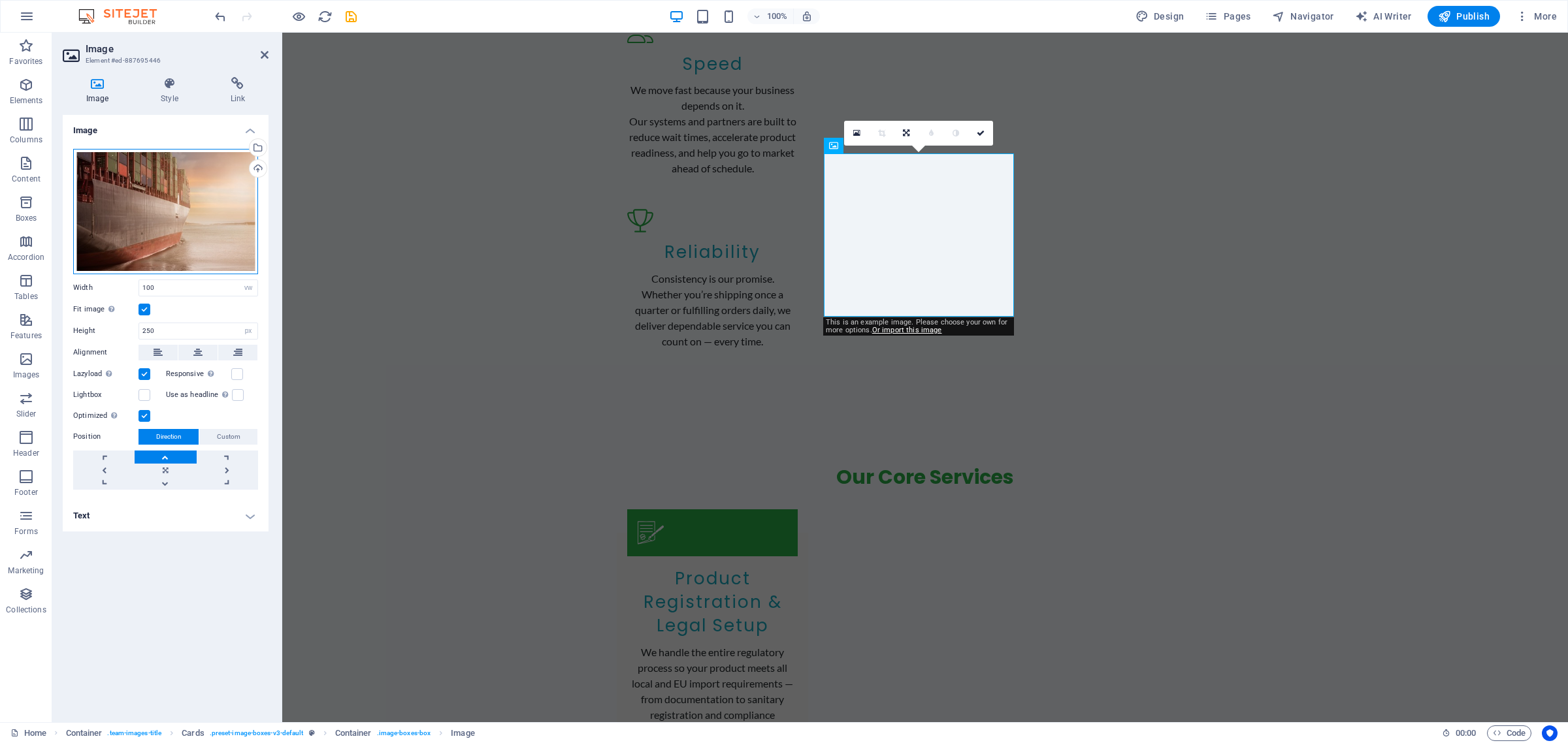
click at [132, 207] on div "Drag files here, click to choose files or select files from Files or our free s…" at bounding box center [165, 212] width 185 height 126
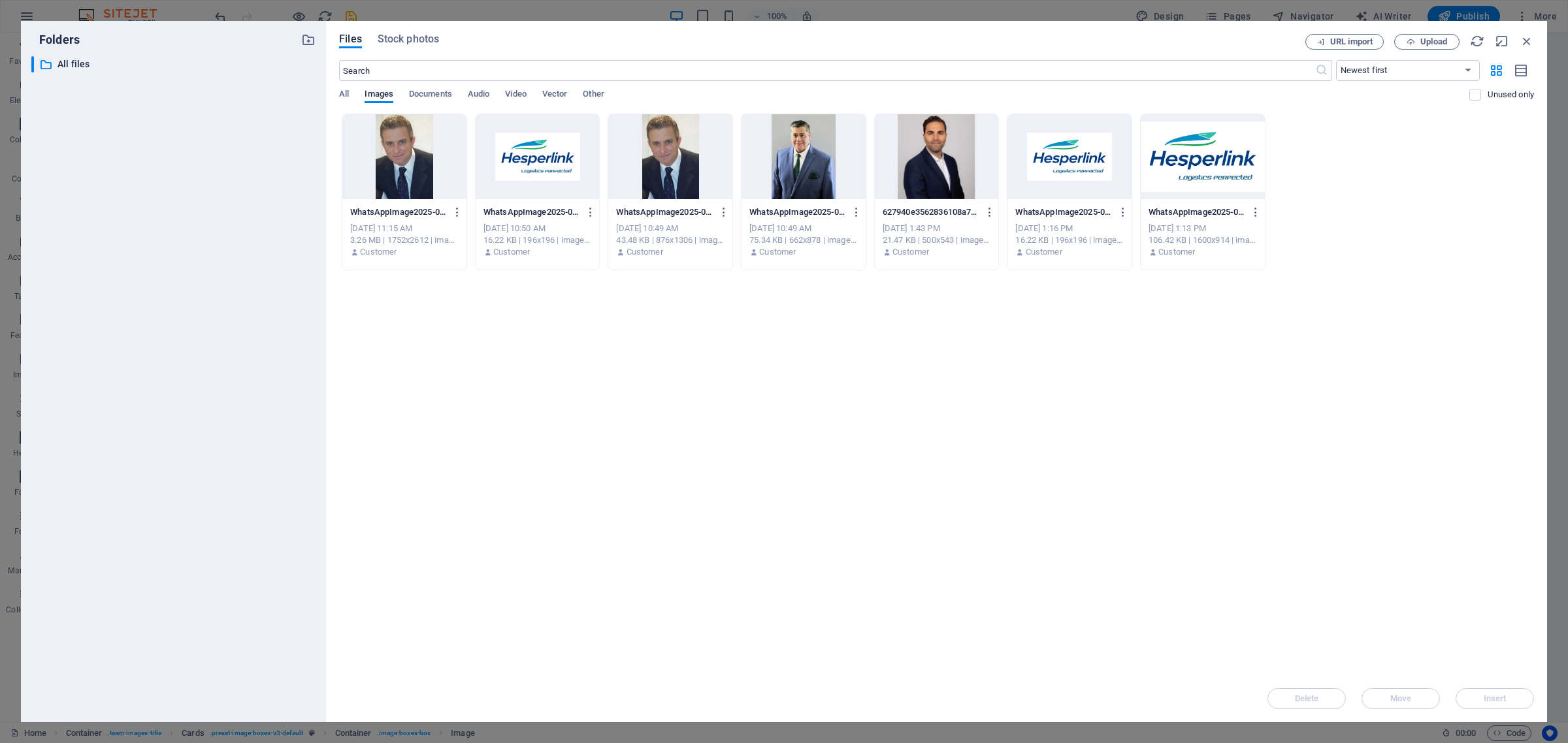
click at [821, 166] on div at bounding box center [804, 156] width 124 height 85
click at [1494, 699] on span "Insert" at bounding box center [1495, 699] width 23 height 8
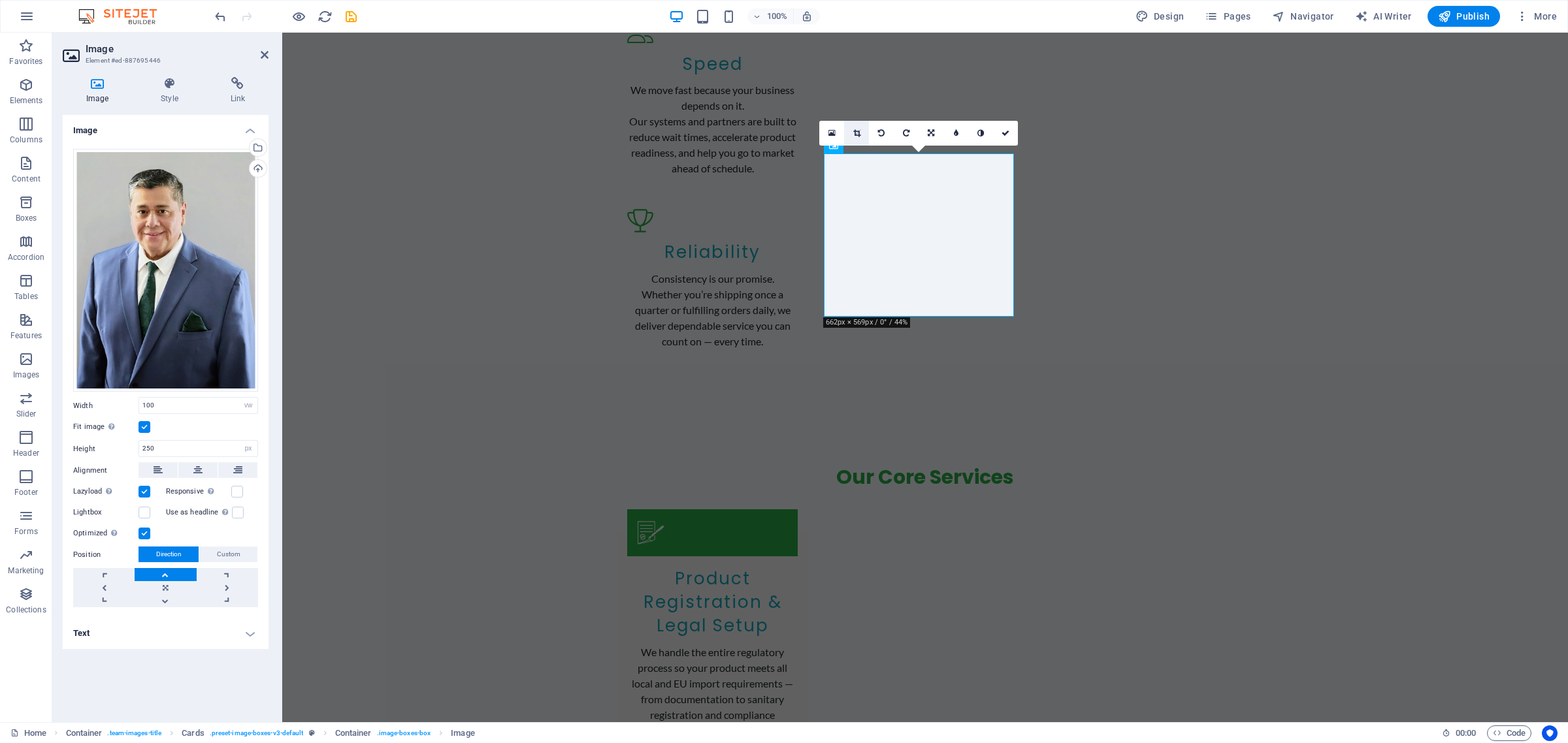
click at [857, 132] on icon at bounding box center [856, 133] width 7 height 8
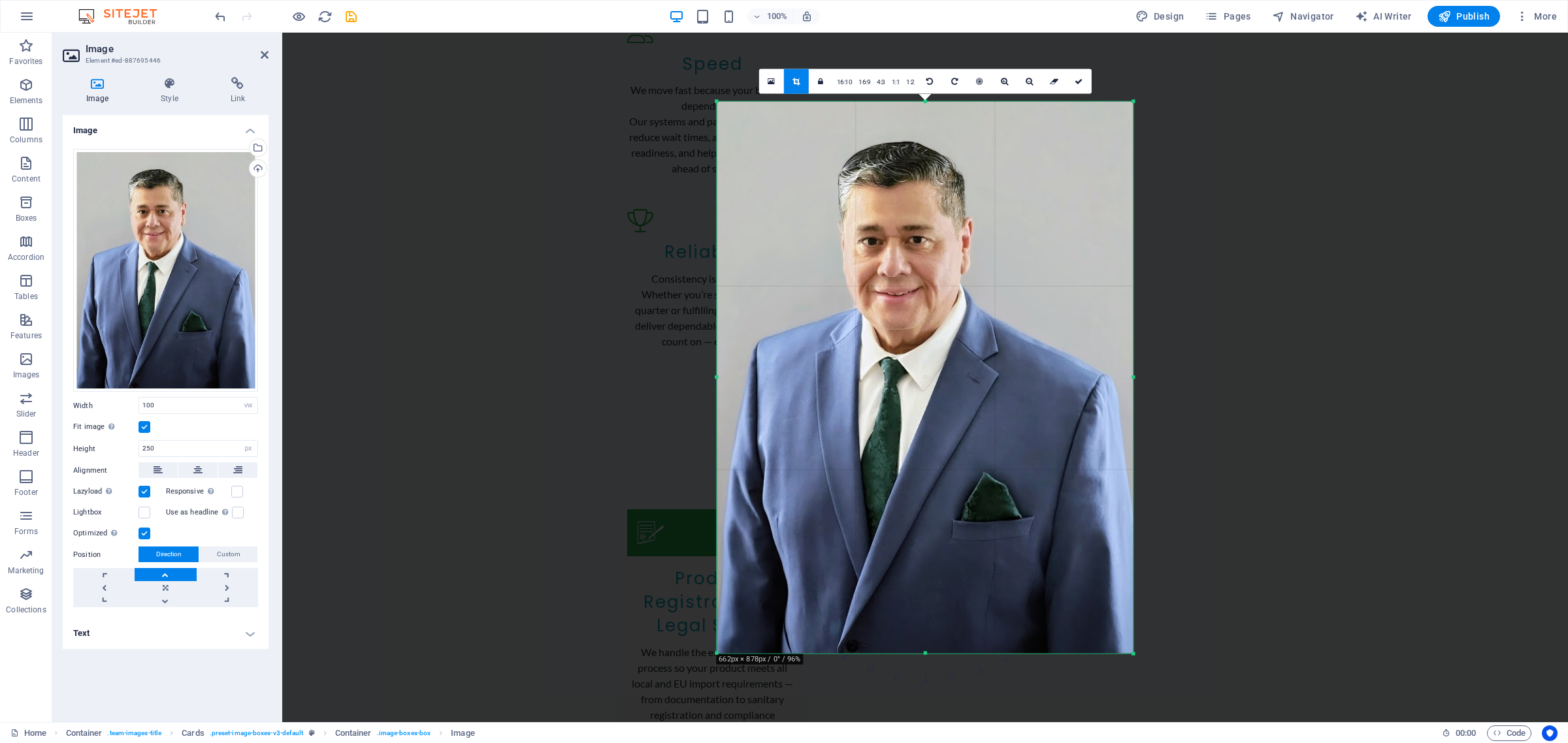
click at [138, 422] on label "Fit image Automatically fit image to a fixed width and height" at bounding box center [105, 427] width 65 height 15
click at [0, 0] on input "Fit image Automatically fit image to a fixed width and height" at bounding box center [0, 0] width 0 height 0
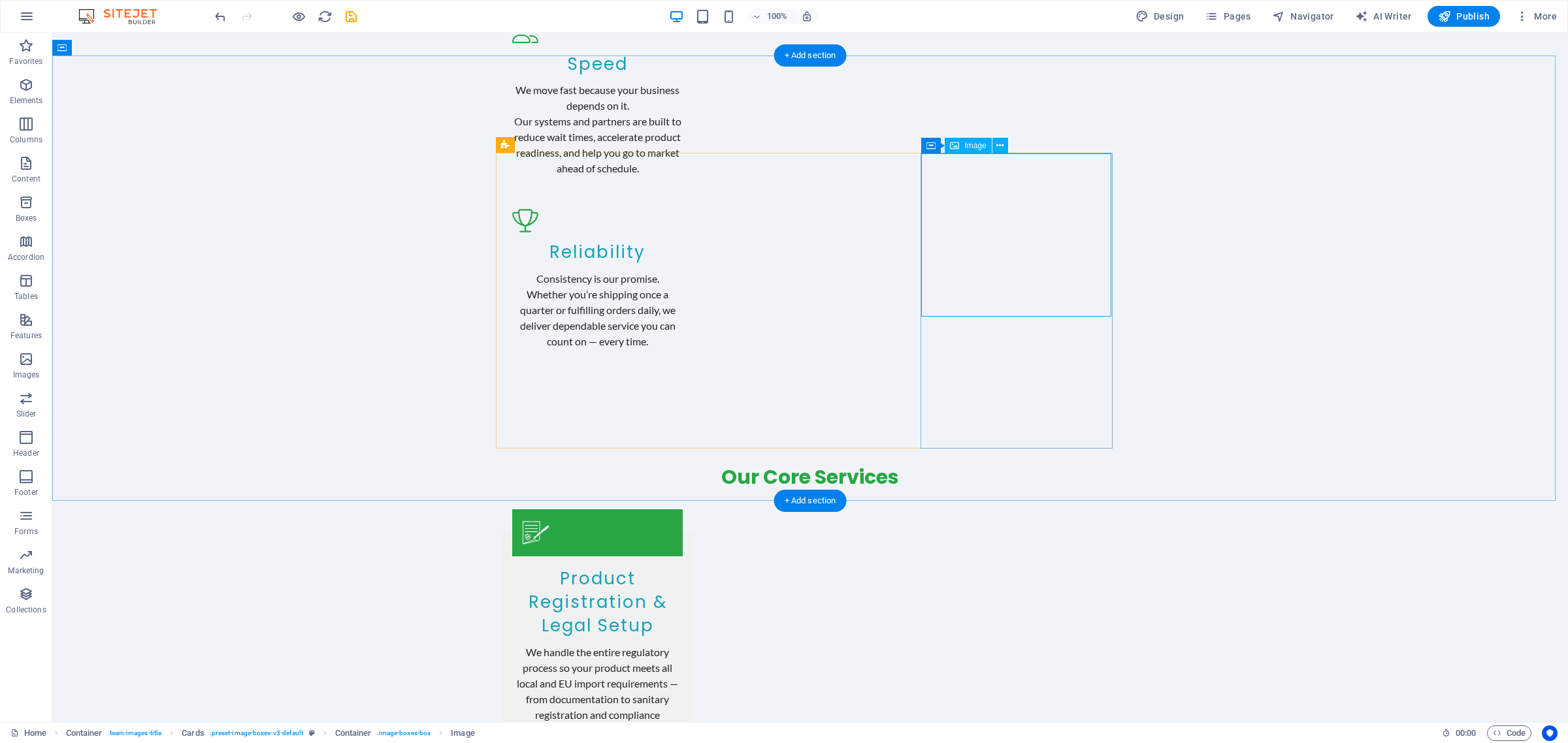
select select "vw"
select select "px"
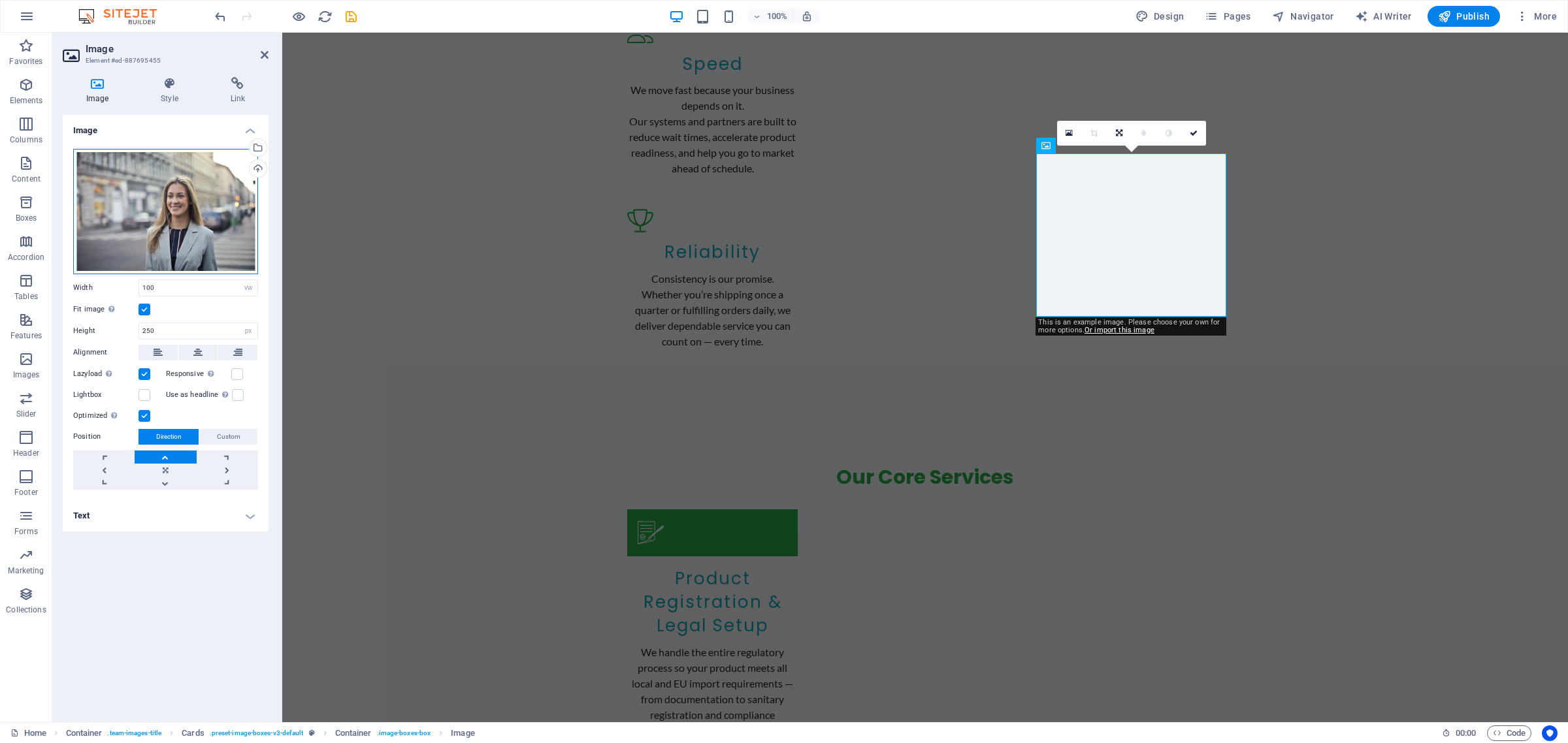
click at [212, 211] on div "Drag files here, click to choose files or select files from Files or our free s…" at bounding box center [165, 212] width 185 height 126
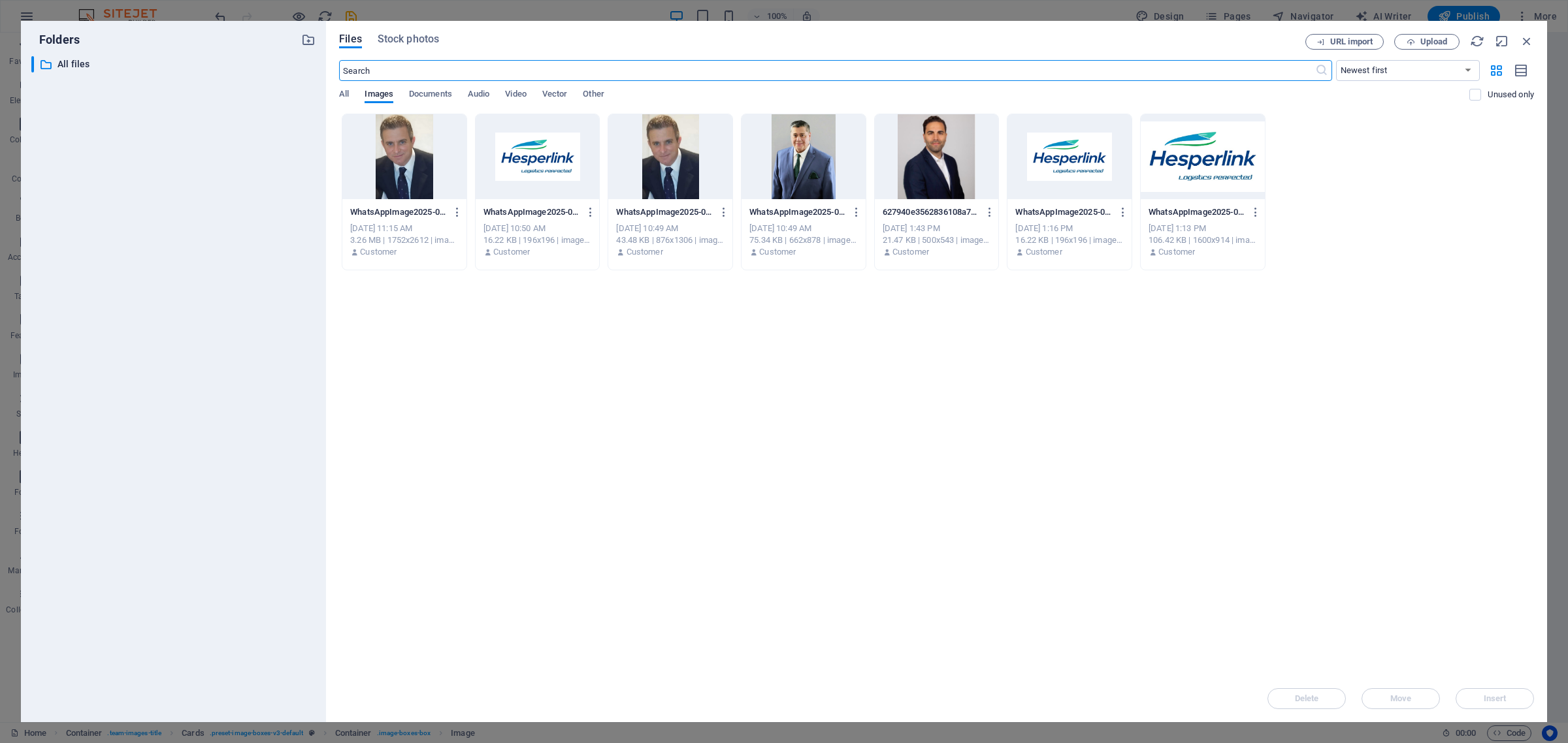
click at [911, 161] on div at bounding box center [937, 156] width 124 height 85
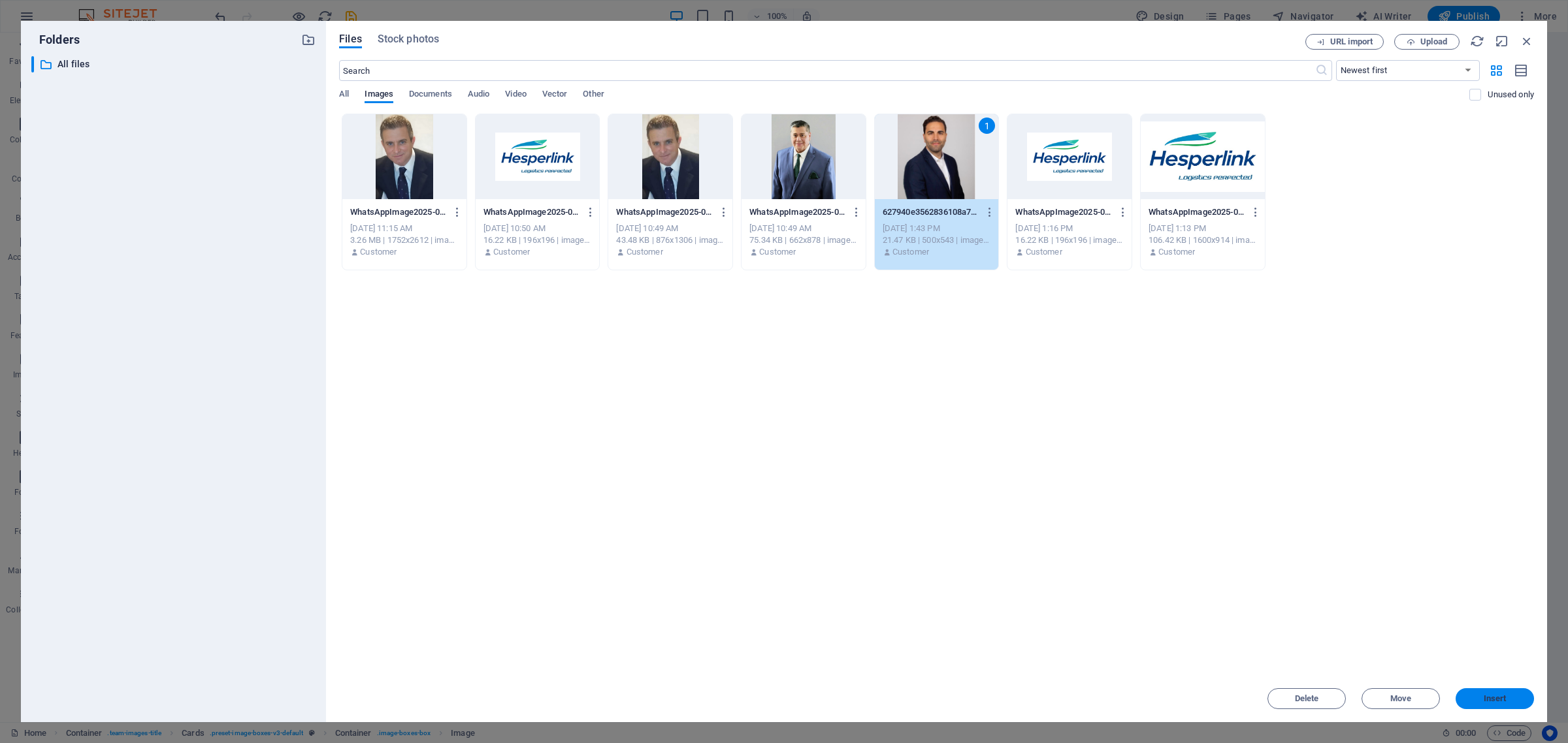
click at [1494, 701] on span "Insert" at bounding box center [1495, 699] width 23 height 8
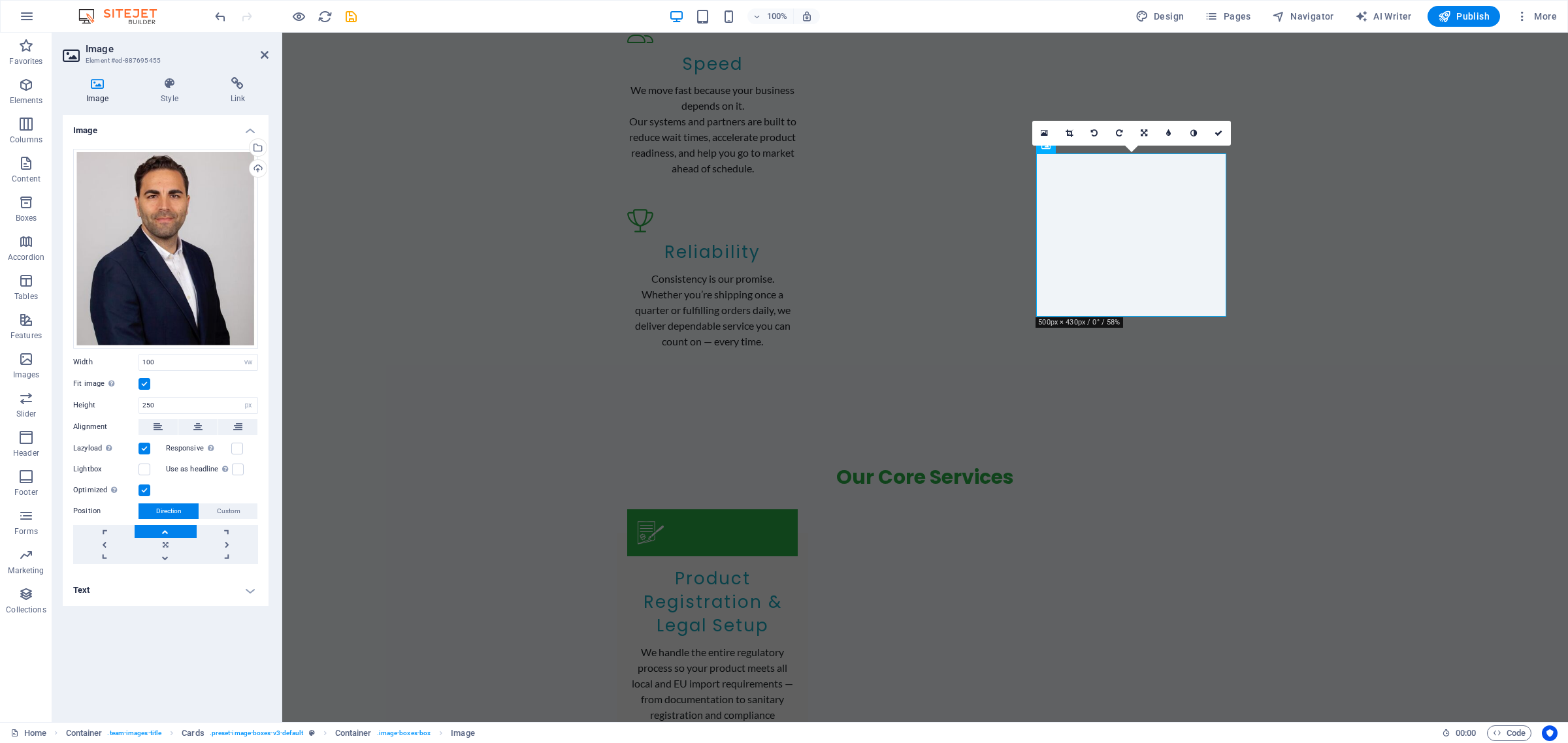
click at [141, 380] on label at bounding box center [144, 383] width 12 height 12
click at [0, 0] on input "Fit image Automatically fit image to a fixed width and height" at bounding box center [0, 0] width 0 height 0
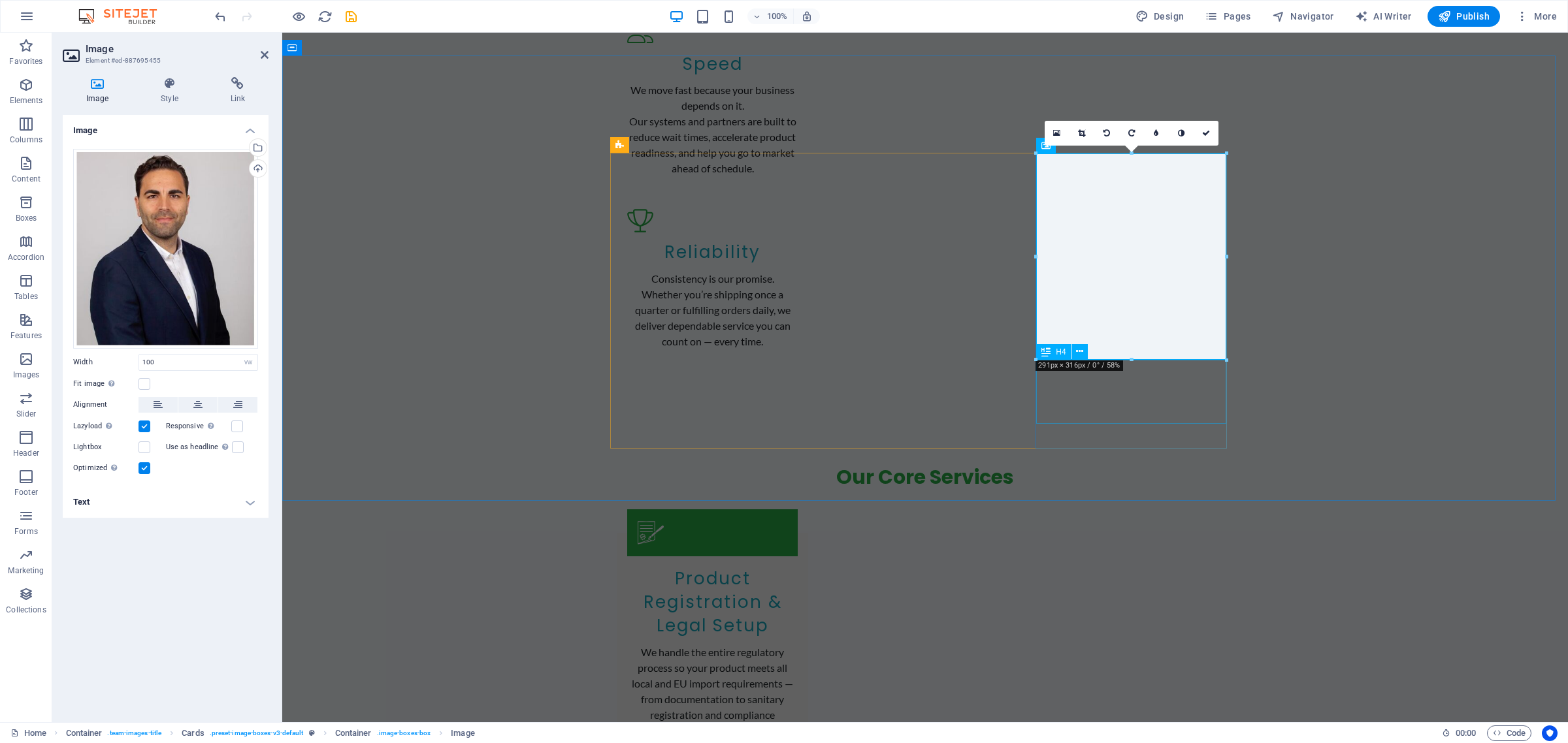
drag, startPoint x: 1415, startPoint y: 393, endPoint x: 1128, endPoint y: 409, distance: 287.4
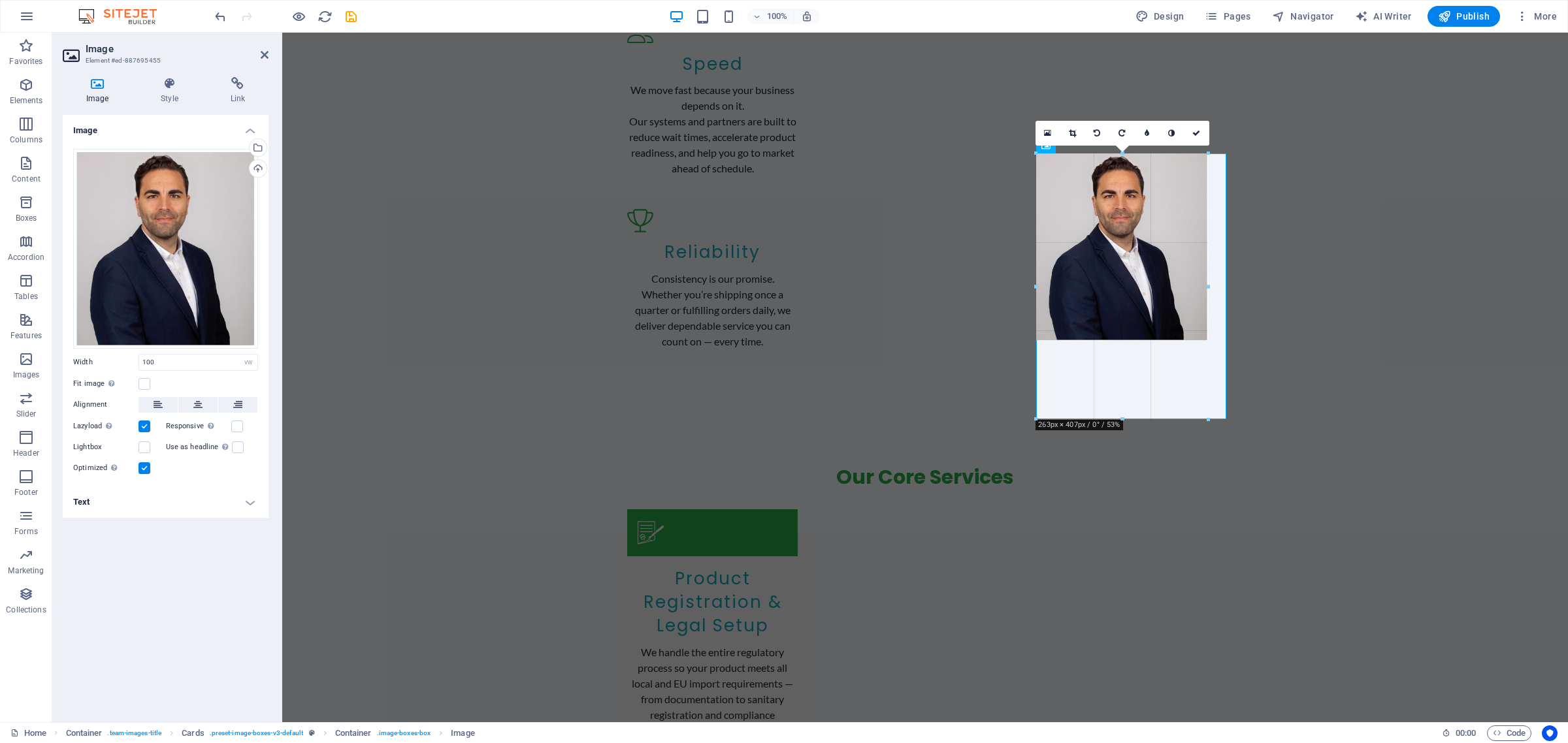
click at [1282, 420] on div at bounding box center [919, 295] width 1273 height 481
type input "263"
select select "px"
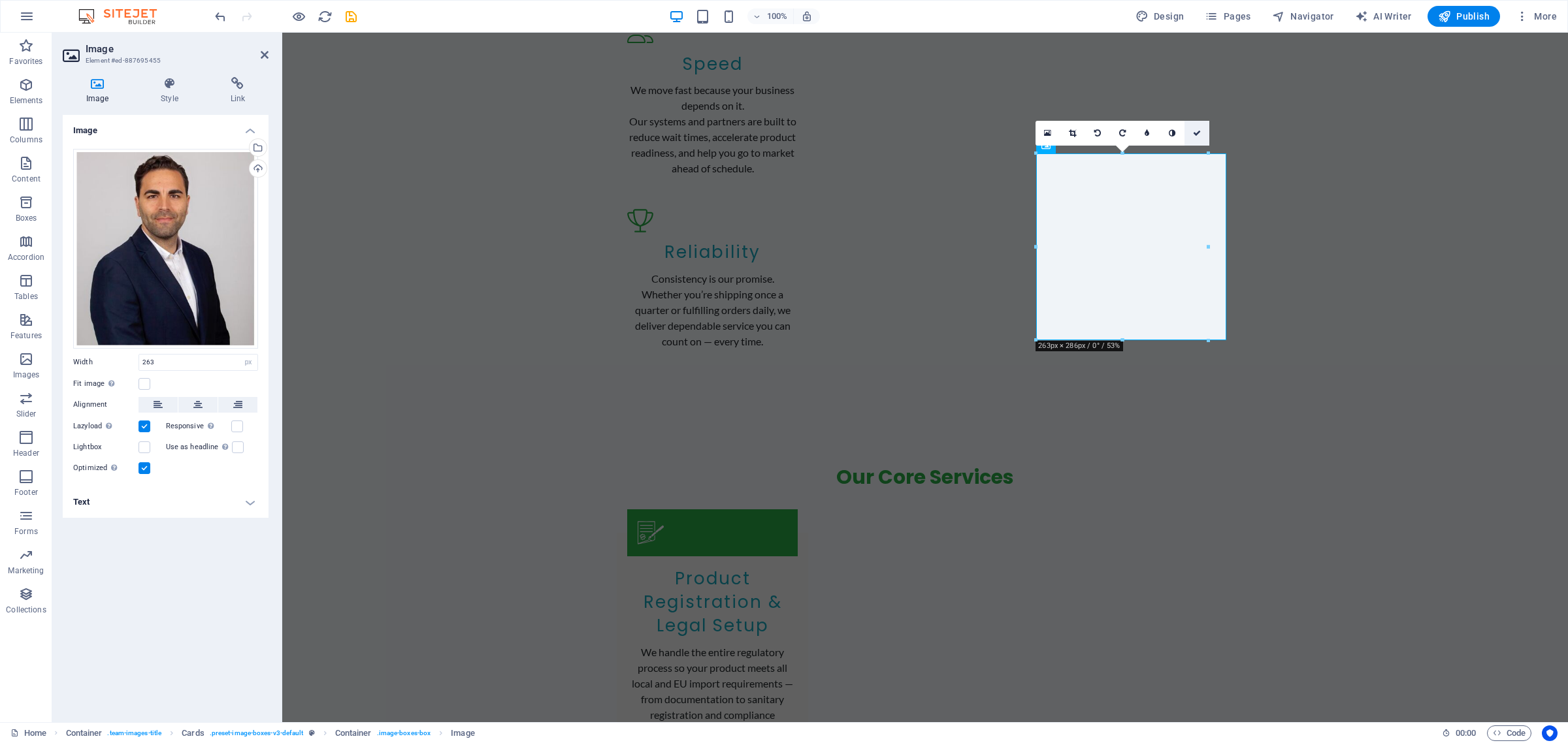
click at [1196, 130] on icon at bounding box center [1197, 133] width 8 height 8
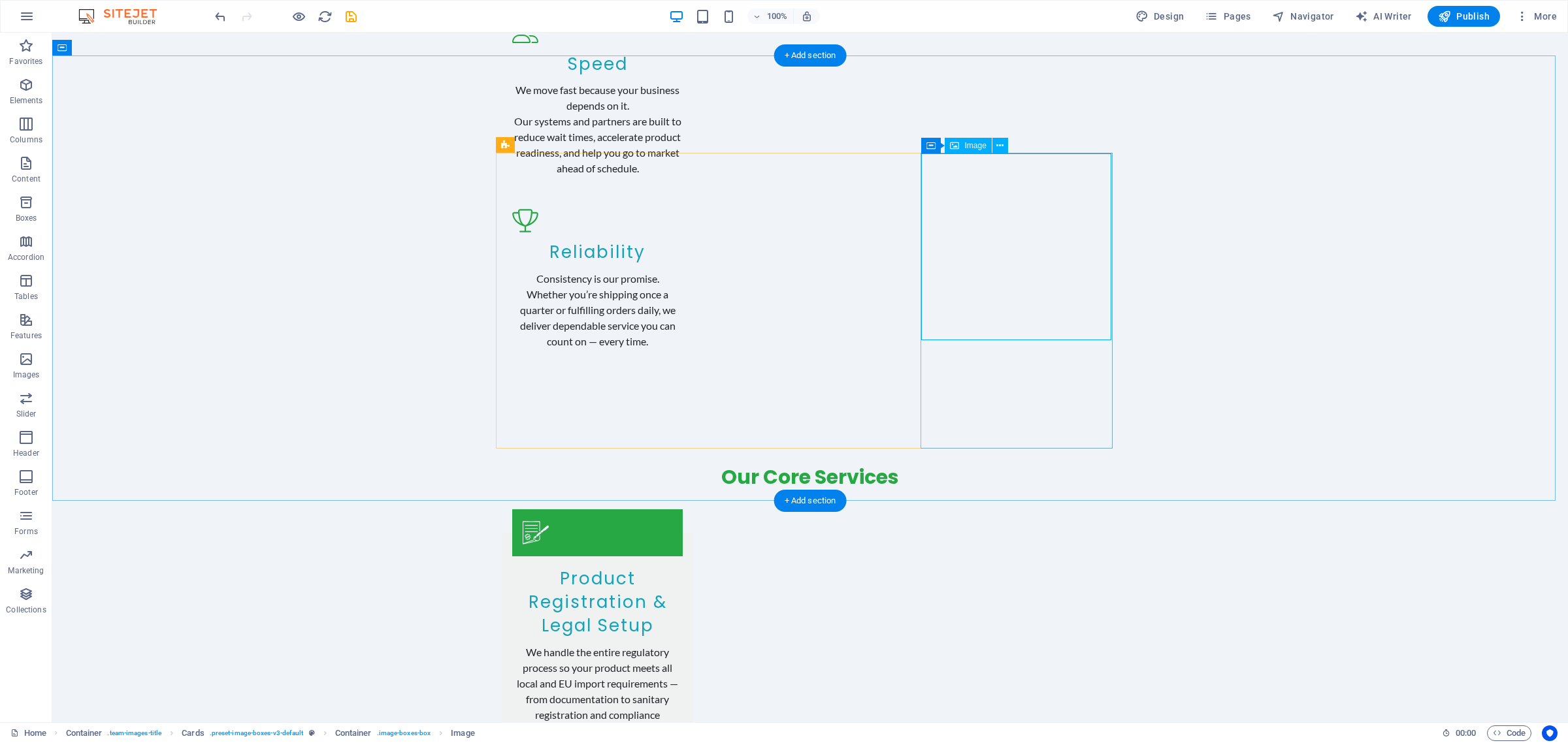
select select "px"
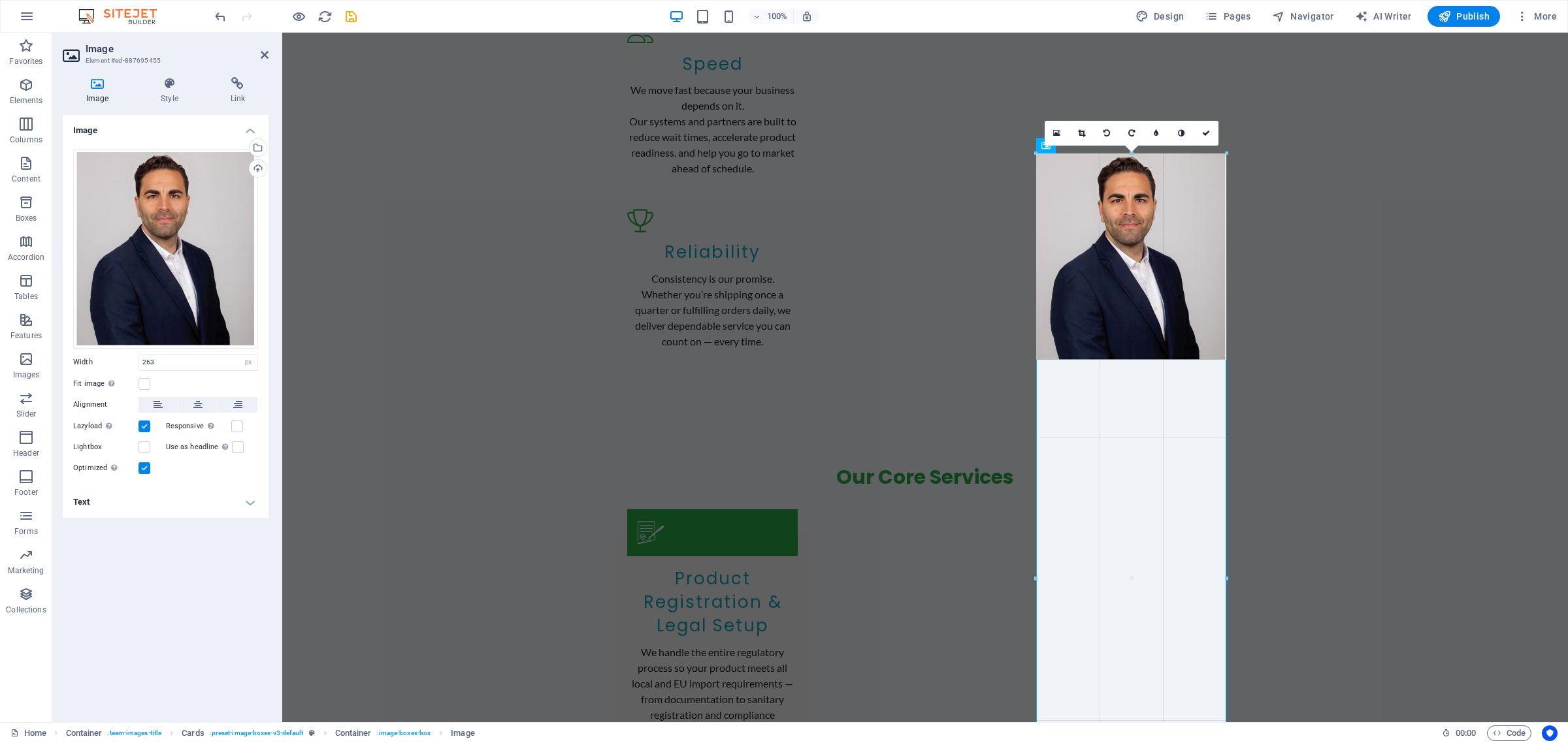
drag, startPoint x: 1208, startPoint y: 245, endPoint x: 948, endPoint y: 216, distance: 261.6
type input "291"
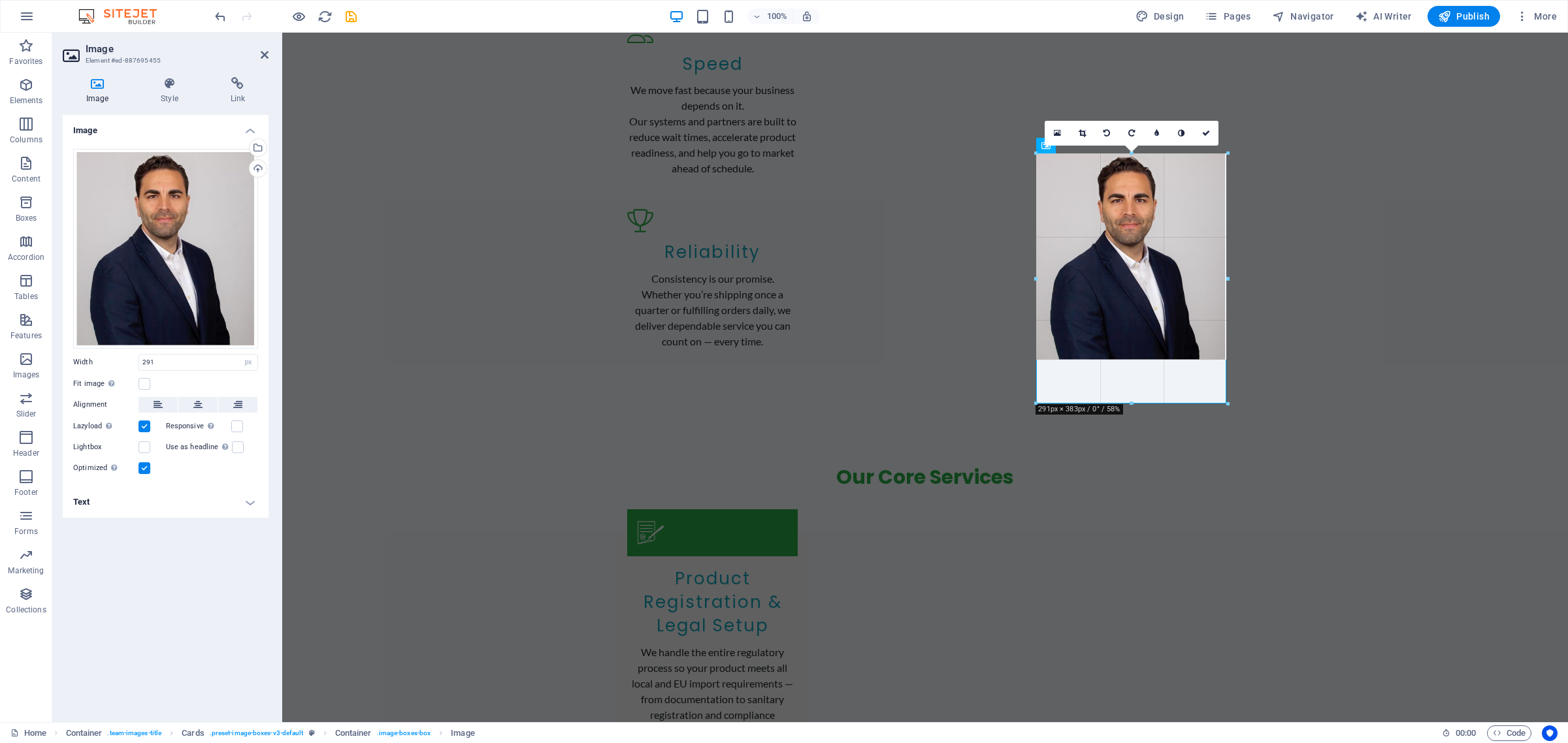
drag, startPoint x: 849, startPoint y: 324, endPoint x: 852, endPoint y: 369, distance: 45.1
click at [1134, 402] on div at bounding box center [1132, 404] width 192 height 5
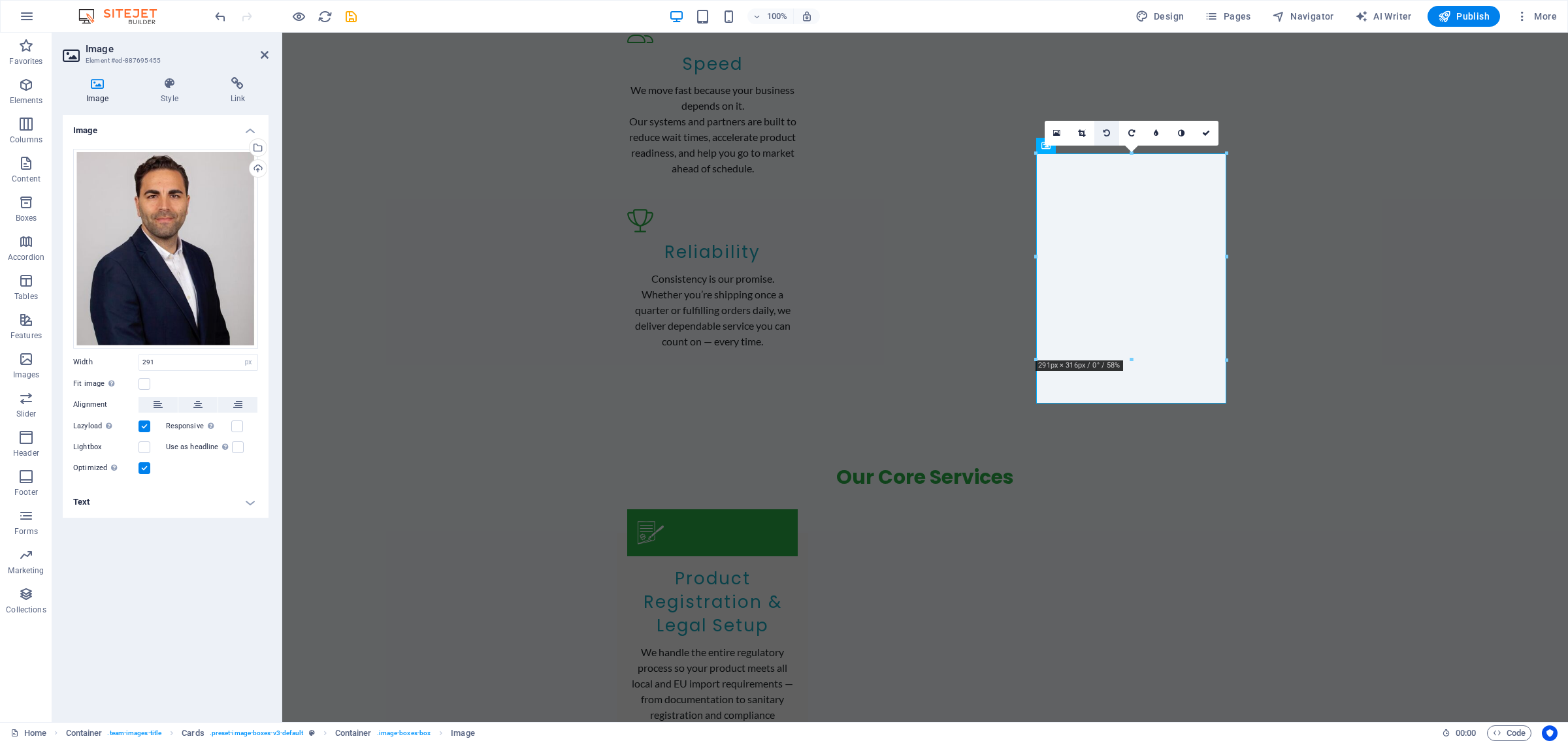
click at [1109, 131] on icon at bounding box center [1106, 133] width 7 height 8
click at [1128, 134] on icon at bounding box center [1132, 133] width 7 height 8
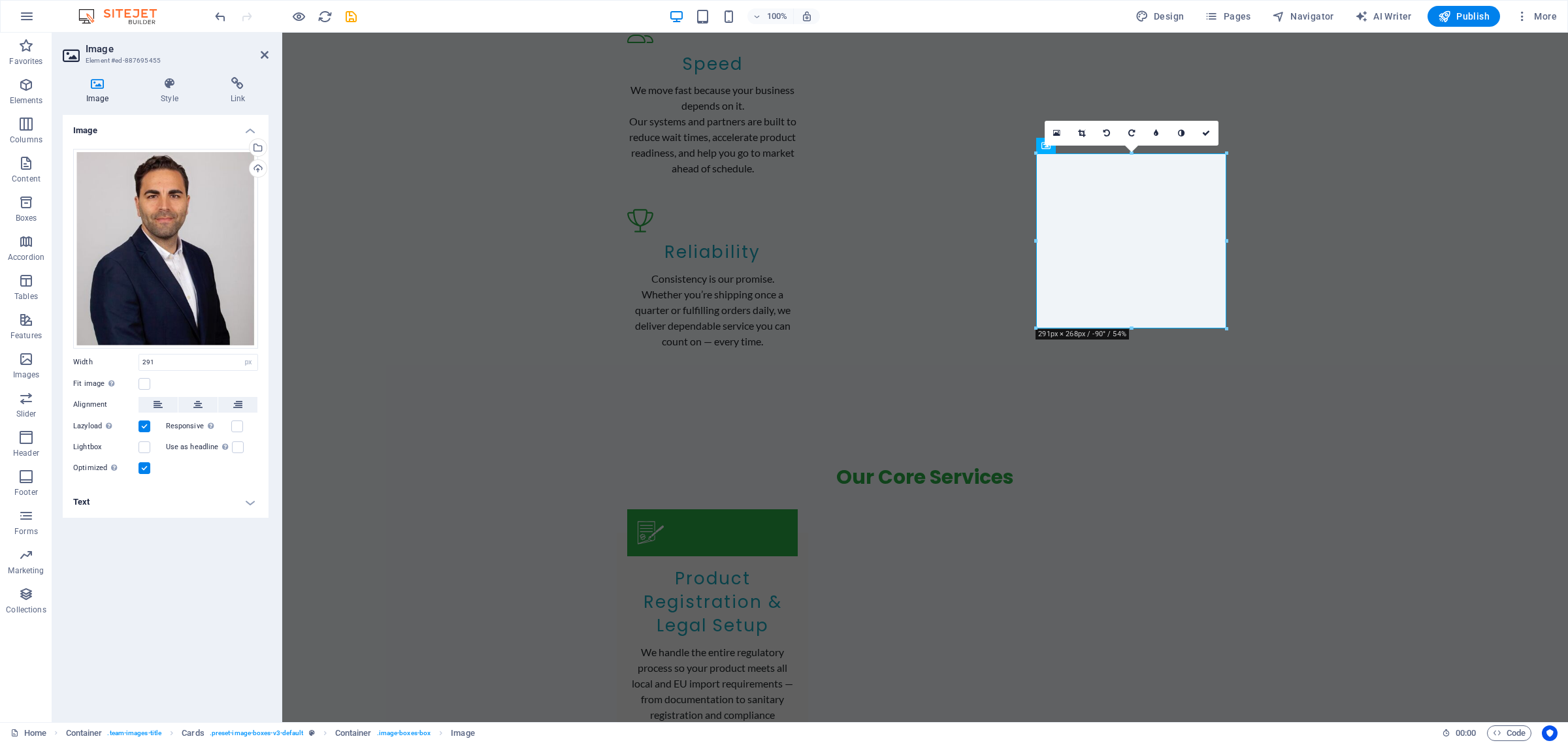
click at [1128, 134] on icon at bounding box center [1132, 133] width 7 height 8
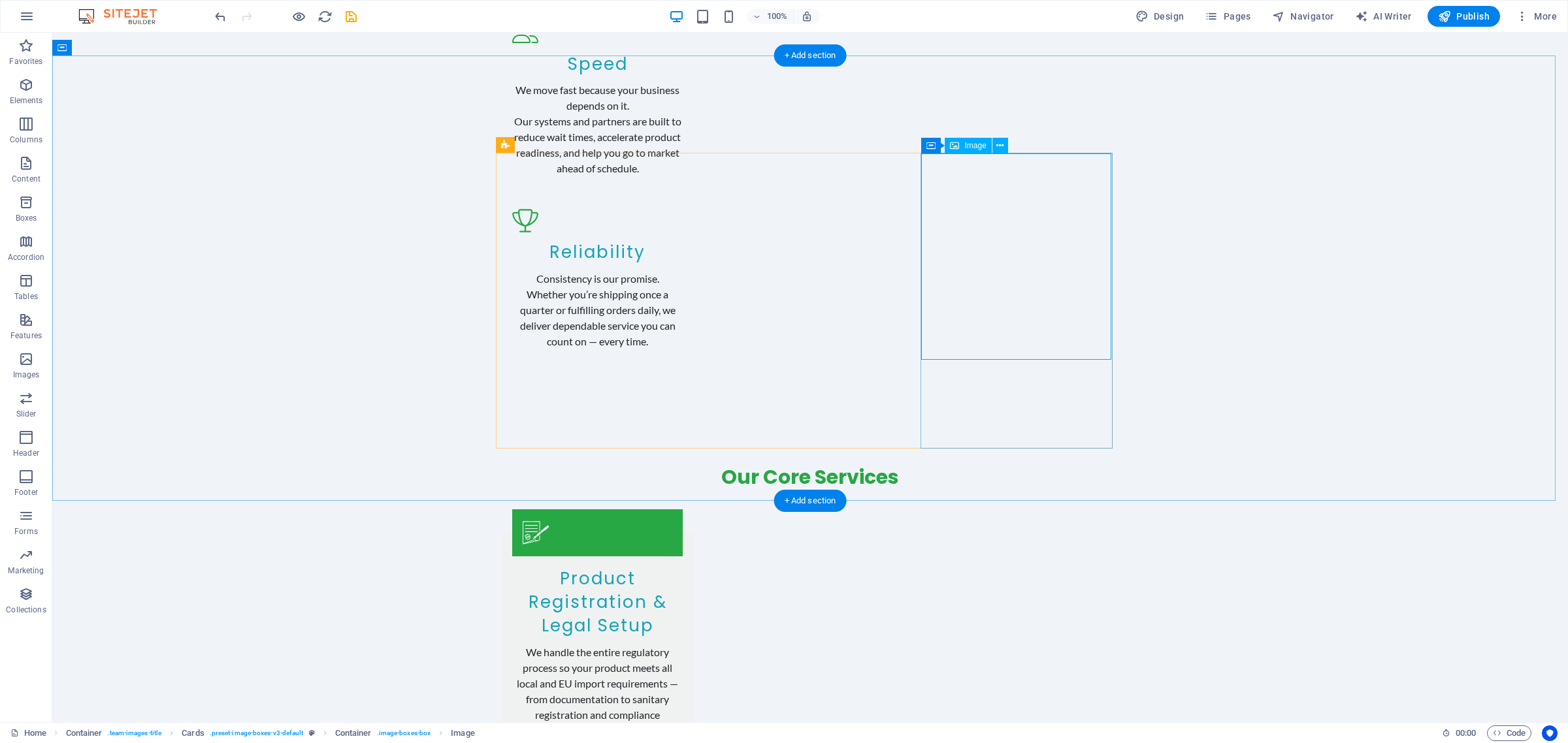
select select "px"
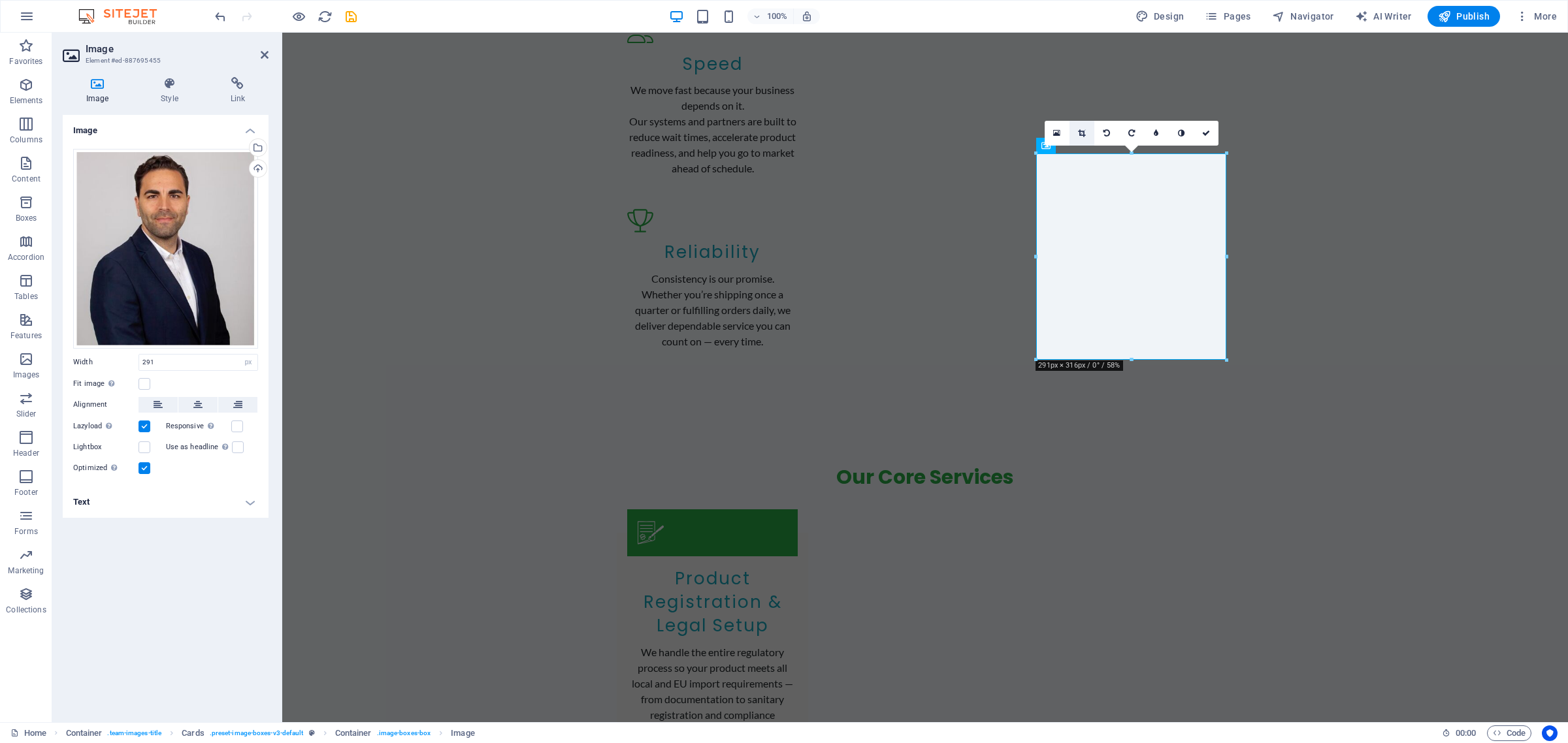
click at [1085, 134] on icon at bounding box center [1081, 133] width 7 height 8
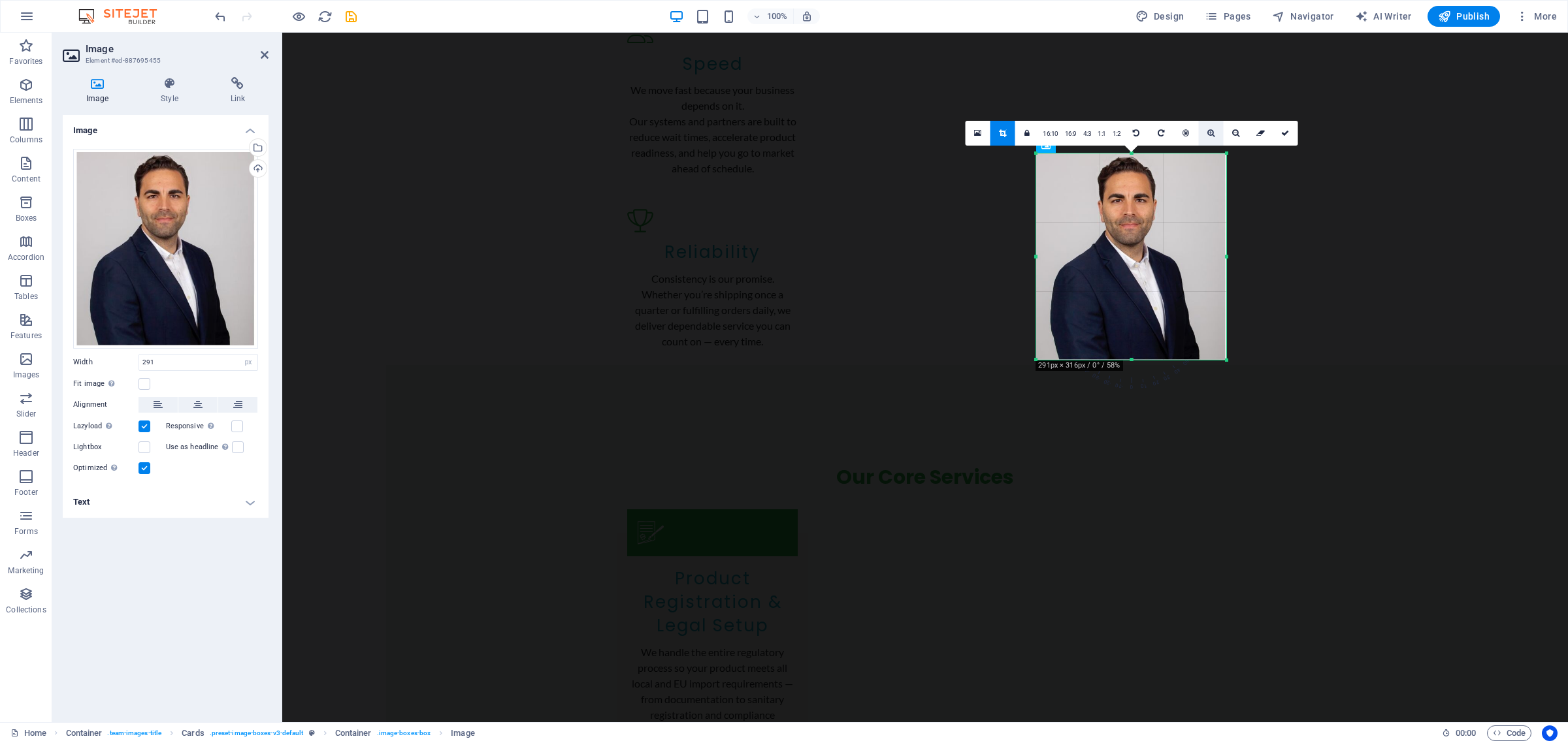
click at [1212, 130] on icon at bounding box center [1211, 133] width 7 height 8
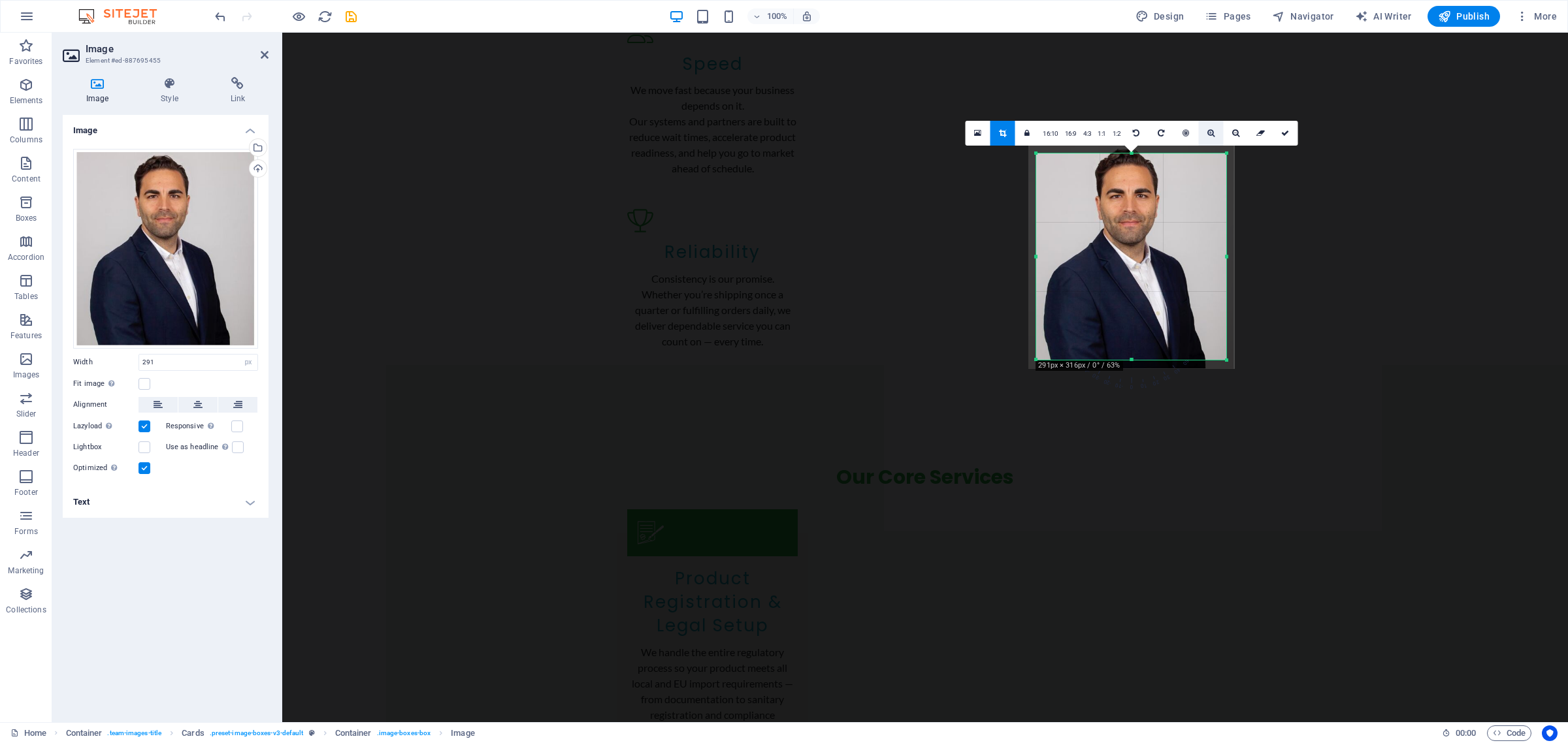
click at [1212, 130] on icon at bounding box center [1211, 133] width 7 height 8
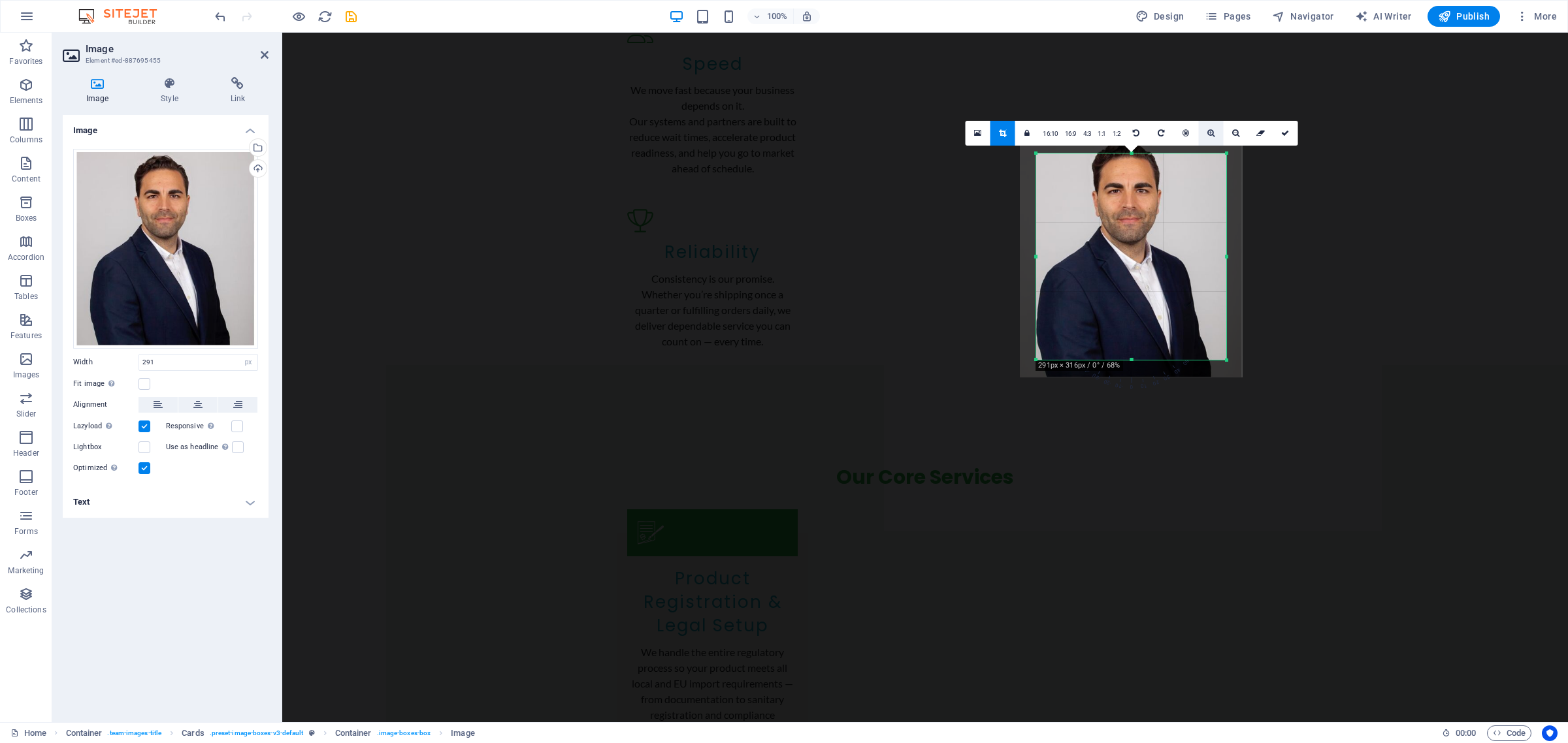
click at [1212, 130] on icon at bounding box center [1211, 133] width 7 height 8
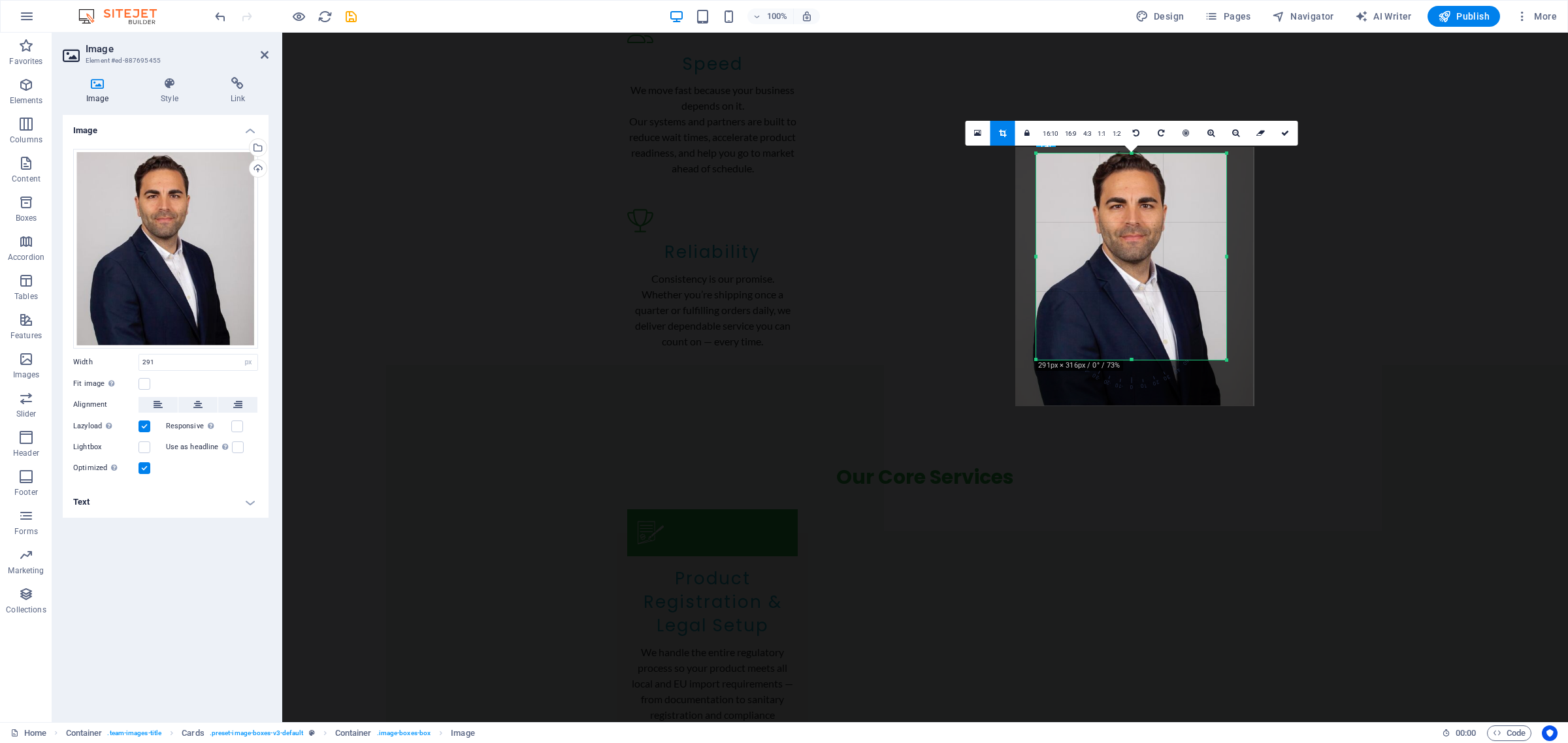
drag, startPoint x: 1134, startPoint y: 288, endPoint x: 1135, endPoint y: 309, distance: 21.0
click at [1135, 309] on div at bounding box center [1135, 277] width 239 height 259
click at [1235, 136] on icon at bounding box center [1235, 133] width 7 height 8
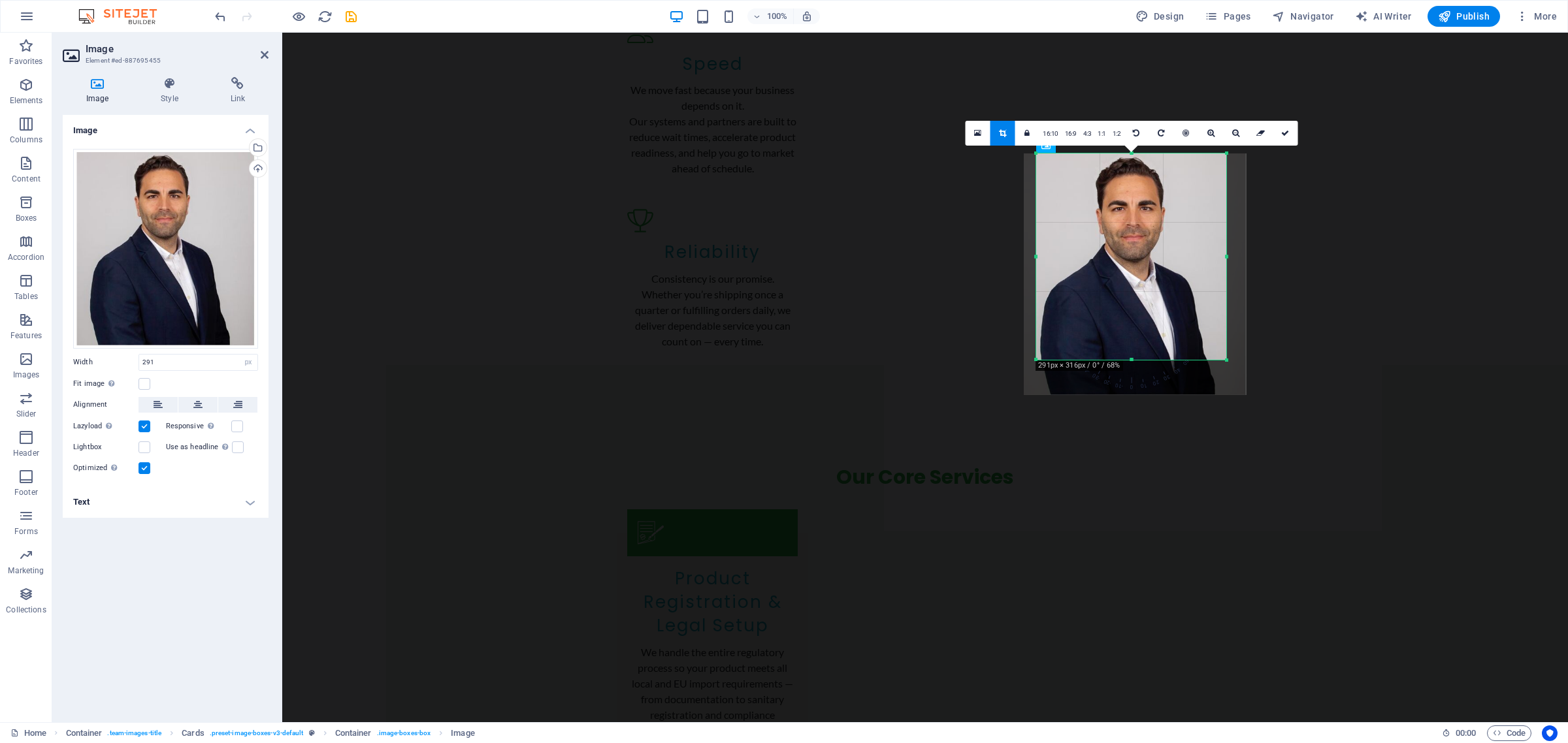
click at [1124, 236] on div at bounding box center [1135, 274] width 222 height 242
click at [1207, 133] on icon at bounding box center [1211, 133] width 7 height 8
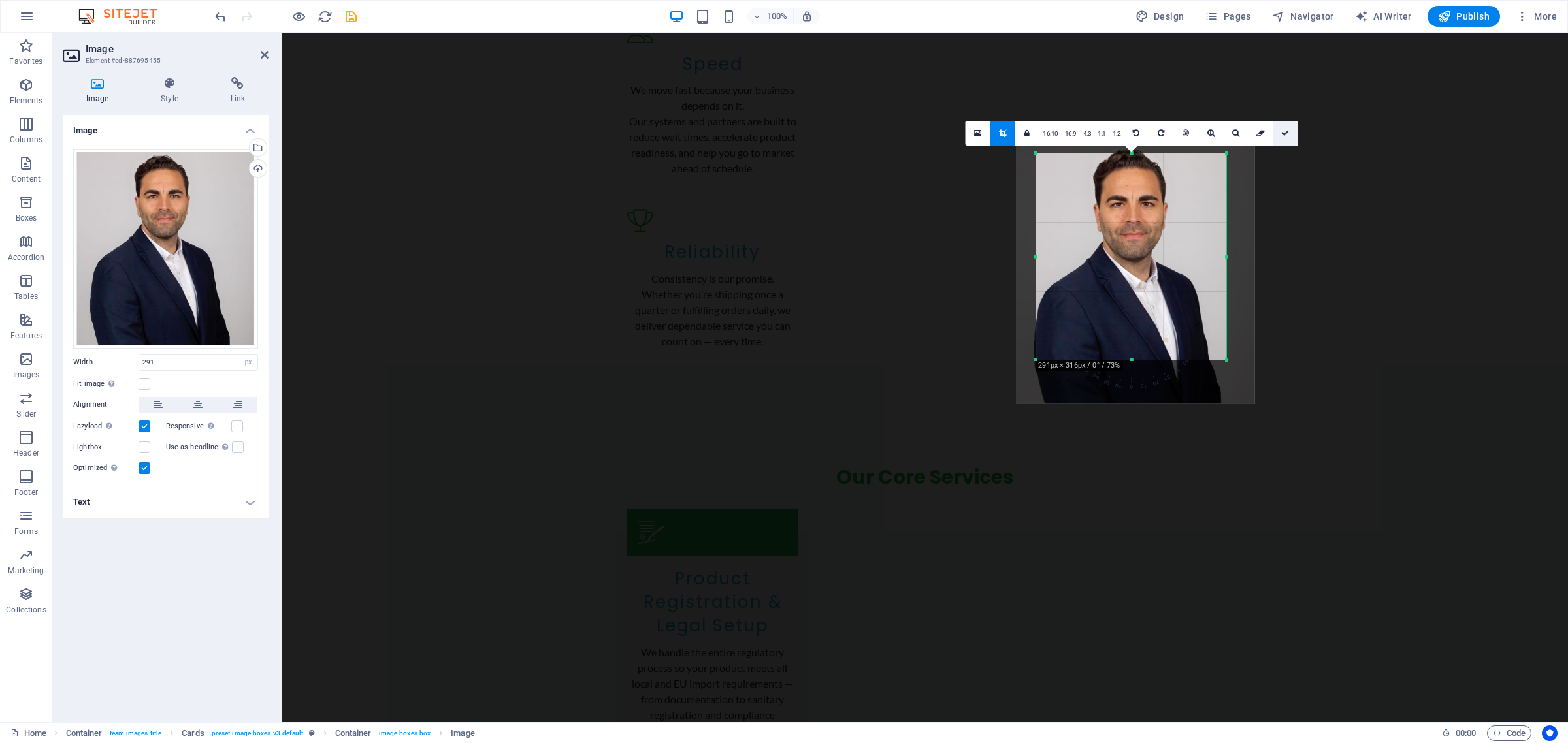
click at [1286, 135] on icon at bounding box center [1285, 133] width 8 height 8
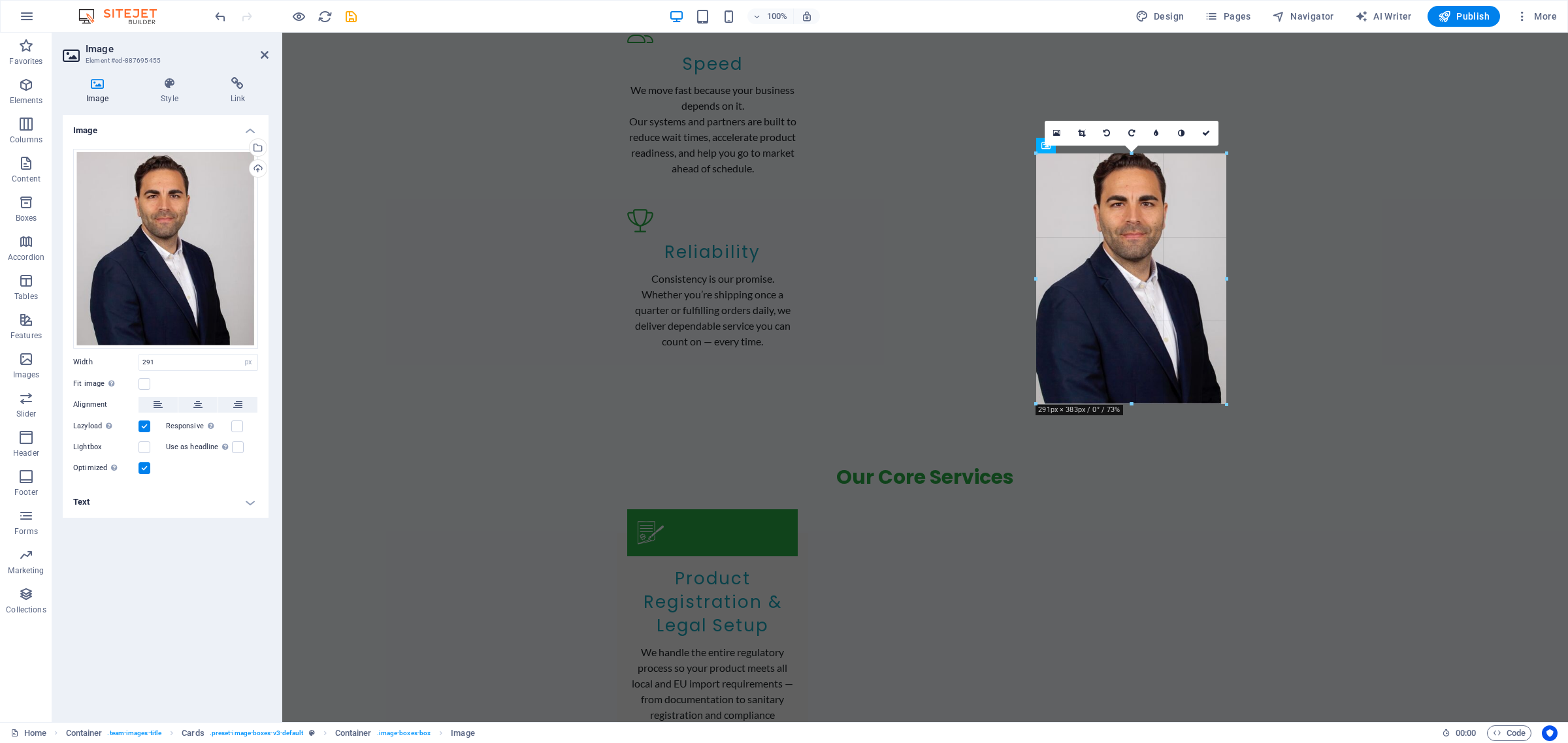
drag, startPoint x: 1132, startPoint y: 359, endPoint x: 1128, endPoint y: 405, distance: 46.2
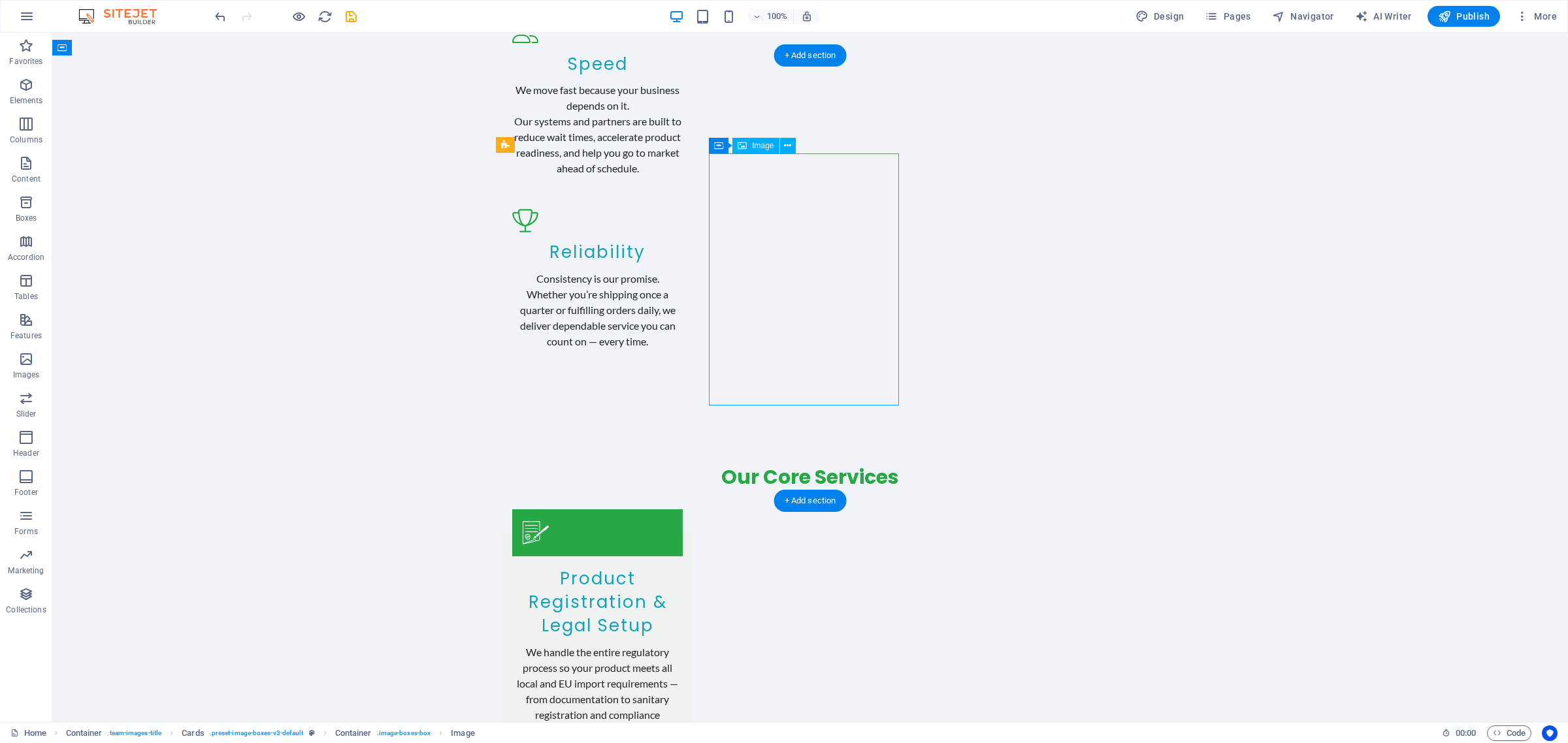
select select "vw"
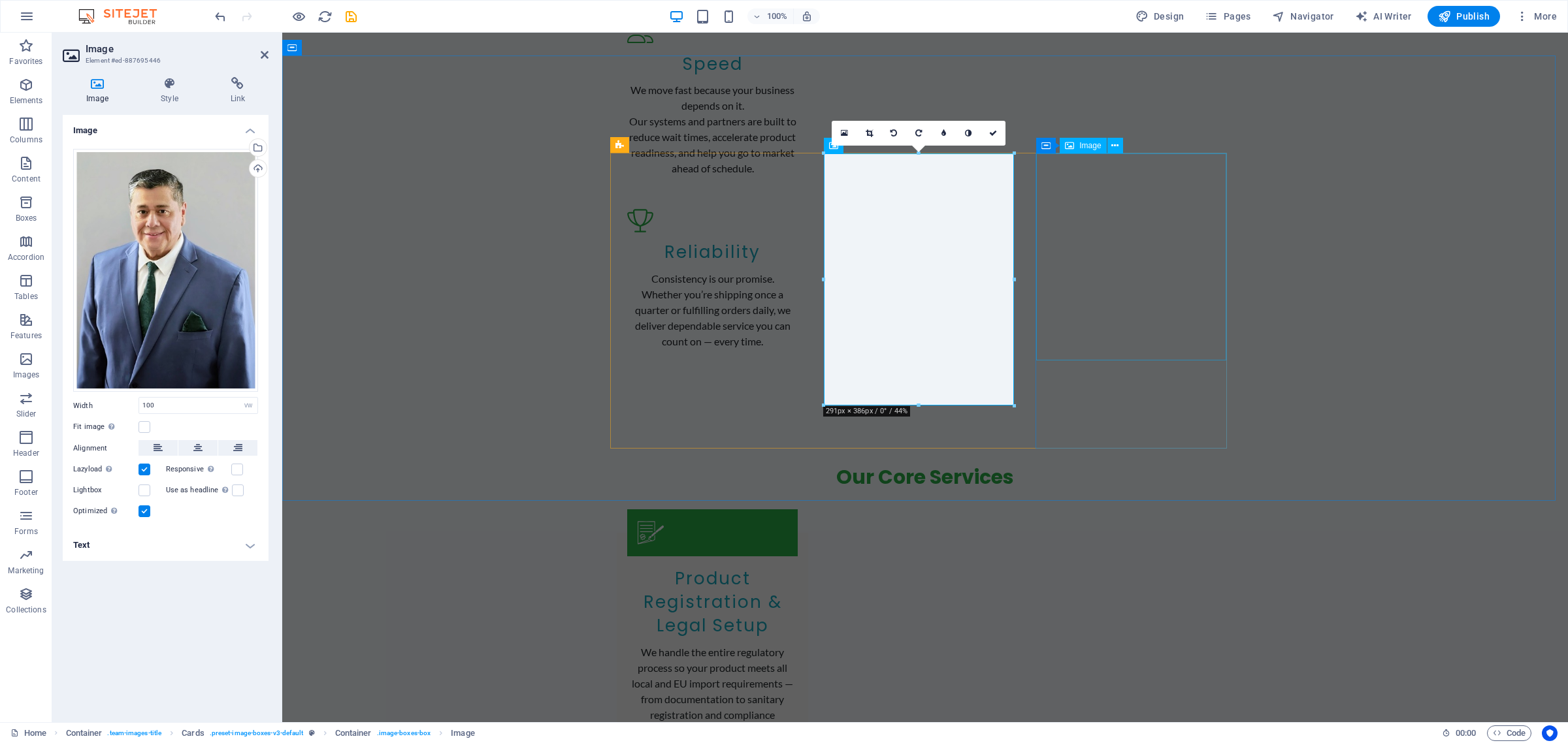
select select "px"
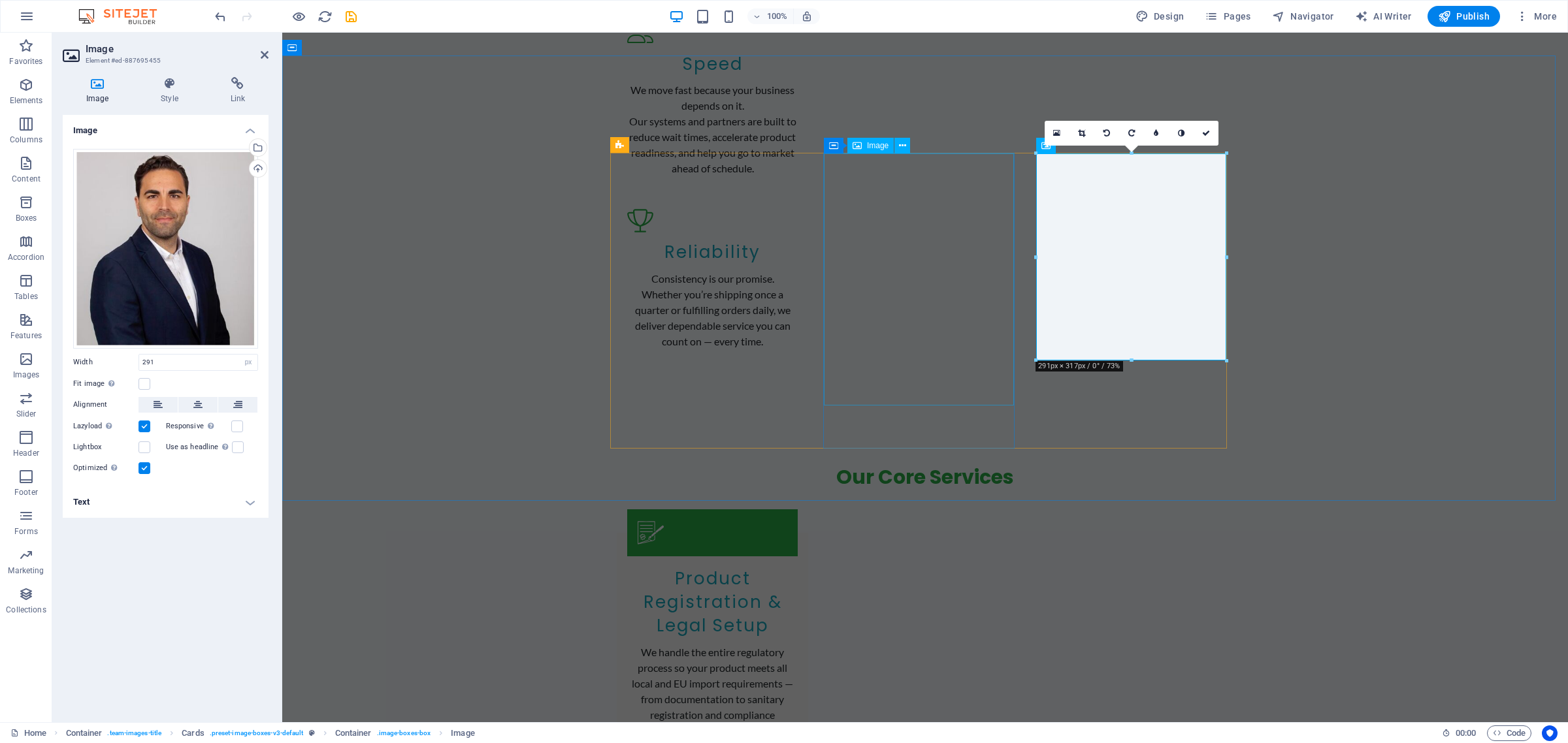
select select "vw"
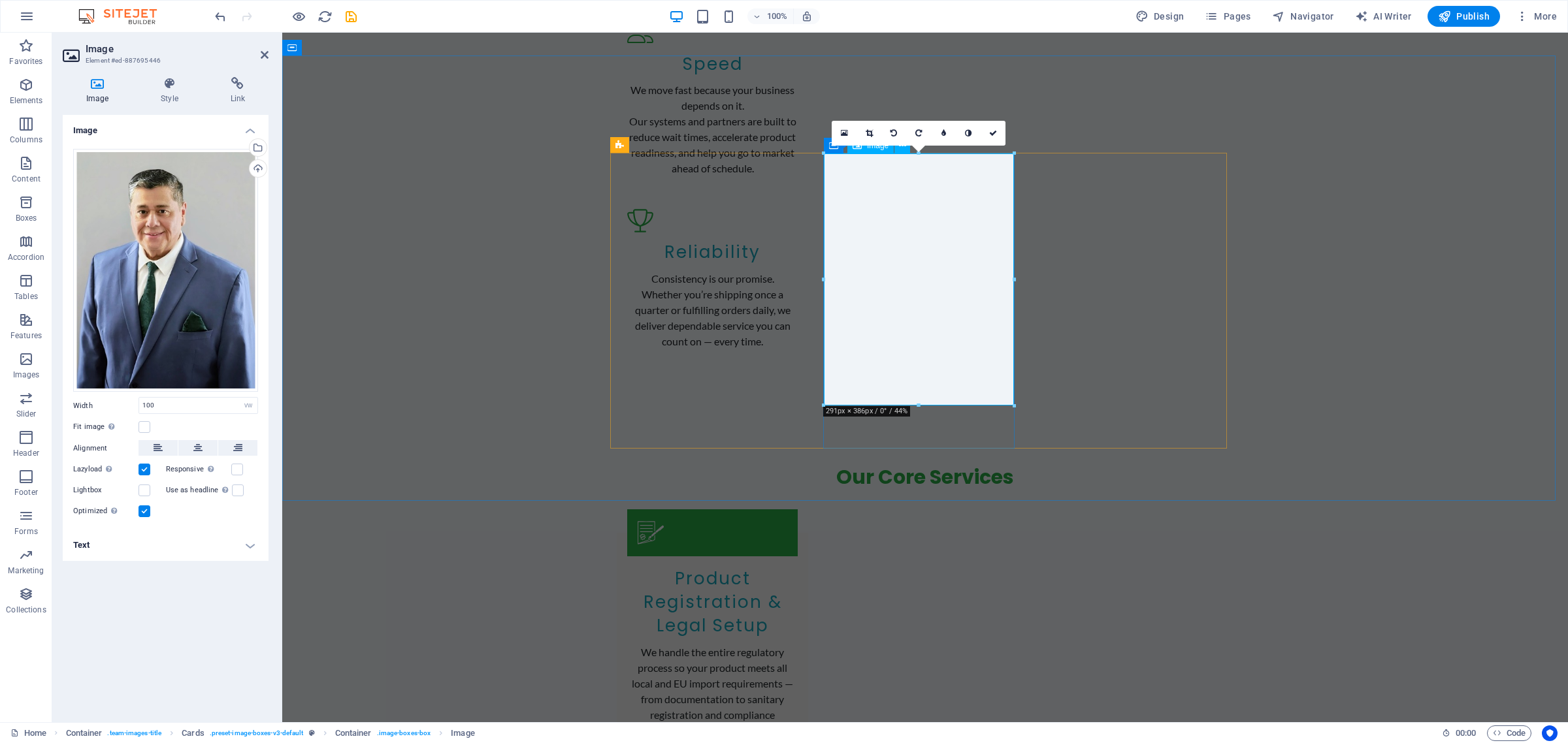
drag, startPoint x: 1200, startPoint y: 436, endPoint x: 912, endPoint y: 357, distance: 298.6
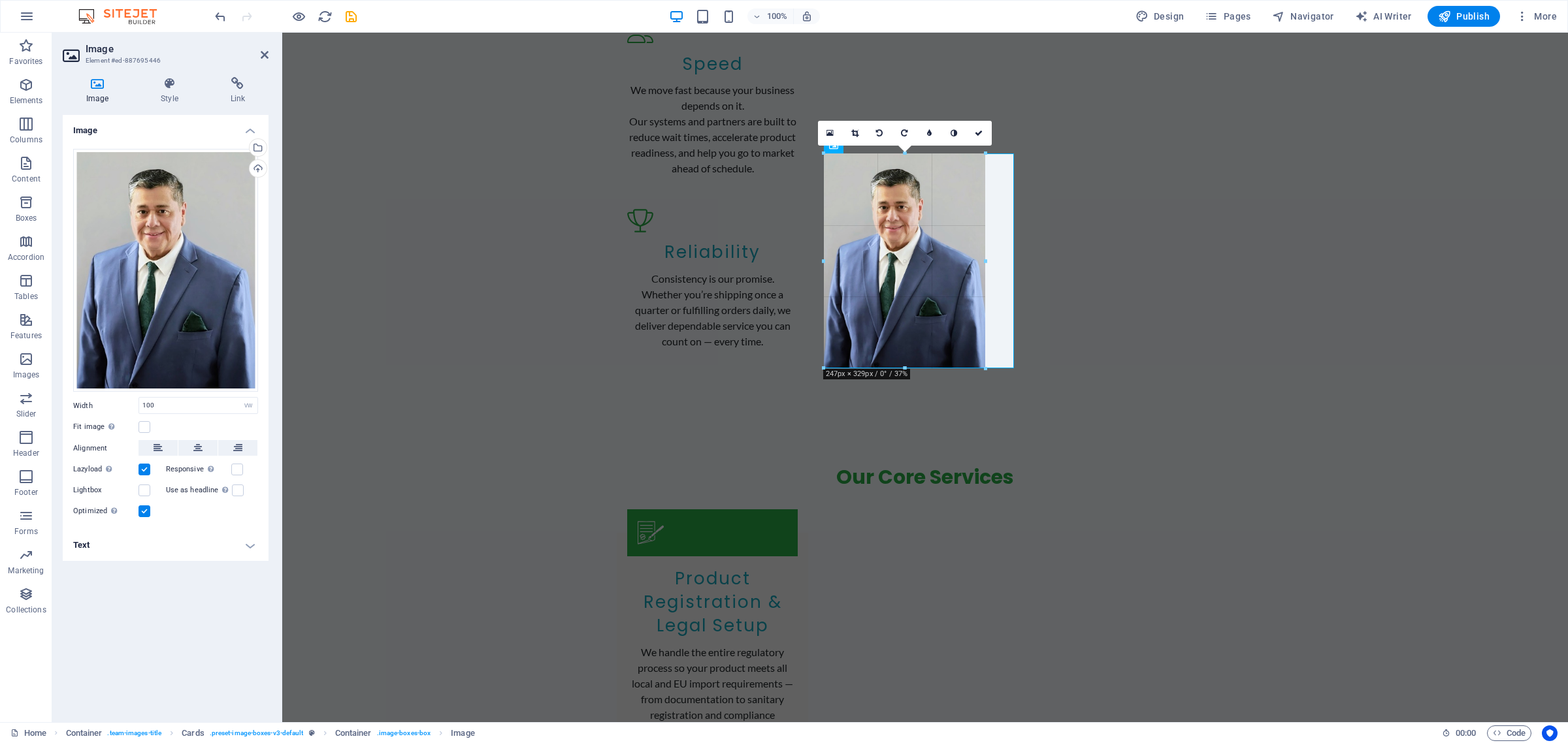
drag, startPoint x: 918, startPoint y: 403, endPoint x: 711, endPoint y: 260, distance: 251.6
type input "246"
select select "px"
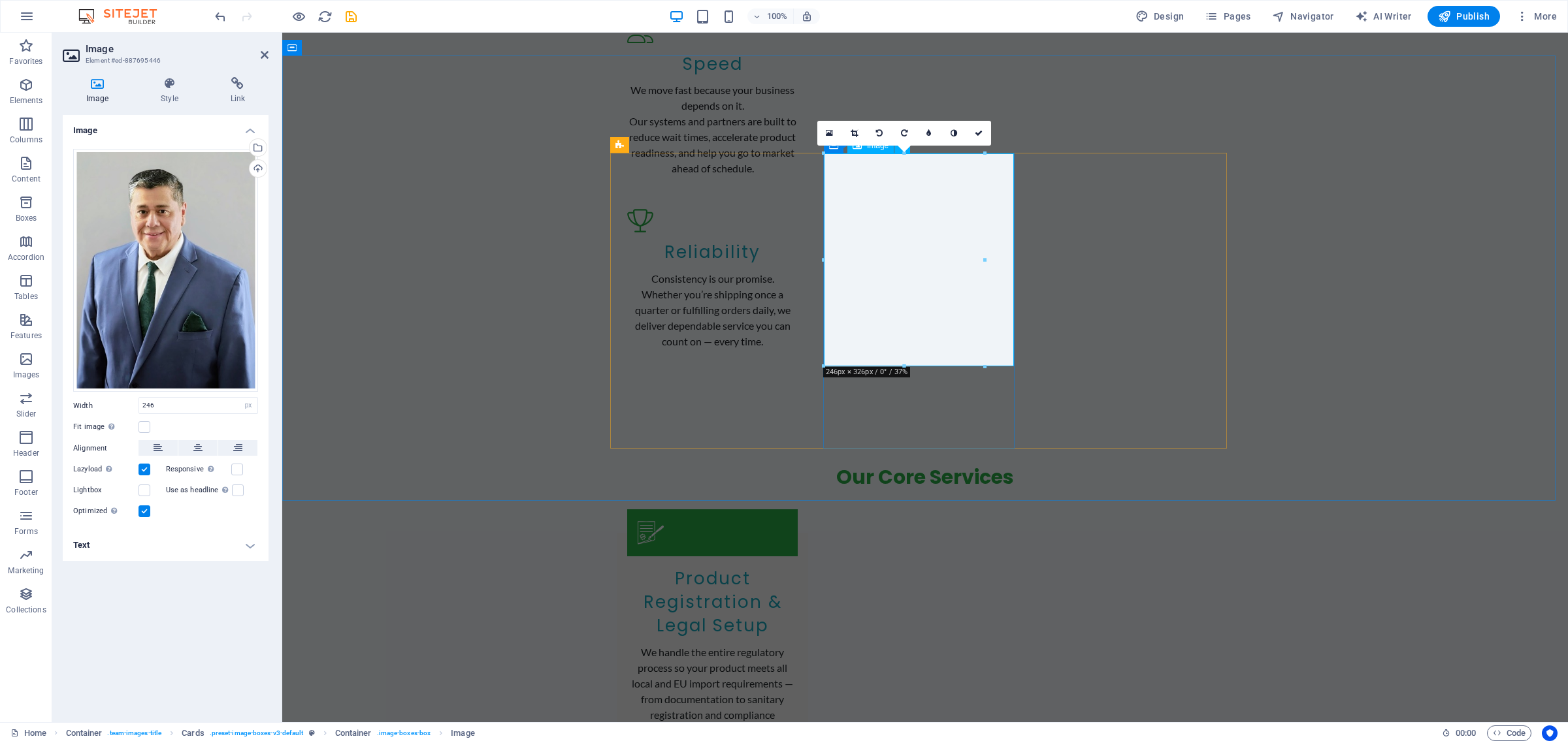
drag, startPoint x: 1267, startPoint y: 291, endPoint x: 1006, endPoint y: 259, distance: 263.0
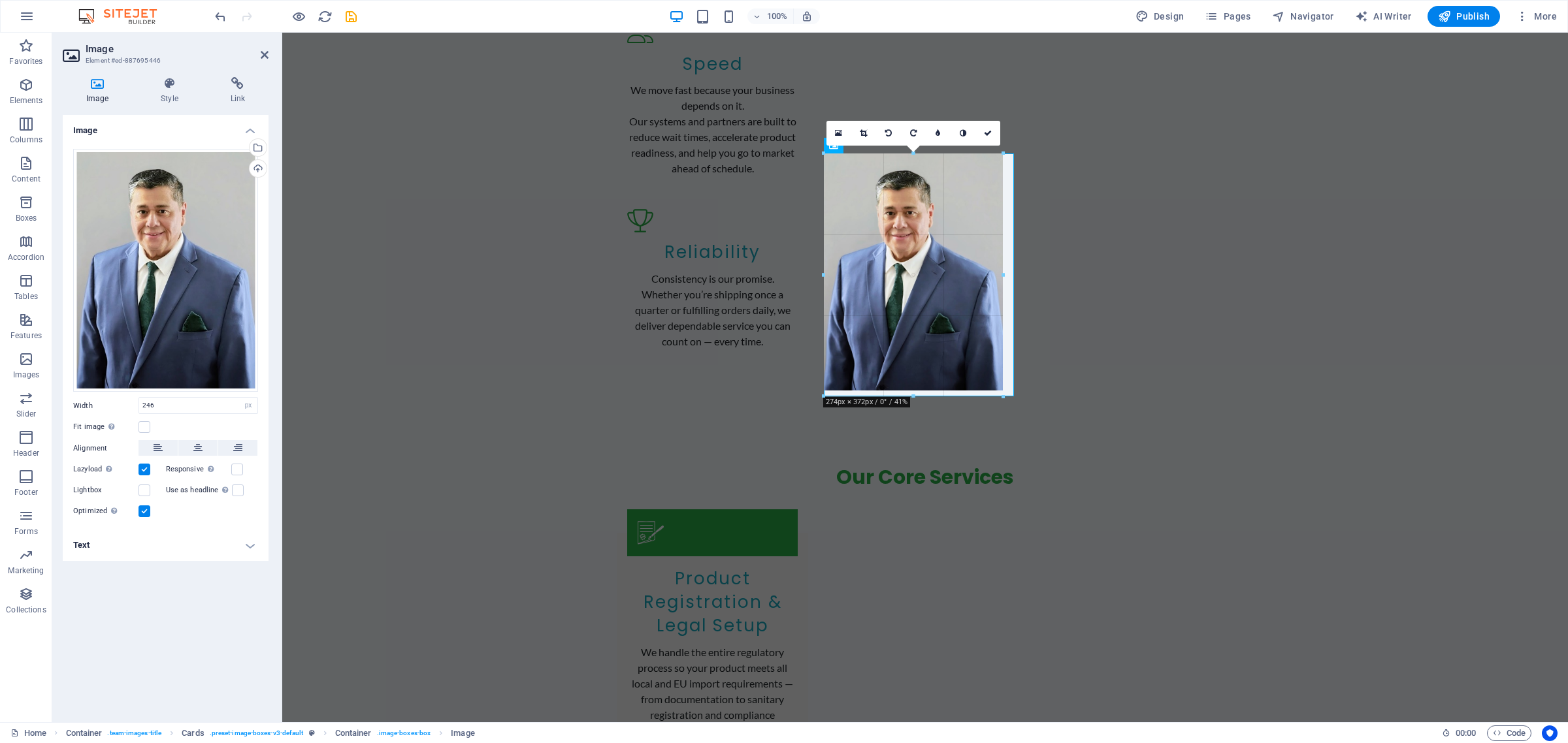
type input "274"
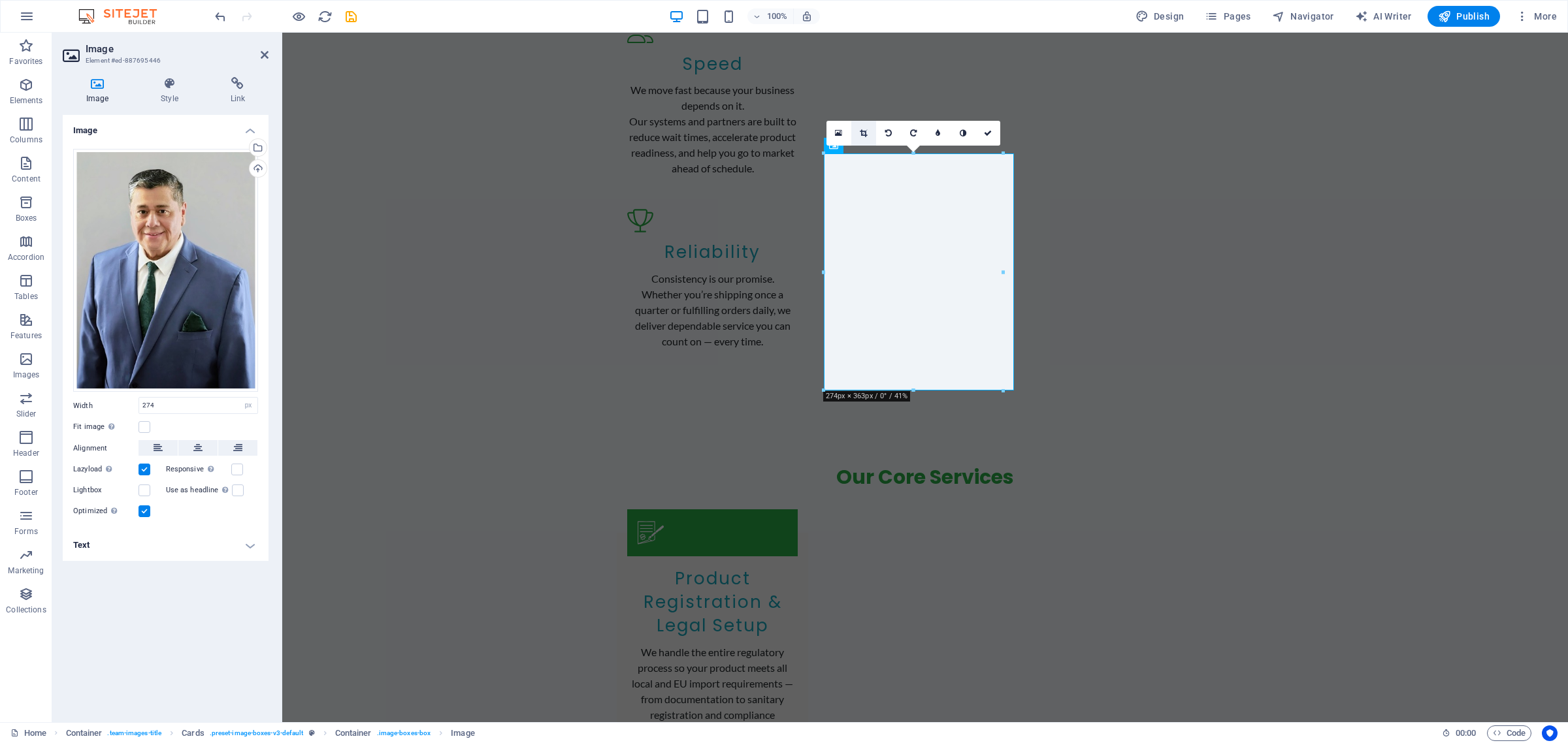
click at [861, 132] on icon at bounding box center [863, 133] width 7 height 8
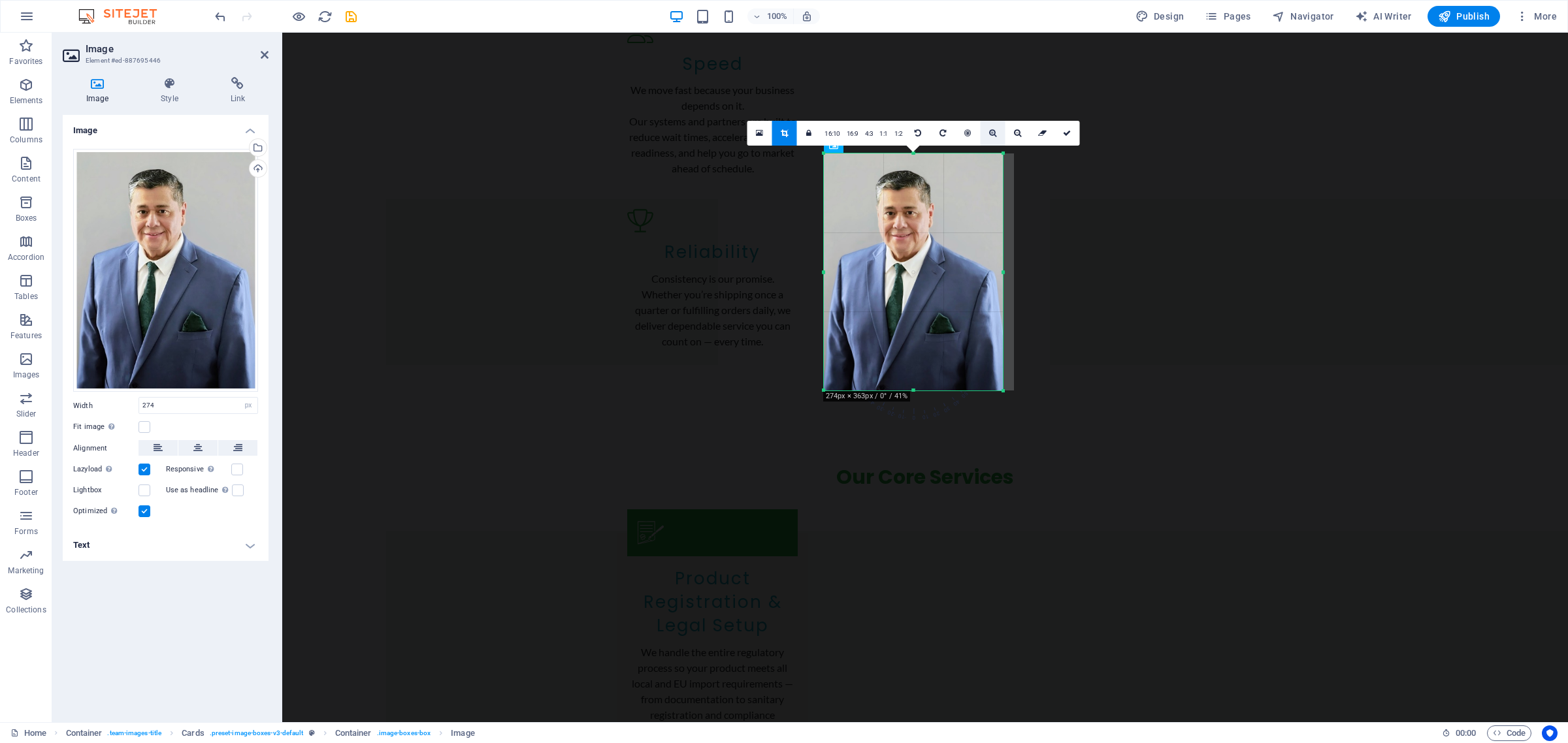
click at [992, 134] on icon at bounding box center [992, 133] width 7 height 8
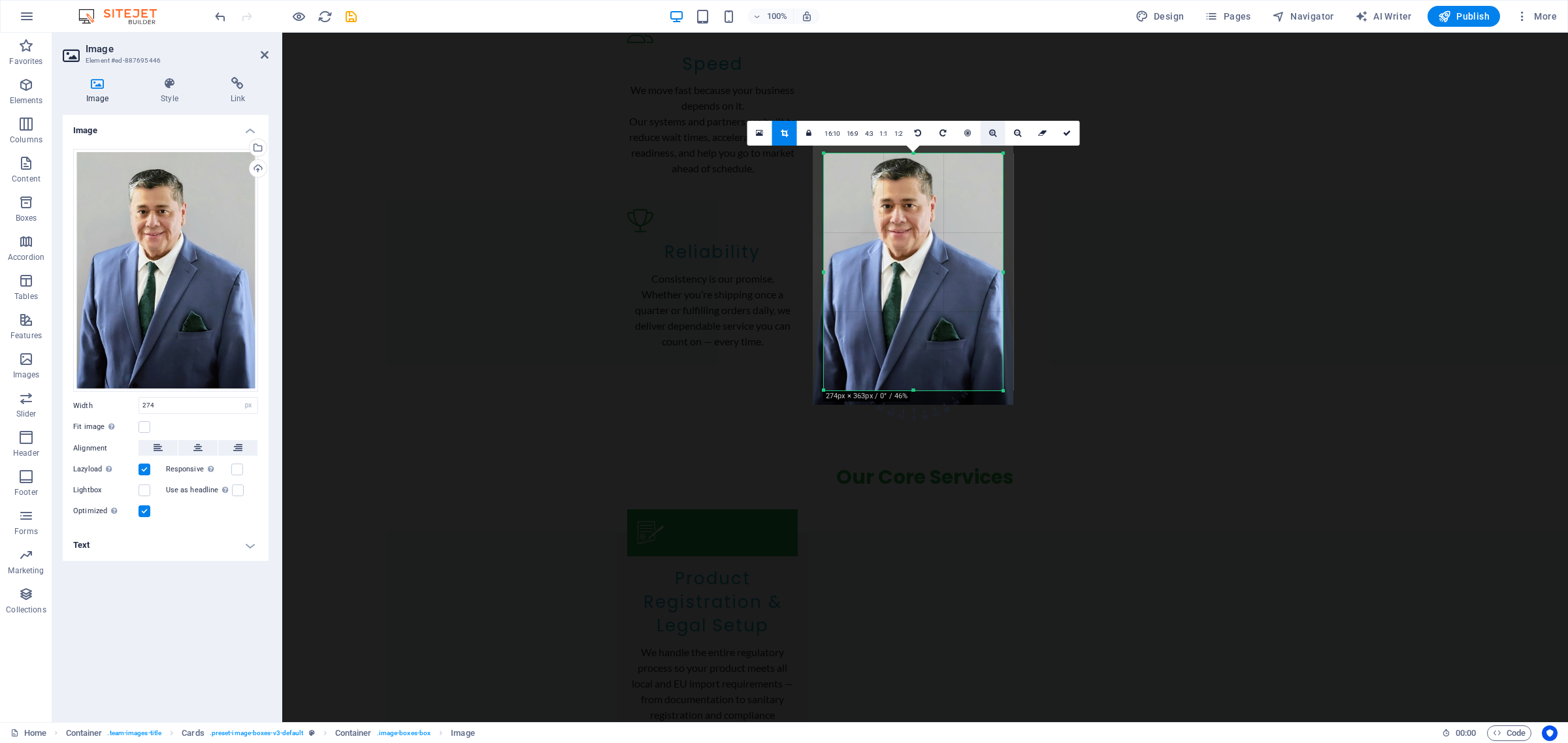
click at [992, 134] on icon at bounding box center [992, 133] width 7 height 8
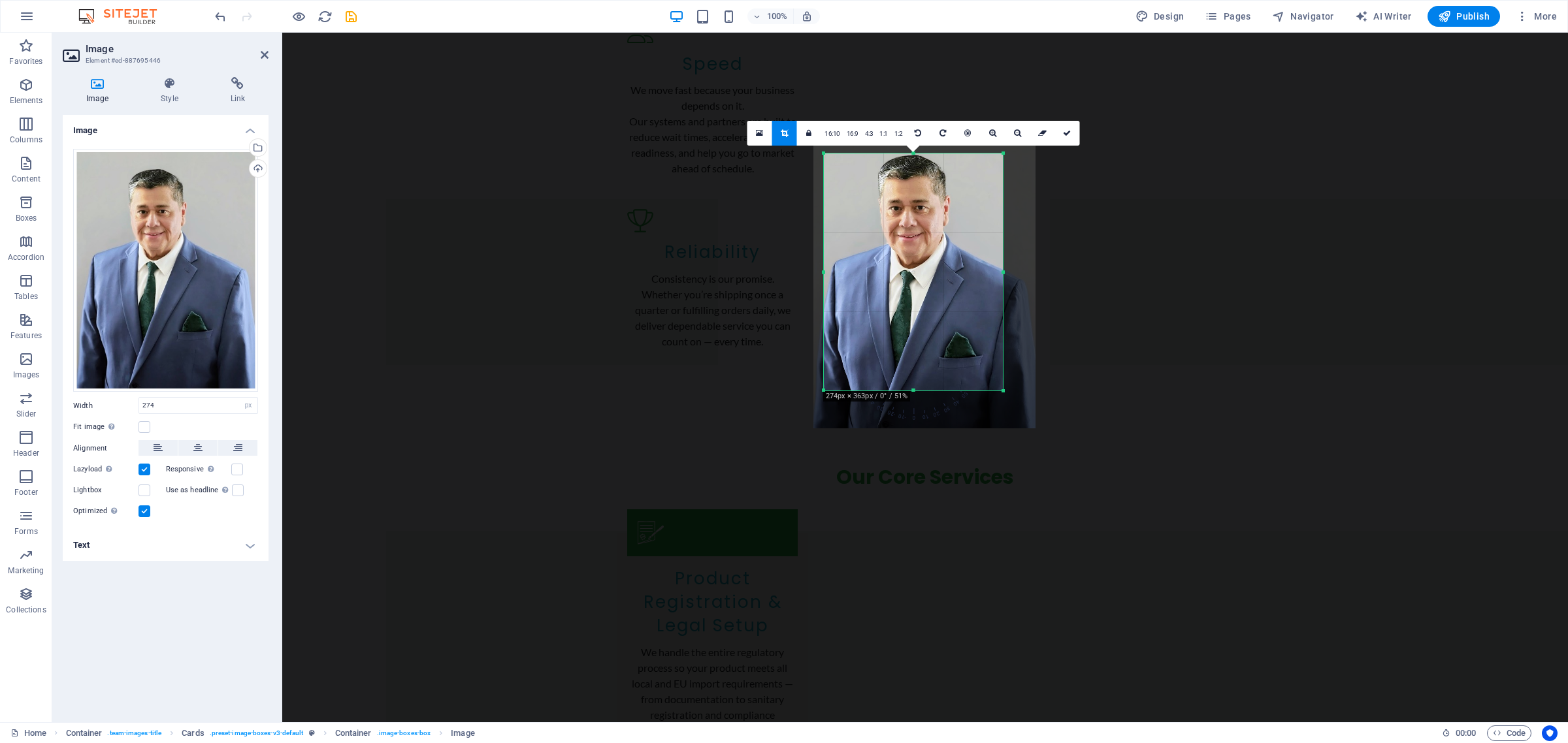
drag, startPoint x: 967, startPoint y: 235, endPoint x: 978, endPoint y: 245, distance: 14.9
click at [978, 245] on div at bounding box center [924, 281] width 222 height 294
click at [1065, 132] on icon at bounding box center [1067, 133] width 8 height 8
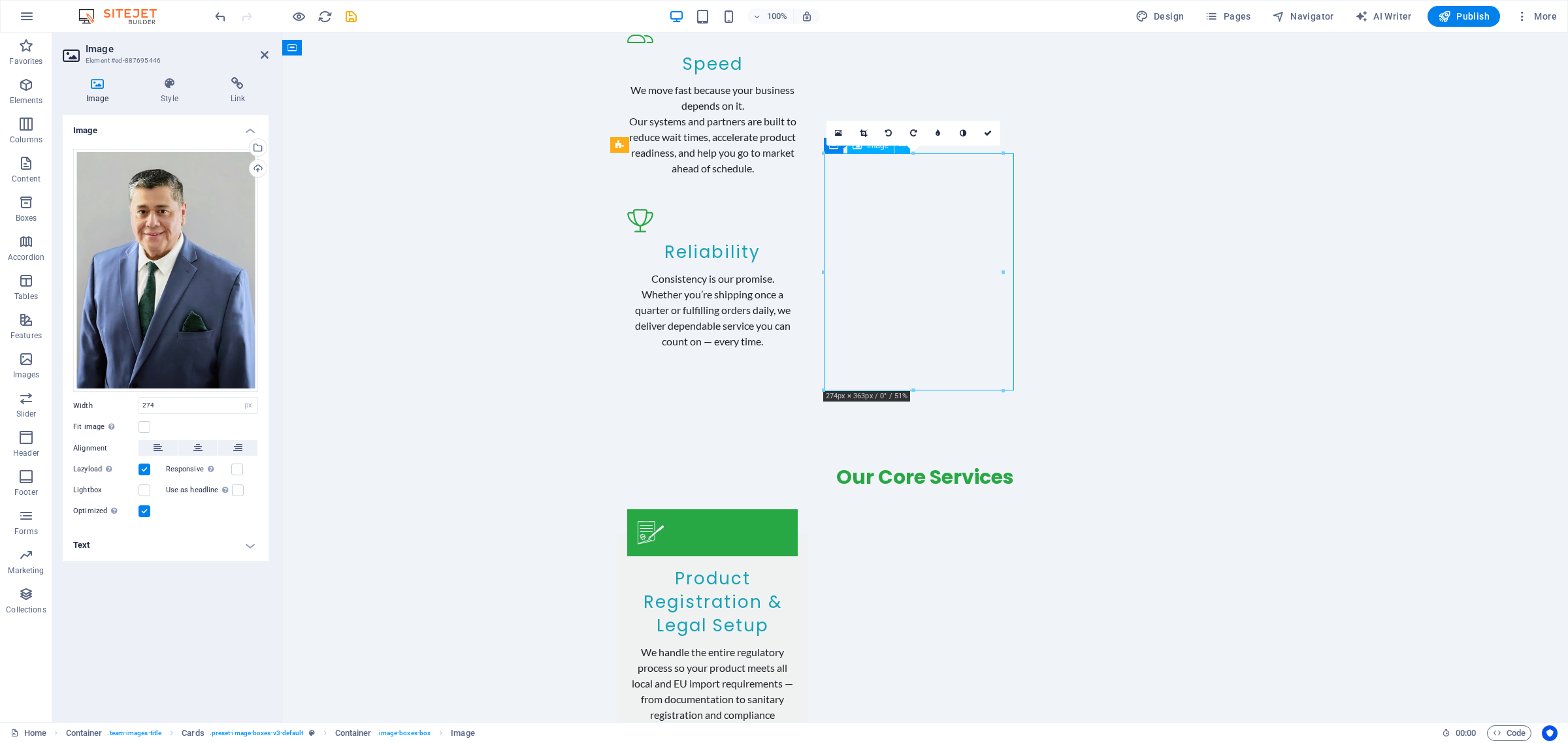
drag, startPoint x: 931, startPoint y: 285, endPoint x: 944, endPoint y: 288, distance: 13.3
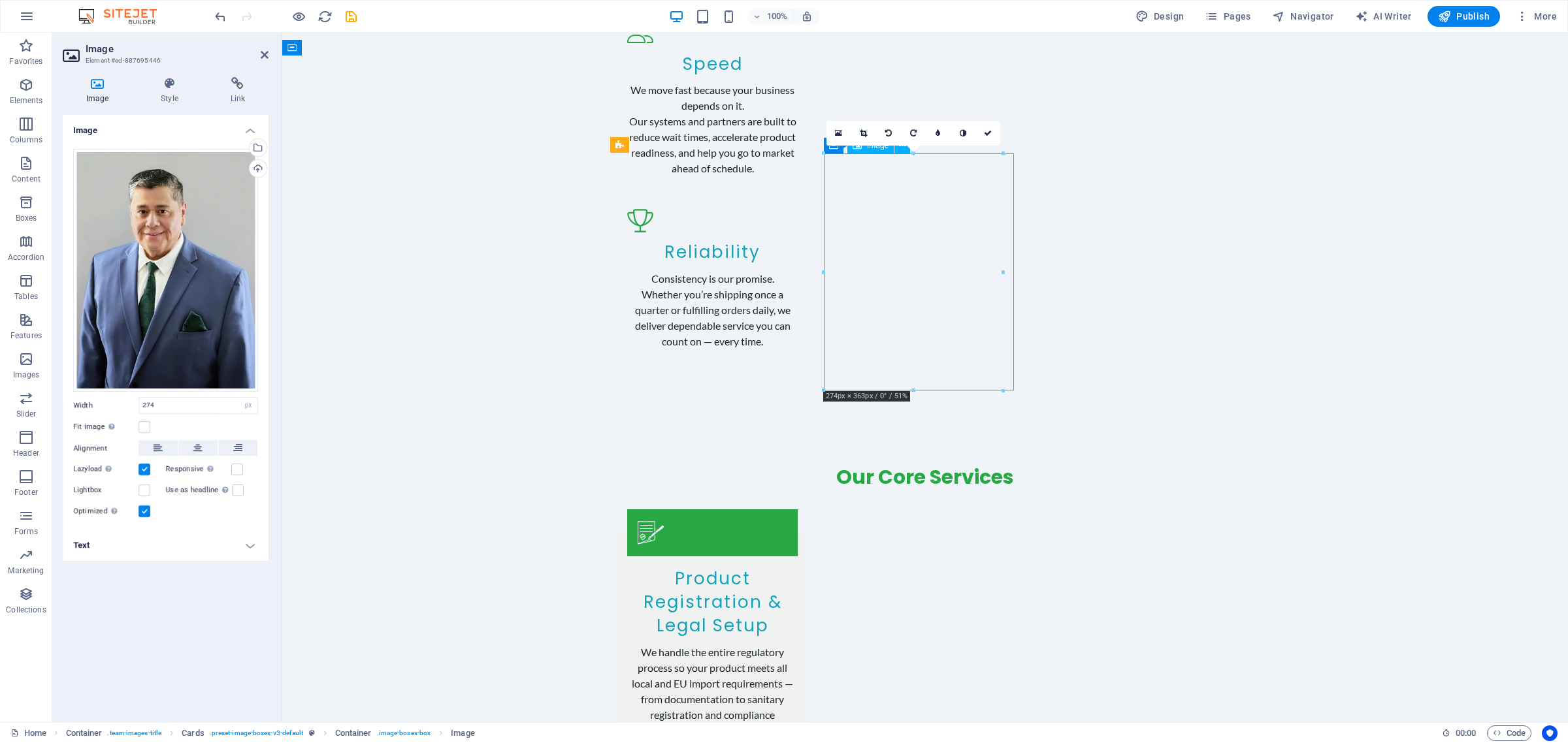
click at [863, 130] on icon at bounding box center [863, 133] width 7 height 8
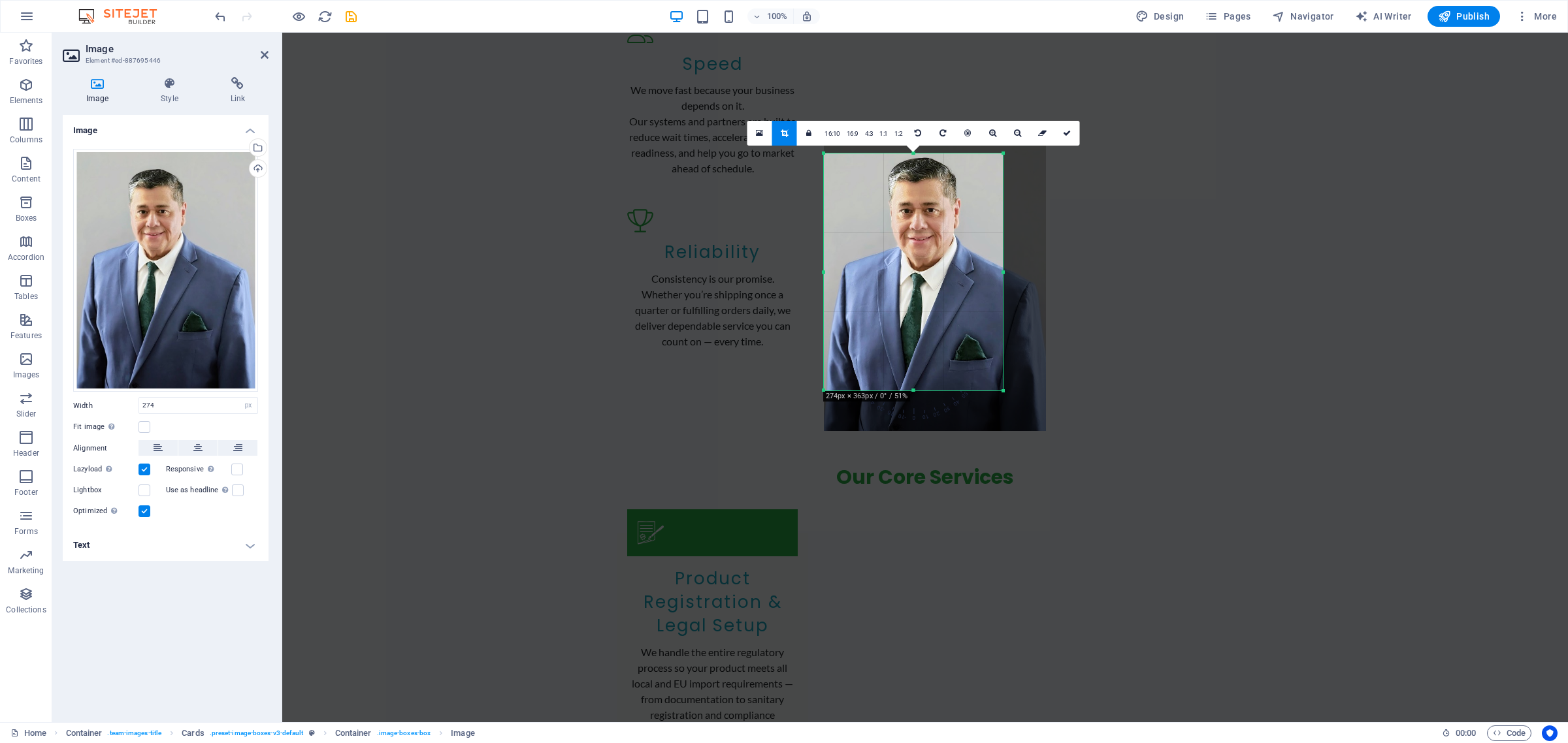
drag, startPoint x: 925, startPoint y: 284, endPoint x: 933, endPoint y: 288, distance: 8.9
click at [933, 288] on div at bounding box center [935, 284] width 222 height 294
click at [1069, 138] on link at bounding box center [1066, 133] width 25 height 25
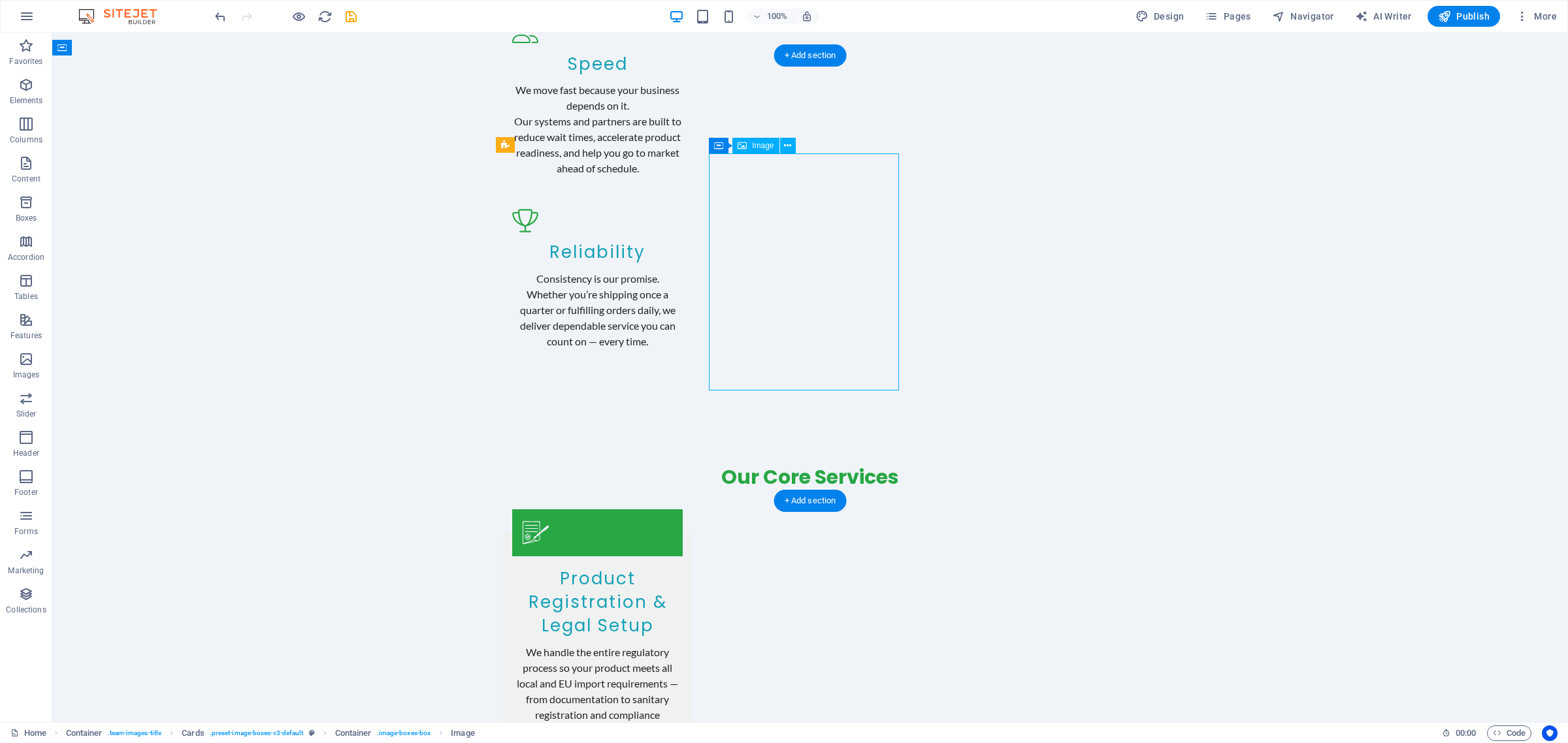
select select "px"
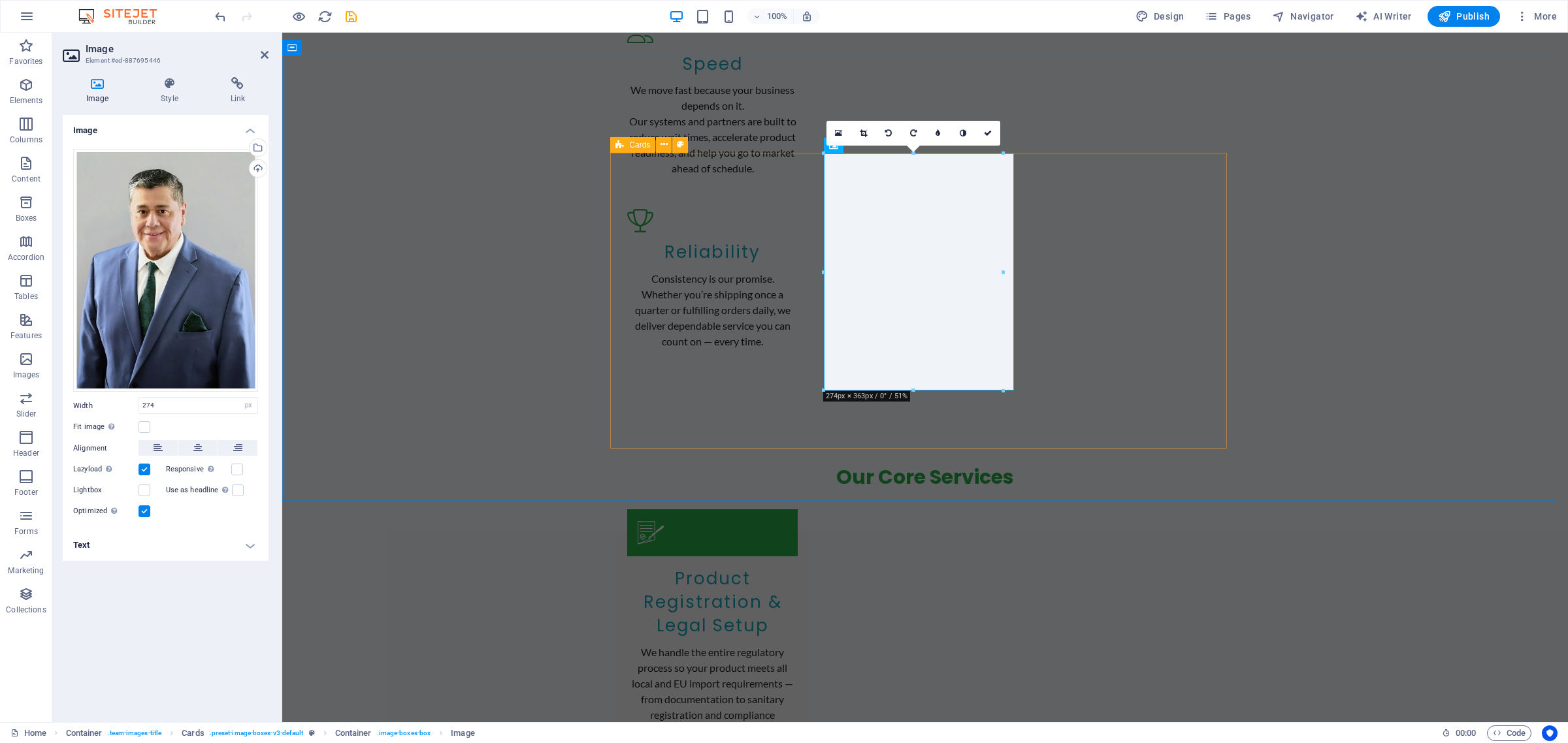
drag, startPoint x: 1286, startPoint y: 301, endPoint x: 1017, endPoint y: 271, distance: 270.7
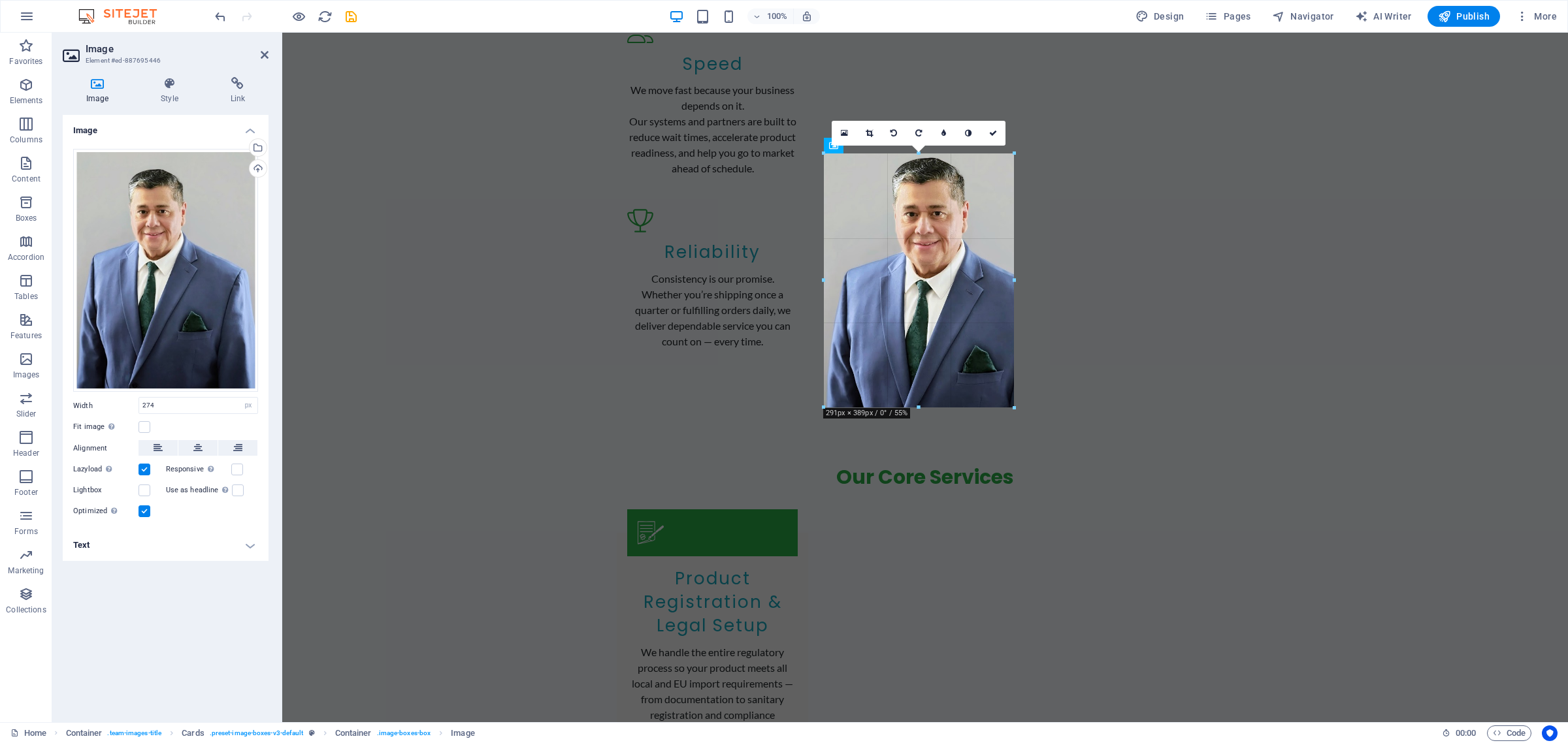
drag, startPoint x: 1003, startPoint y: 272, endPoint x: 1016, endPoint y: 278, distance: 14.3
type input "291"
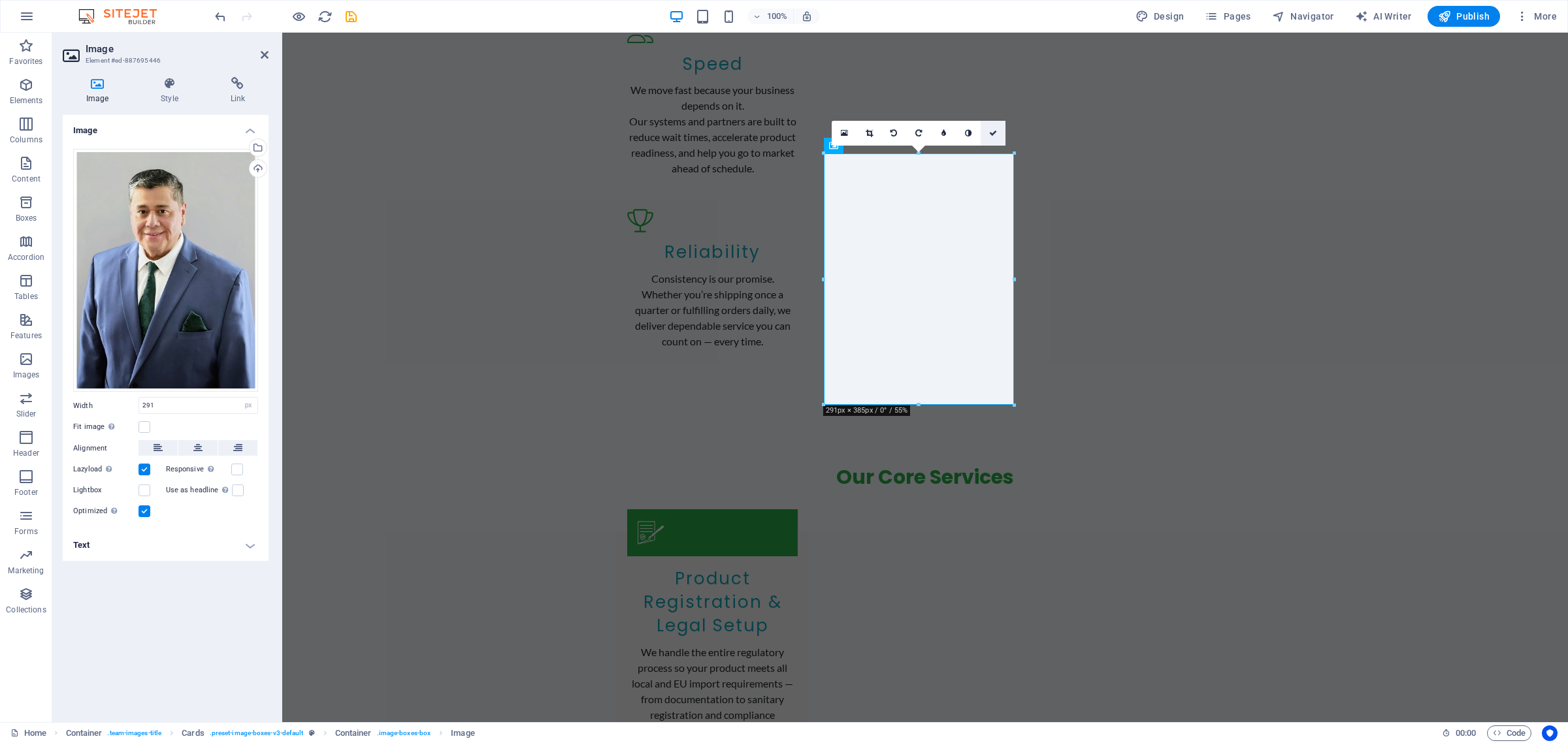
click at [994, 132] on icon at bounding box center [993, 133] width 8 height 8
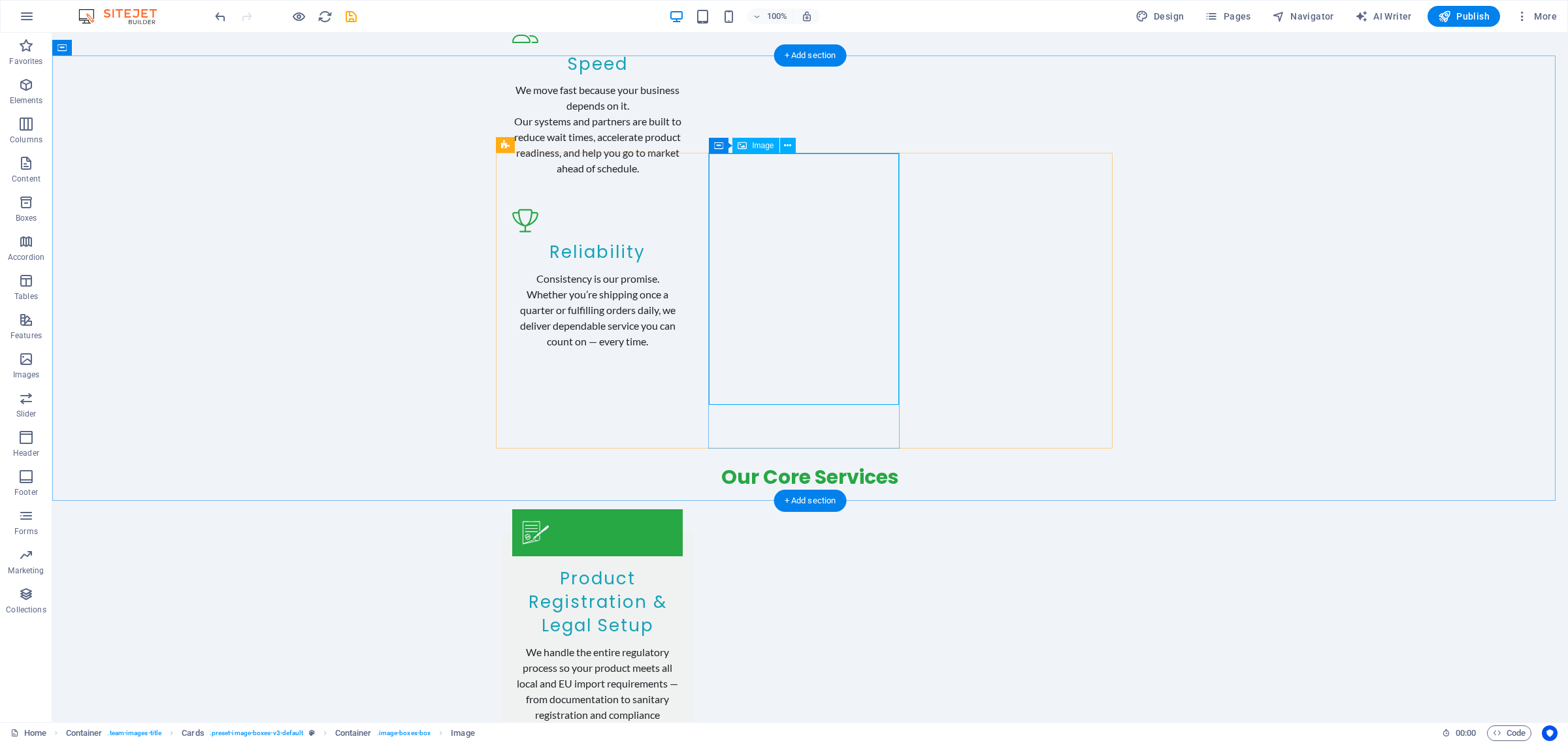
select select "px"
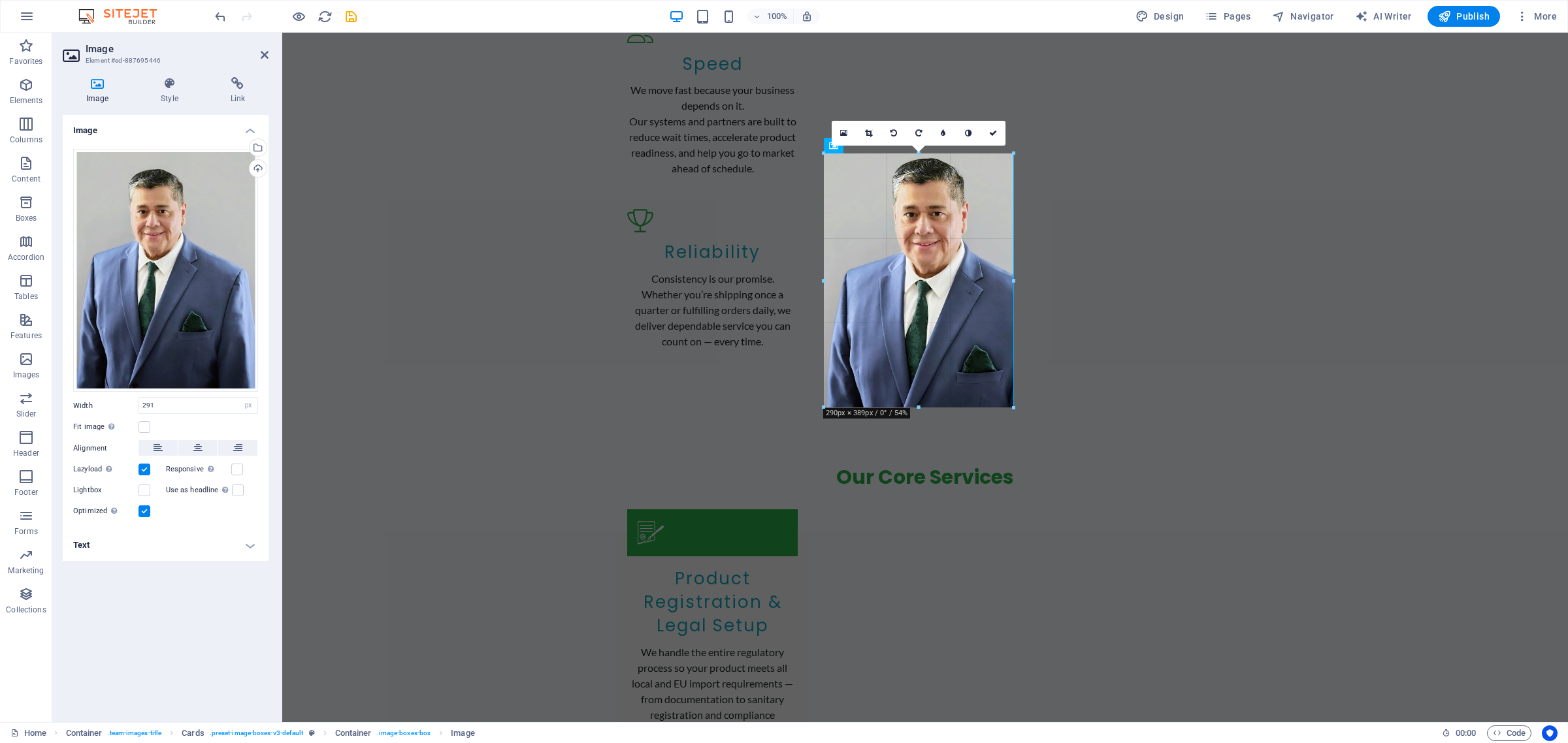
drag, startPoint x: 918, startPoint y: 403, endPoint x: 946, endPoint y: 406, distance: 28.2
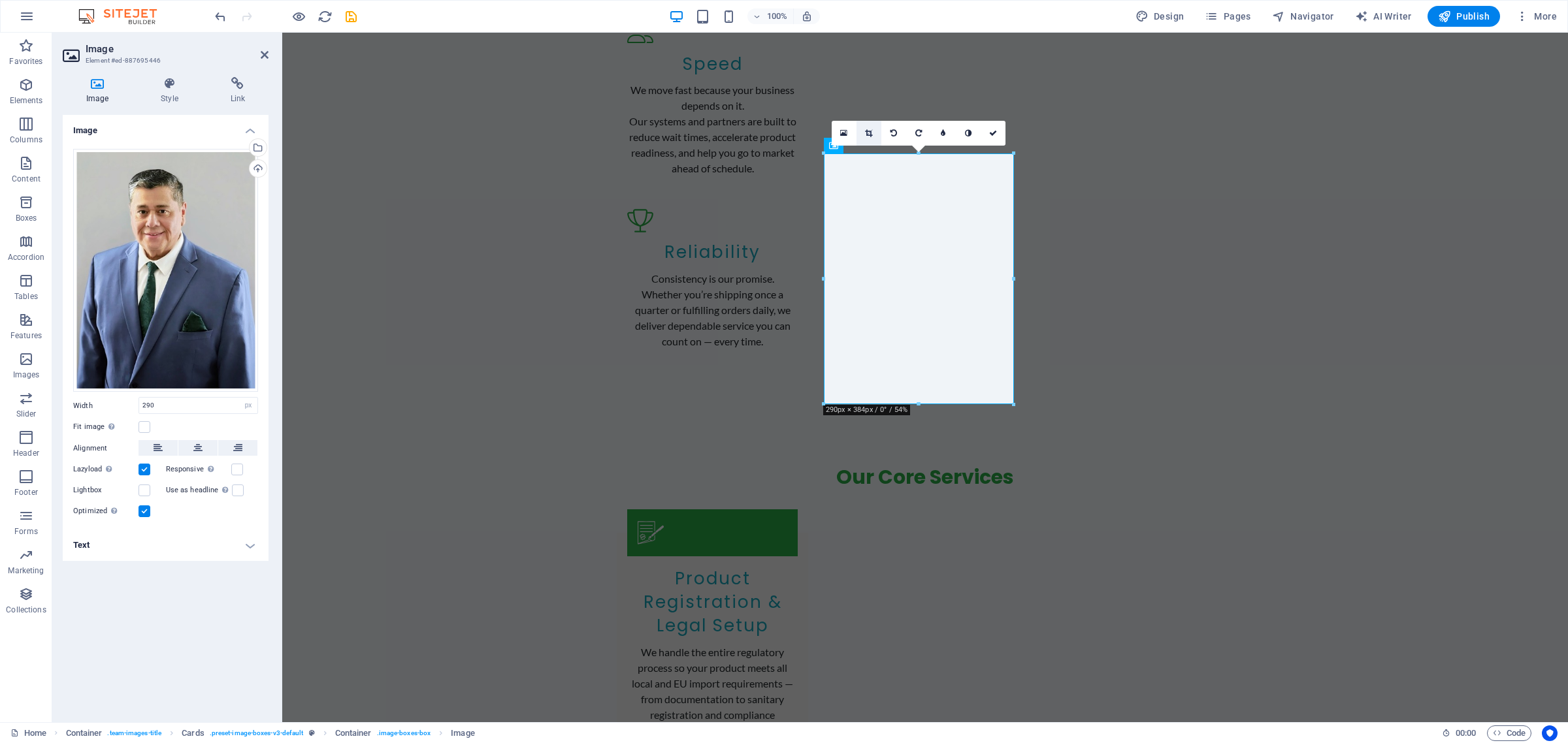
click at [869, 133] on icon at bounding box center [868, 133] width 7 height 8
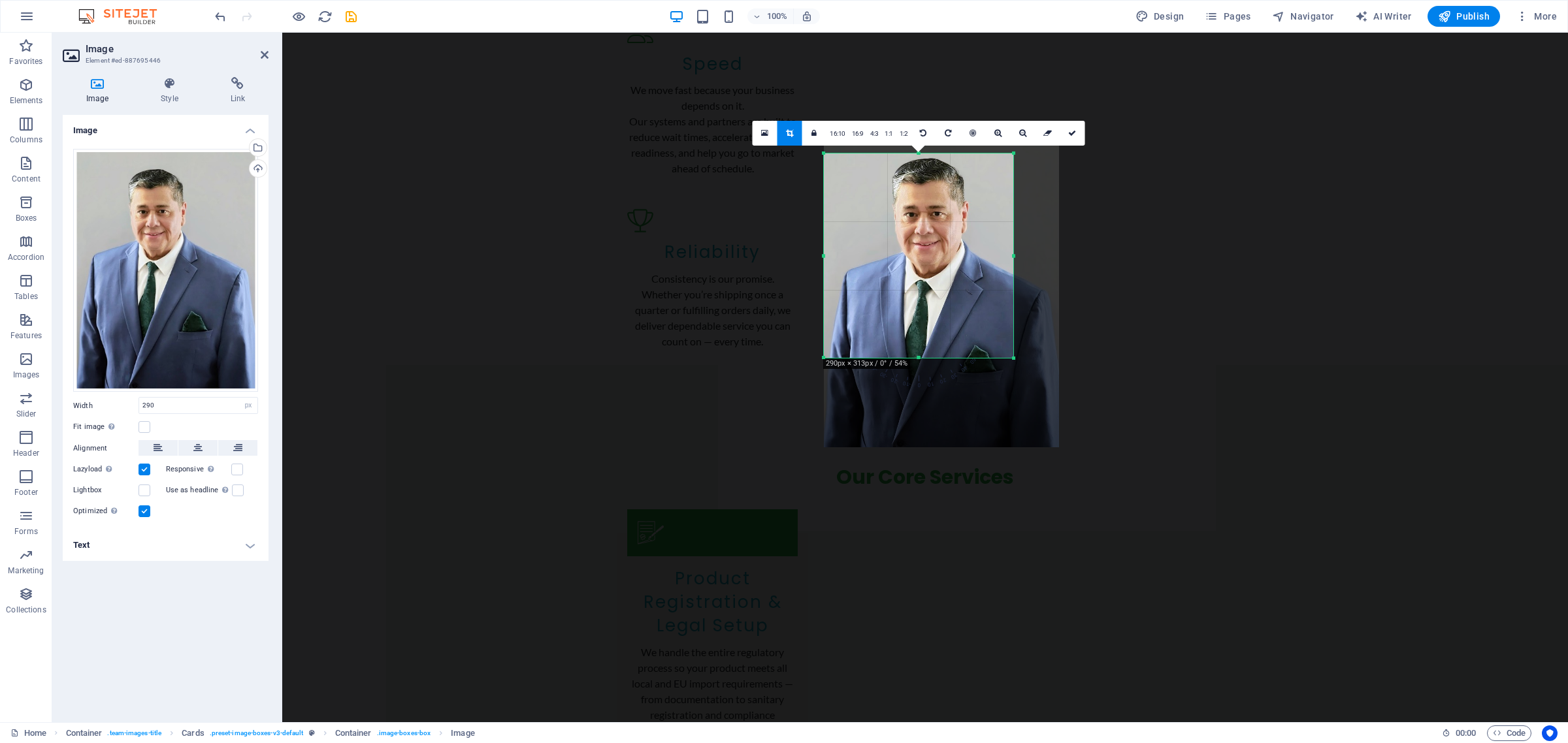
drag, startPoint x: 918, startPoint y: 403, endPoint x: 922, endPoint y: 357, distance: 46.2
click at [922, 357] on div at bounding box center [918, 358] width 189 height 5
click at [1072, 132] on icon at bounding box center [1072, 133] width 8 height 8
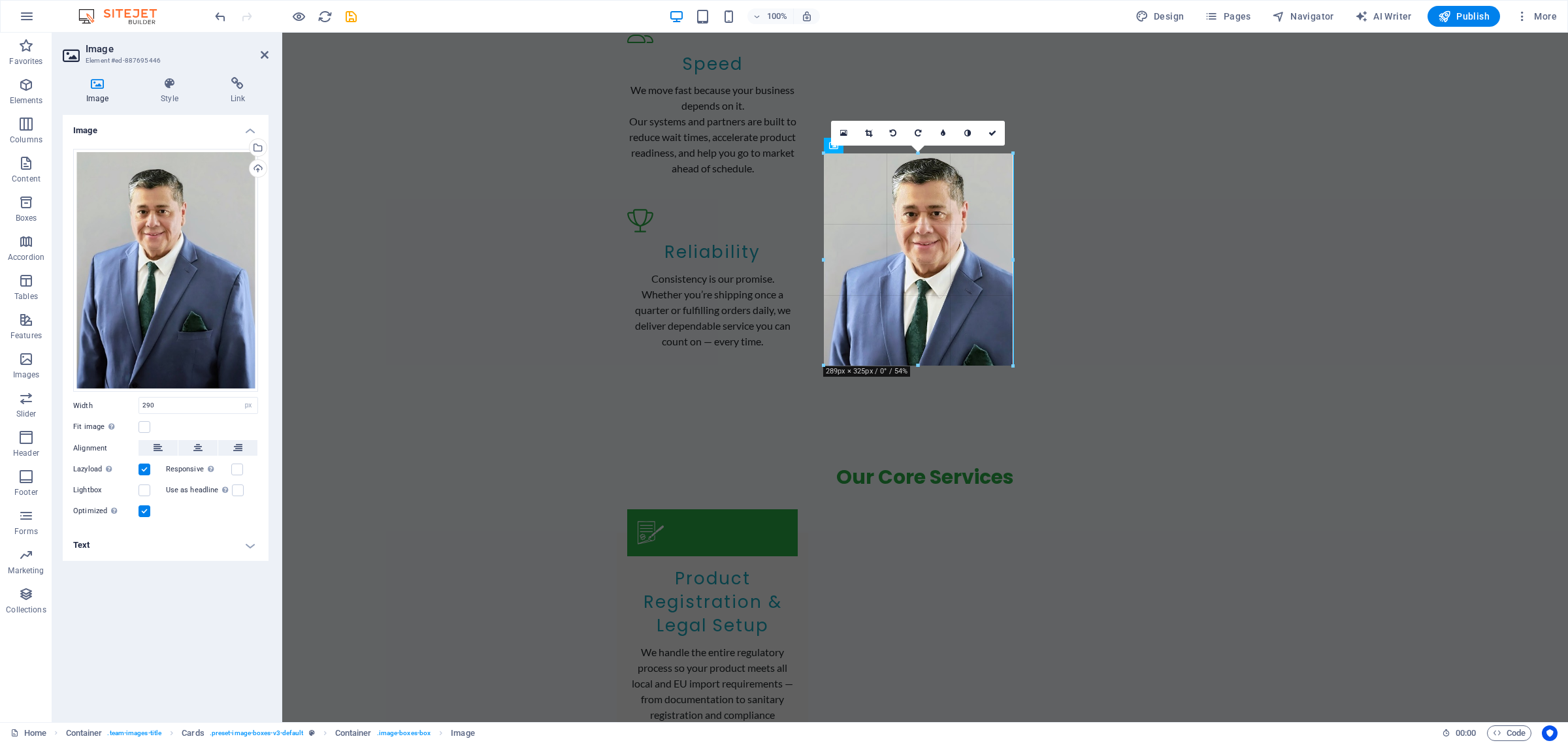
drag, startPoint x: 920, startPoint y: 358, endPoint x: 962, endPoint y: 366, distance: 42.8
type input "289"
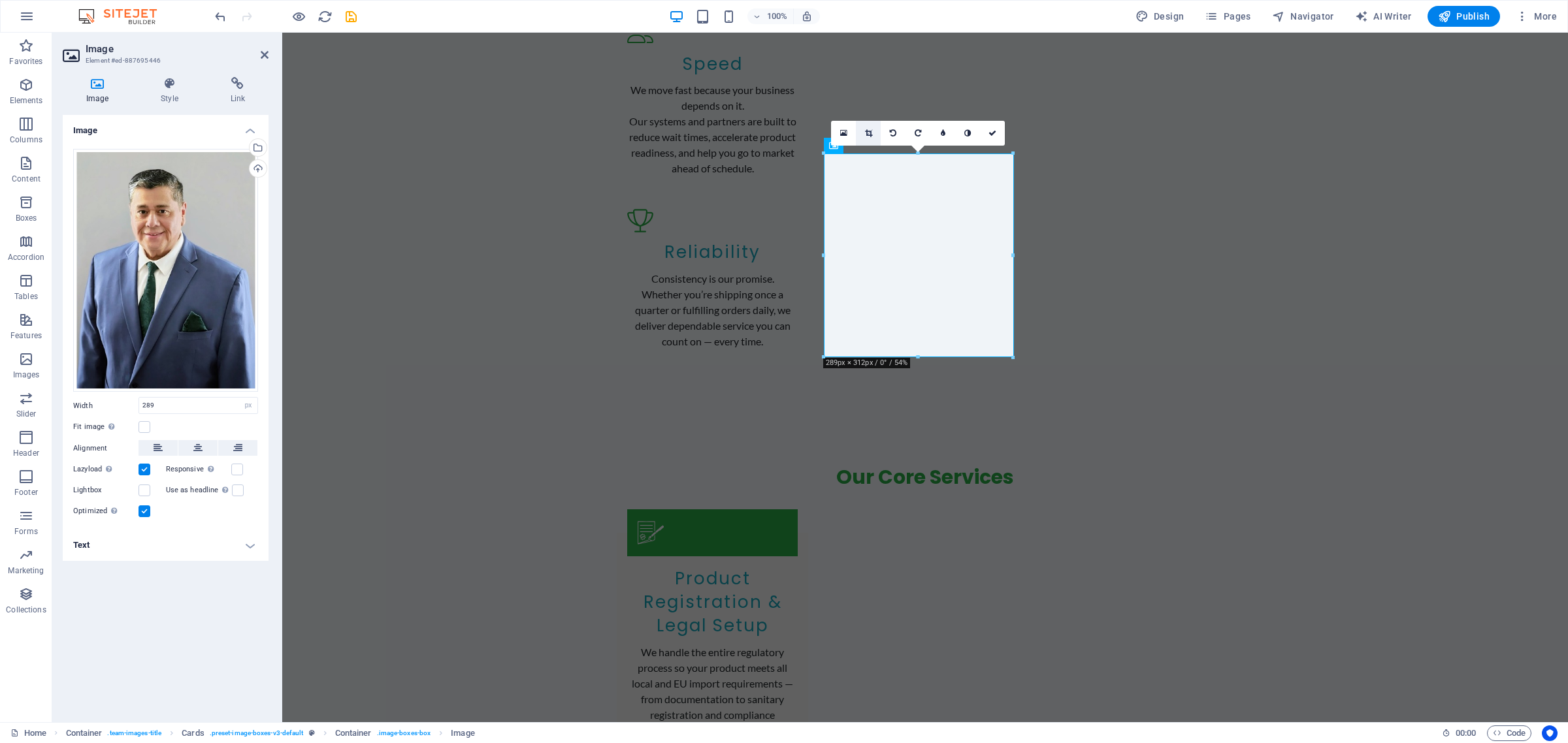
click at [873, 133] on link at bounding box center [868, 133] width 25 height 25
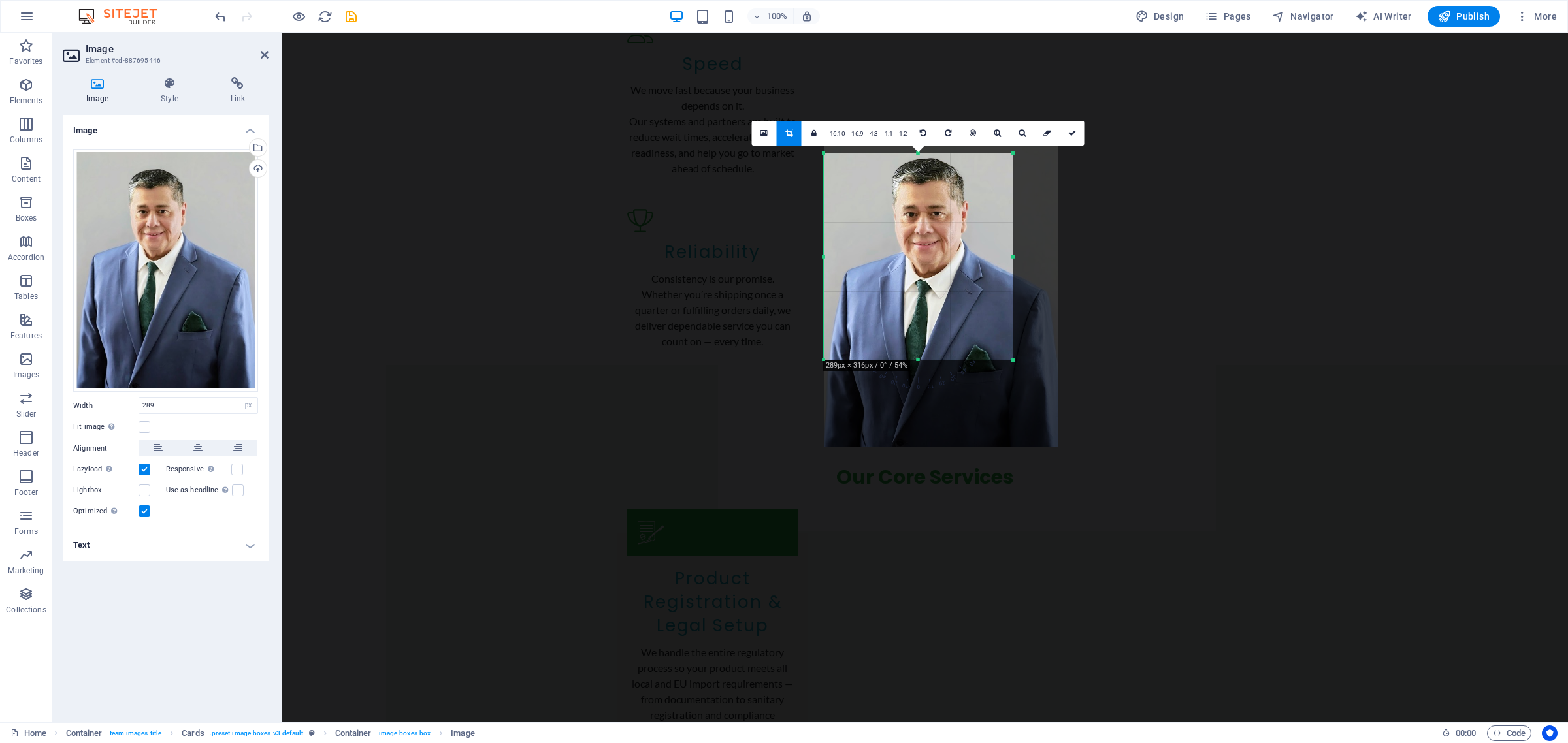
click at [918, 360] on div at bounding box center [918, 360] width 189 height 5
click at [1069, 139] on link at bounding box center [1072, 133] width 25 height 25
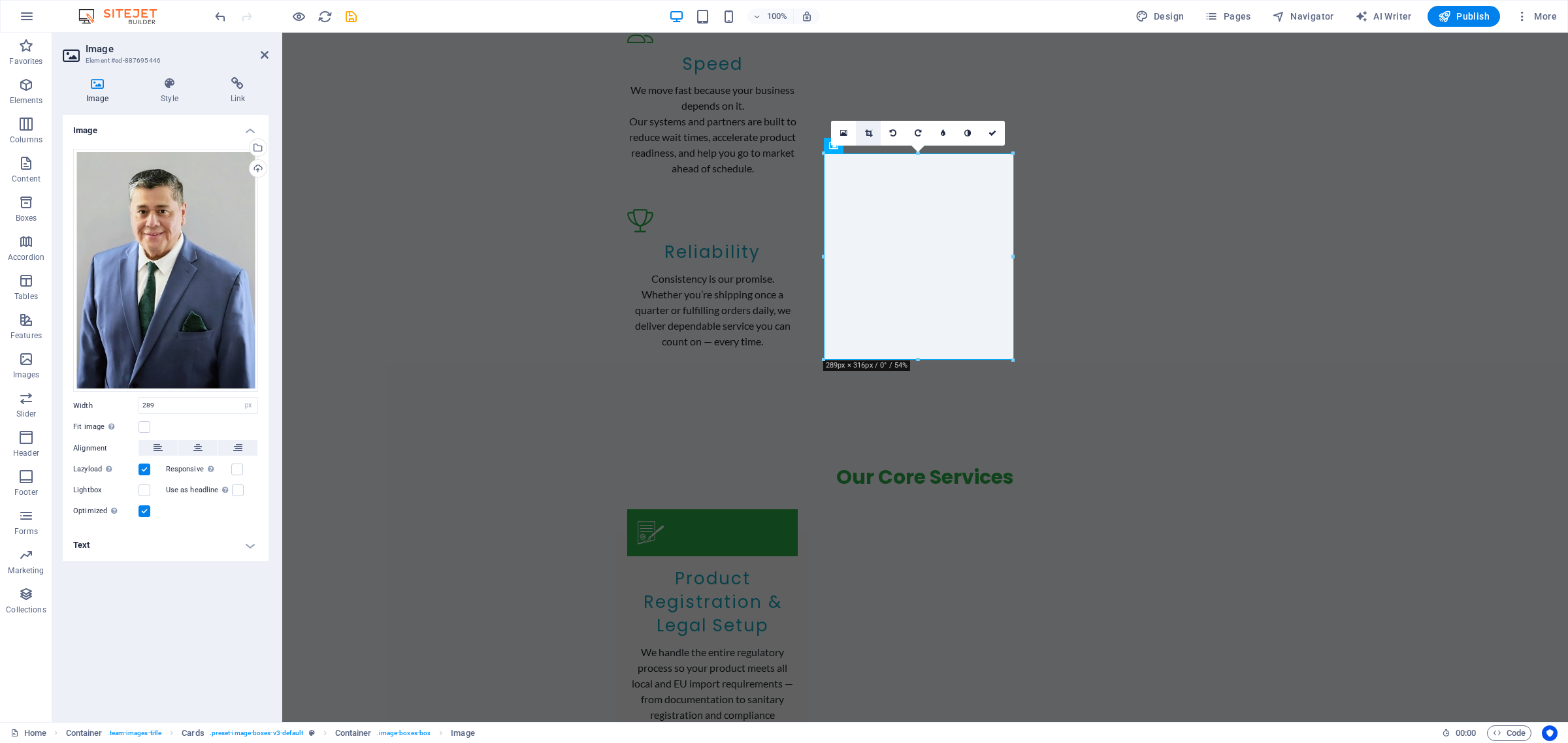
click at [870, 130] on icon at bounding box center [868, 133] width 7 height 8
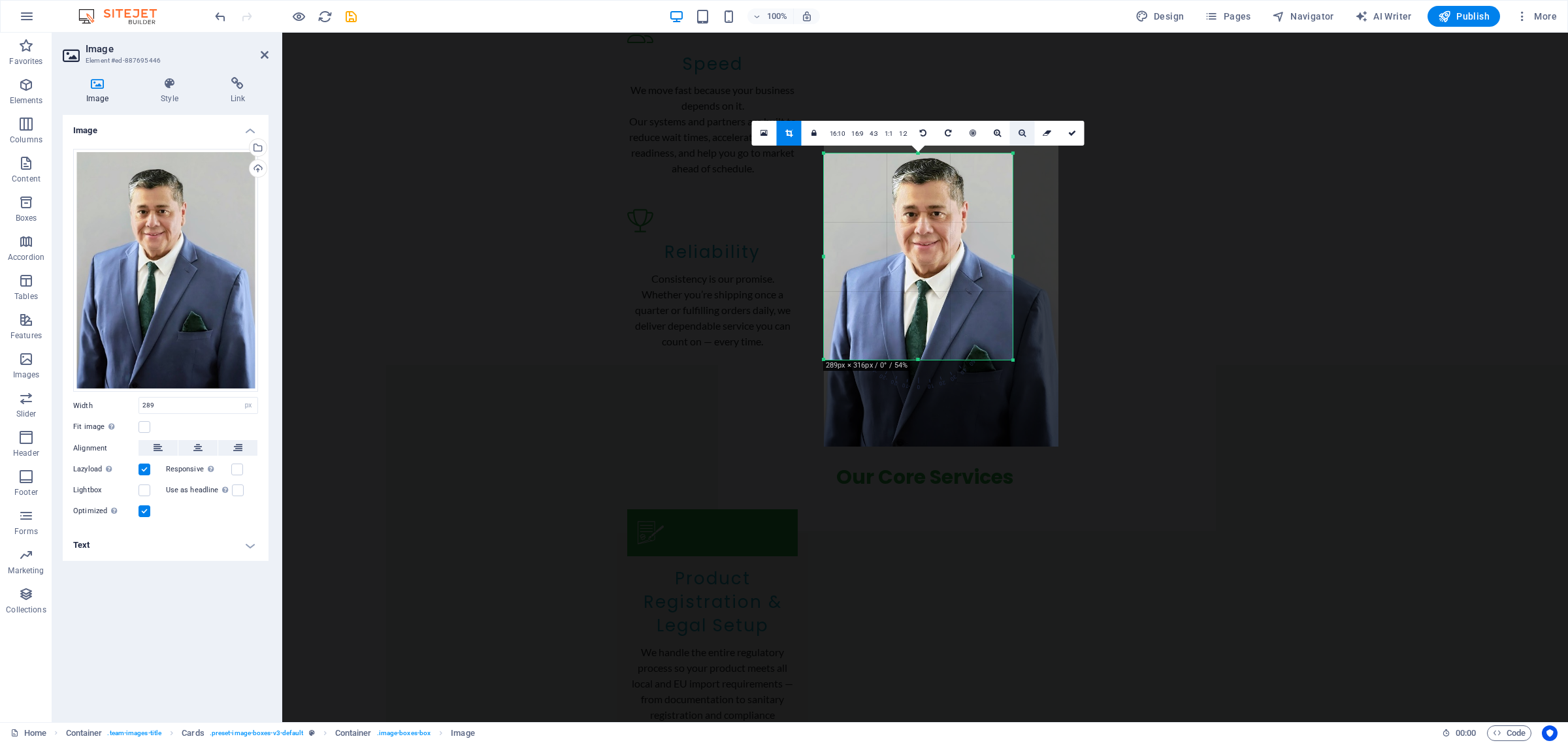
click at [1019, 133] on icon at bounding box center [1022, 133] width 7 height 8
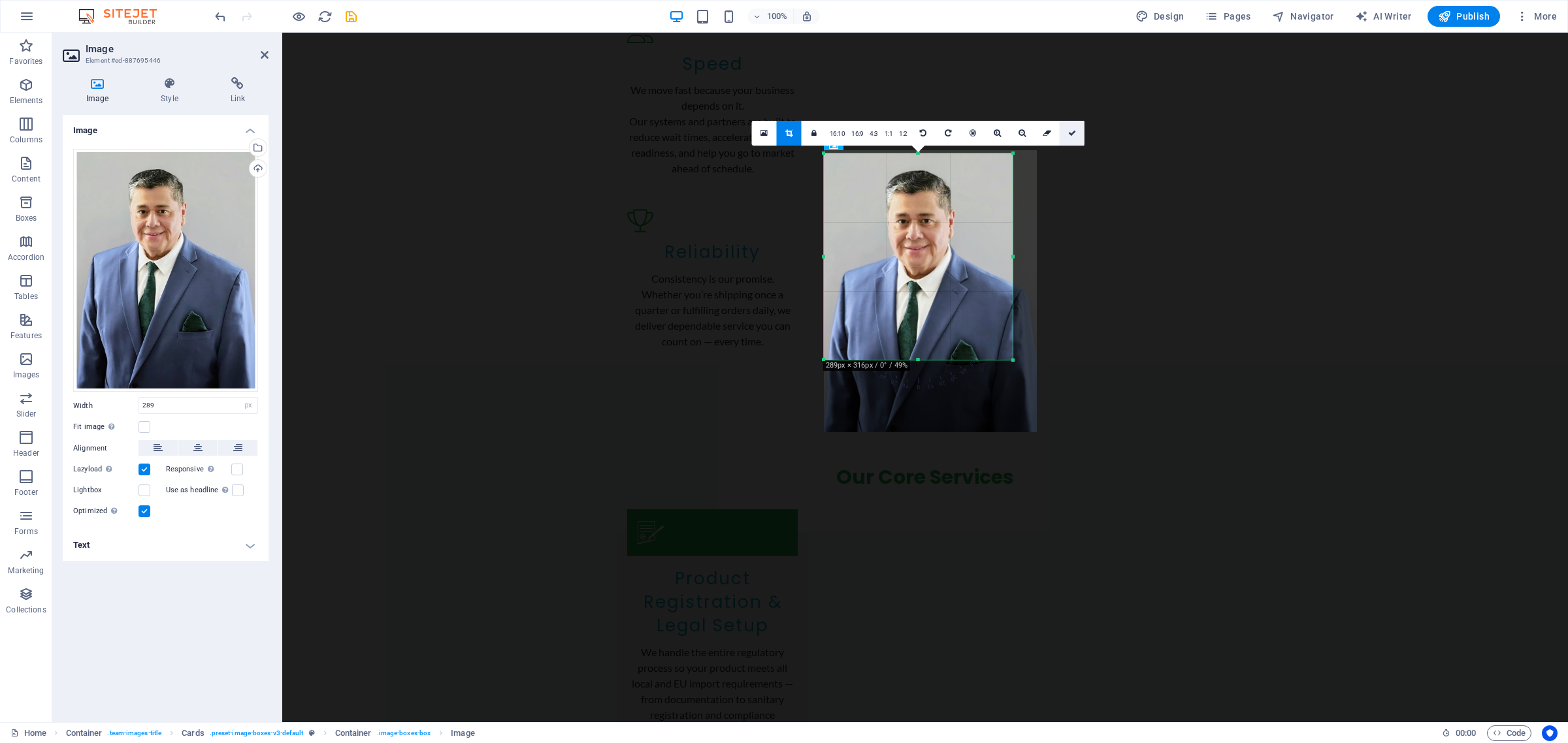
click at [1070, 130] on icon at bounding box center [1072, 133] width 8 height 8
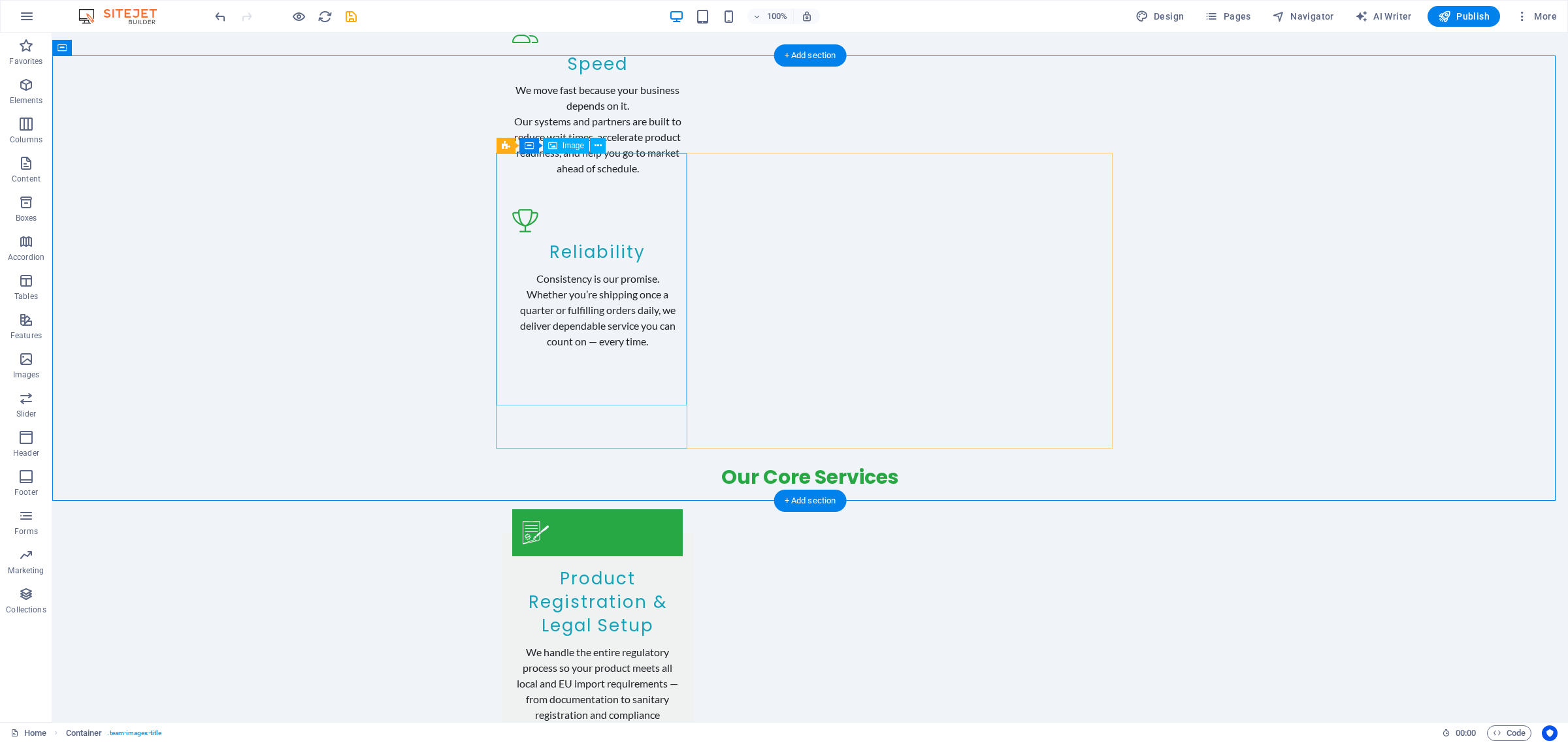
select select "px"
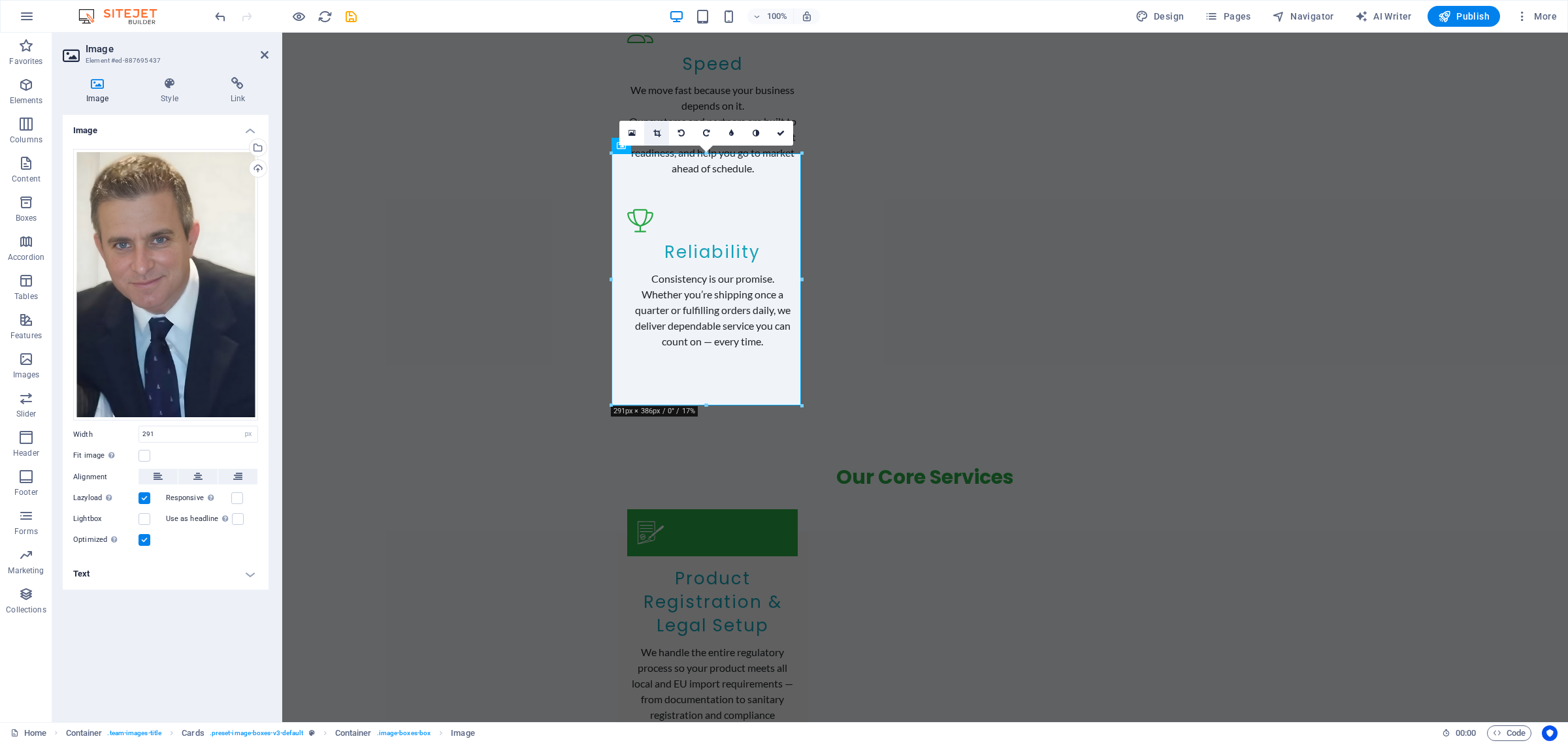
click at [657, 128] on link at bounding box center [657, 133] width 25 height 25
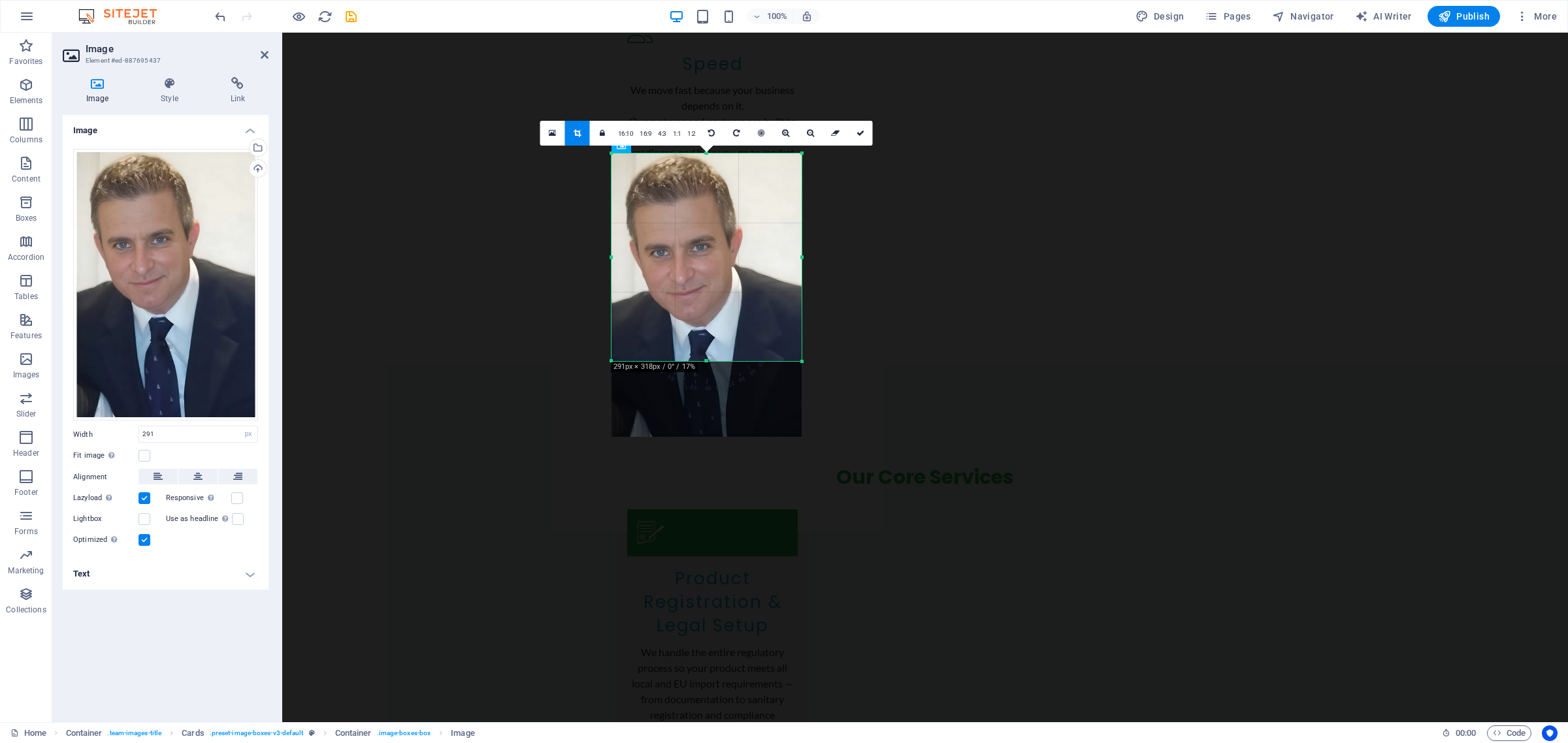
drag, startPoint x: 710, startPoint y: 403, endPoint x: 716, endPoint y: 359, distance: 44.4
click at [716, 359] on div at bounding box center [707, 361] width 190 height 5
click at [861, 132] on icon at bounding box center [860, 133] width 8 height 8
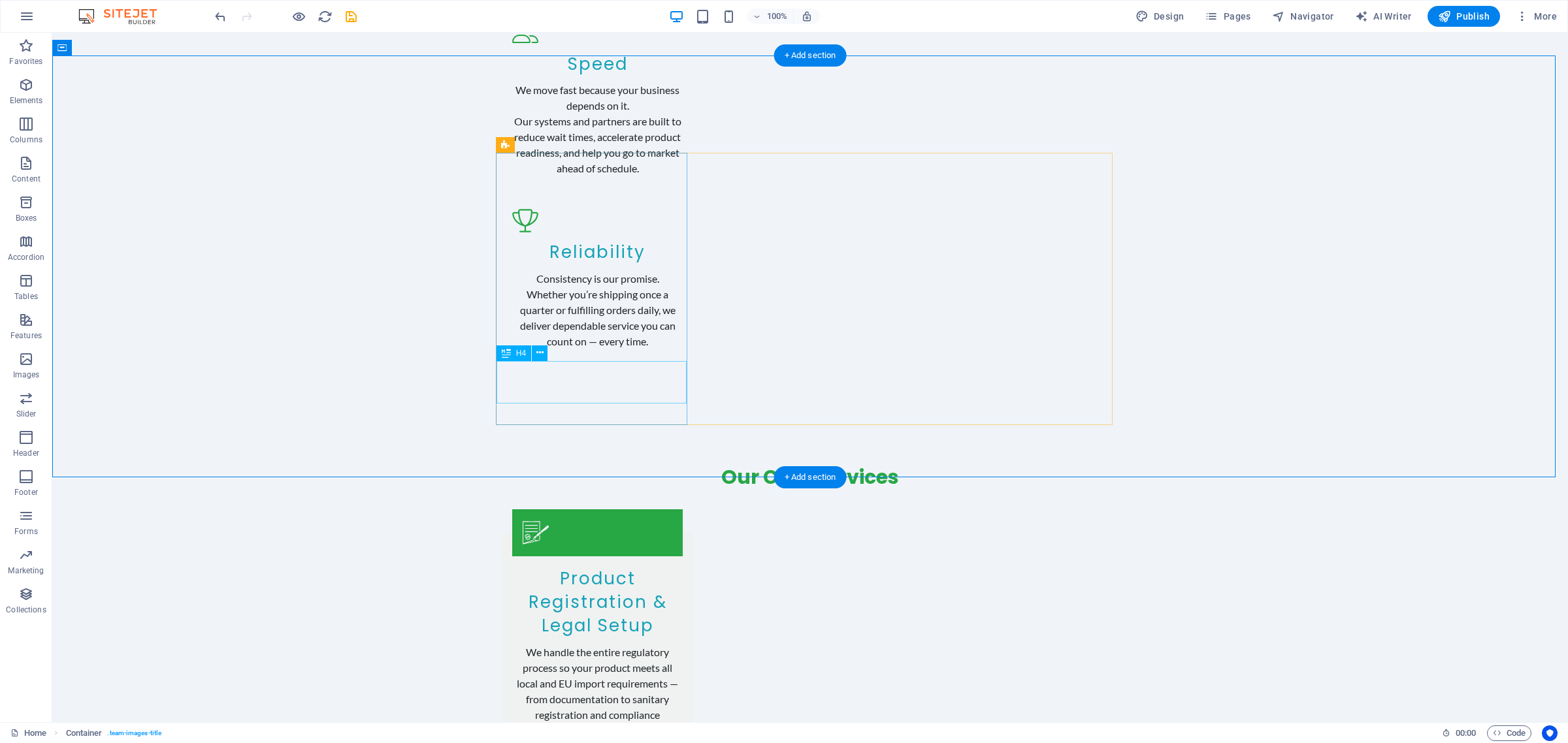
select select "px"
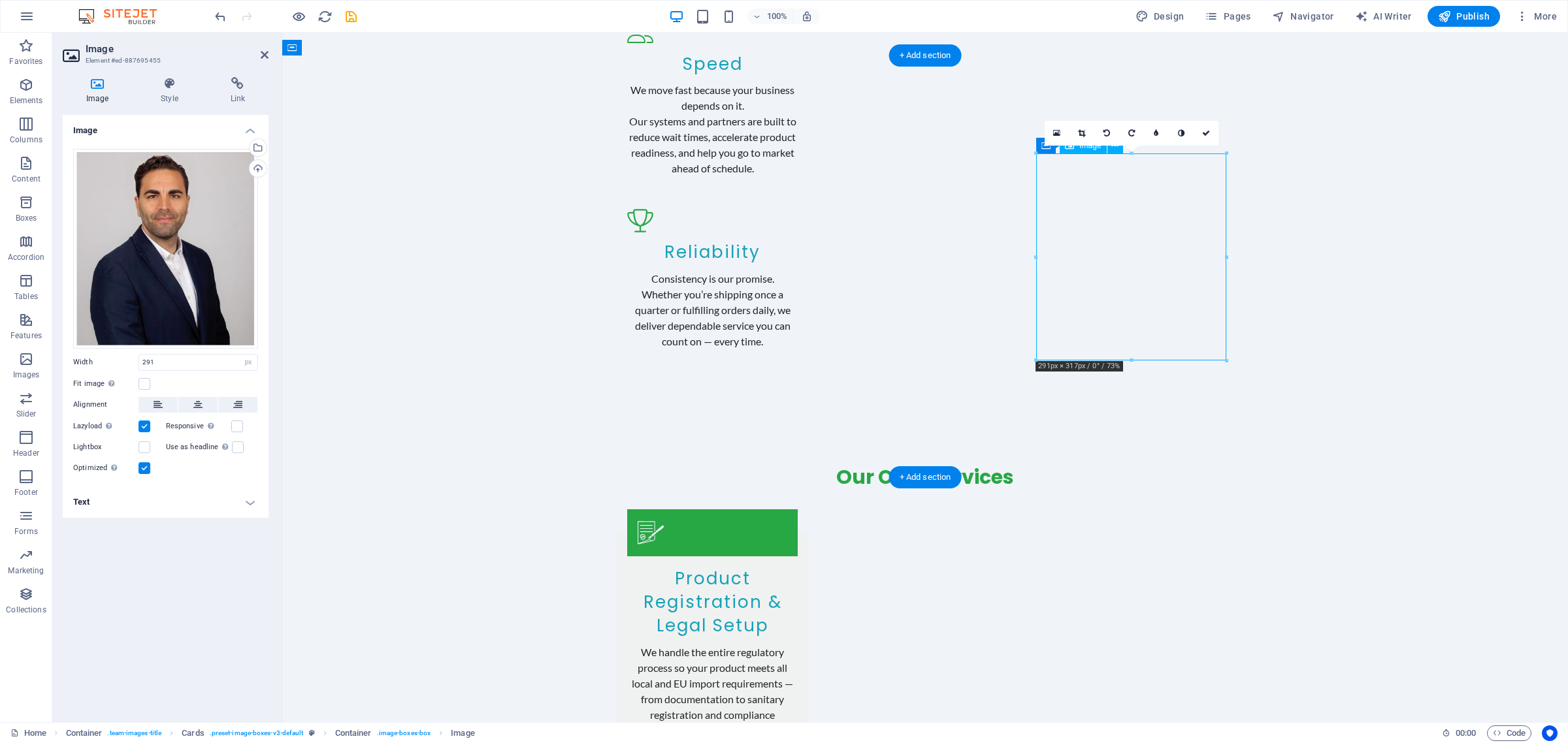
drag, startPoint x: 1130, startPoint y: 213, endPoint x: 1127, endPoint y: 231, distance: 18.2
click at [1082, 134] on icon at bounding box center [1081, 133] width 7 height 8
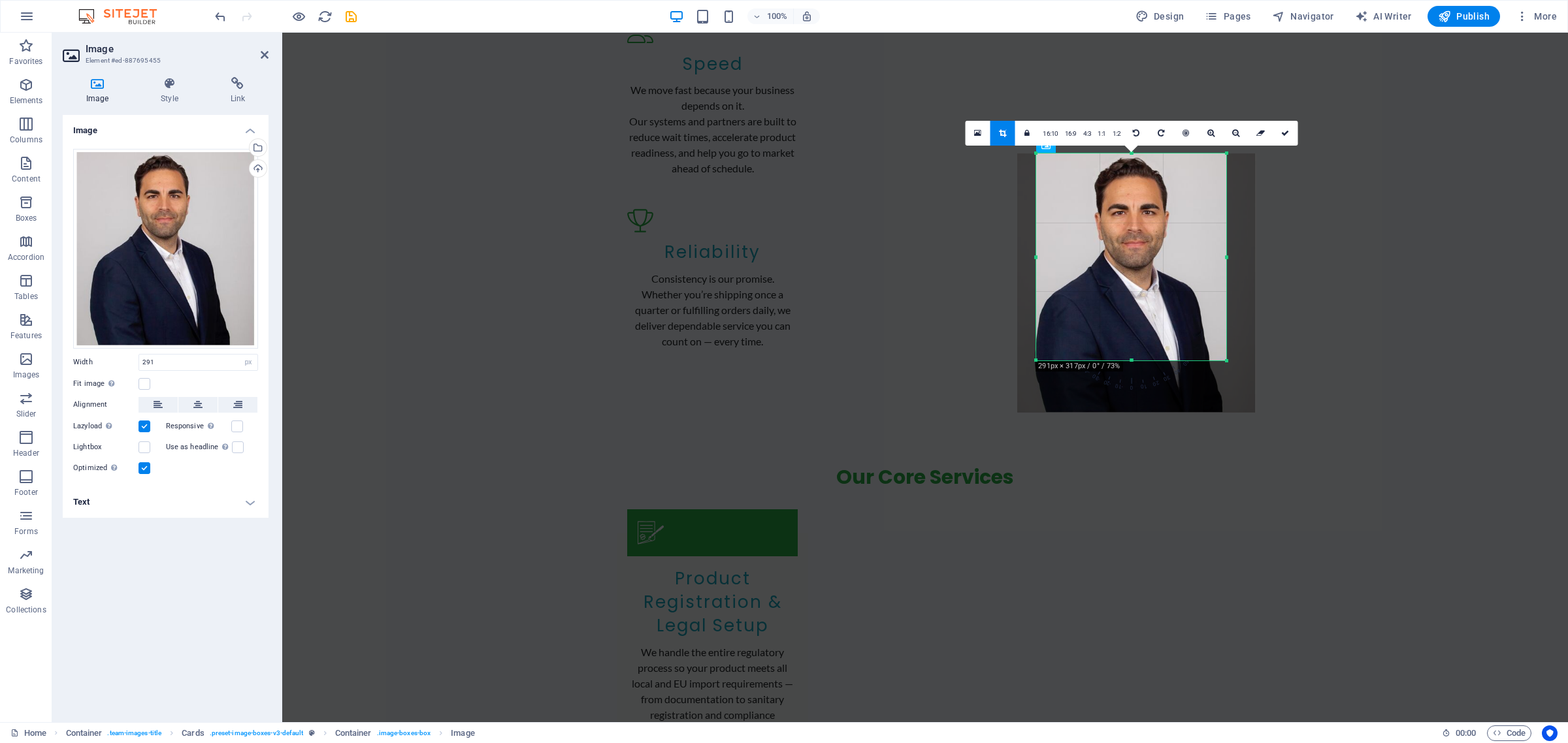
click at [1114, 232] on div at bounding box center [1137, 283] width 239 height 259
click at [1290, 140] on link at bounding box center [1285, 133] width 25 height 25
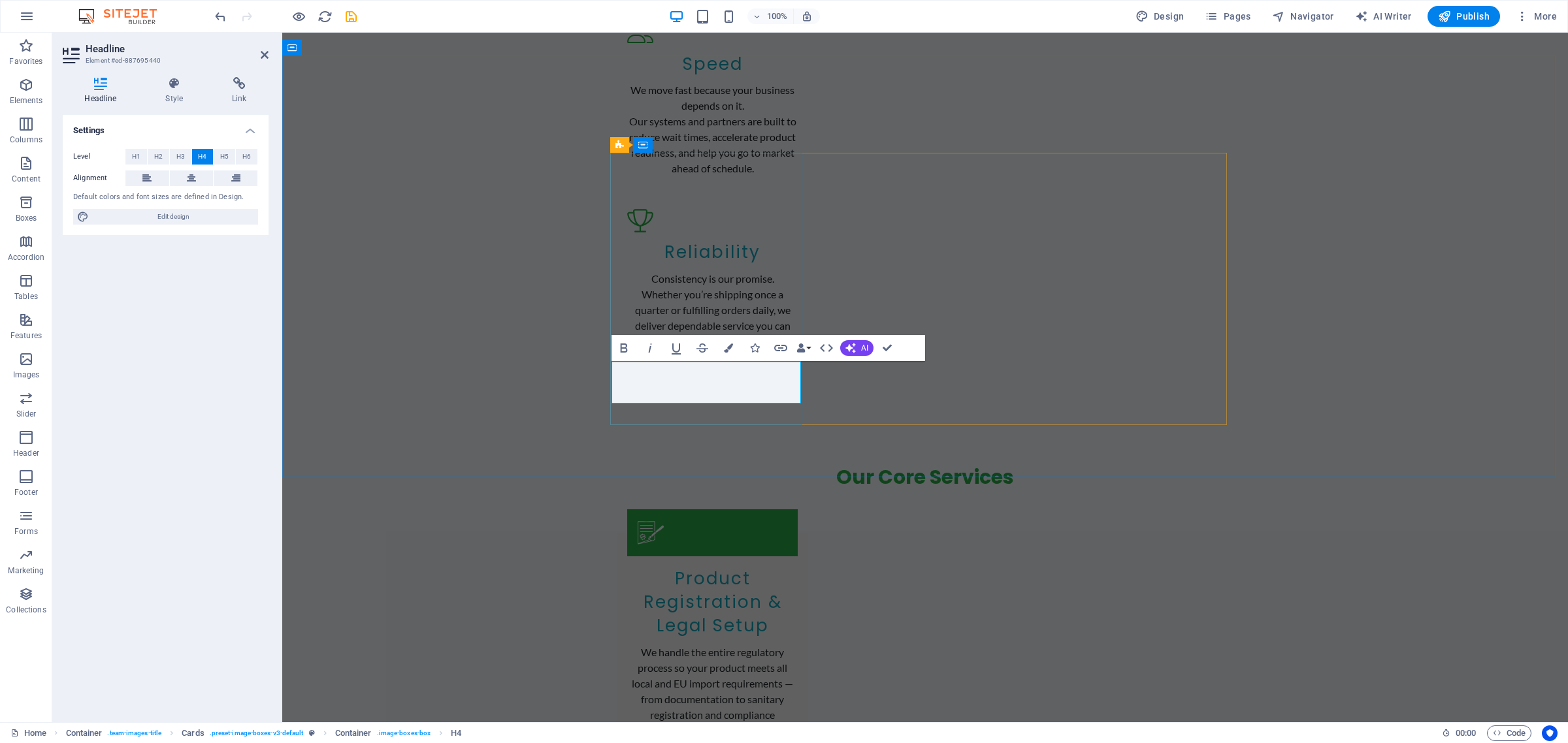
drag, startPoint x: 733, startPoint y: 380, endPoint x: 634, endPoint y: 370, distance: 99.5
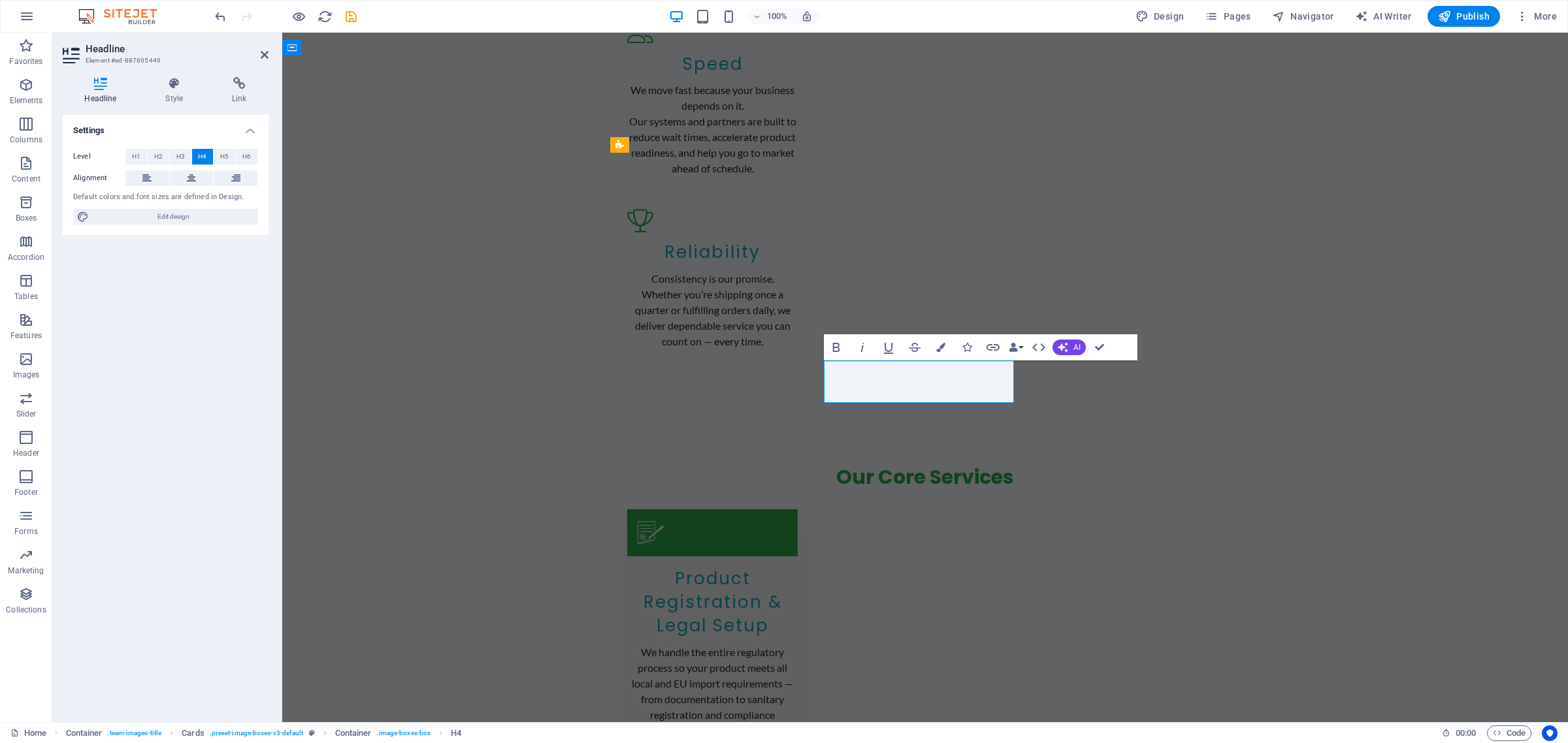
drag, startPoint x: 852, startPoint y: 377, endPoint x: 941, endPoint y: 385, distance: 89.4
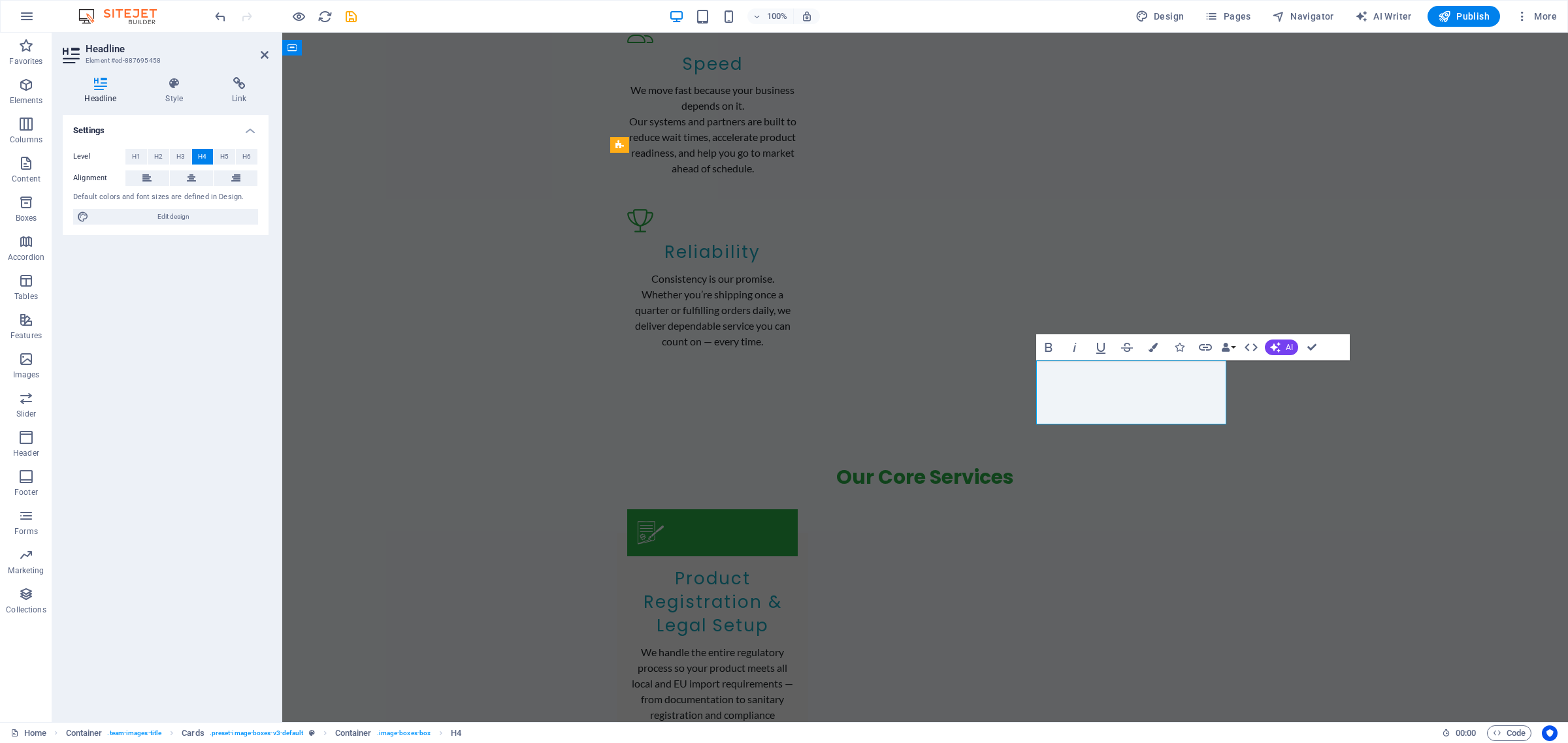
drag, startPoint x: 1049, startPoint y: 380, endPoint x: 1147, endPoint y: 380, distance: 98.0
drag, startPoint x: 1201, startPoint y: 403, endPoint x: 1069, endPoint y: 403, distance: 132.0
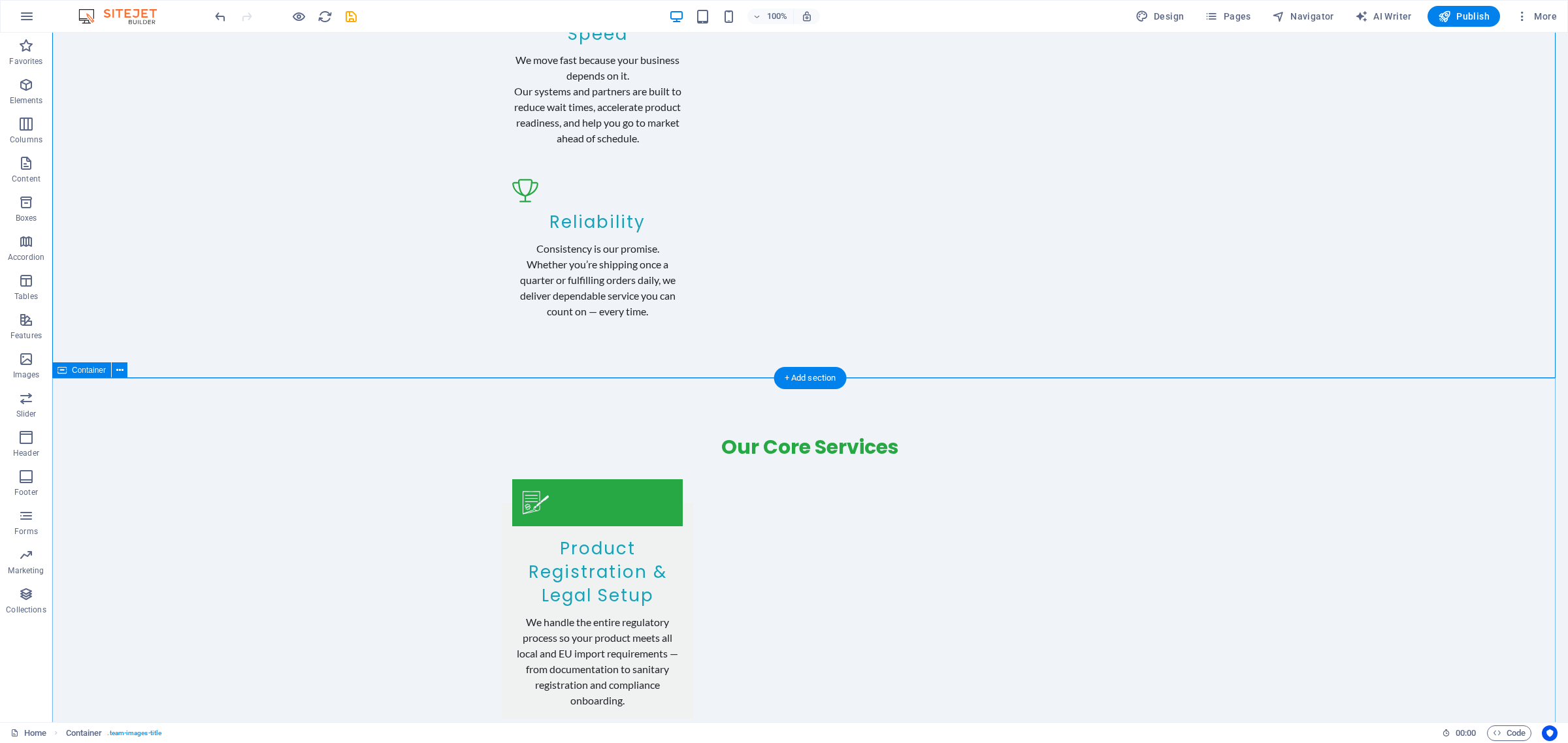
scroll to position [2122, 0]
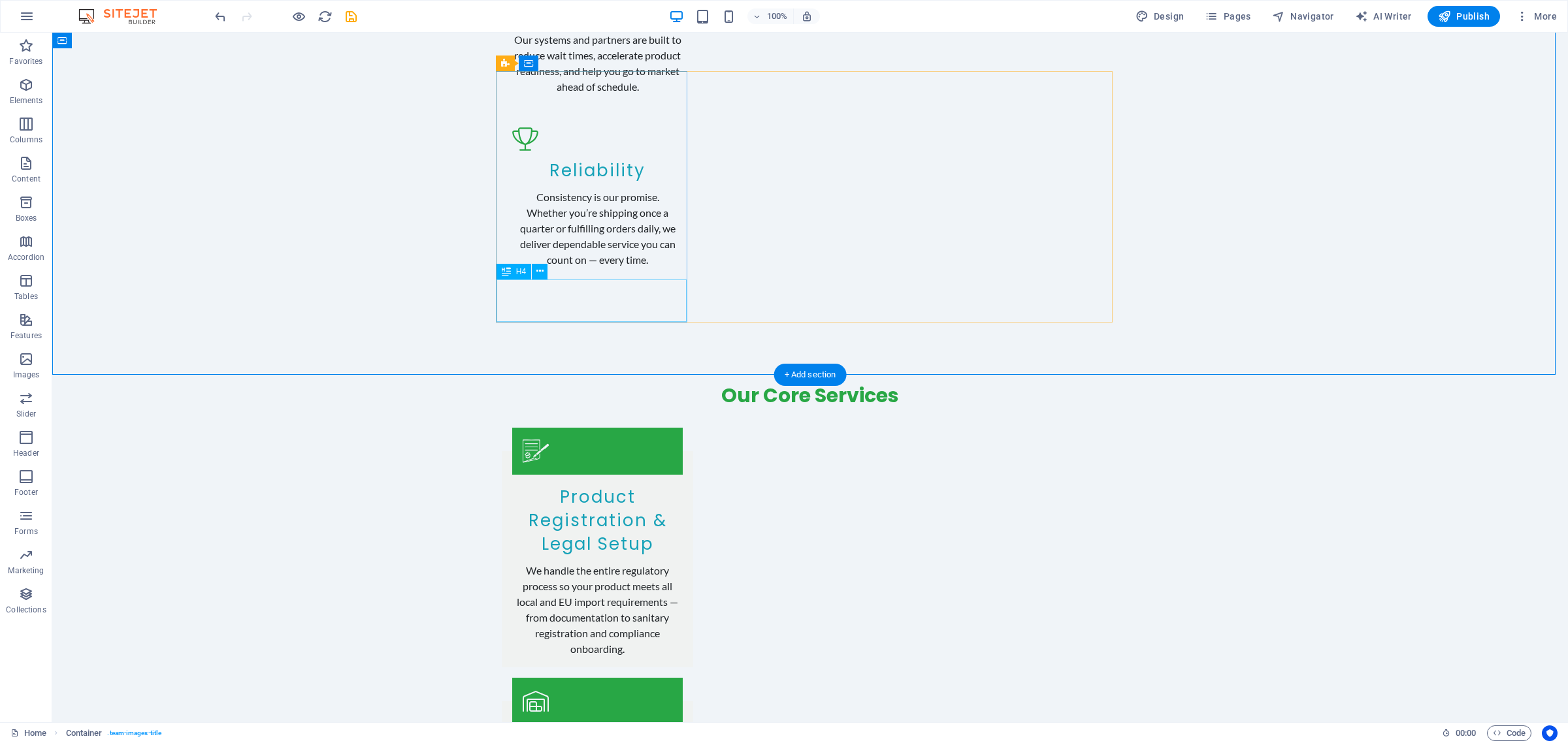
click at [538, 268] on icon at bounding box center [539, 271] width 7 height 14
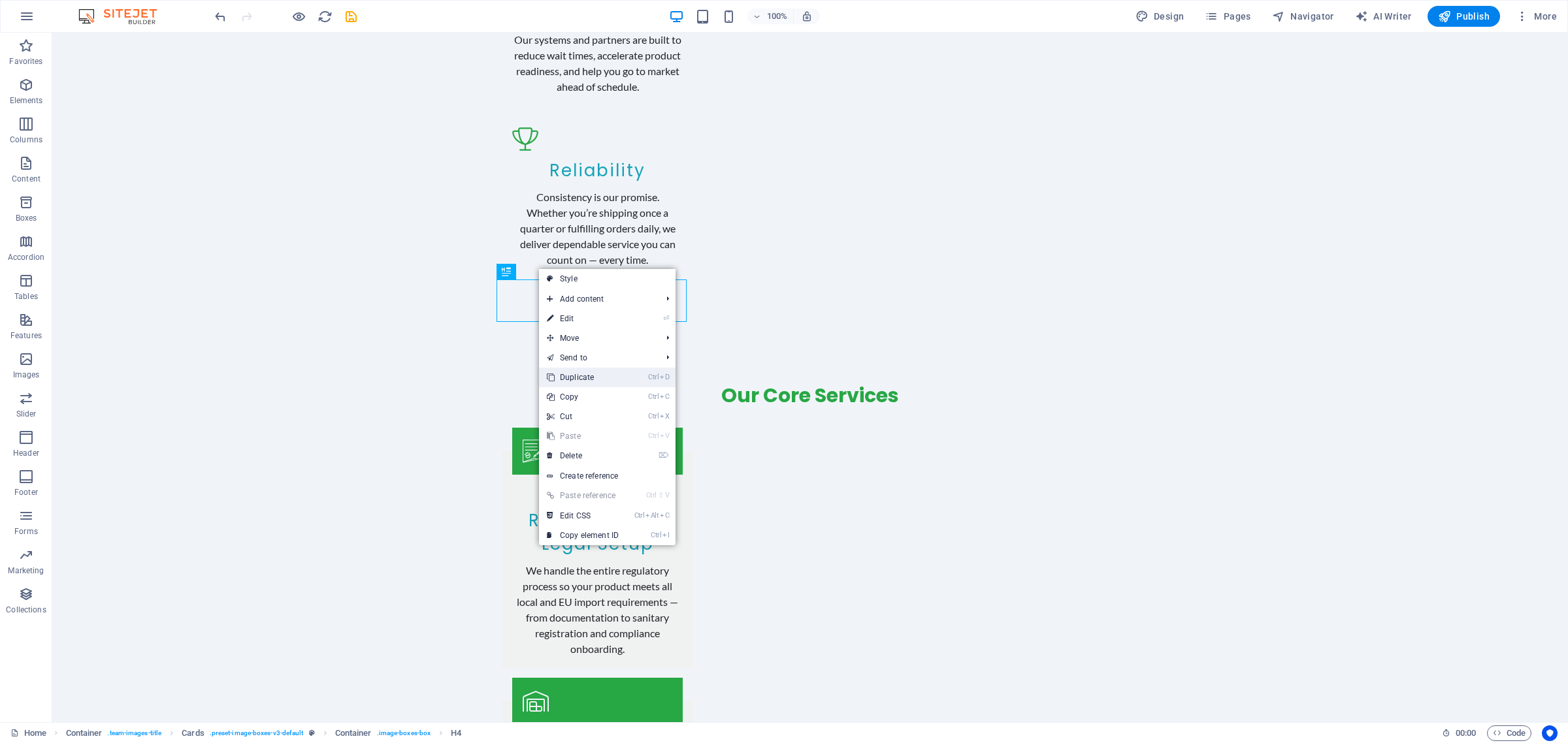
click at [583, 376] on link "Ctrl D Duplicate" at bounding box center [583, 377] width 87 height 20
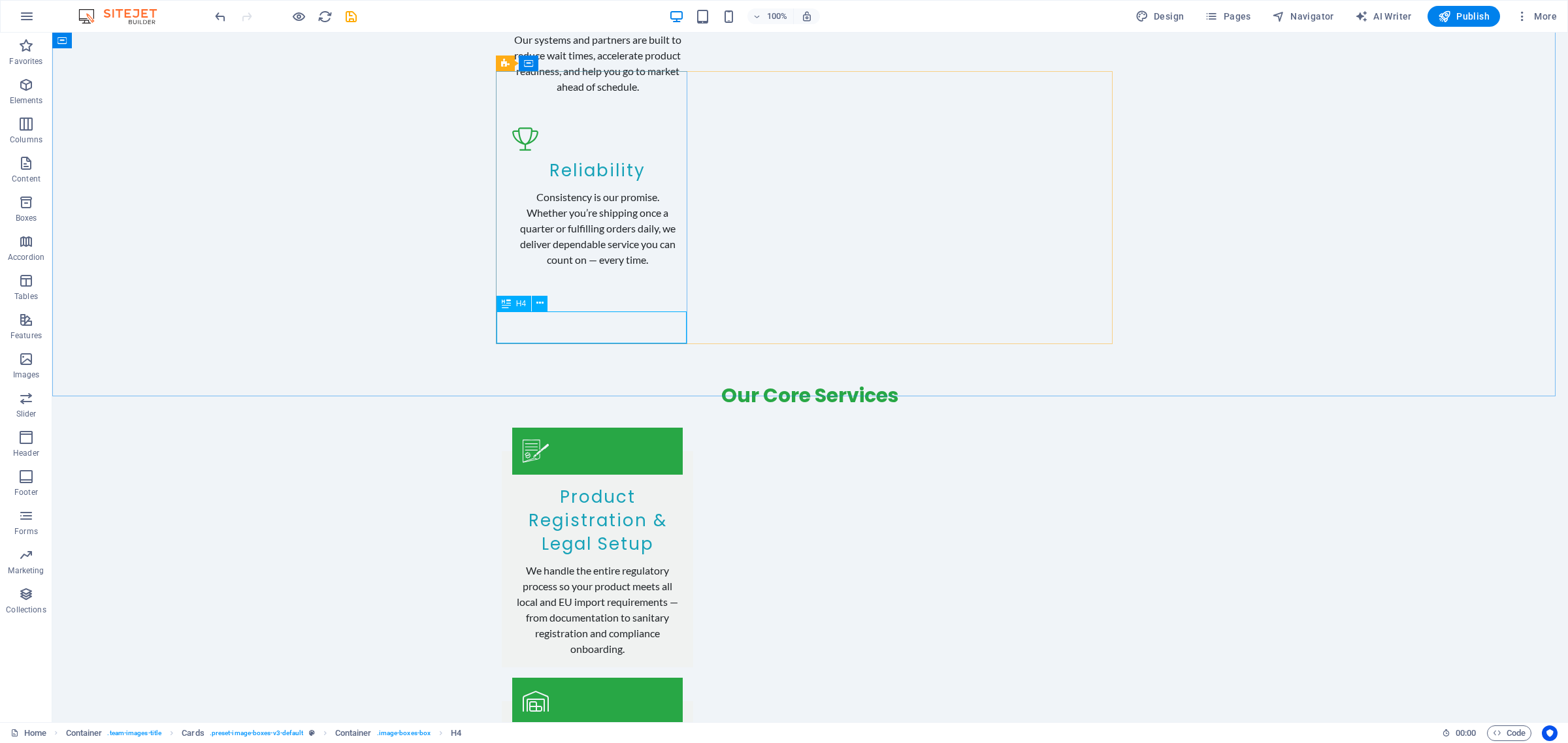
click at [504, 299] on icon at bounding box center [506, 304] width 9 height 15
click at [521, 307] on span "H4" at bounding box center [521, 304] width 10 height 8
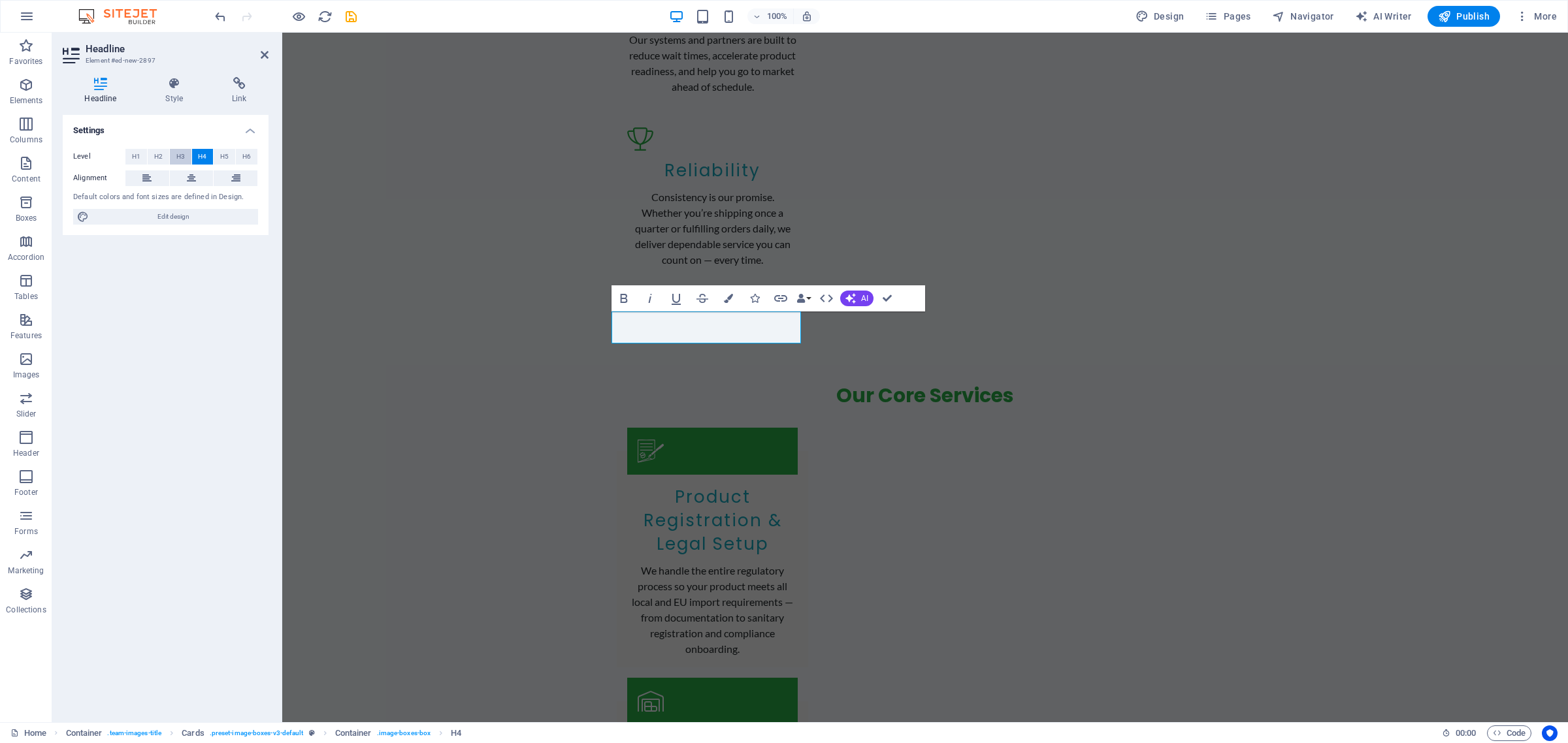
click at [178, 156] on span "H3" at bounding box center [180, 156] width 8 height 15
click at [222, 156] on span "H5" at bounding box center [224, 156] width 8 height 15
click at [243, 155] on span "H6" at bounding box center [246, 156] width 8 height 15
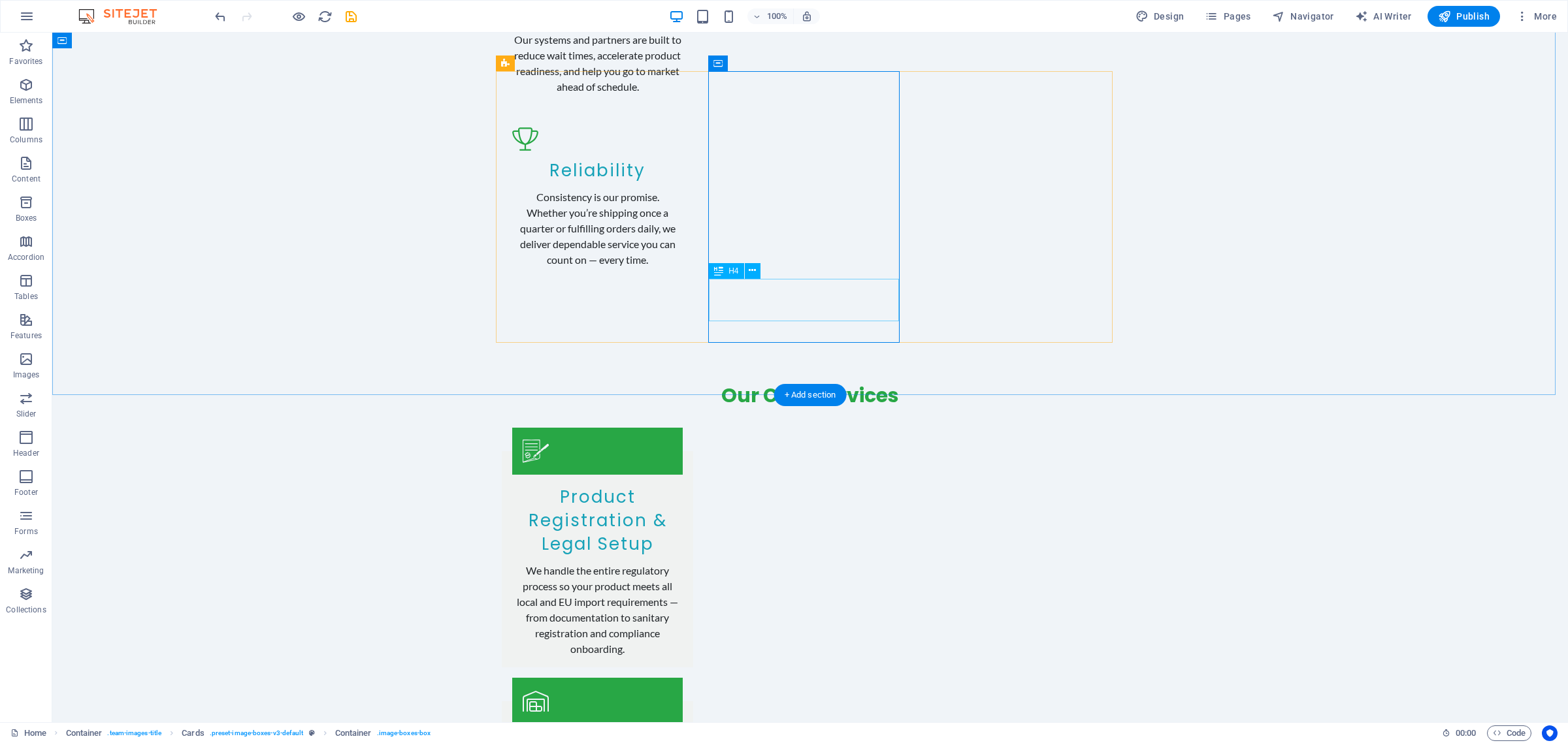
click at [755, 273] on icon at bounding box center [752, 271] width 7 height 14
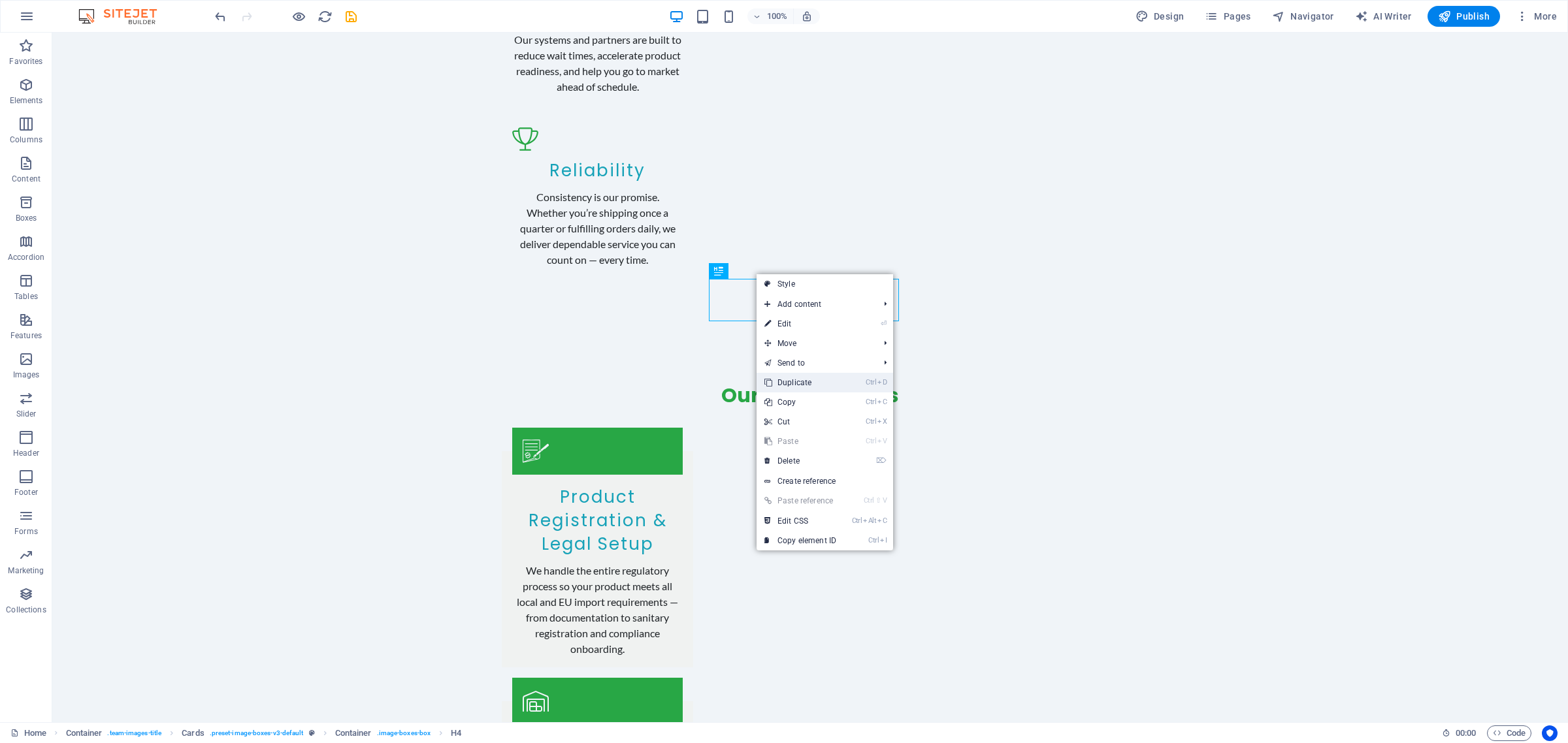
click at [814, 383] on link "Ctrl D Duplicate" at bounding box center [800, 383] width 87 height 20
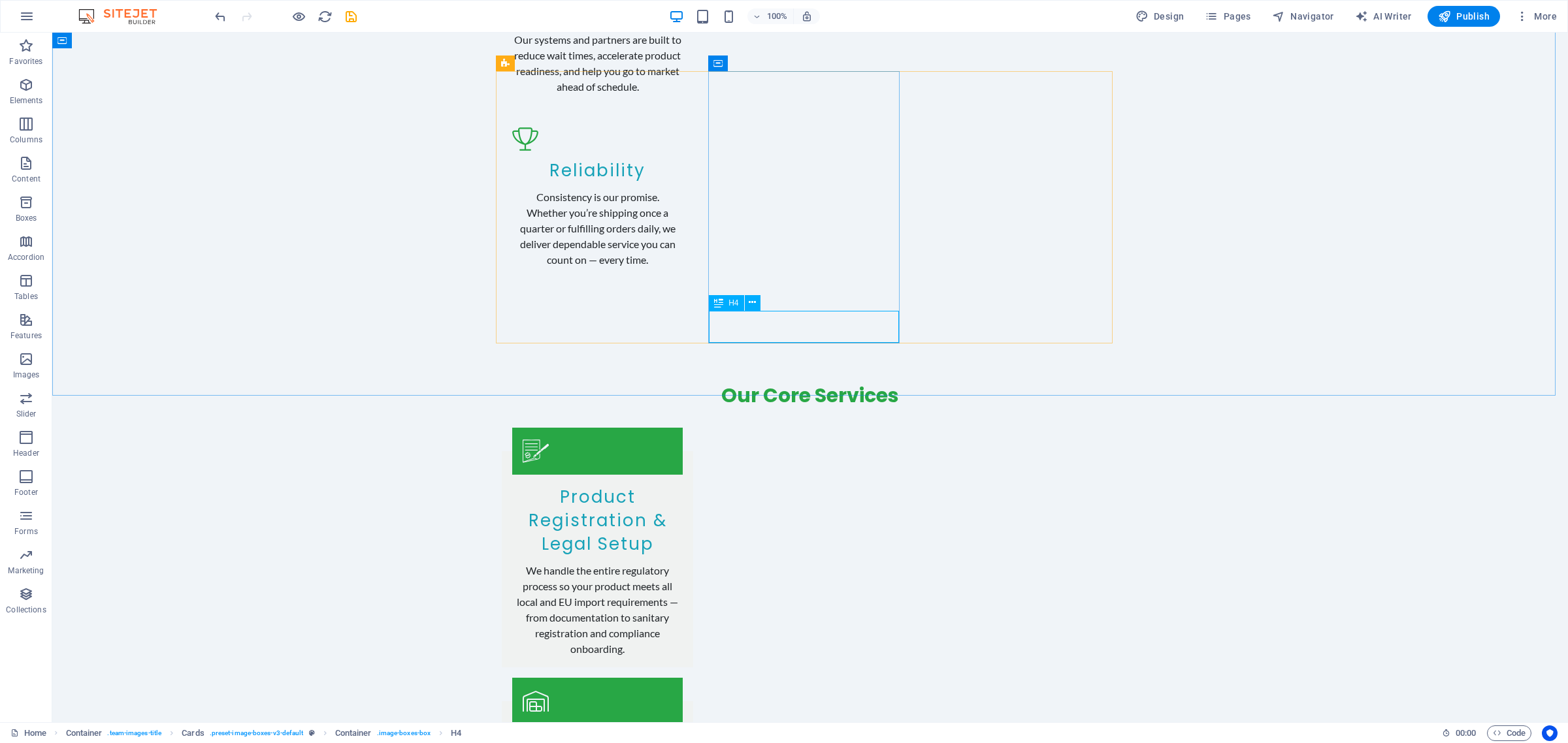
click at [733, 305] on span "H4" at bounding box center [733, 303] width 10 height 8
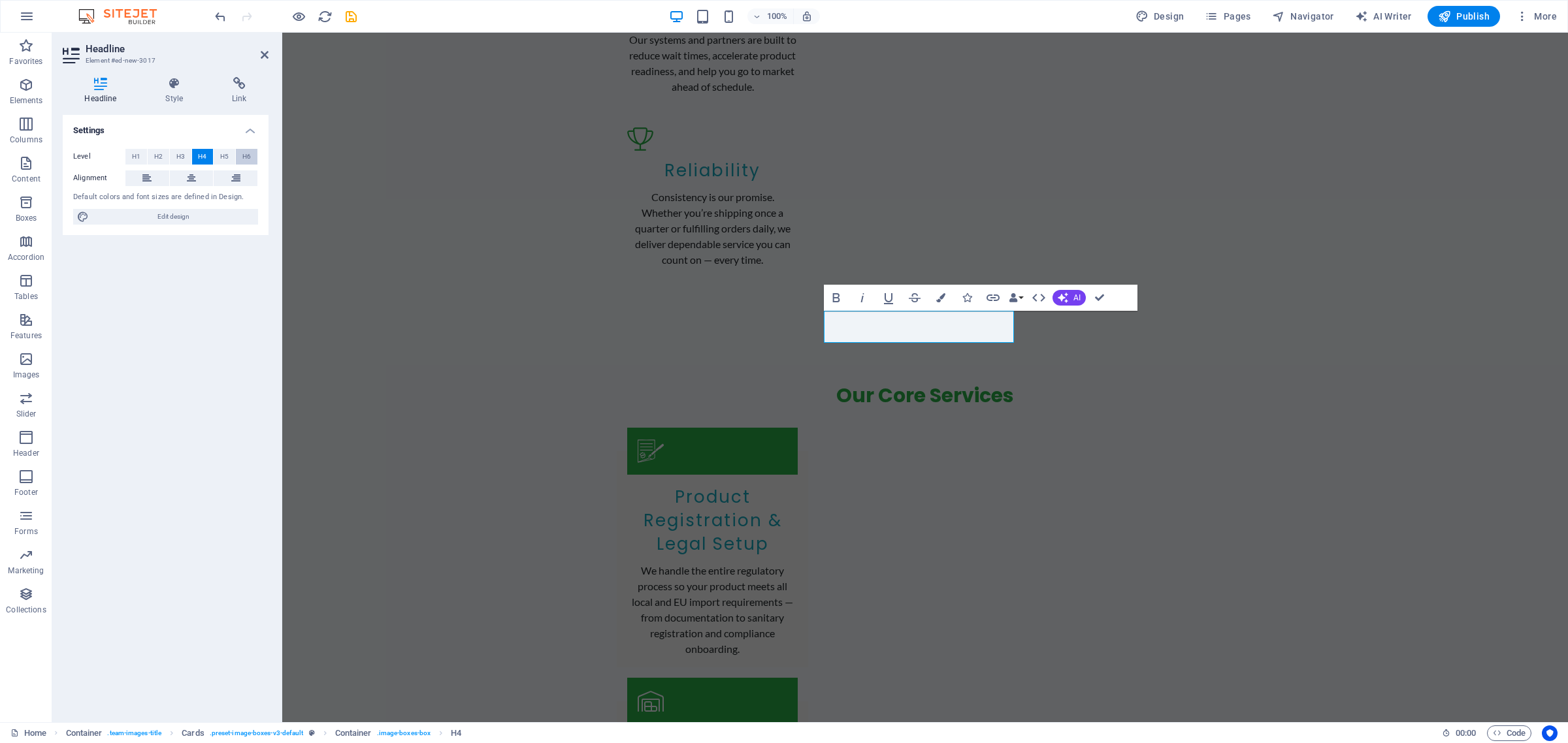
click at [249, 152] on span "H6" at bounding box center [246, 156] width 8 height 15
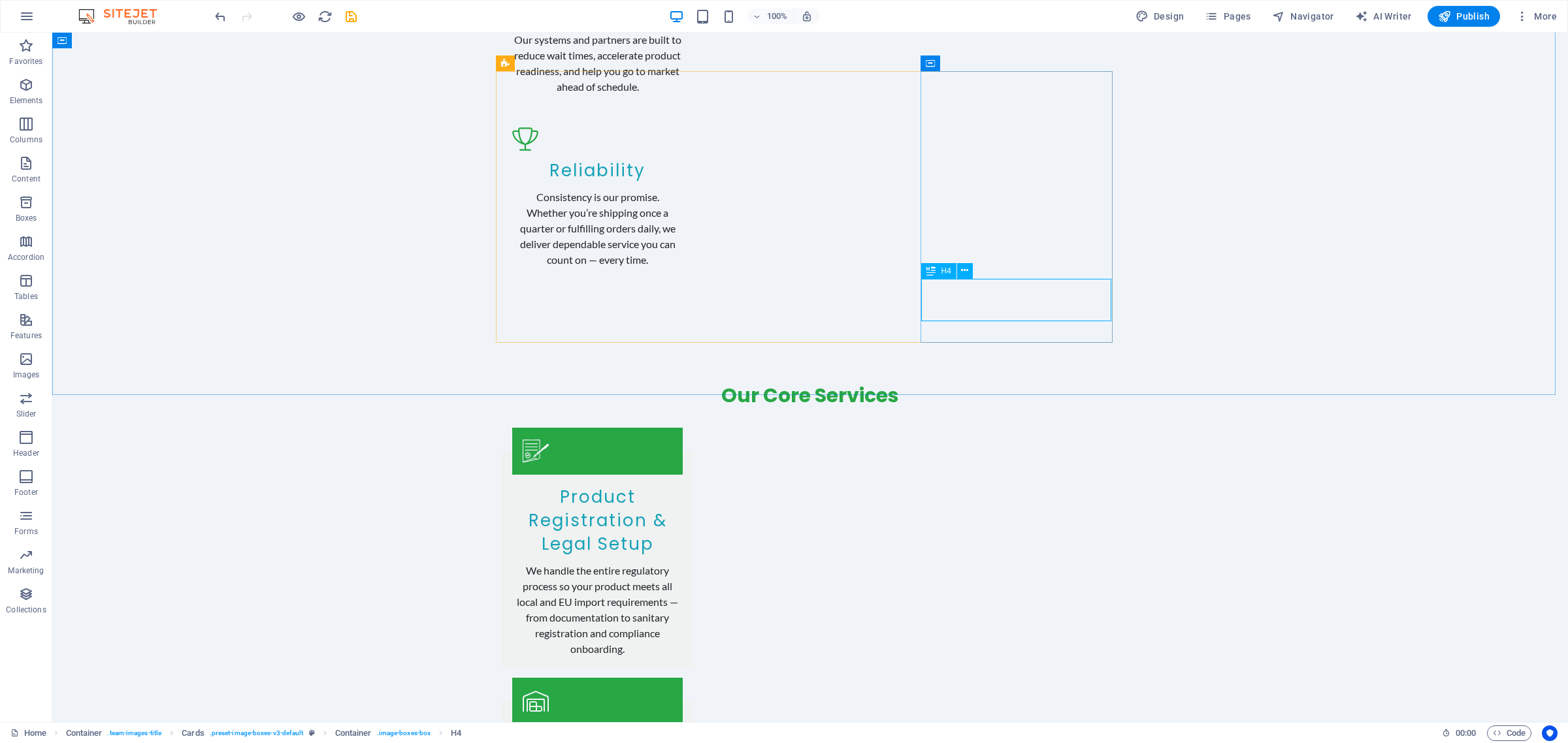
click at [955, 266] on div "H4" at bounding box center [938, 271] width 35 height 15
click at [962, 271] on icon at bounding box center [964, 271] width 7 height 14
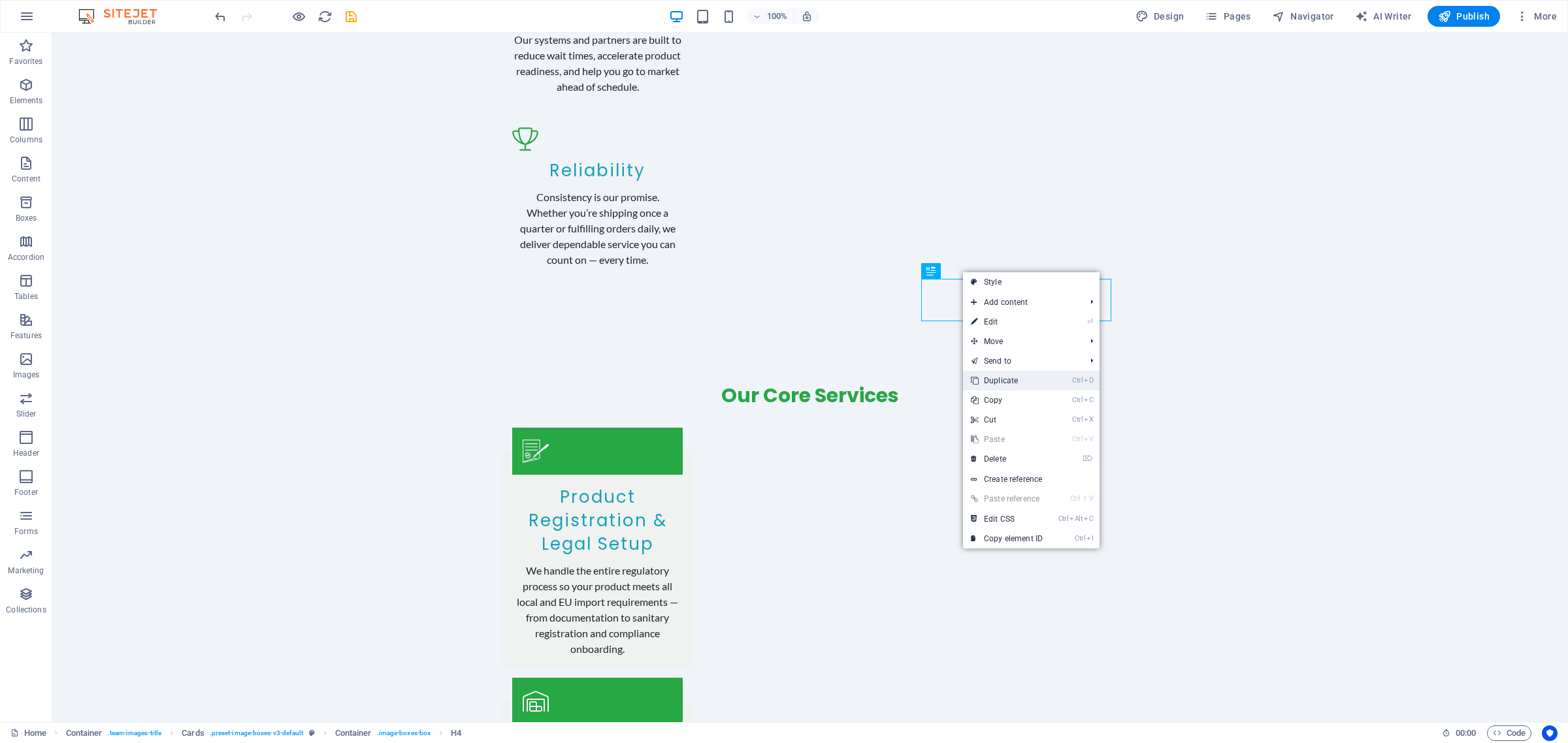
click at [1002, 376] on link "Ctrl D Duplicate" at bounding box center [1006, 381] width 87 height 20
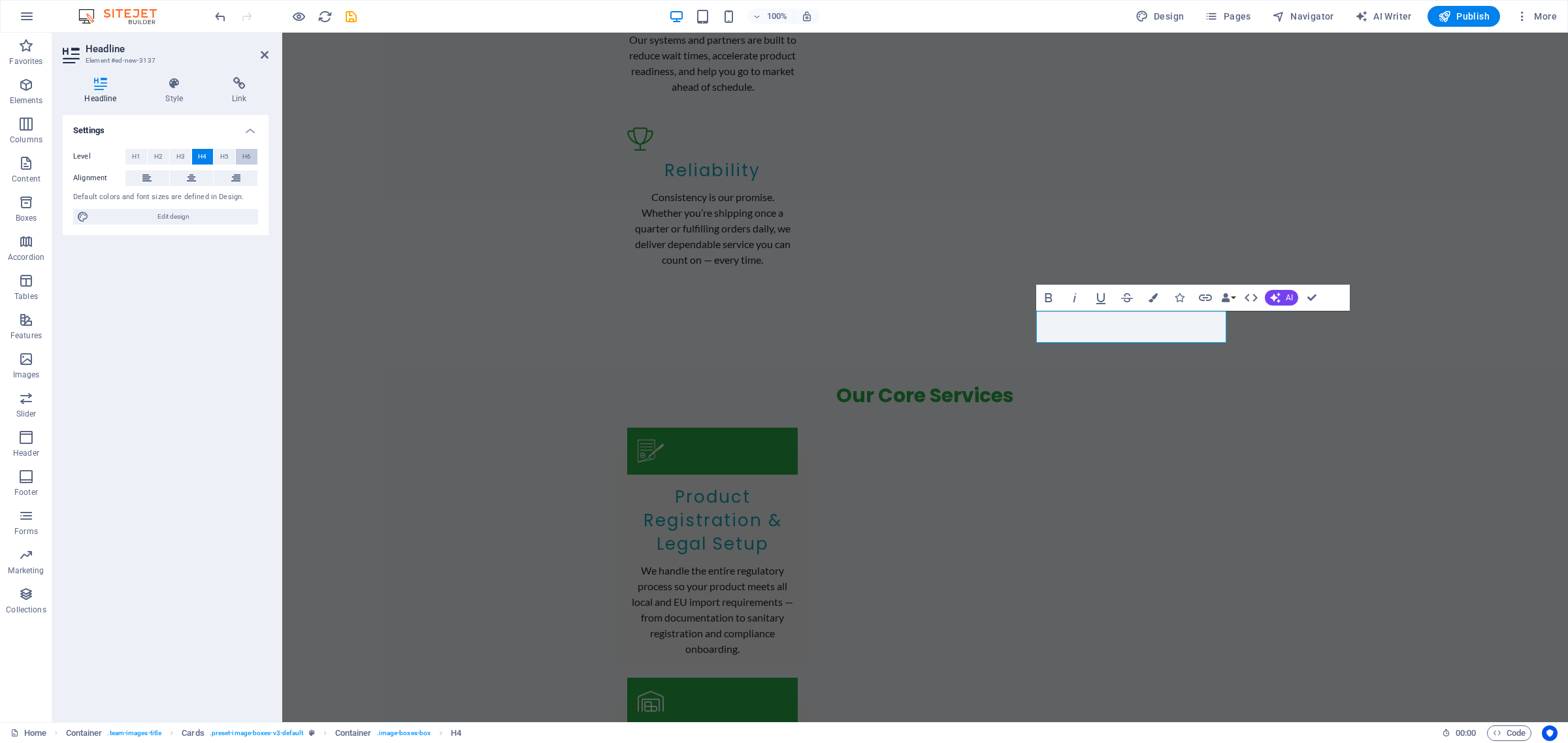
click at [249, 152] on span "H6" at bounding box center [246, 156] width 8 height 15
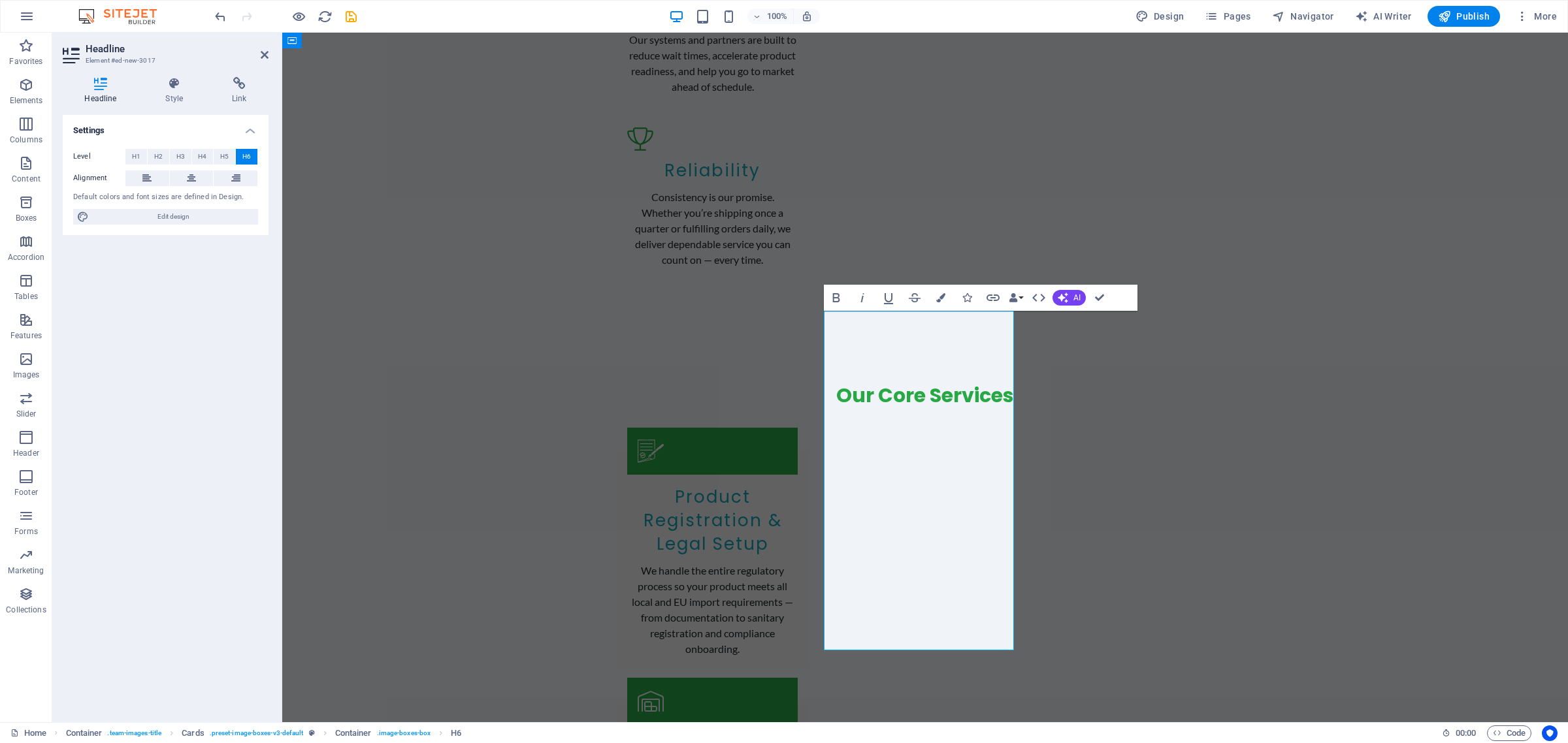
scroll to position [4838, 0]
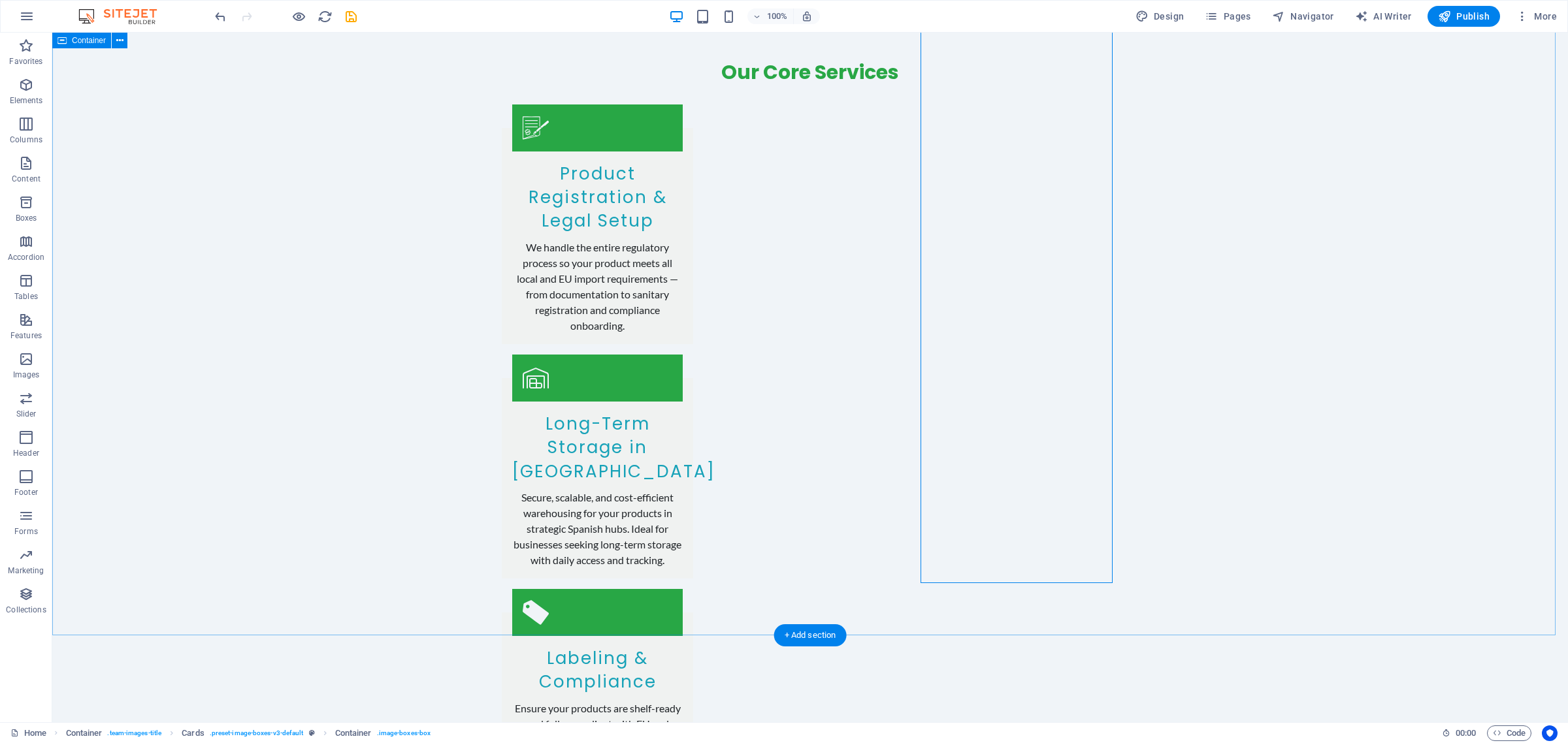
scroll to position [2449, 0]
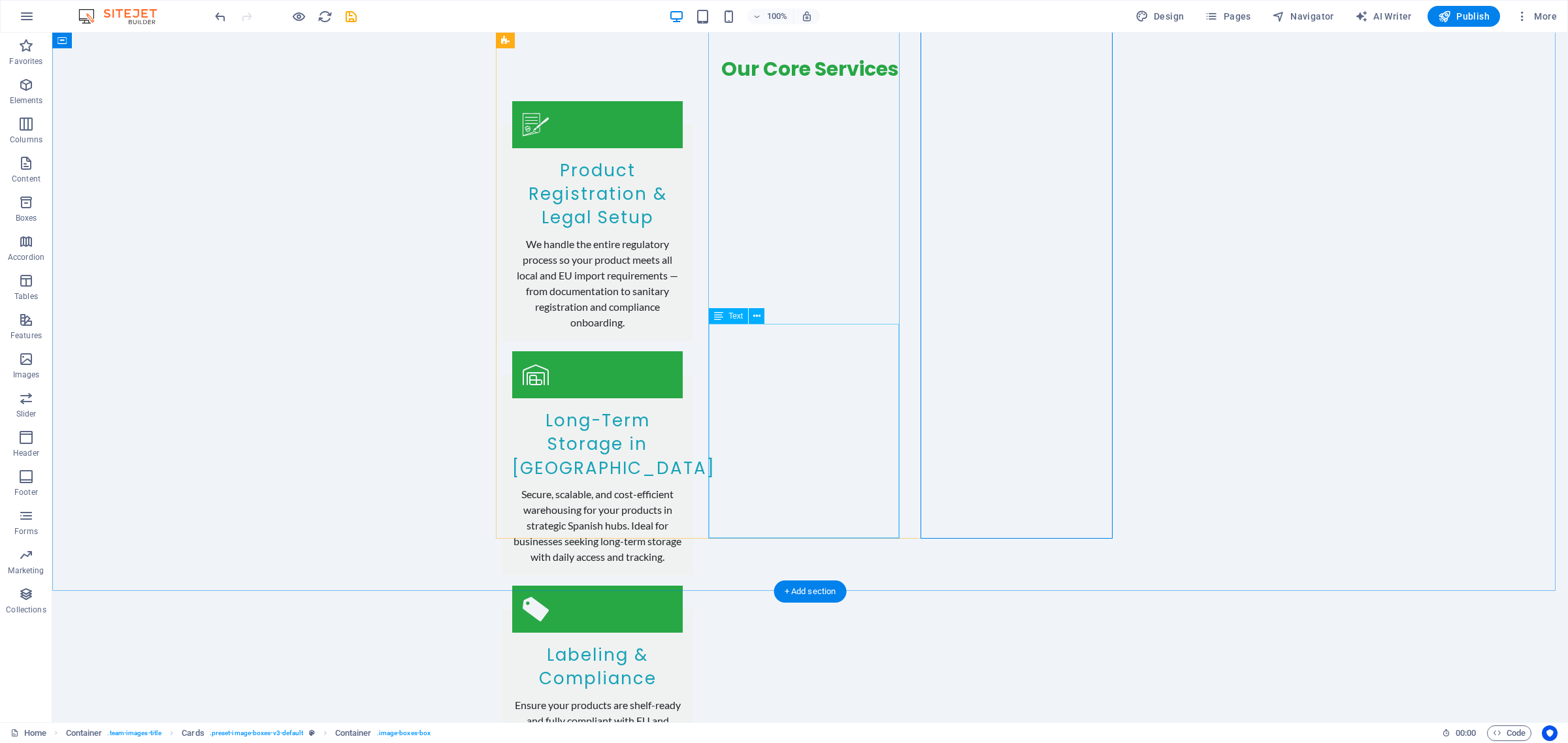
click at [755, 312] on icon at bounding box center [756, 317] width 7 height 14
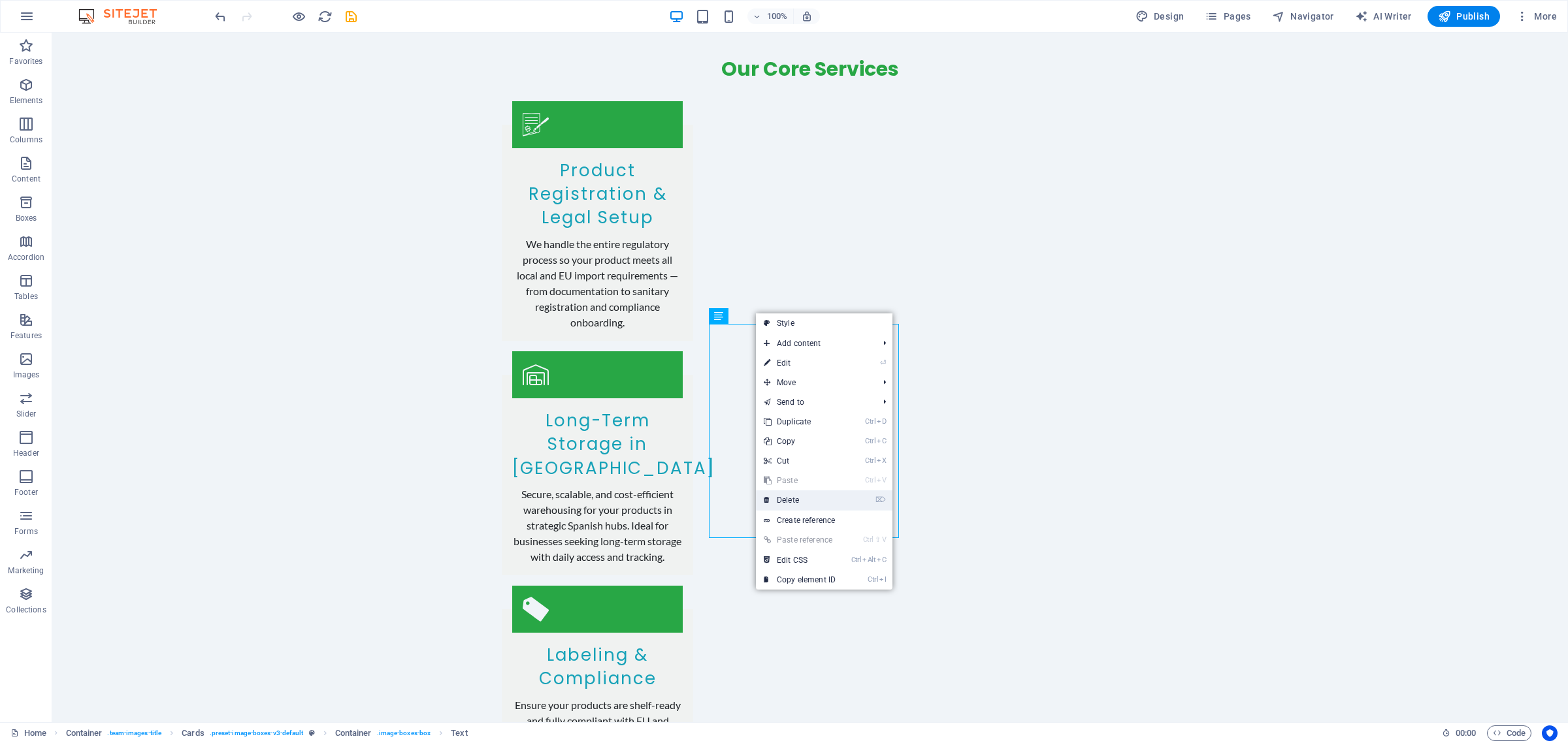
click at [801, 501] on link "⌦ Delete" at bounding box center [799, 501] width 87 height 20
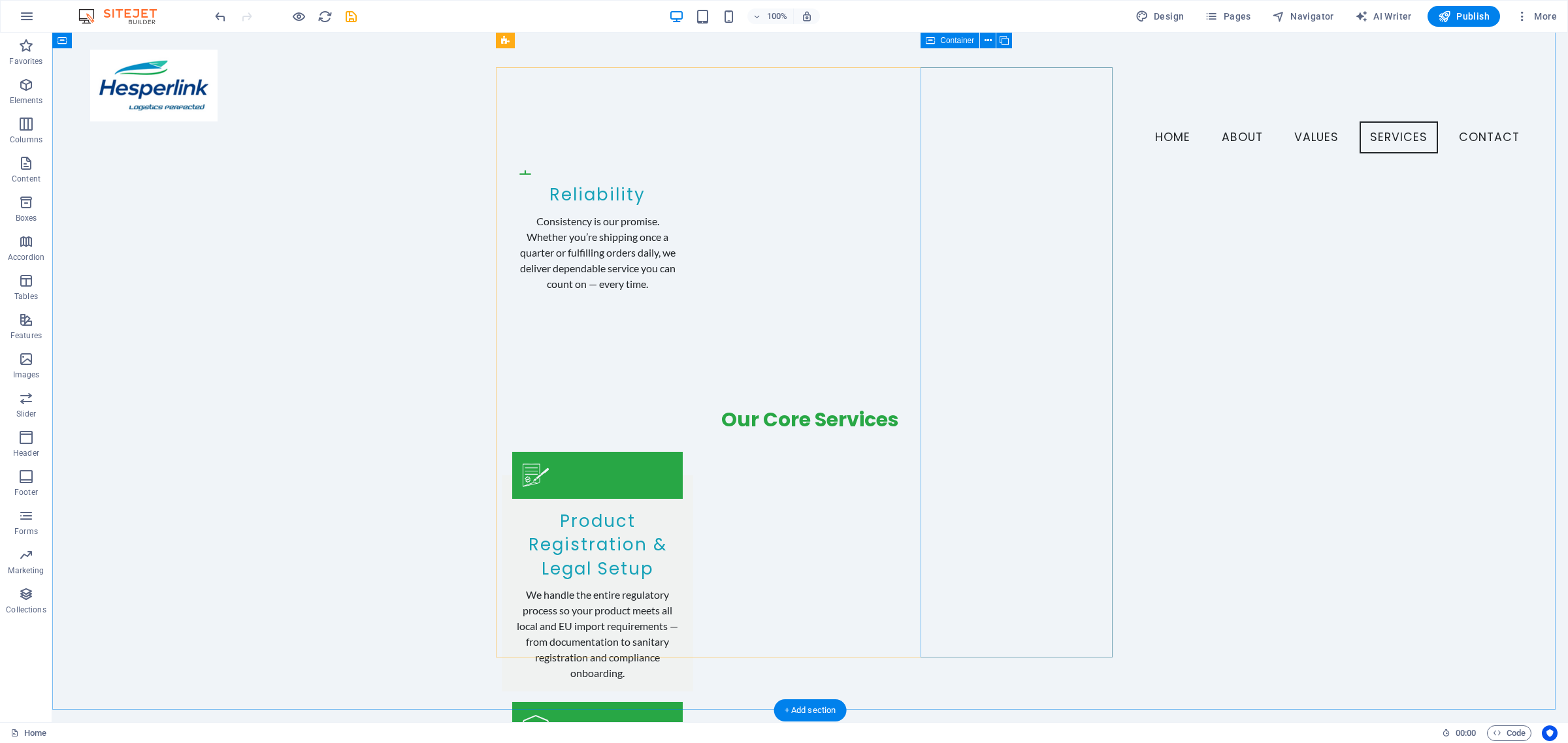
scroll to position [2017, 0]
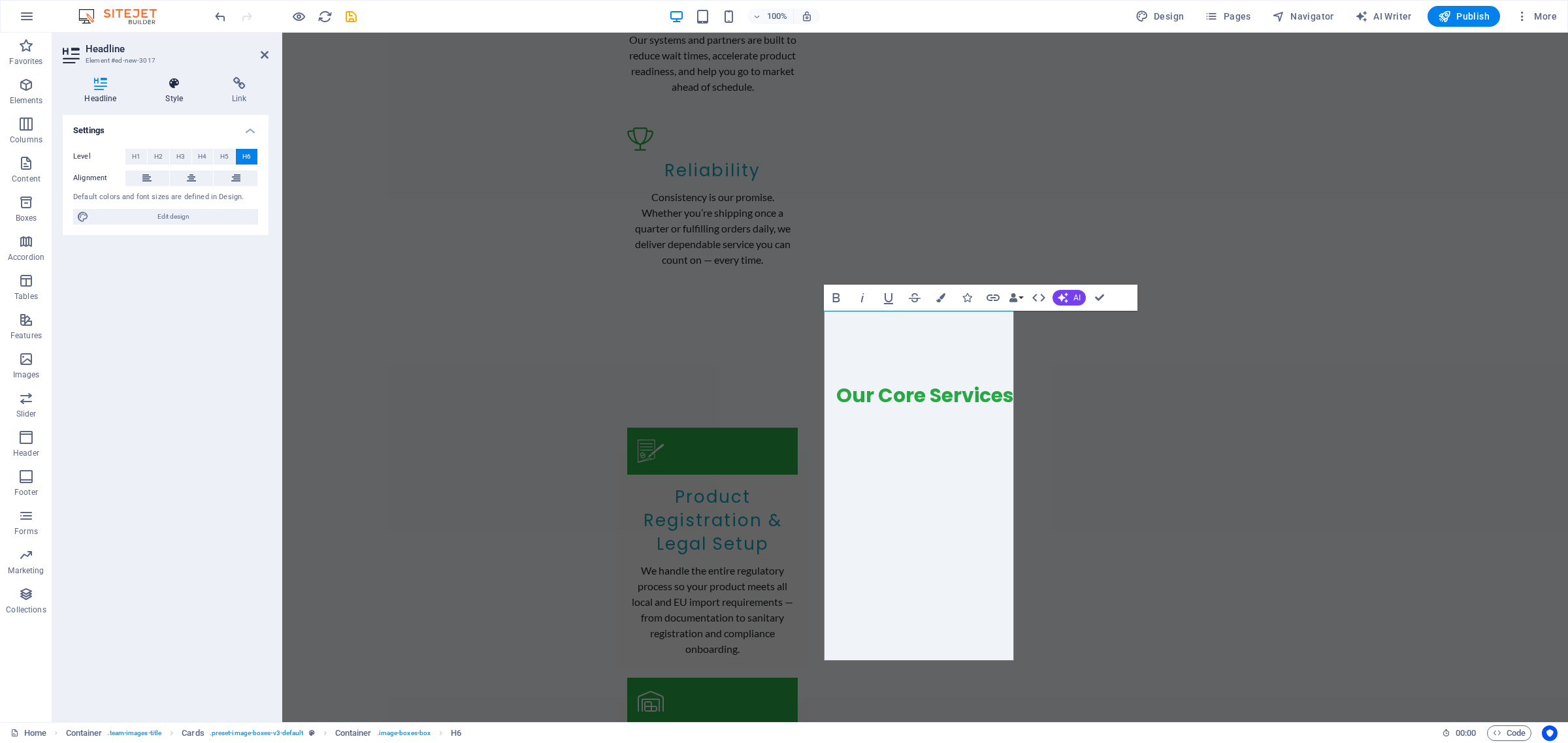
click at [174, 78] on icon at bounding box center [174, 83] width 61 height 13
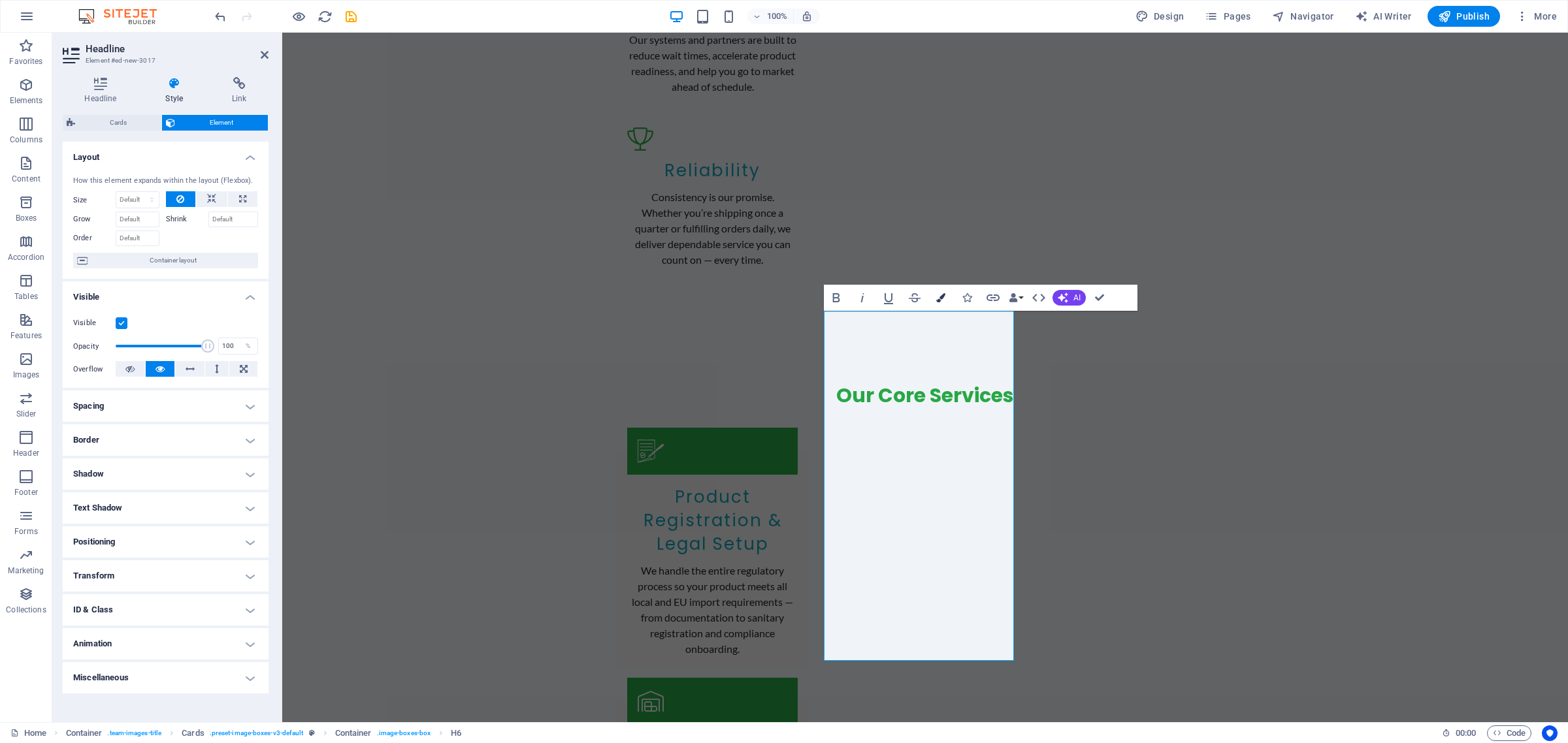
click at [939, 296] on icon "button" at bounding box center [940, 298] width 9 height 9
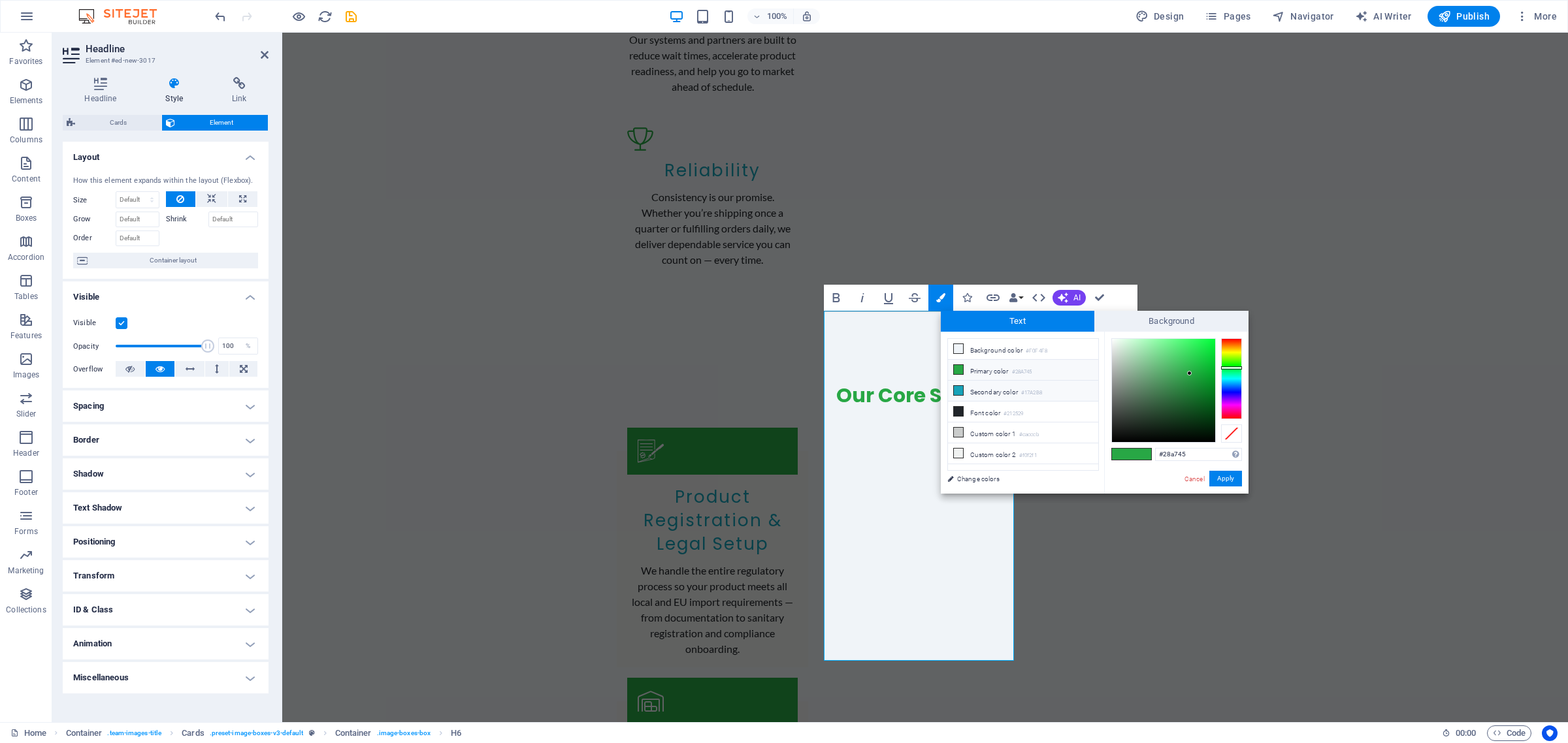
click at [955, 392] on icon at bounding box center [958, 390] width 9 height 9
type input "#17a2b8"
drag, startPoint x: 1232, startPoint y: 472, endPoint x: 950, endPoint y: 439, distance: 283.9
click at [1232, 472] on button "Apply" at bounding box center [1225, 478] width 33 height 15
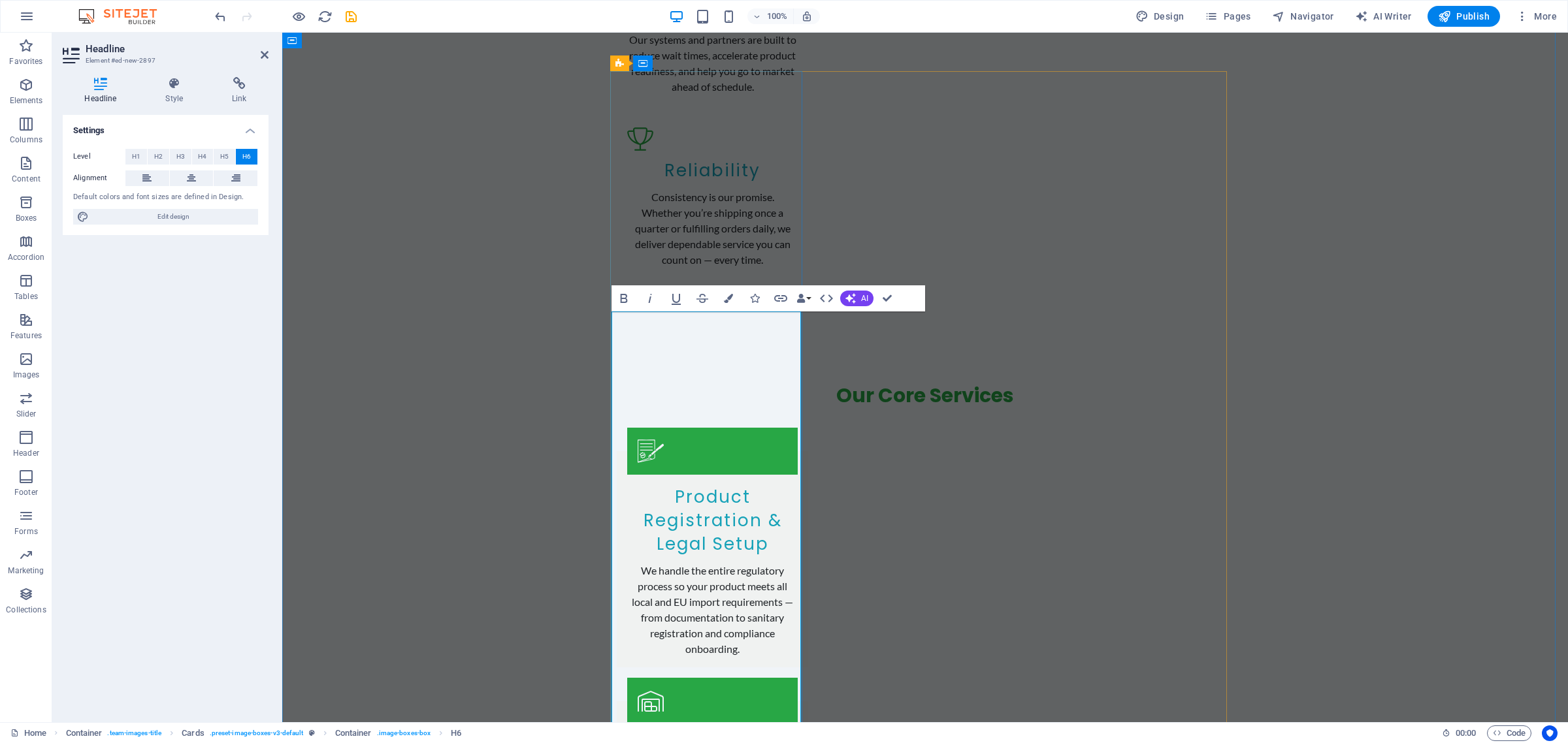
scroll to position [8408, 0]
click at [733, 299] on icon "button" at bounding box center [729, 298] width 9 height 9
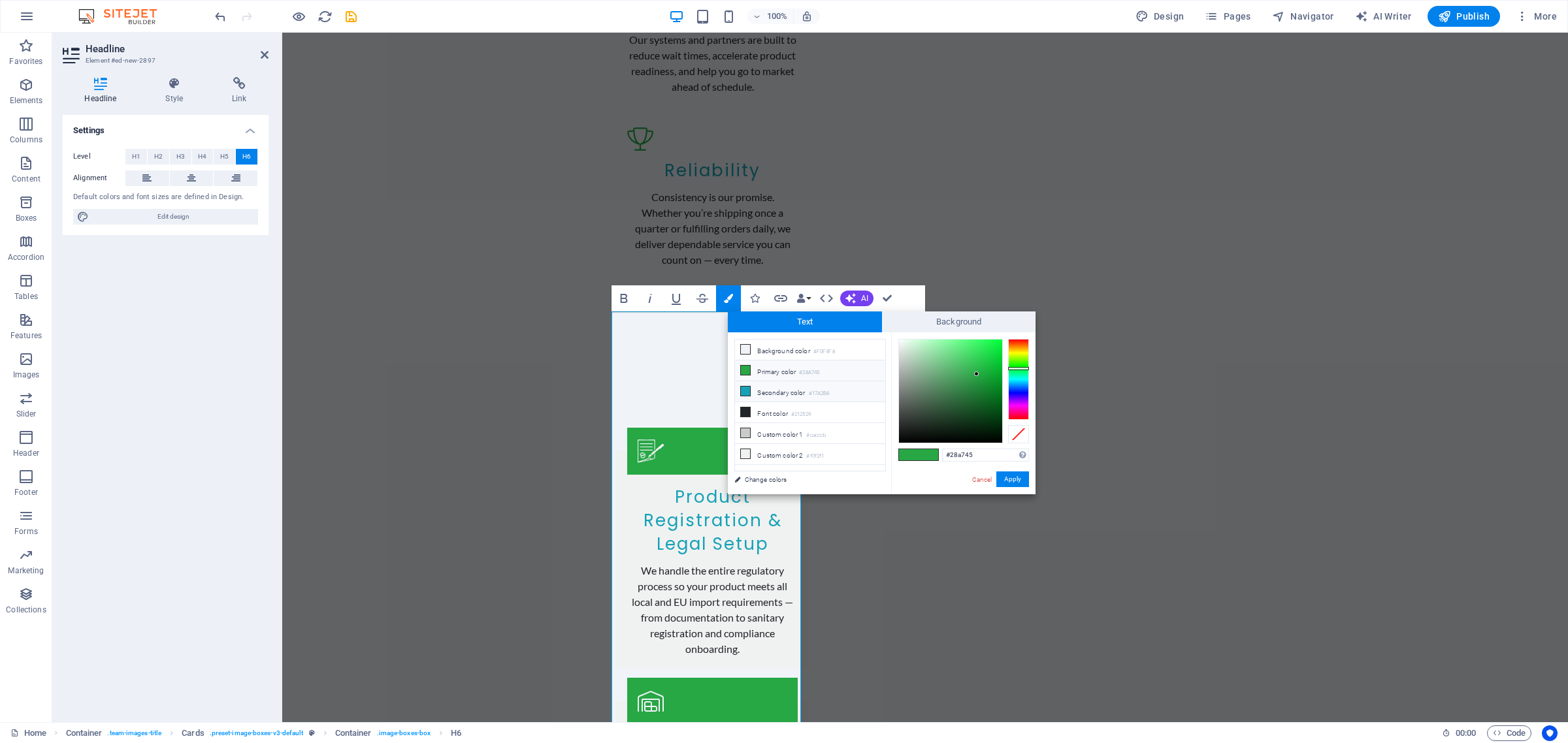
click at [782, 397] on li "Secondary color #17A2B8" at bounding box center [810, 391] width 150 height 21
type input "#17a2b8"
click at [1024, 482] on button "Apply" at bounding box center [1013, 479] width 33 height 15
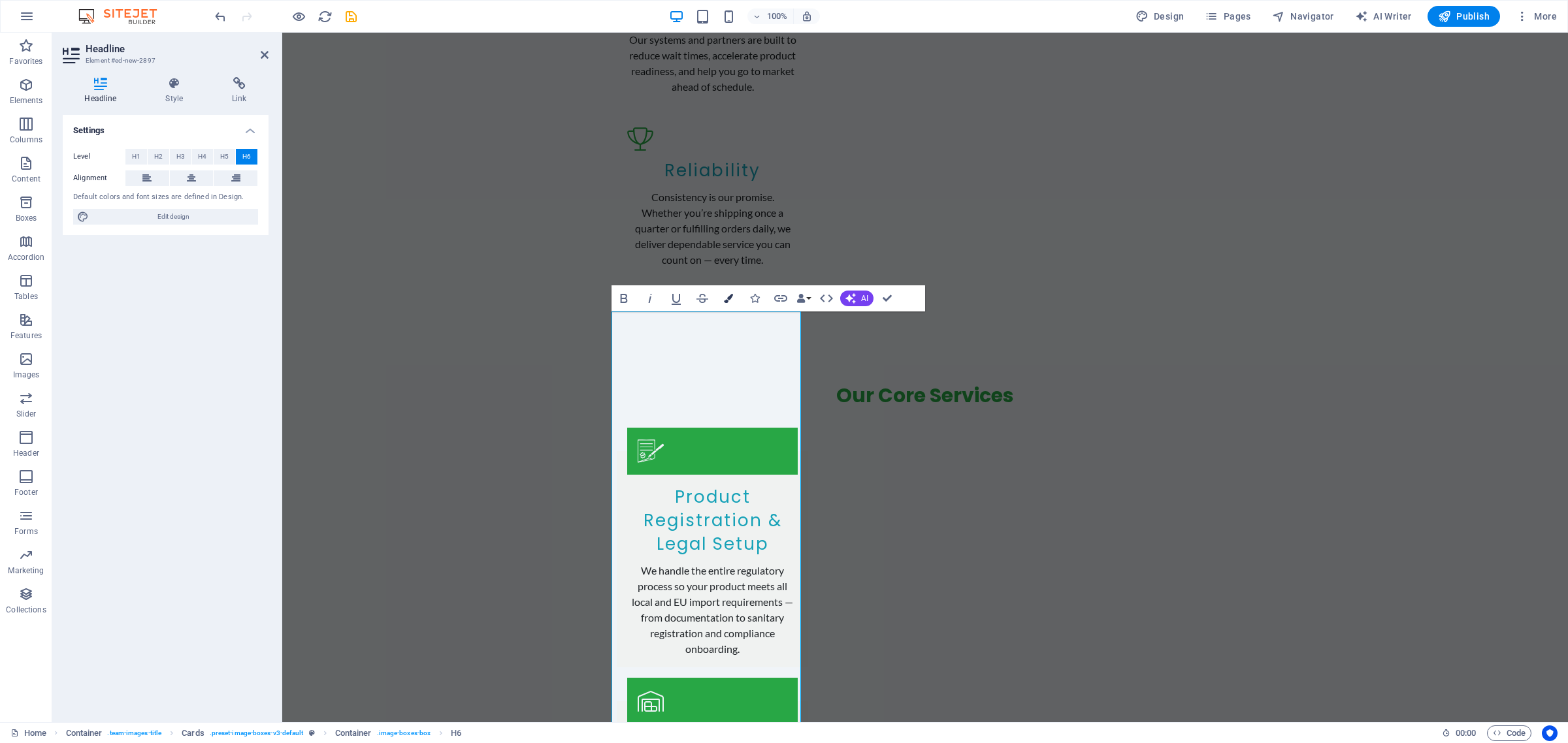
click at [730, 294] on icon "button" at bounding box center [729, 298] width 9 height 9
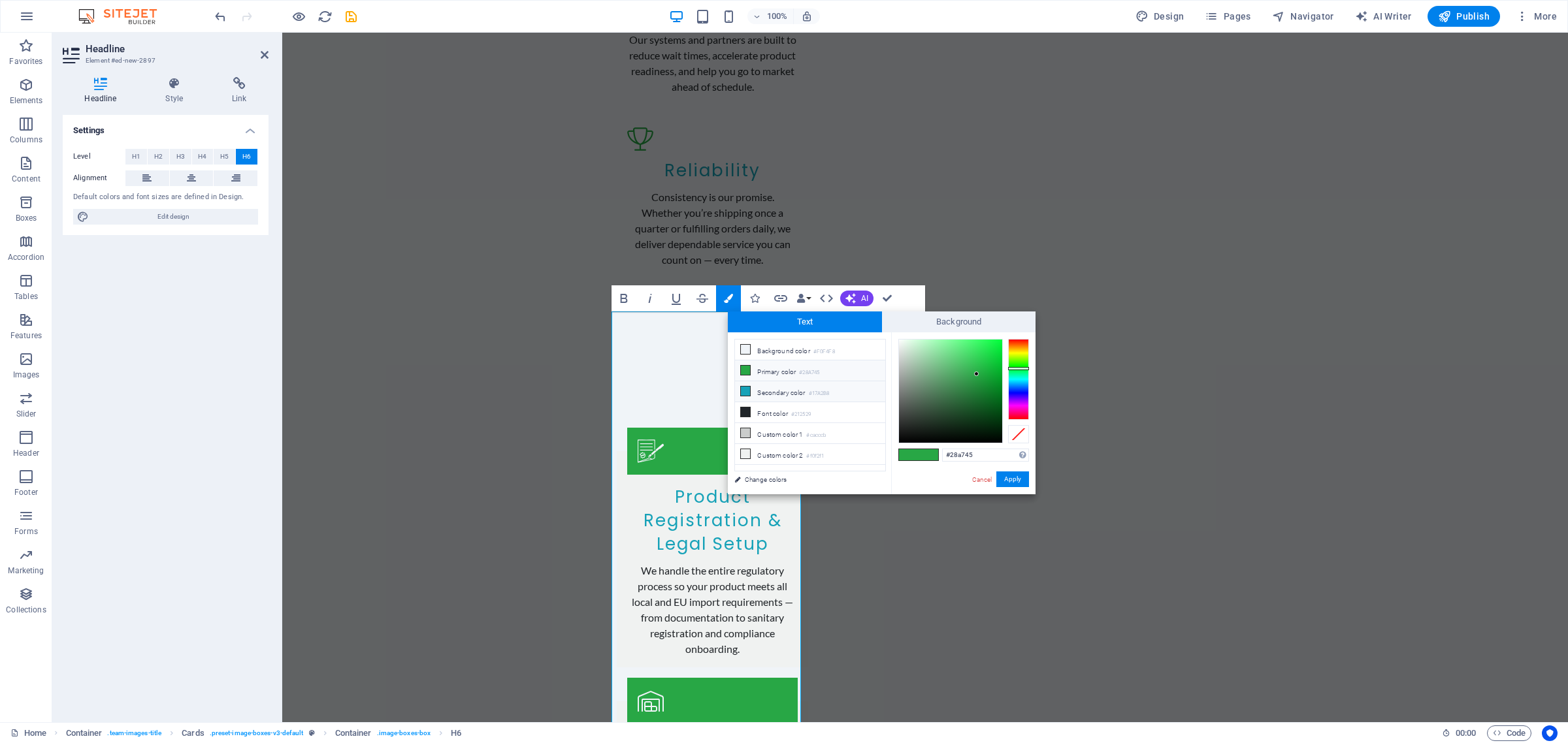
click at [763, 392] on li "Secondary color #17A2B8" at bounding box center [810, 391] width 150 height 21
type input "#17a2b8"
click at [1020, 481] on button "Apply" at bounding box center [1013, 479] width 33 height 15
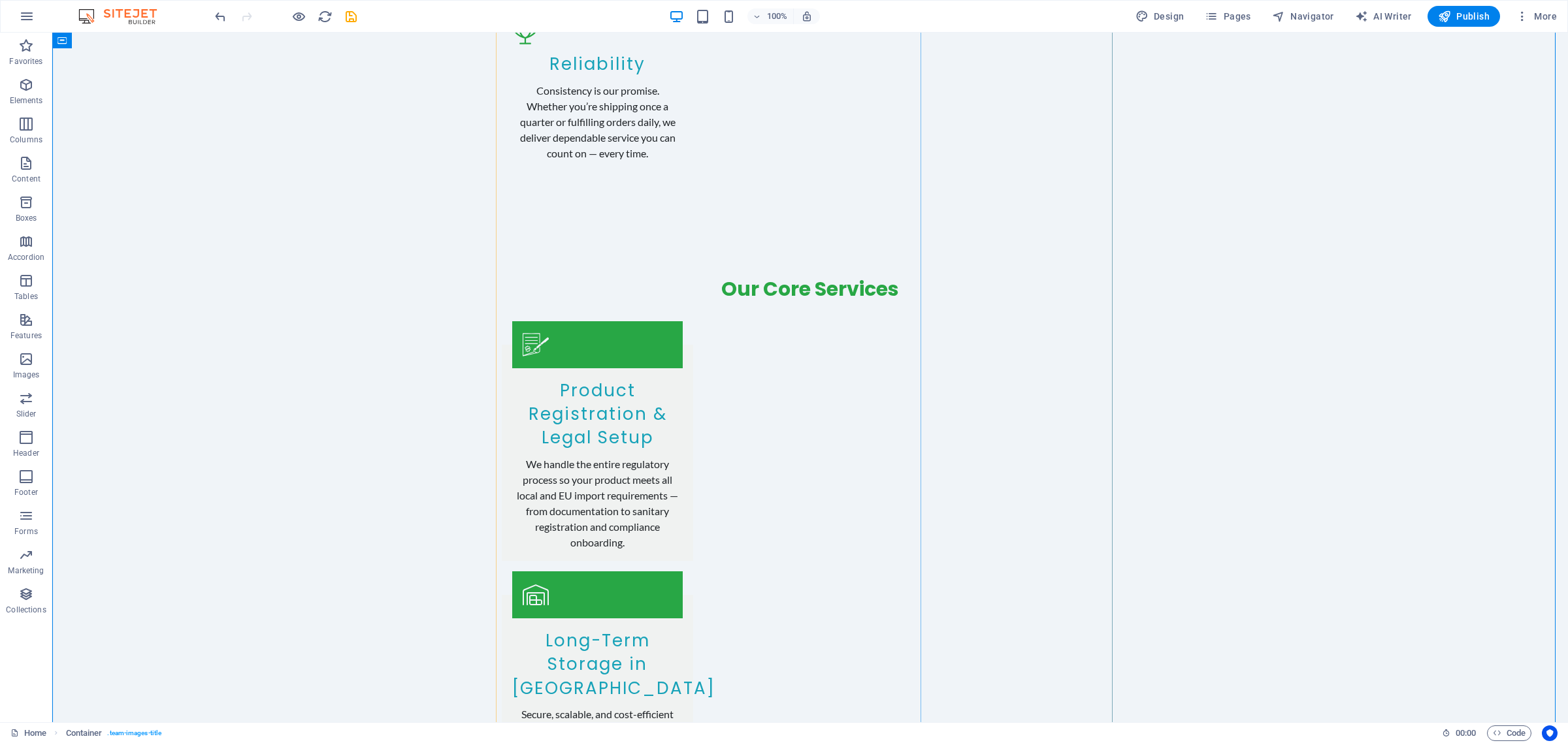
scroll to position [2367, 0]
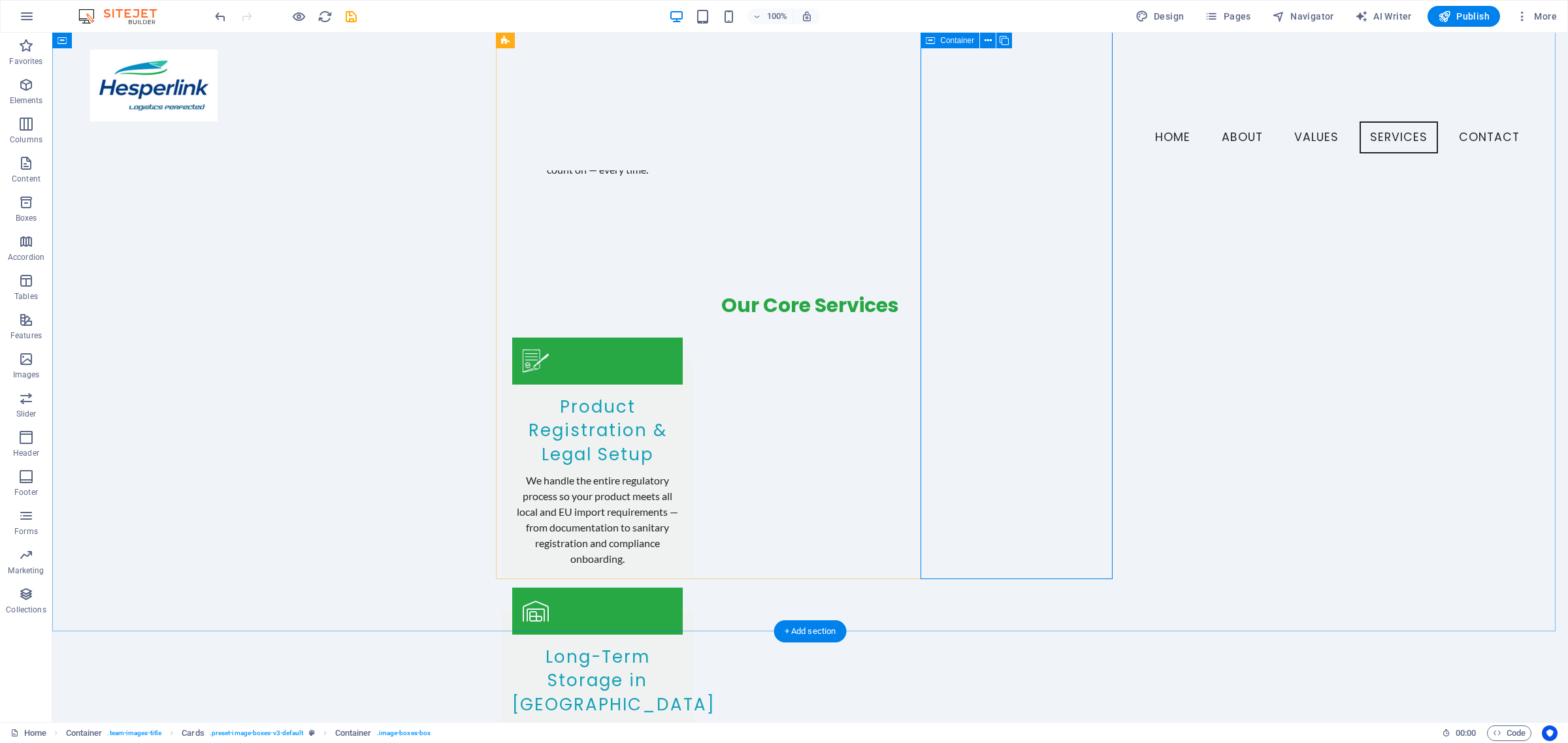
scroll to position [2098, 0]
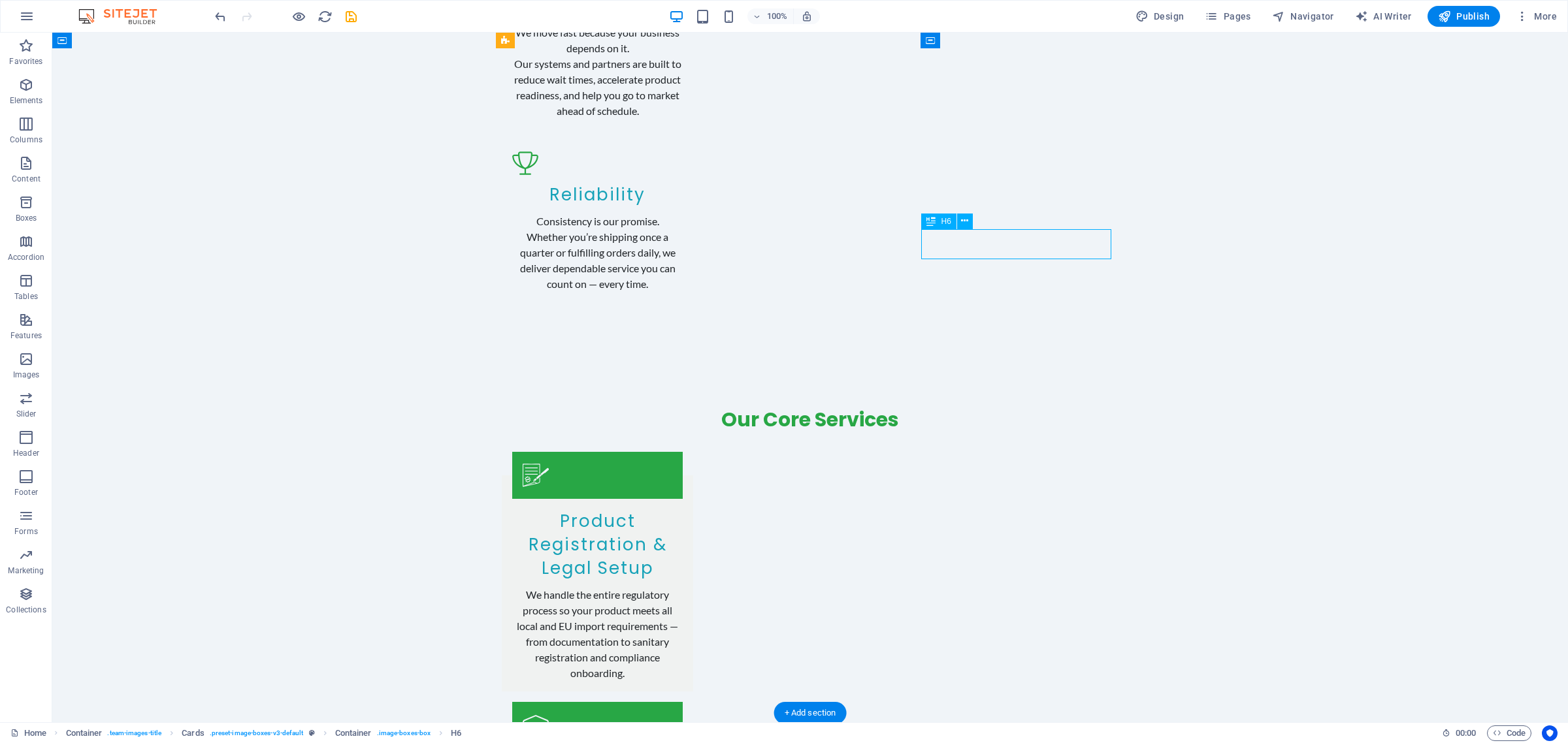
scroll to position [2204, 0]
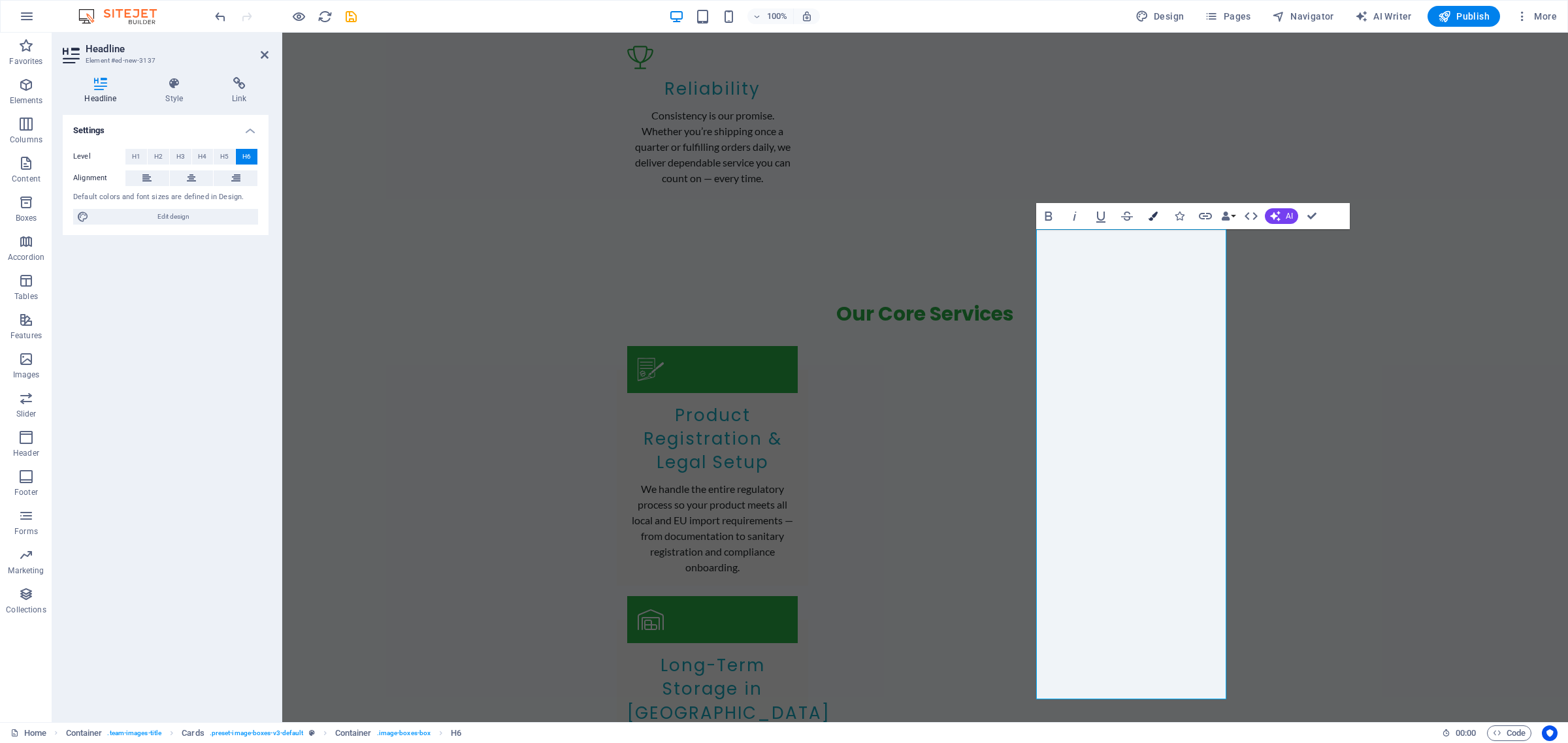
click at [1155, 215] on icon "button" at bounding box center [1153, 216] width 9 height 9
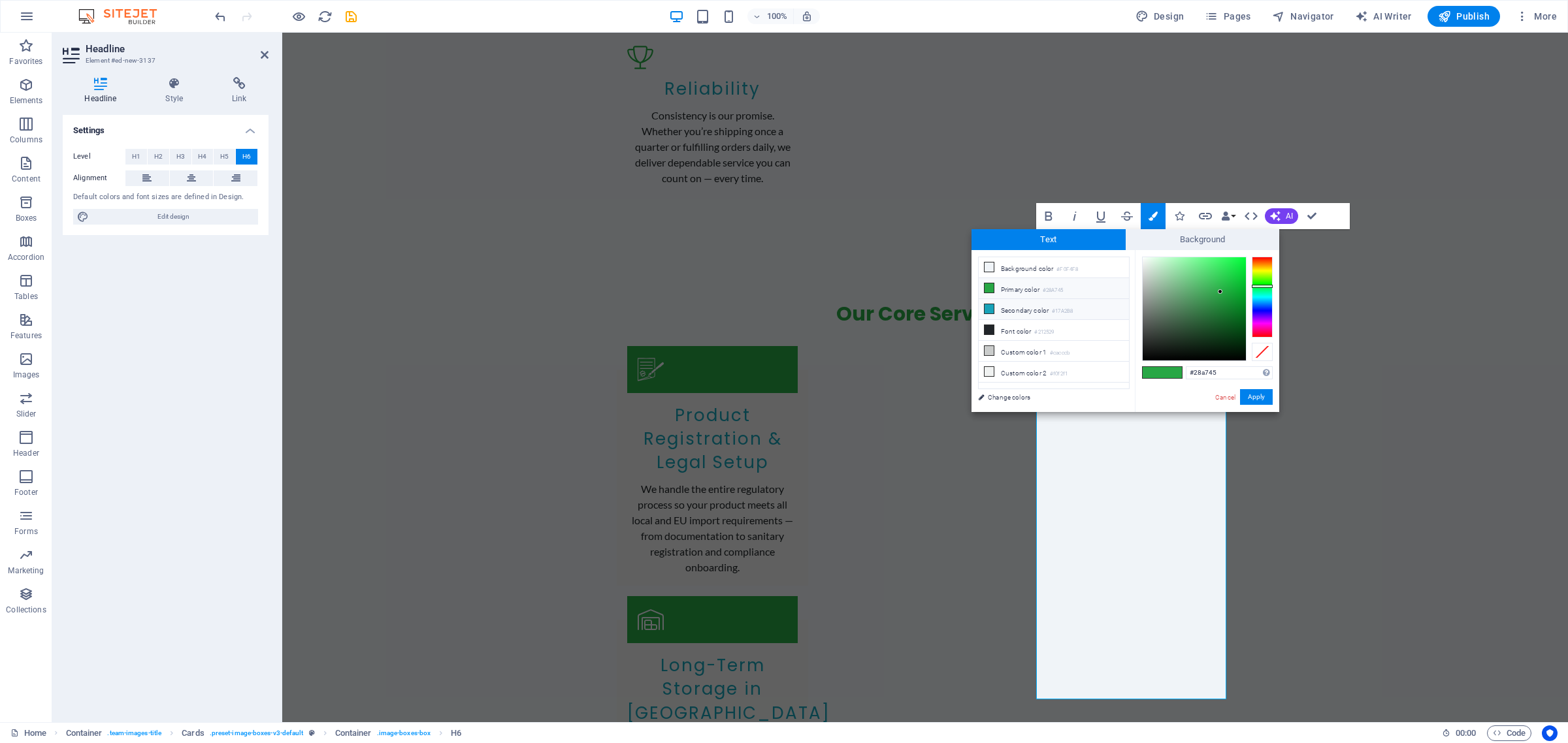
click at [1026, 312] on li "Secondary color #17A2B8" at bounding box center [1054, 309] width 150 height 21
type input "#17a2b8"
click at [1251, 395] on button "Apply" at bounding box center [1256, 397] width 33 height 15
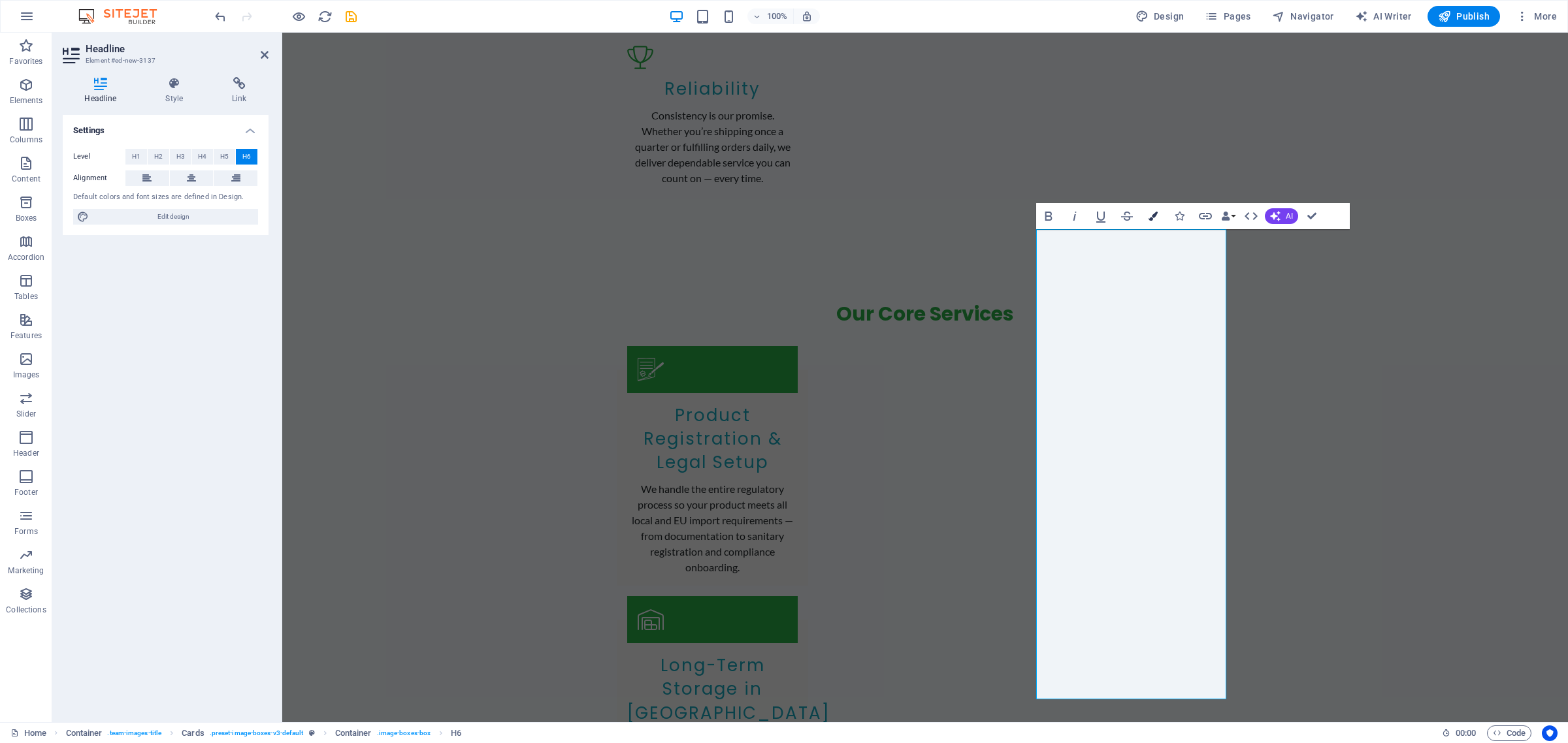
click at [1151, 218] on icon "button" at bounding box center [1153, 216] width 9 height 9
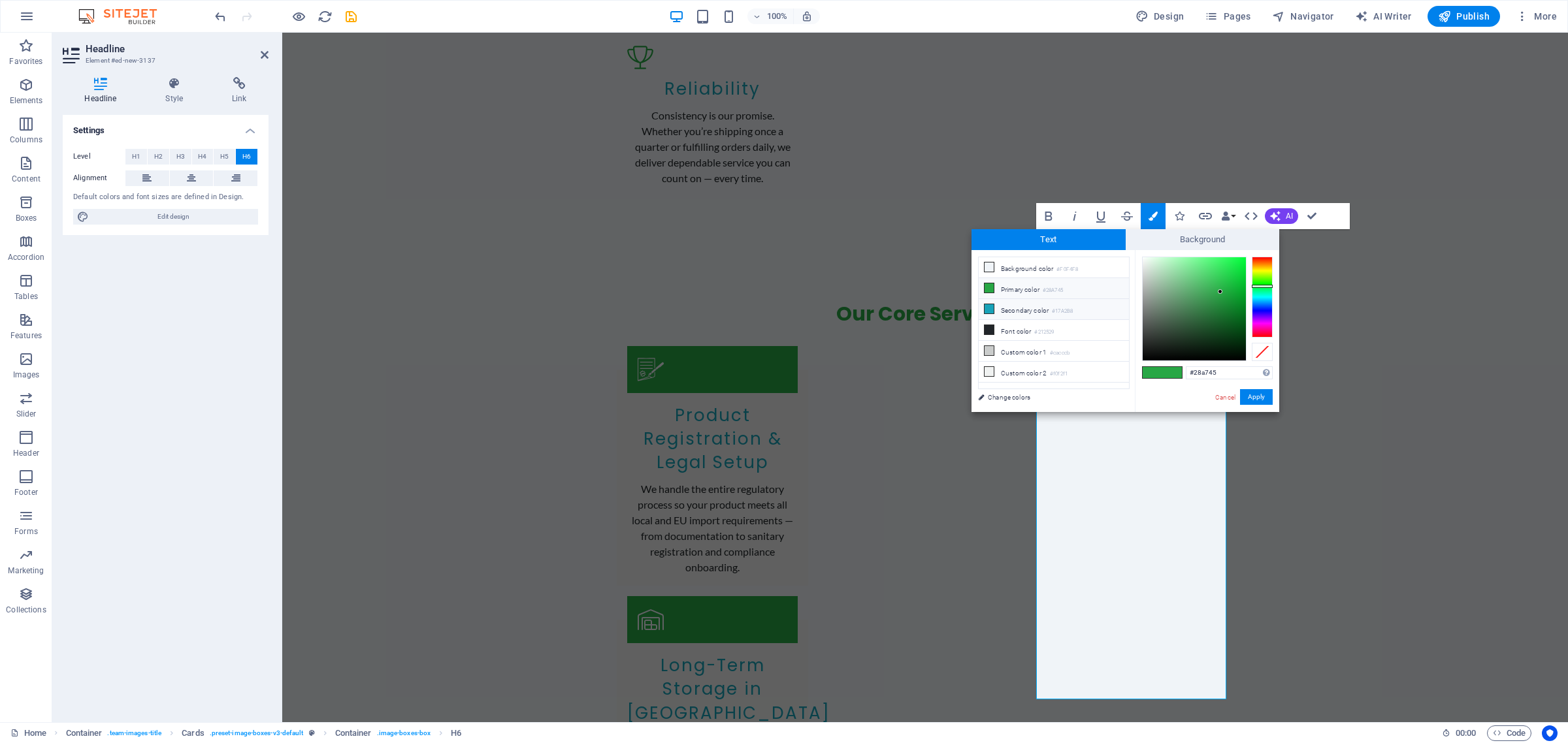
click at [1033, 307] on li "Secondary color #17A2B8" at bounding box center [1054, 309] width 150 height 21
type input "#17a2b8"
click at [1264, 399] on button "Apply" at bounding box center [1256, 397] width 33 height 15
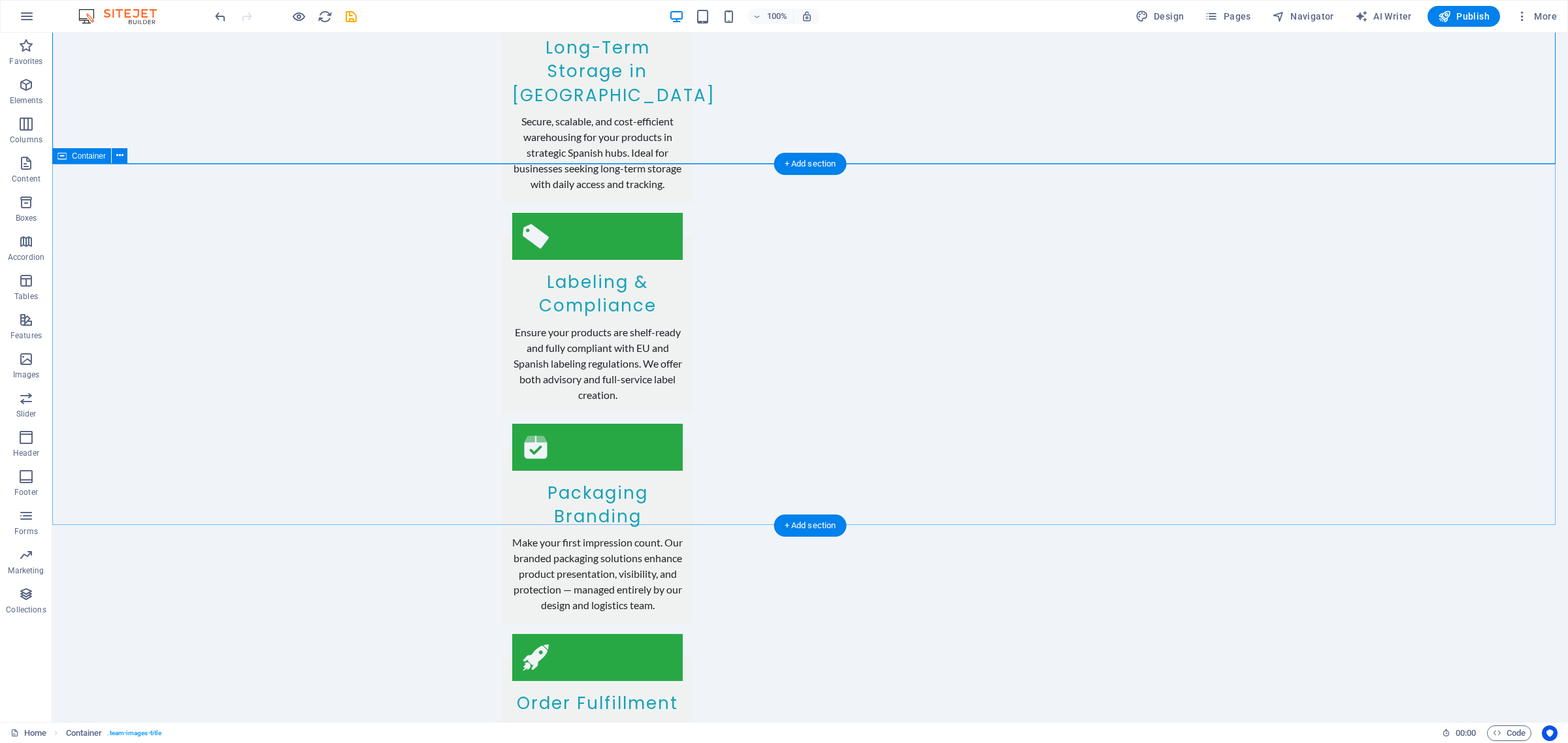
scroll to position [2844, 0]
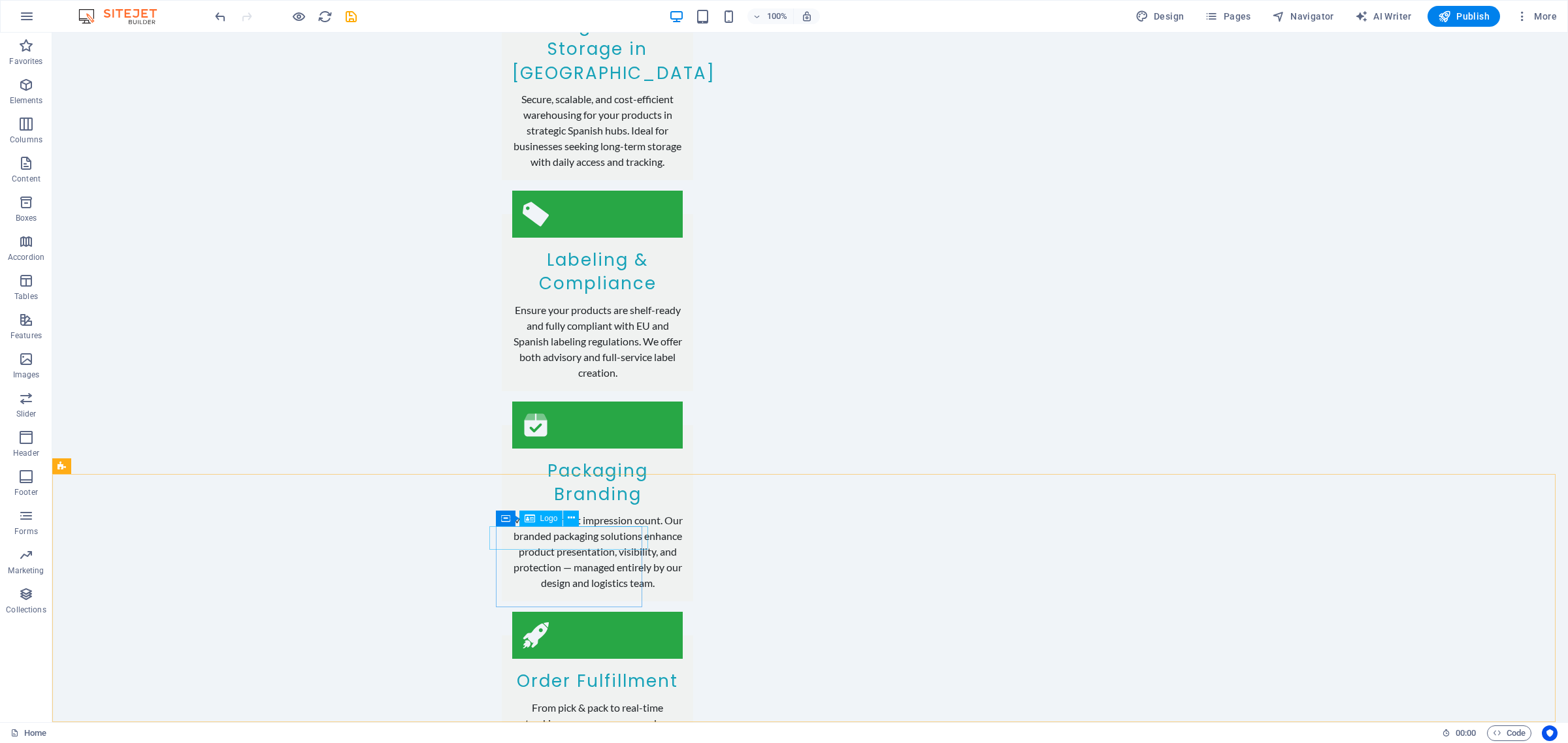
click at [544, 518] on span "Logo" at bounding box center [548, 518] width 18 height 8
click at [540, 515] on span "Logo" at bounding box center [548, 518] width 18 height 8
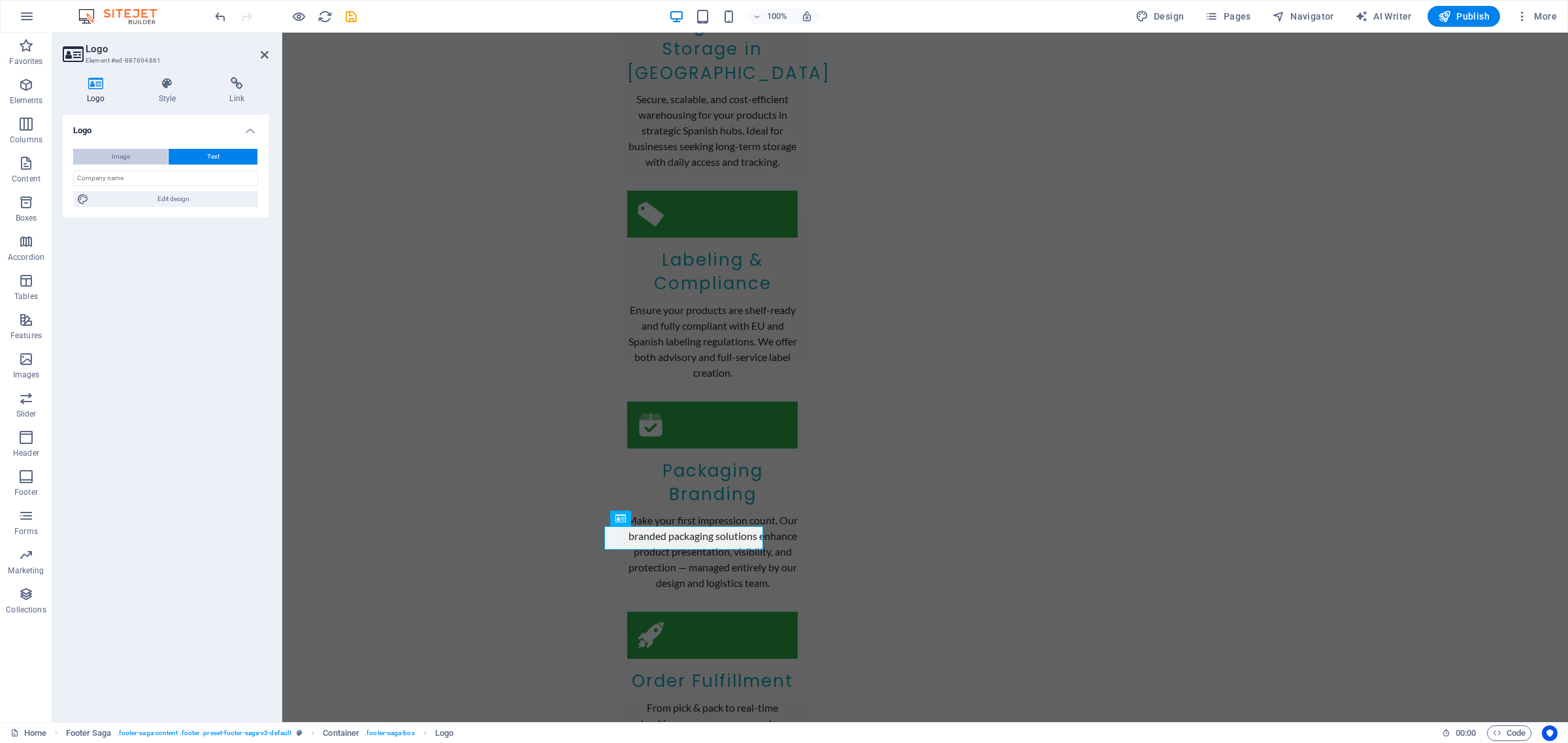
click at [105, 153] on button "Image" at bounding box center [120, 156] width 94 height 15
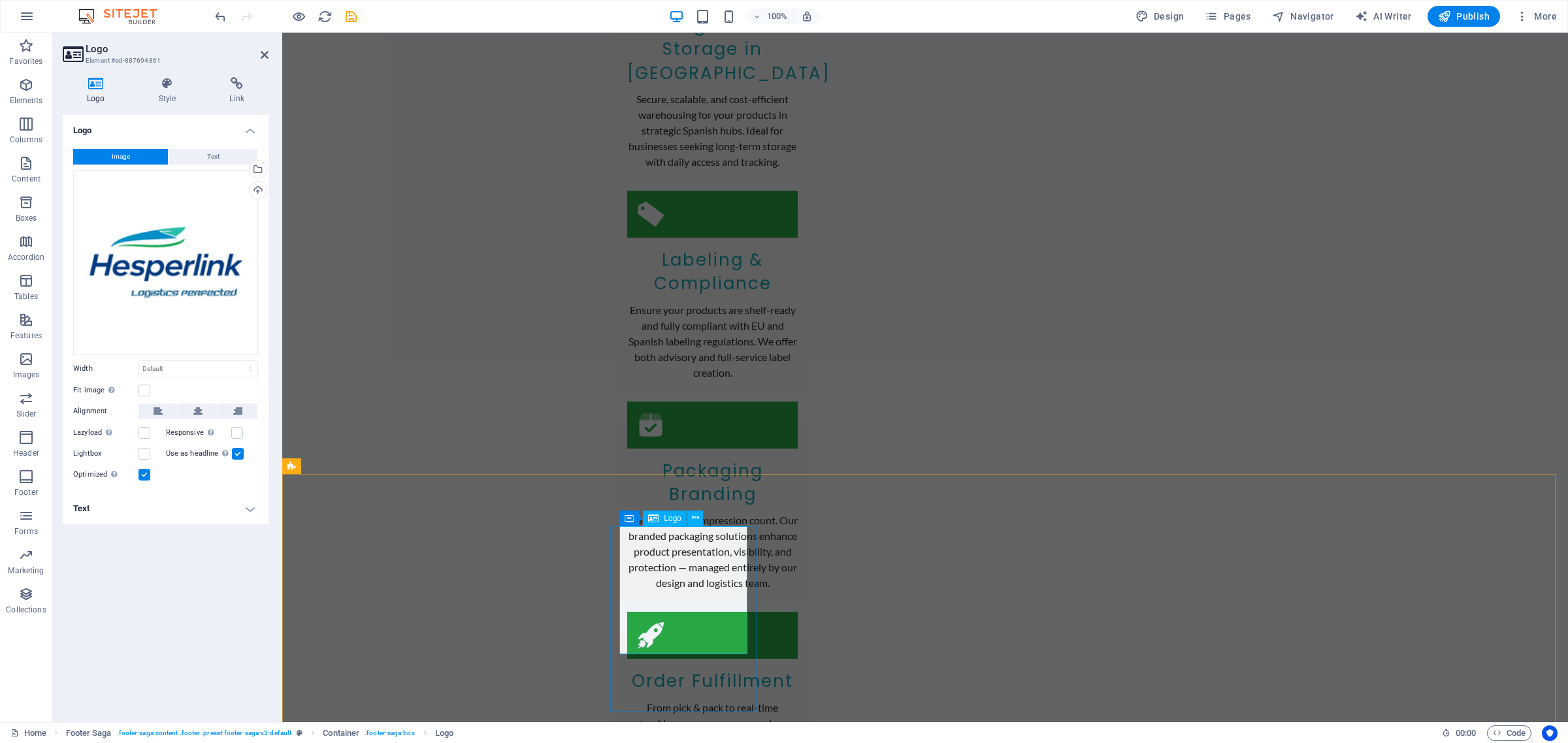
click at [692, 517] on icon at bounding box center [695, 518] width 7 height 14
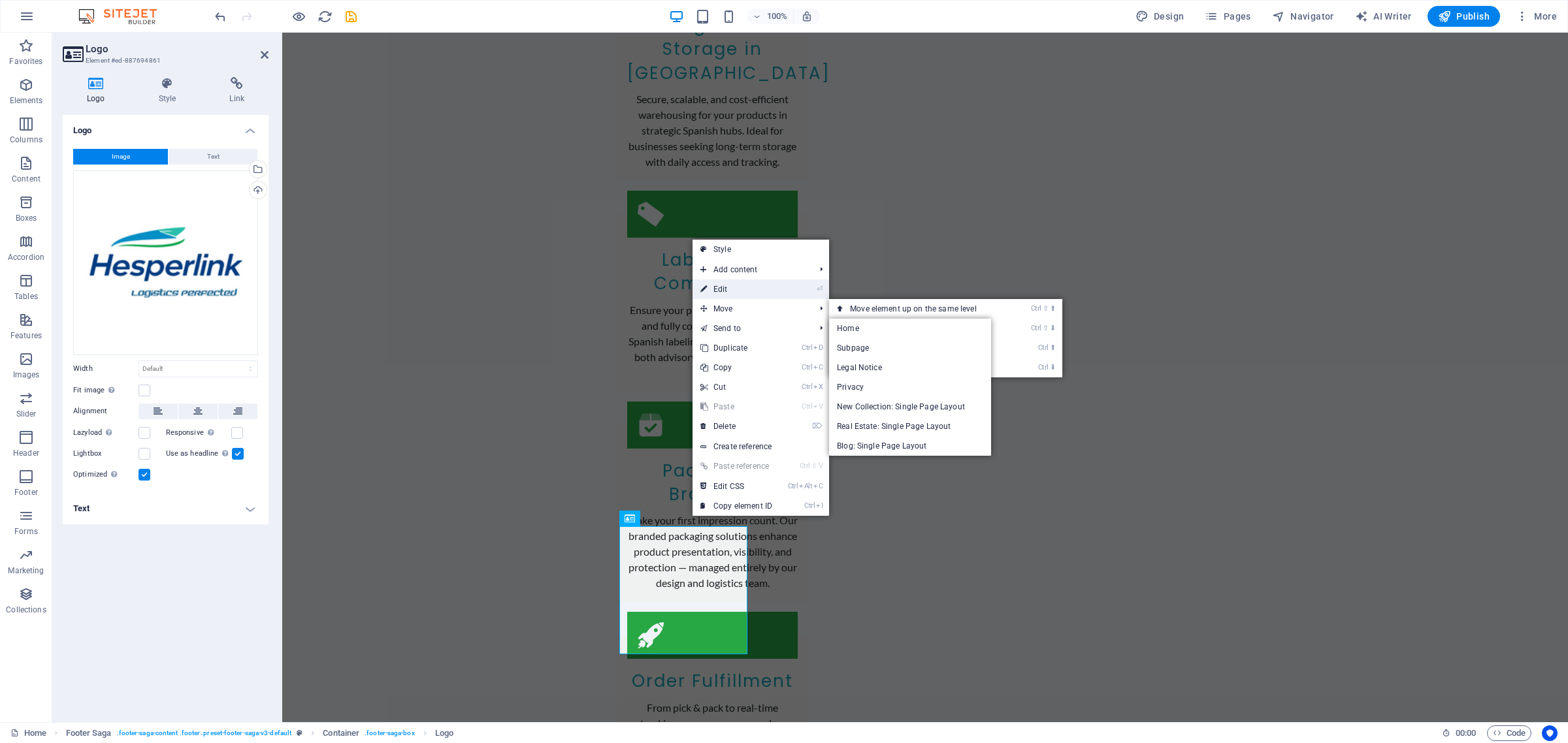
click at [723, 296] on link "⏎ Edit" at bounding box center [736, 289] width 87 height 20
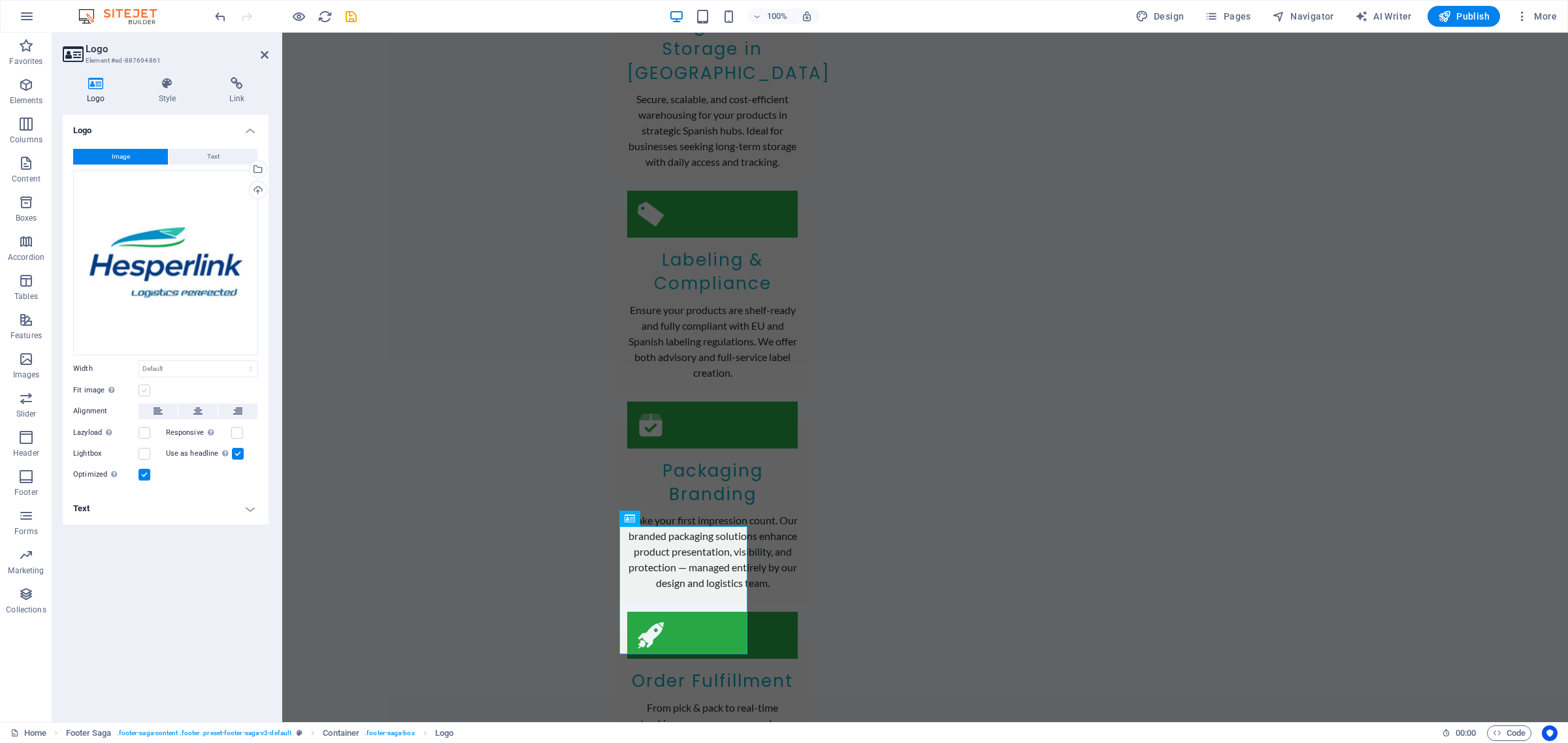
click at [144, 392] on label at bounding box center [144, 390] width 12 height 12
click at [0, 0] on input "Fit image Automatically fit image to a fixed width and height" at bounding box center [0, 0] width 0 height 0
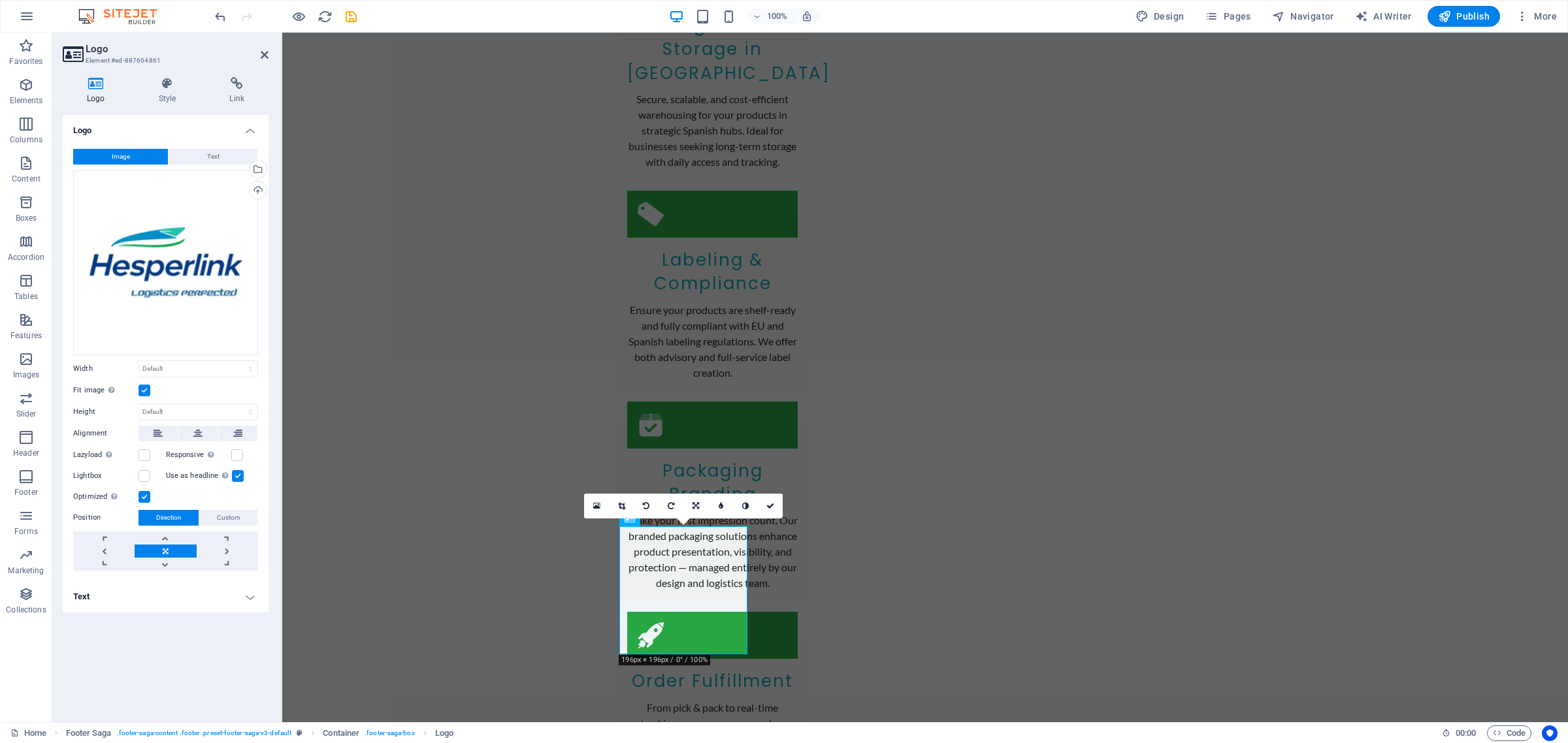
click at [144, 392] on label at bounding box center [144, 390] width 12 height 12
click at [0, 0] on input "Fit image Automatically fit image to a fixed width and height" at bounding box center [0, 0] width 0 height 0
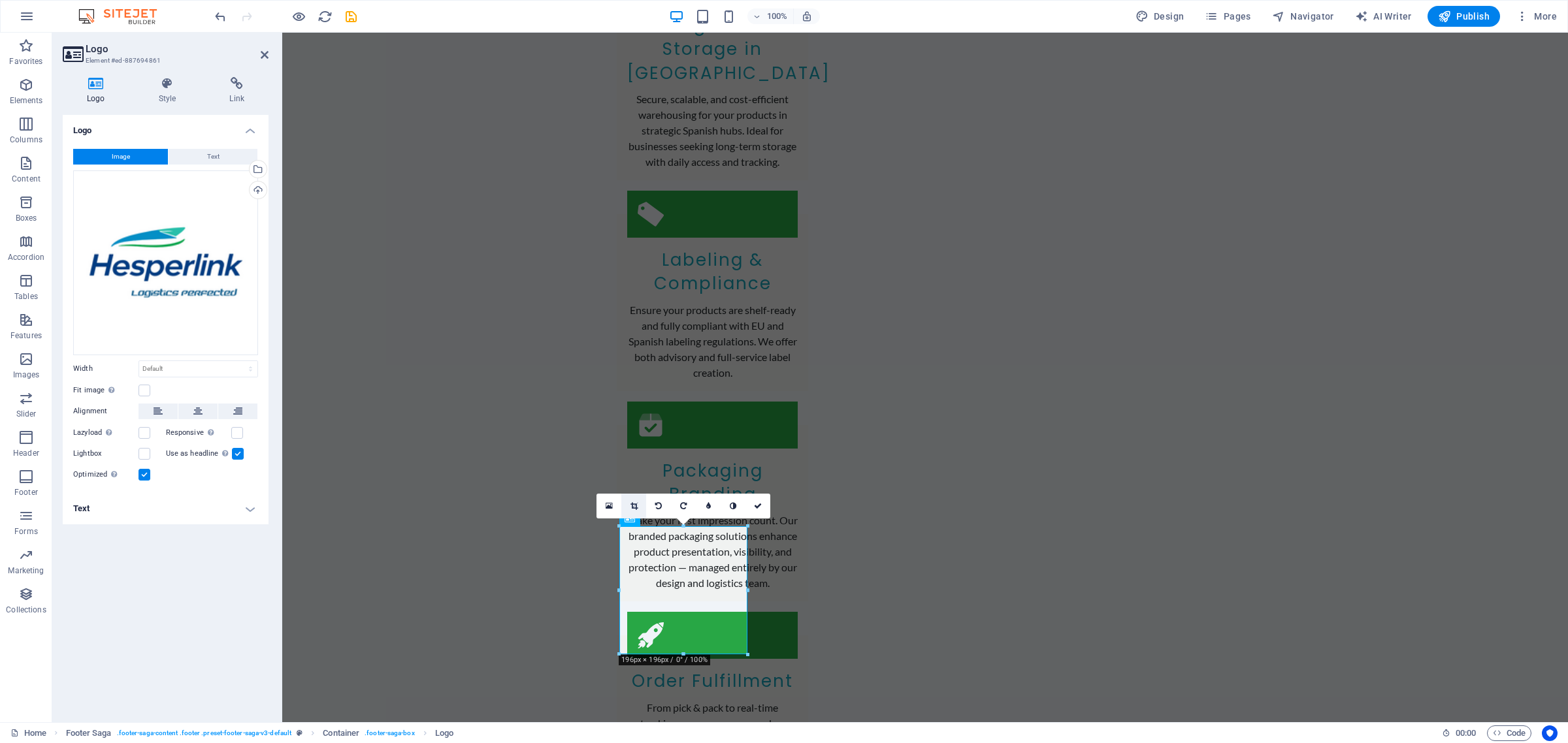
click at [631, 508] on icon at bounding box center [634, 506] width 7 height 8
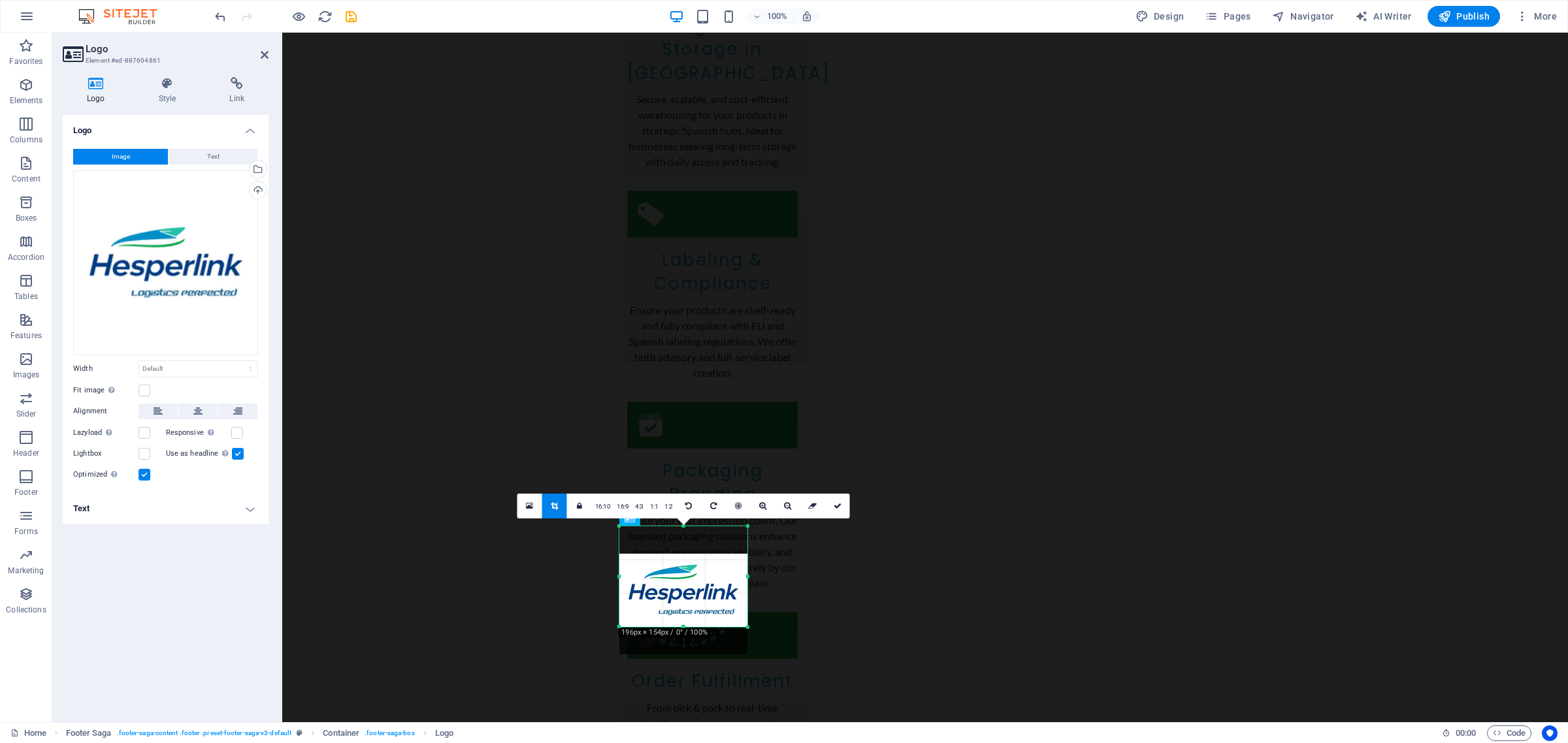
drag, startPoint x: 686, startPoint y: 654, endPoint x: 686, endPoint y: 627, distance: 27.0
click at [686, 627] on div at bounding box center [683, 627] width 128 height 5
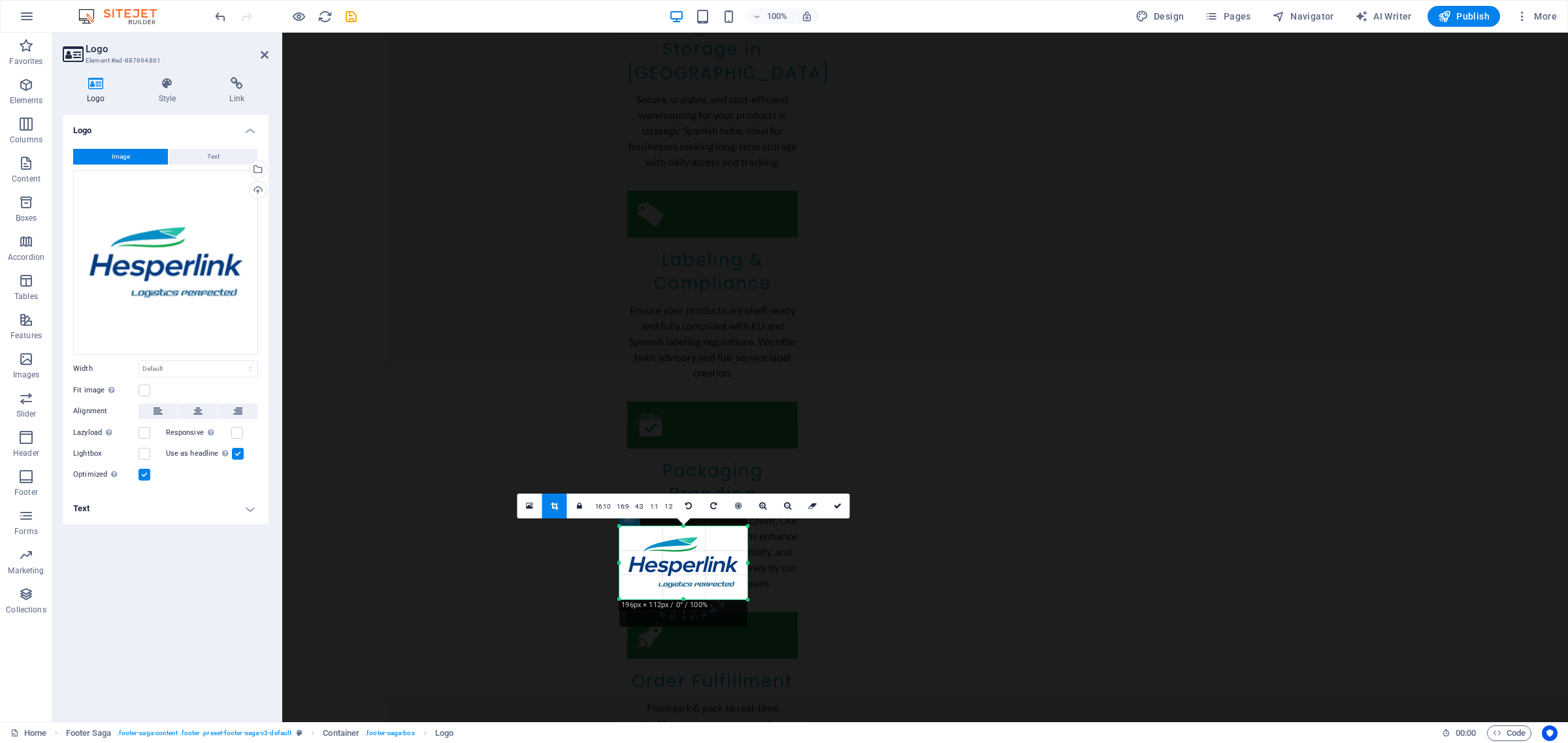
drag, startPoint x: 683, startPoint y: 526, endPoint x: 684, endPoint y: 553, distance: 27.0
click at [684, 553] on div "180 170 160 150 140 130 120 110 100 90 80 70 60 50 40 30 20 10 0 -10 -20 -30 -4…" at bounding box center [683, 562] width 128 height 73
drag, startPoint x: 743, startPoint y: 597, endPoint x: 707, endPoint y: 596, distance: 36.0
click at [707, 597] on div at bounding box center [683, 599] width 128 height 5
click at [743, 562] on div at bounding box center [683, 561] width 128 height 128
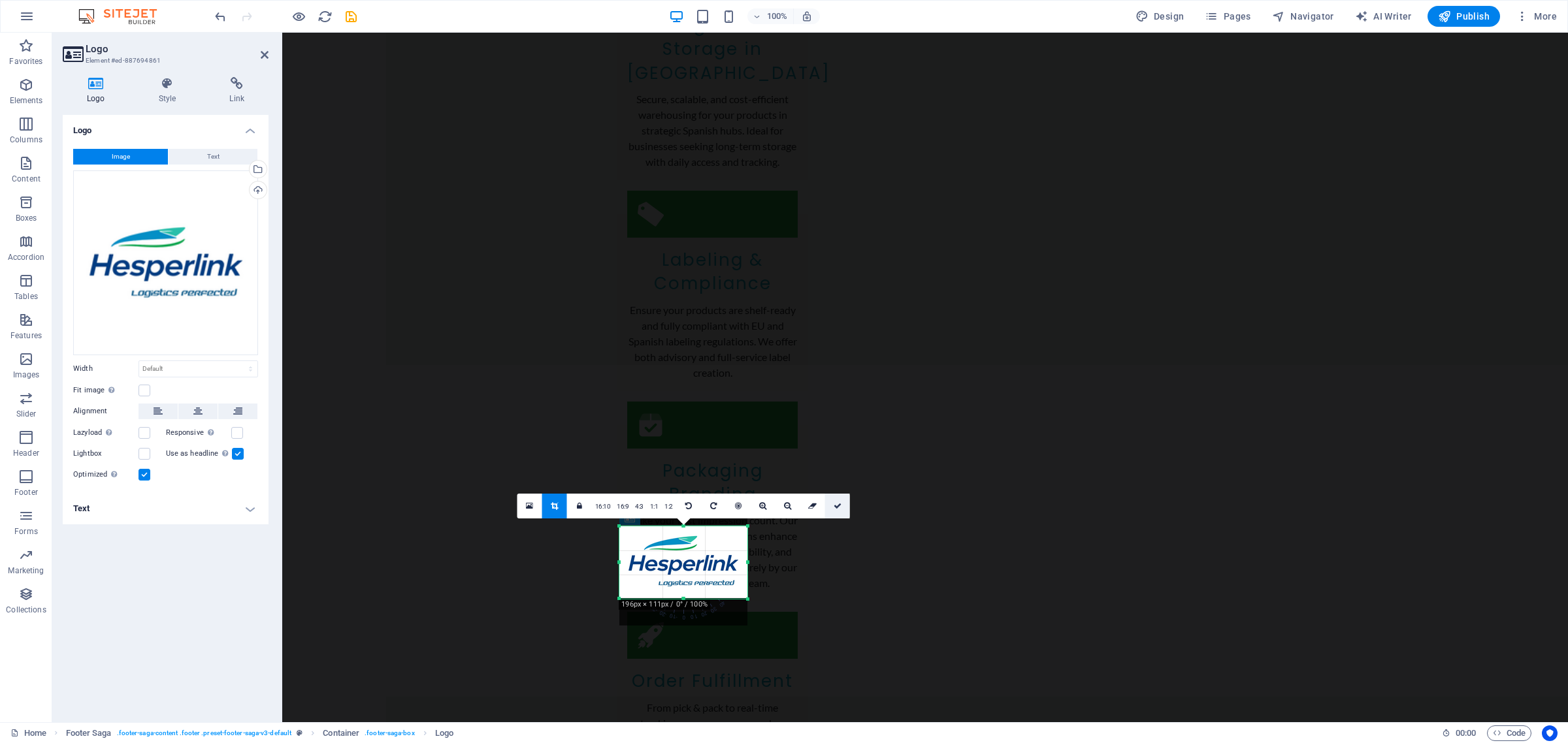
click at [840, 500] on link at bounding box center [838, 506] width 25 height 25
type input "195"
select select "px"
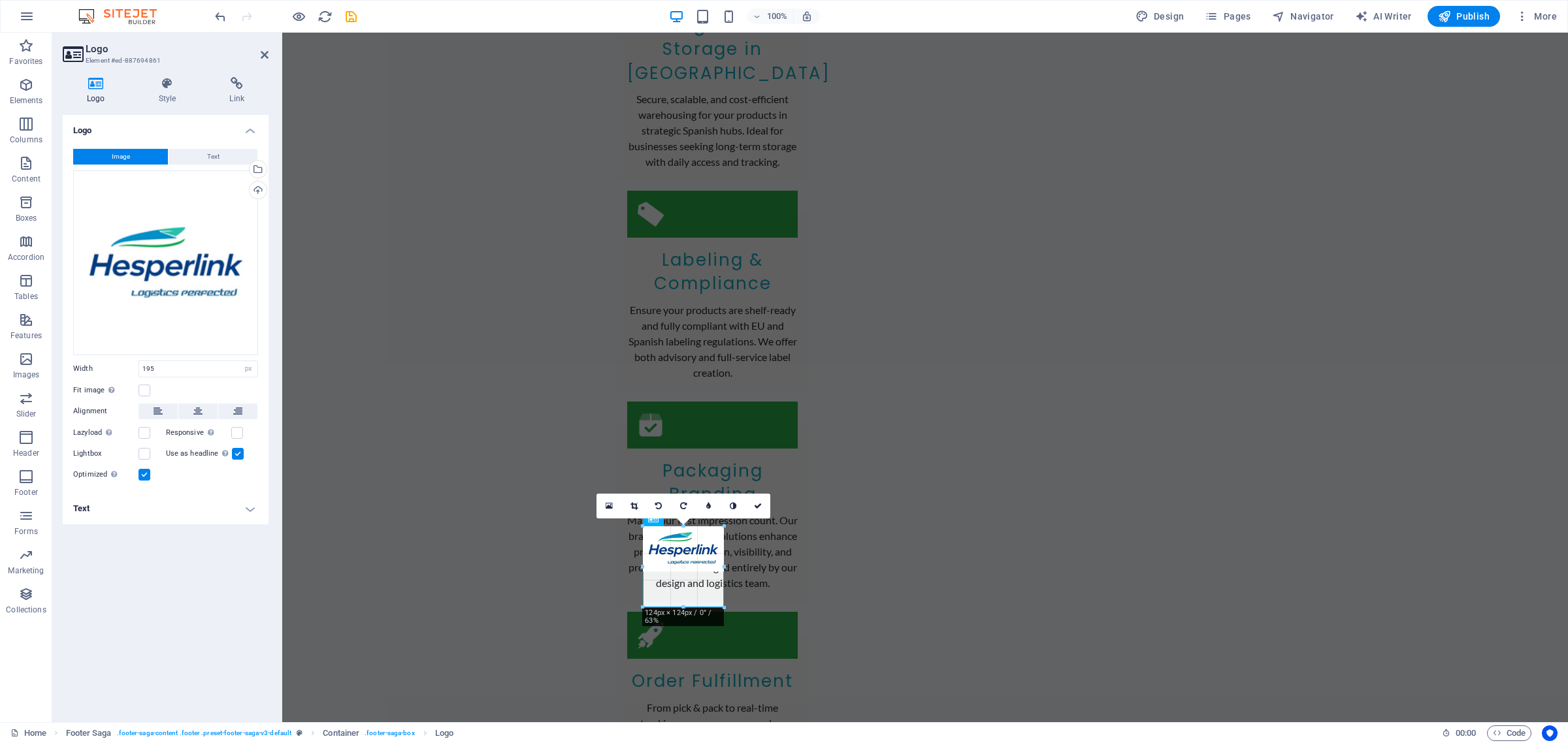
drag, startPoint x: 746, startPoint y: 589, endPoint x: 699, endPoint y: 575, distance: 49.0
type input "123"
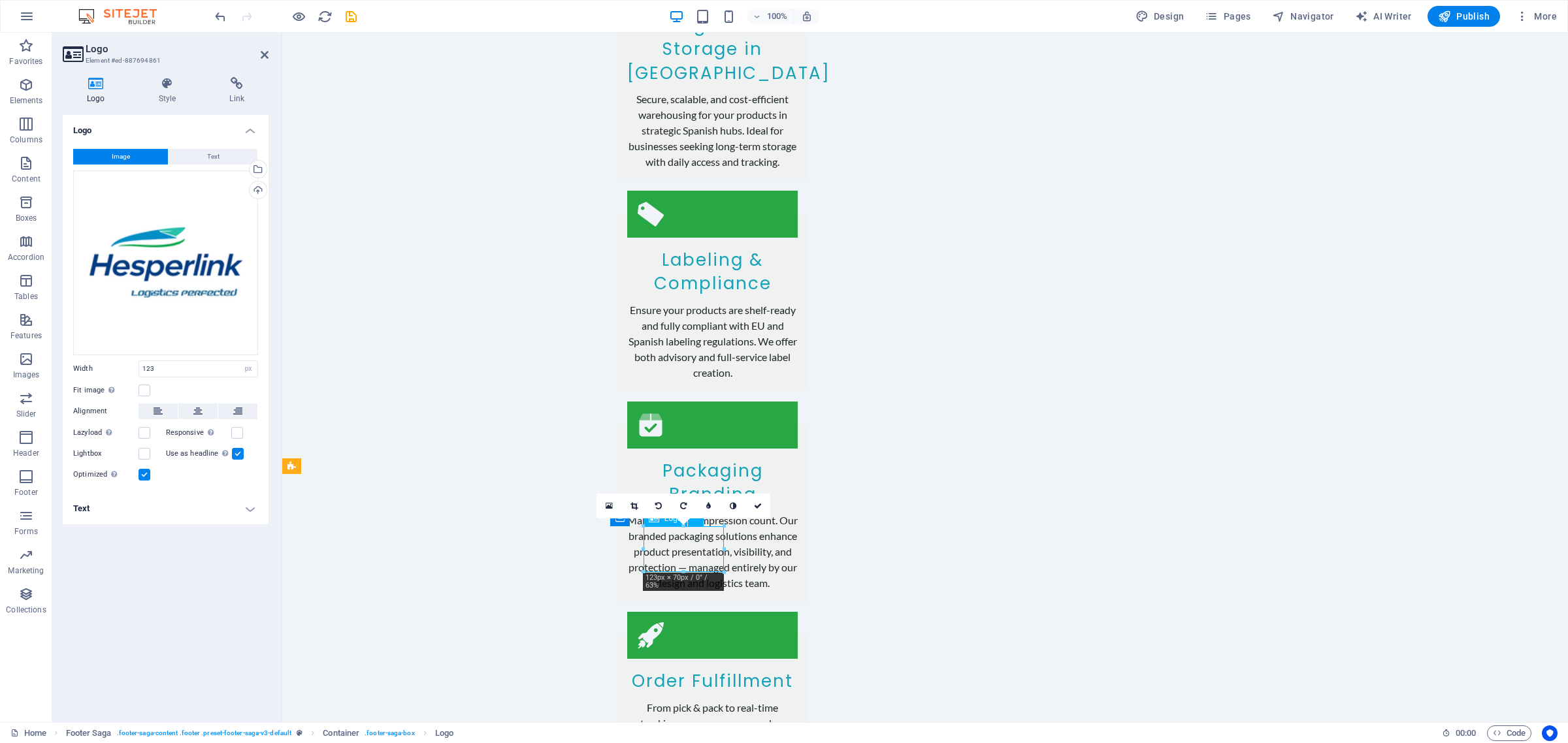
drag, startPoint x: 688, startPoint y: 556, endPoint x: 671, endPoint y: 556, distance: 17.0
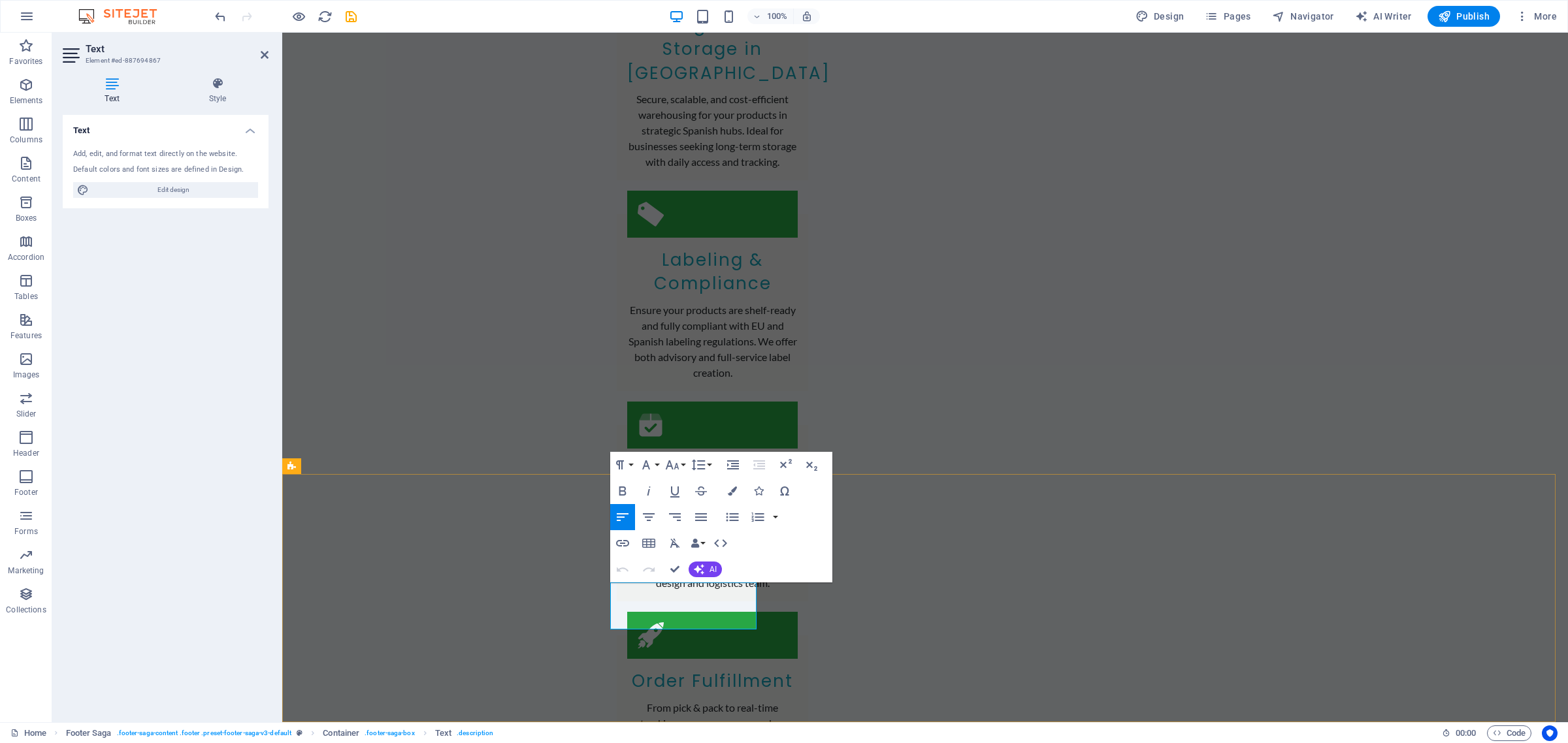
drag, startPoint x: 658, startPoint y: 591, endPoint x: 602, endPoint y: 587, distance: 56.1
drag, startPoint x: 651, startPoint y: 603, endPoint x: 756, endPoint y: 625, distance: 107.3
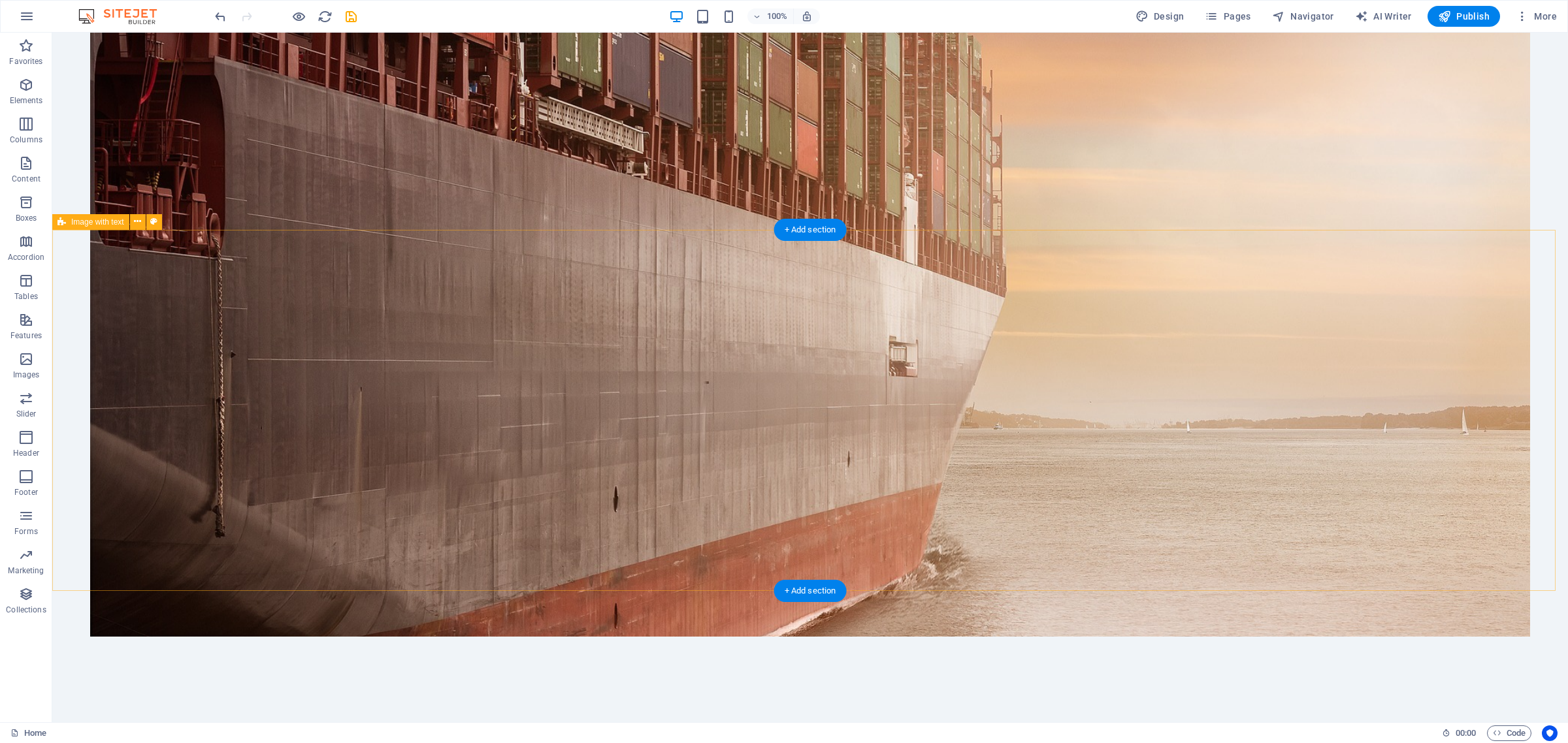
scroll to position [0, 0]
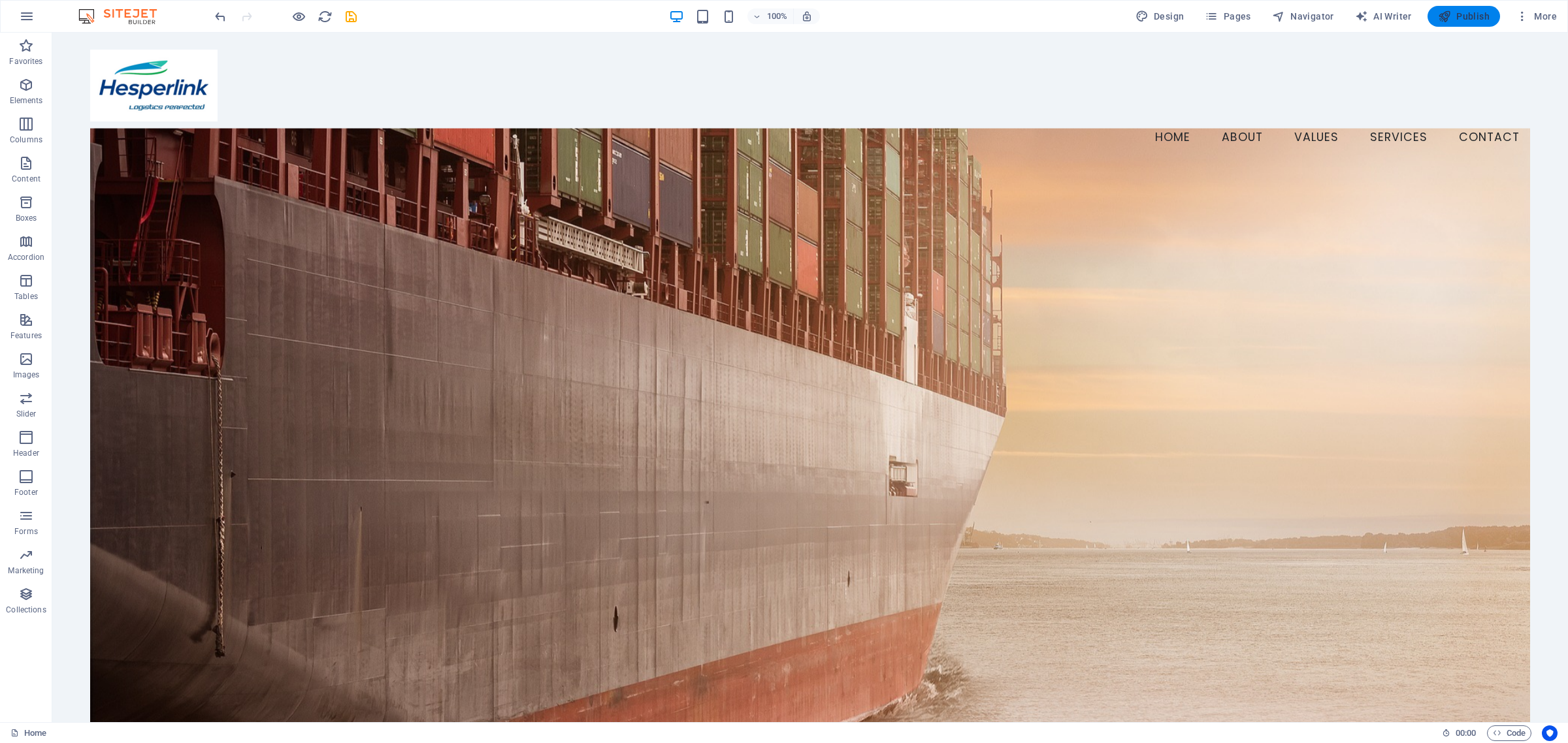
click at [1471, 20] on span "Publish" at bounding box center [1463, 16] width 51 height 13
checkbox input "false"
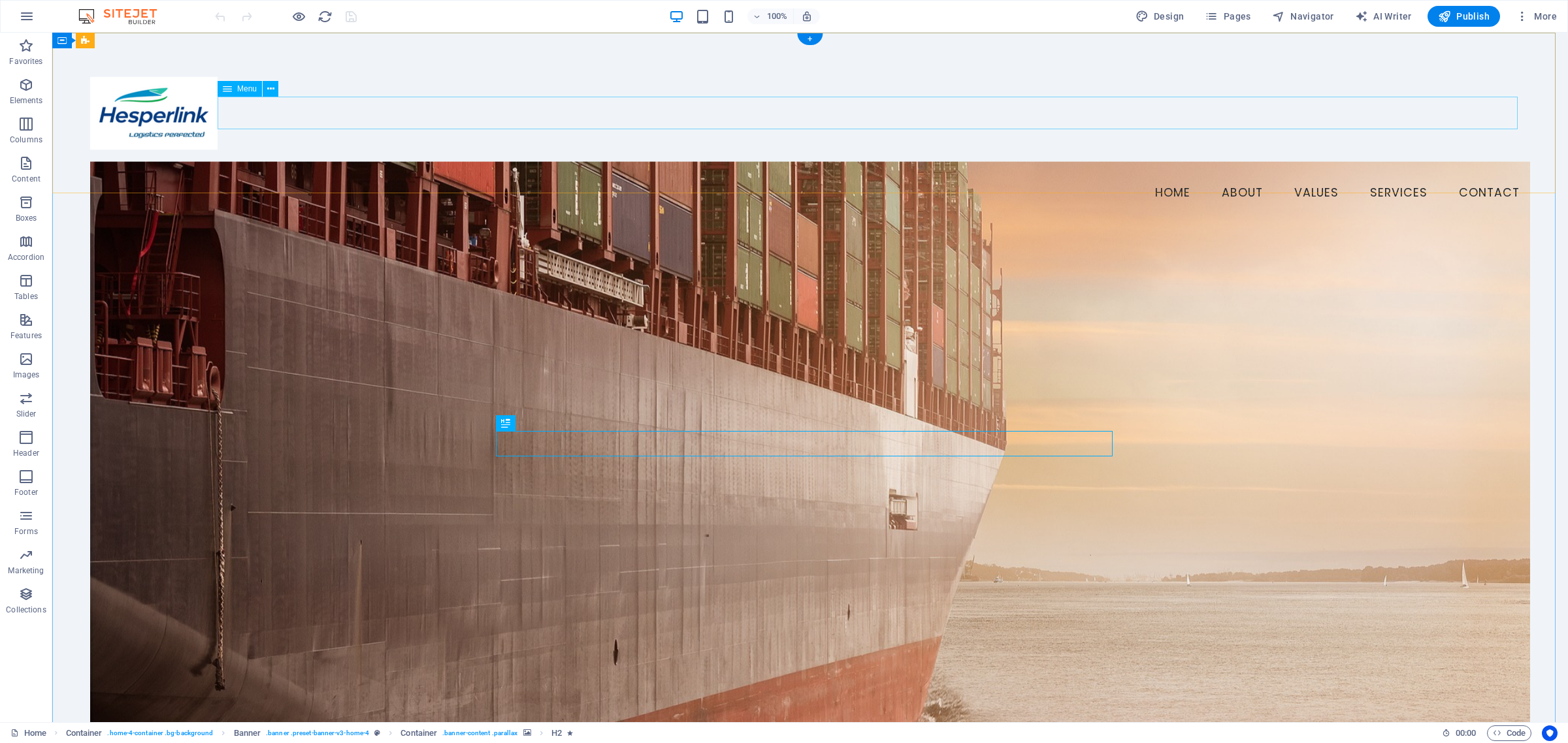
click at [694, 177] on nav "Home About Values Services Contact" at bounding box center [810, 193] width 1440 height 33
click at [506, 165] on div "Menu Home About Values Services Contact" at bounding box center [810, 130] width 1516 height 193
click at [456, 177] on nav "Home About Values Services Contact" at bounding box center [810, 193] width 1440 height 33
click at [504, 169] on div "Menu Home About Values Services Contact" at bounding box center [810, 130] width 1516 height 193
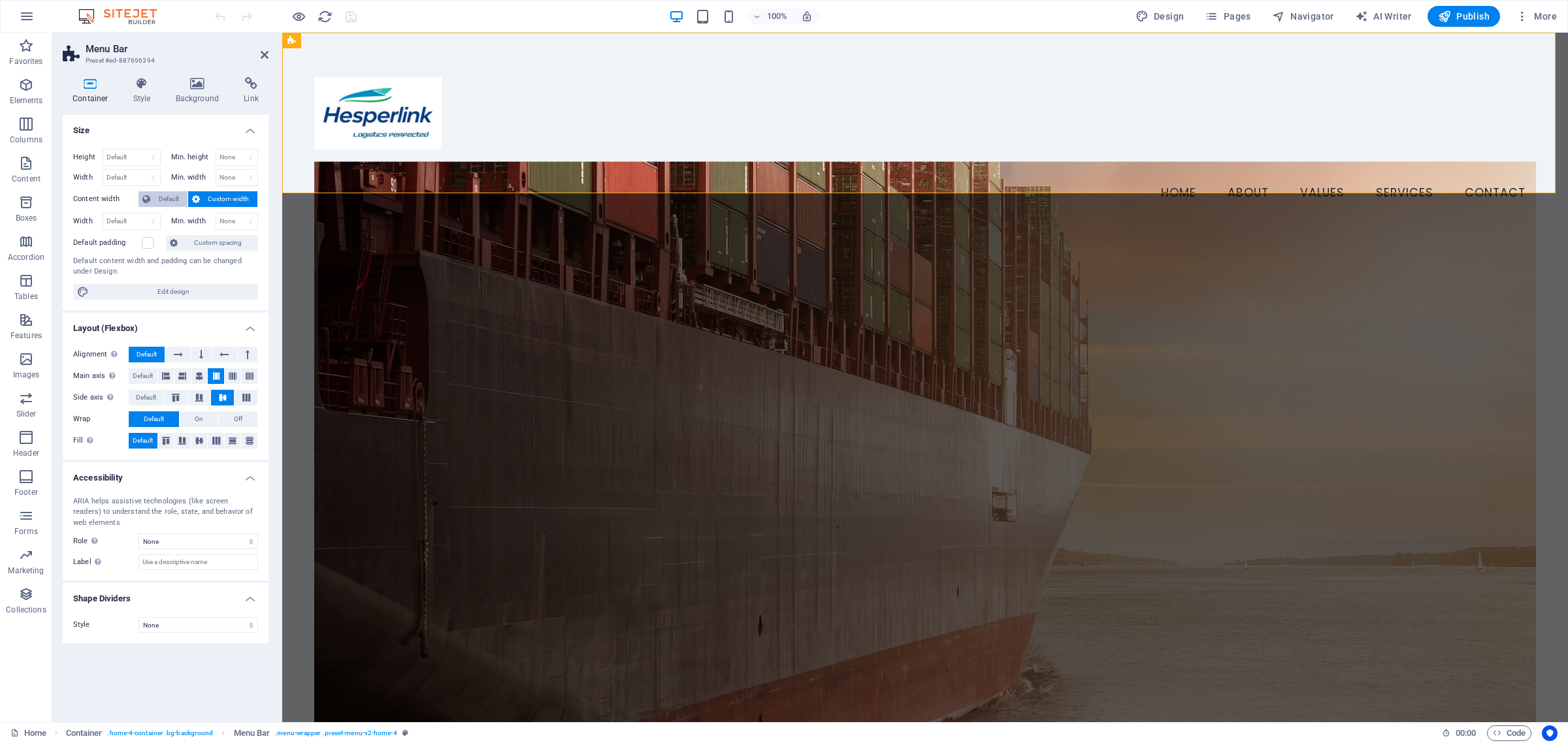
click at [168, 200] on span "Default" at bounding box center [169, 199] width 29 height 15
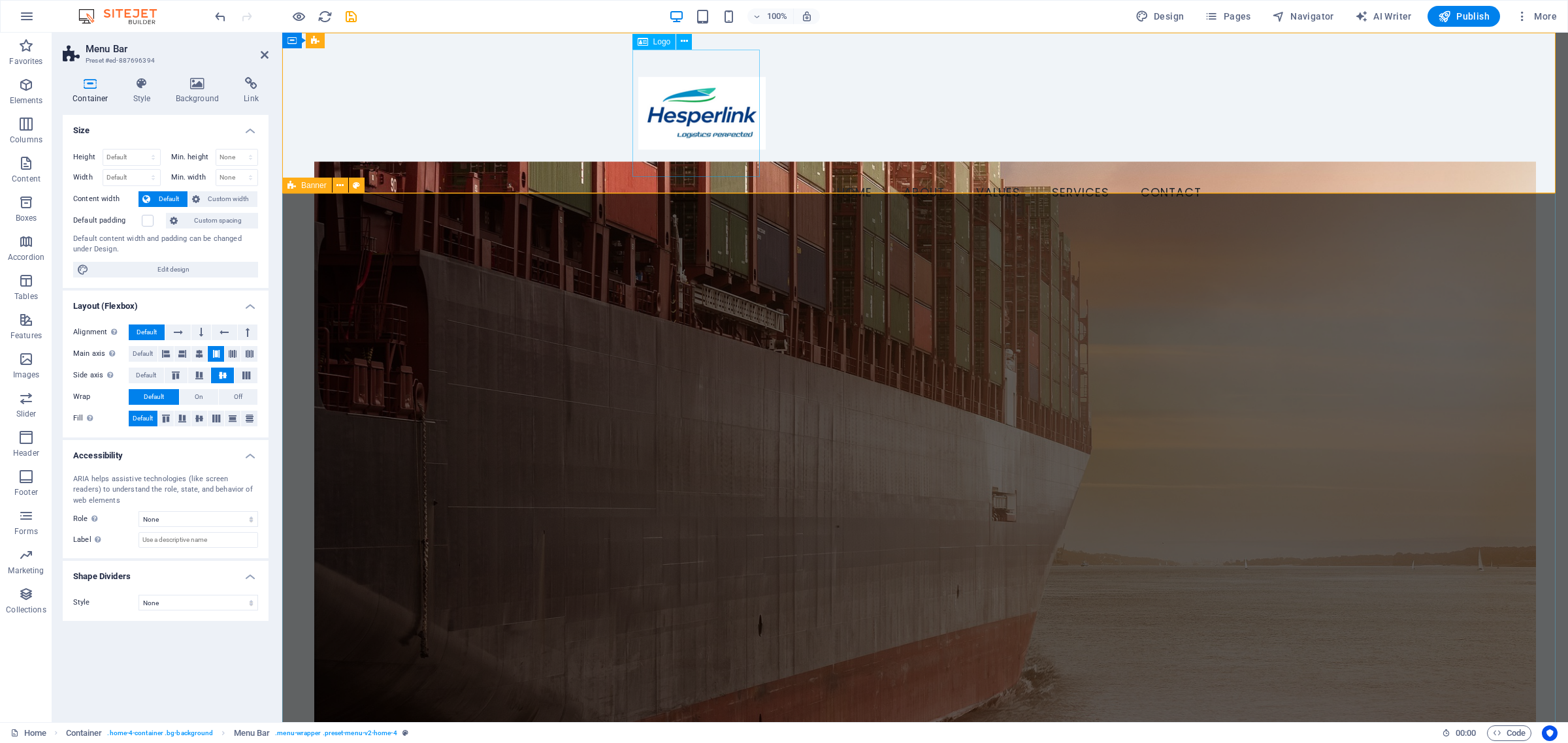
click at [680, 110] on div at bounding box center [925, 113] width 574 height 127
select select "px"
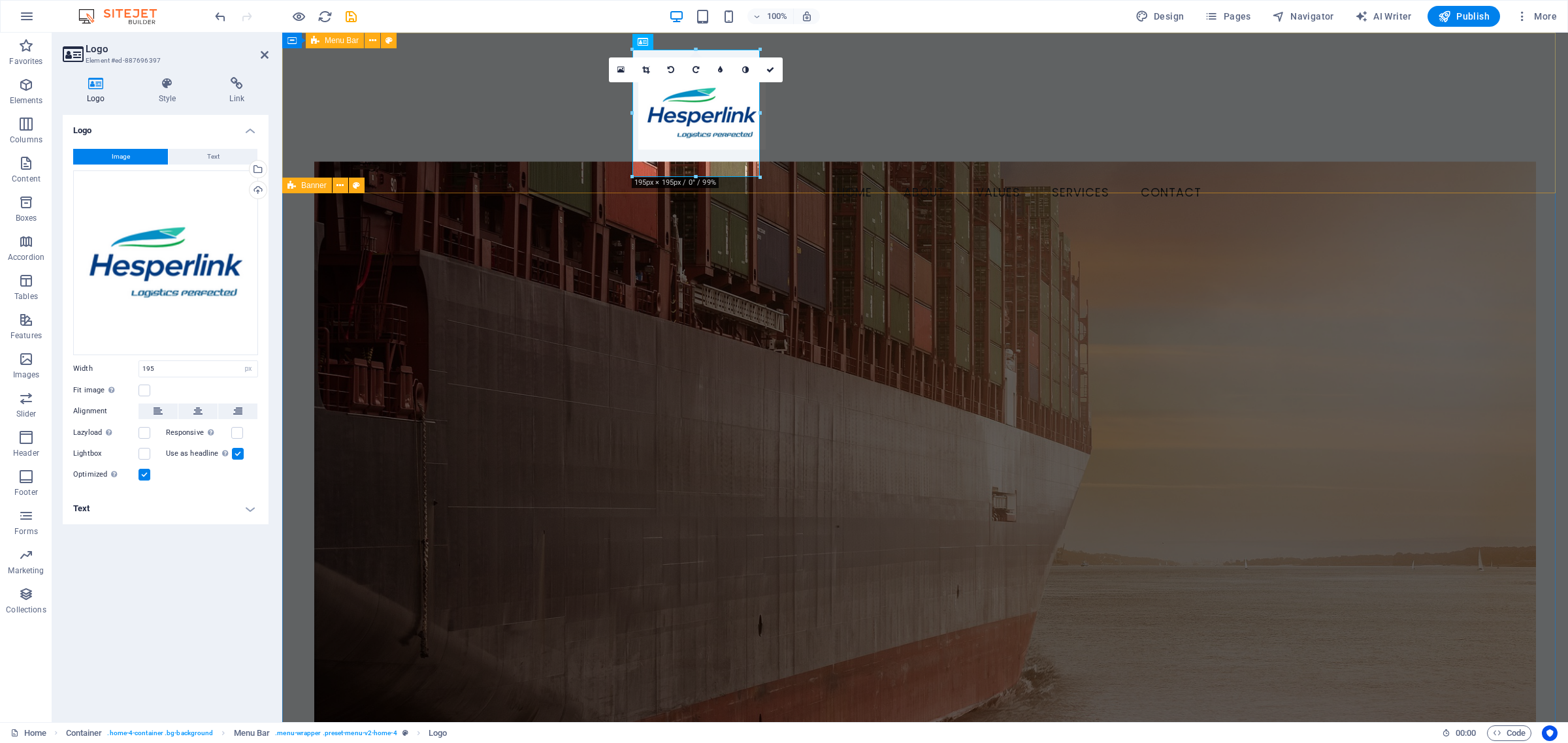
drag, startPoint x: 911, startPoint y: 143, endPoint x: 554, endPoint y: 104, distance: 359.1
drag, startPoint x: 911, startPoint y: 143, endPoint x: 595, endPoint y: 100, distance: 318.9
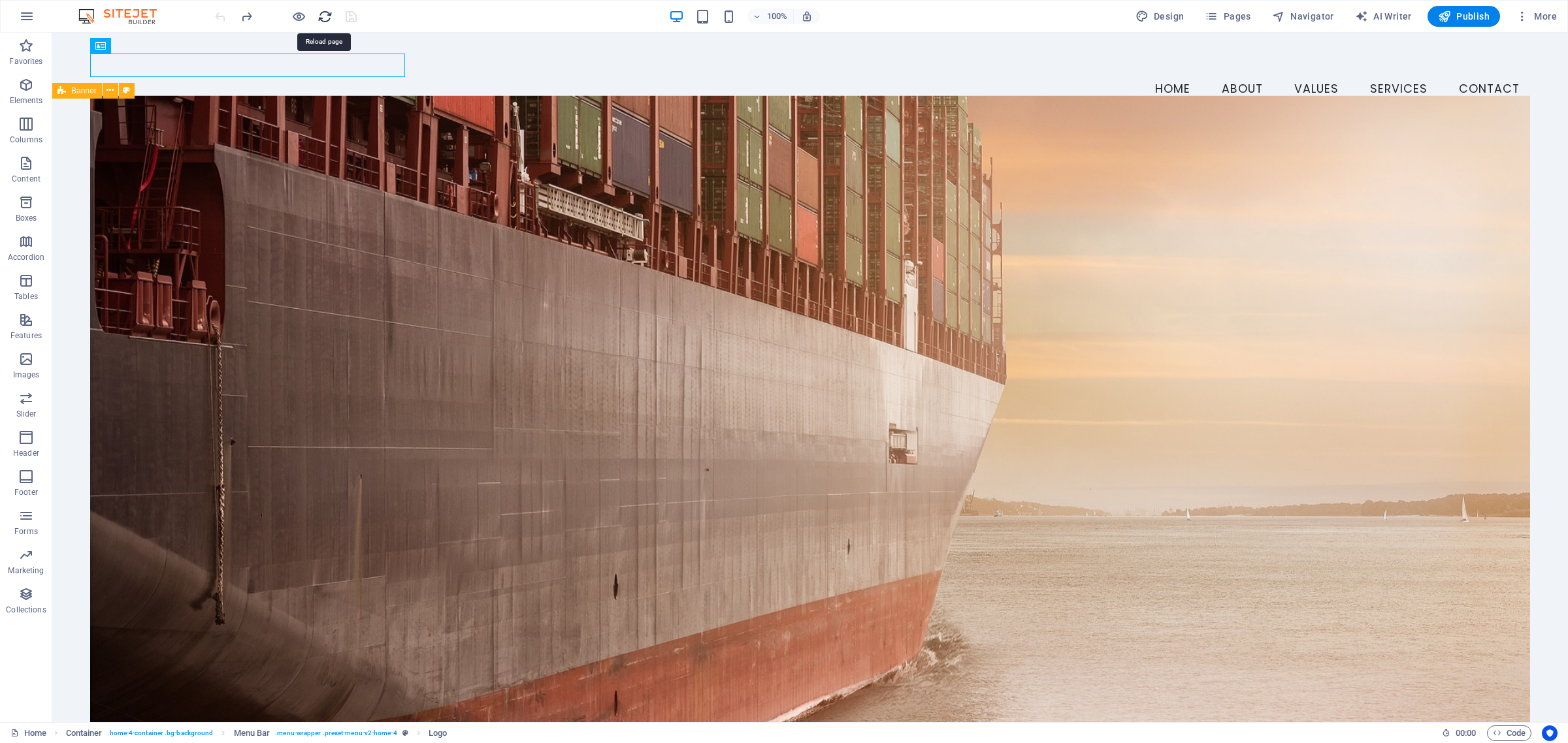
click at [325, 18] on icon "reload" at bounding box center [325, 17] width 15 height 15
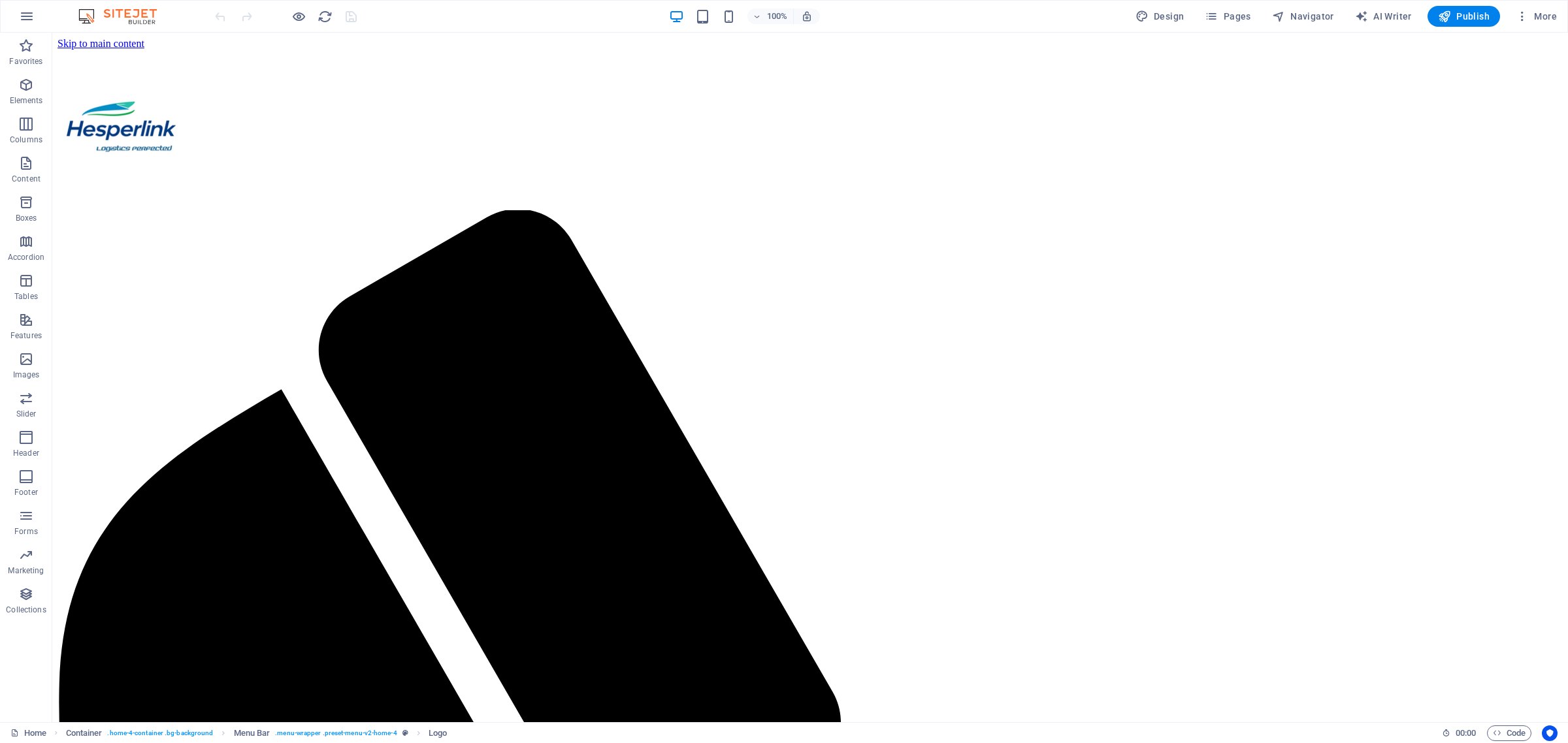
click at [152, 115] on div at bounding box center [810, 377] width 1516 height 689
click at [149, 104] on div at bounding box center [810, 377] width 1516 height 689
click at [446, 126] on div at bounding box center [810, 377] width 1516 height 689
click at [456, 265] on div at bounding box center [810, 377] width 1516 height 689
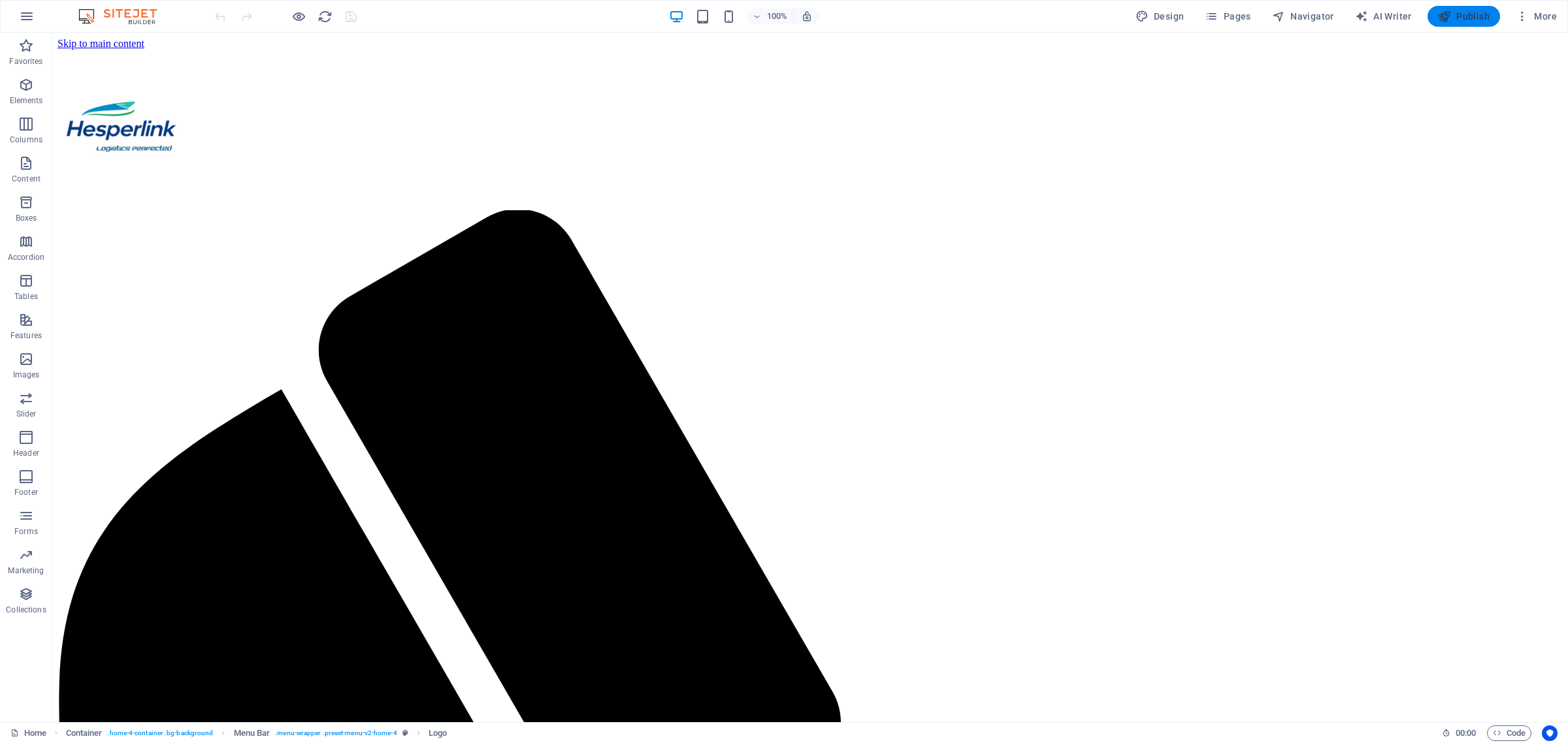
click at [1472, 17] on span "Publish" at bounding box center [1463, 16] width 51 height 13
